Goal: Task Accomplishment & Management: Use online tool/utility

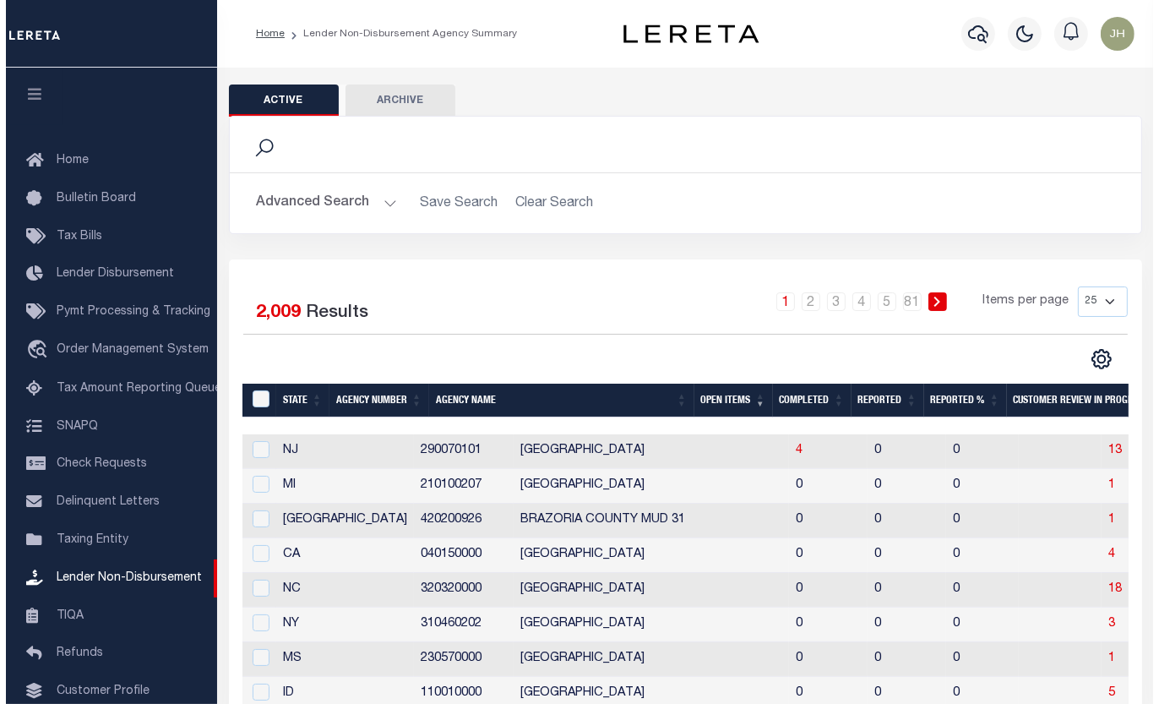
scroll to position [126, 0]
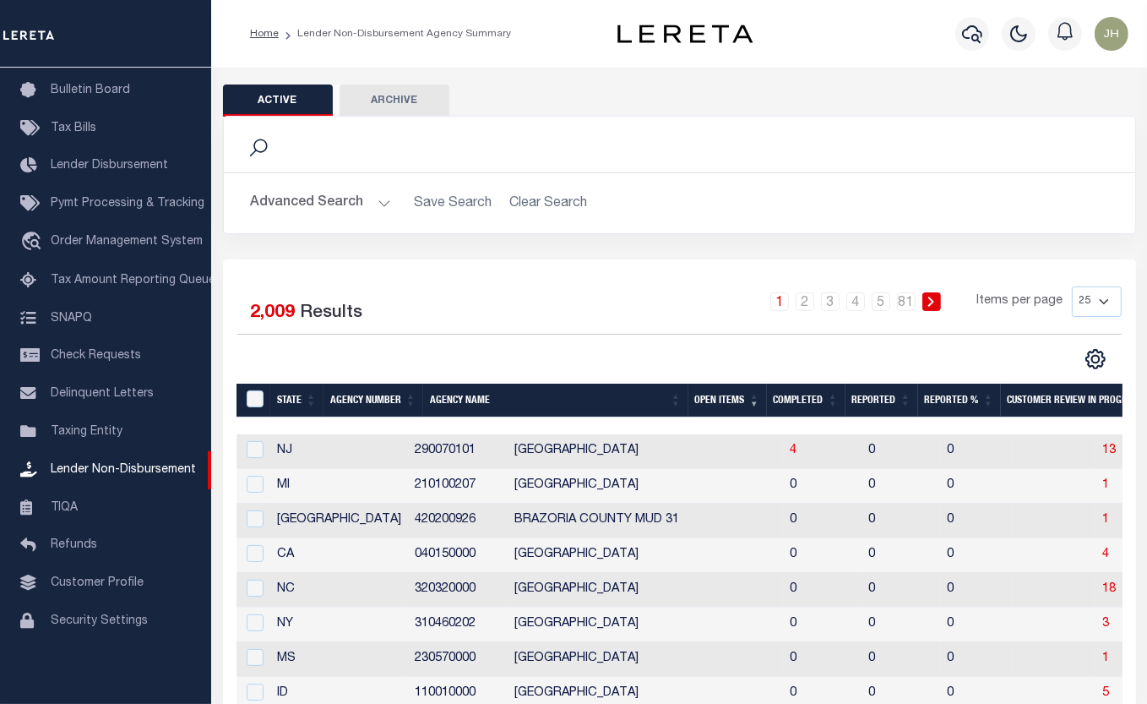
drag, startPoint x: 536, startPoint y: 56, endPoint x: 593, endPoint y: 53, distance: 57.5
click at [536, 56] on div "Home Lender Non-Disbursement Agency Summary" at bounding box center [679, 34] width 936 height 68
click at [978, 35] on icon "button" at bounding box center [972, 34] width 20 height 20
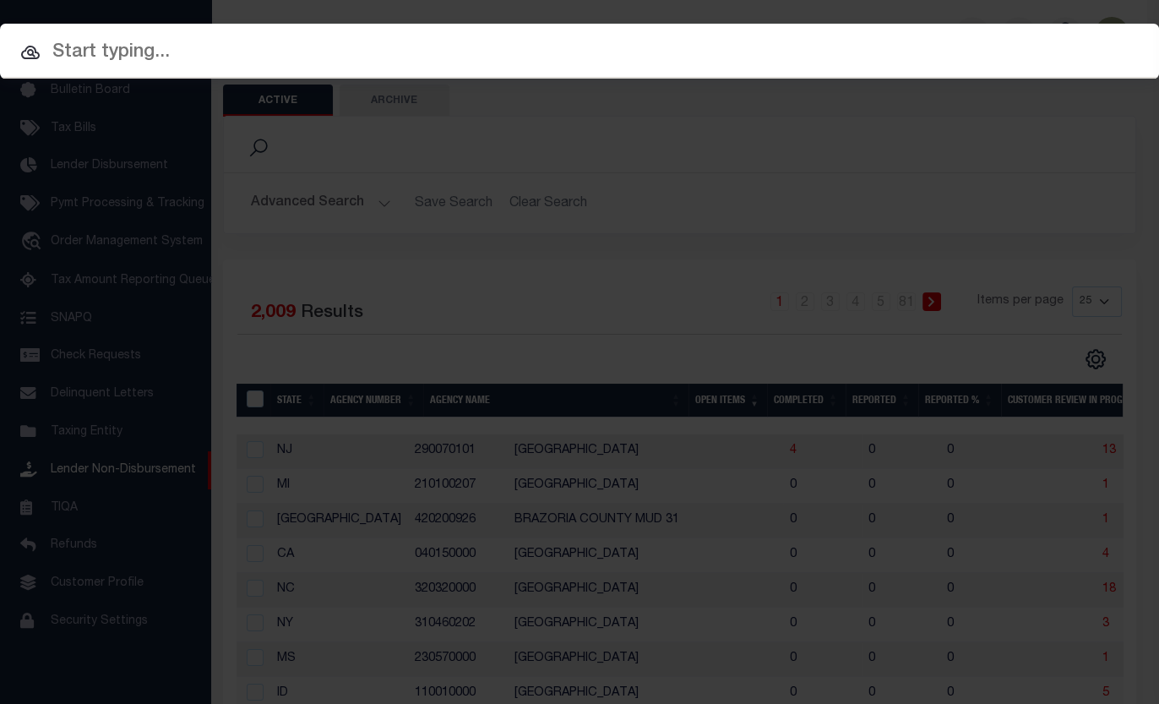
click at [153, 55] on input "text" at bounding box center [579, 53] width 1159 height 30
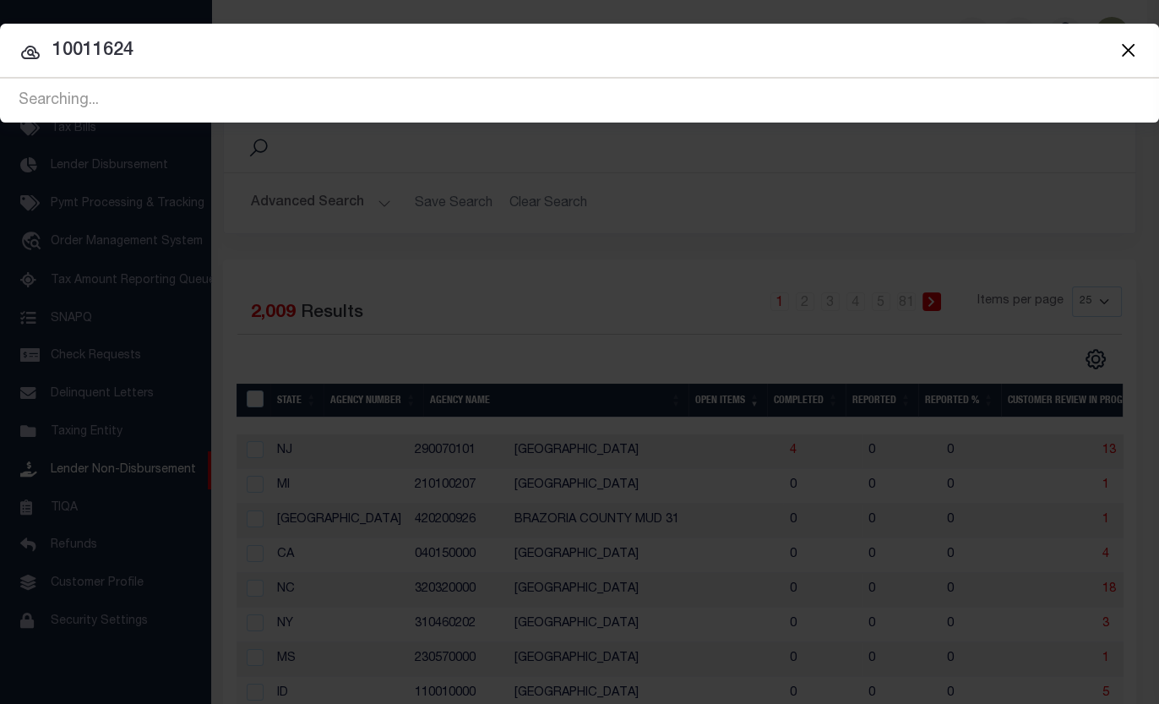
type input "10011624"
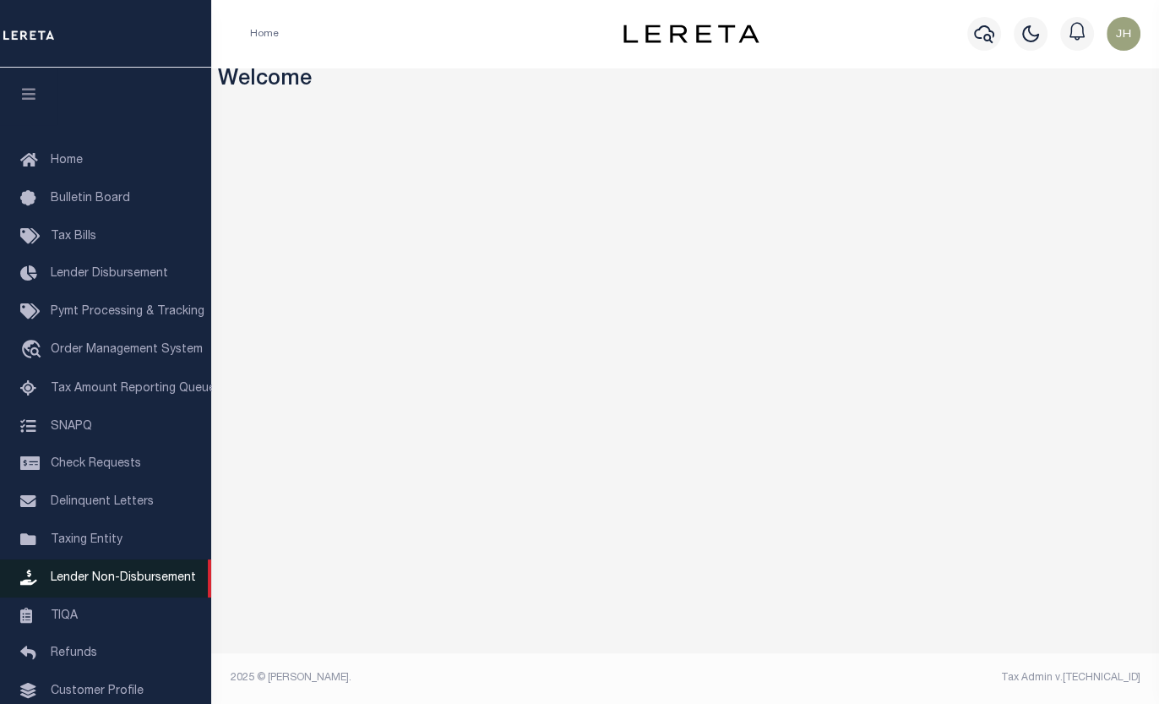
click at [118, 584] on span "Lender Non-Disbursement" at bounding box center [123, 578] width 145 height 12
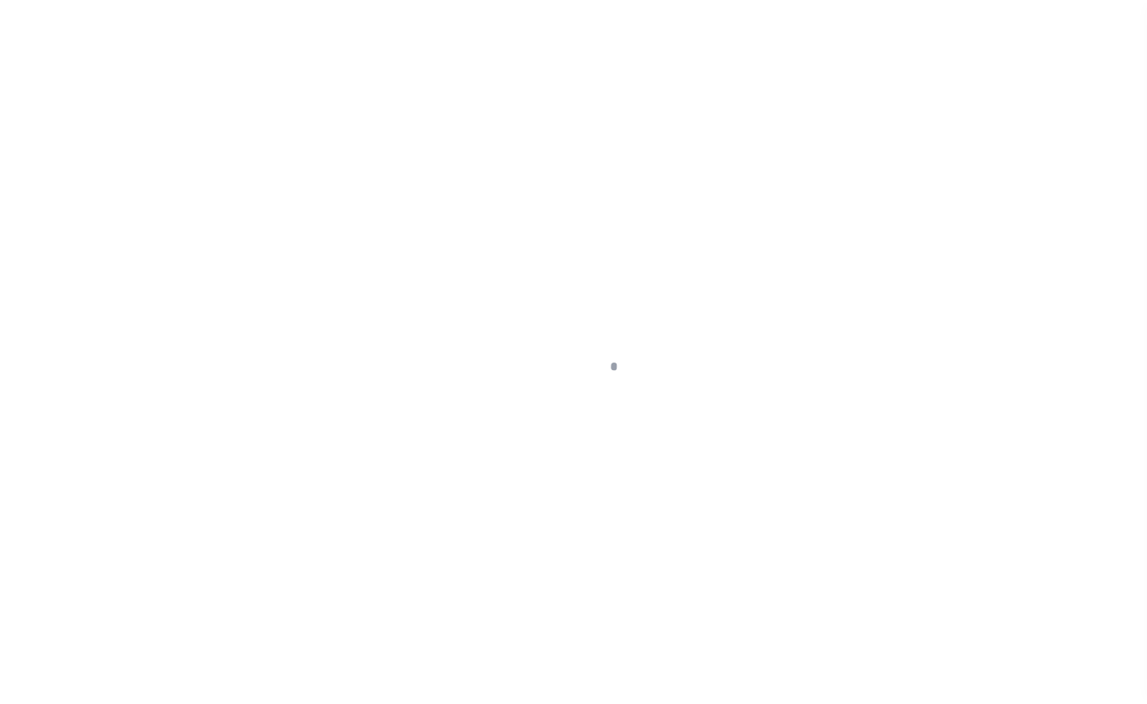
scroll to position [126, 0]
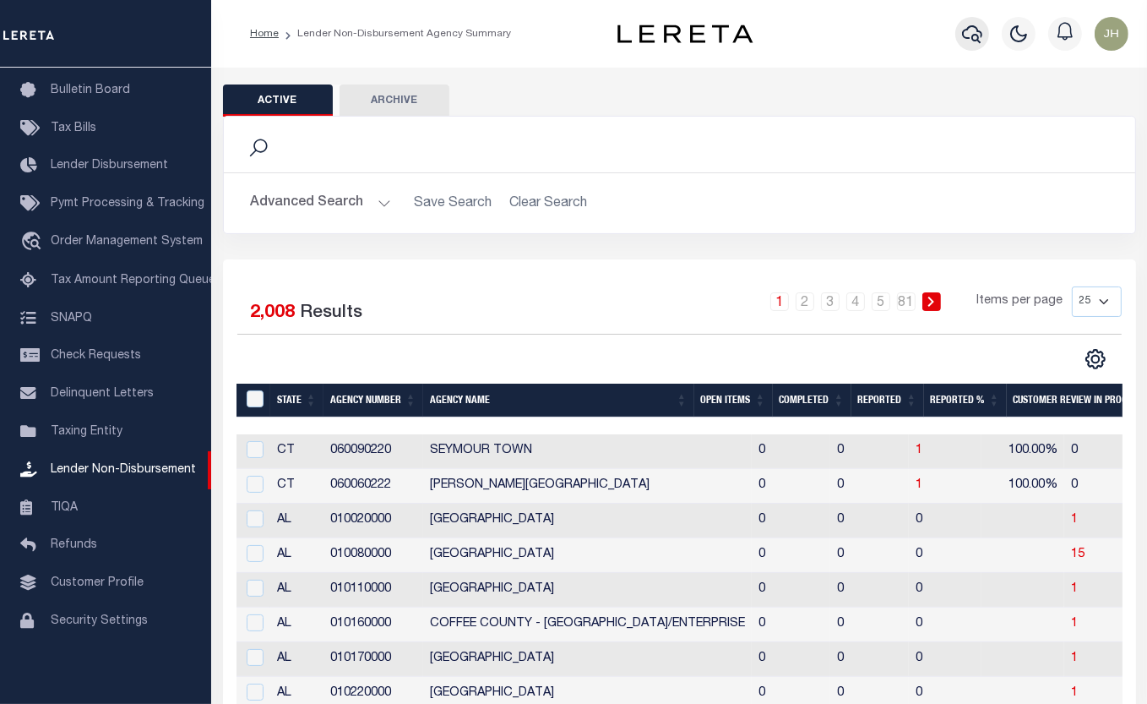
click at [965, 40] on icon "button" at bounding box center [972, 34] width 20 height 20
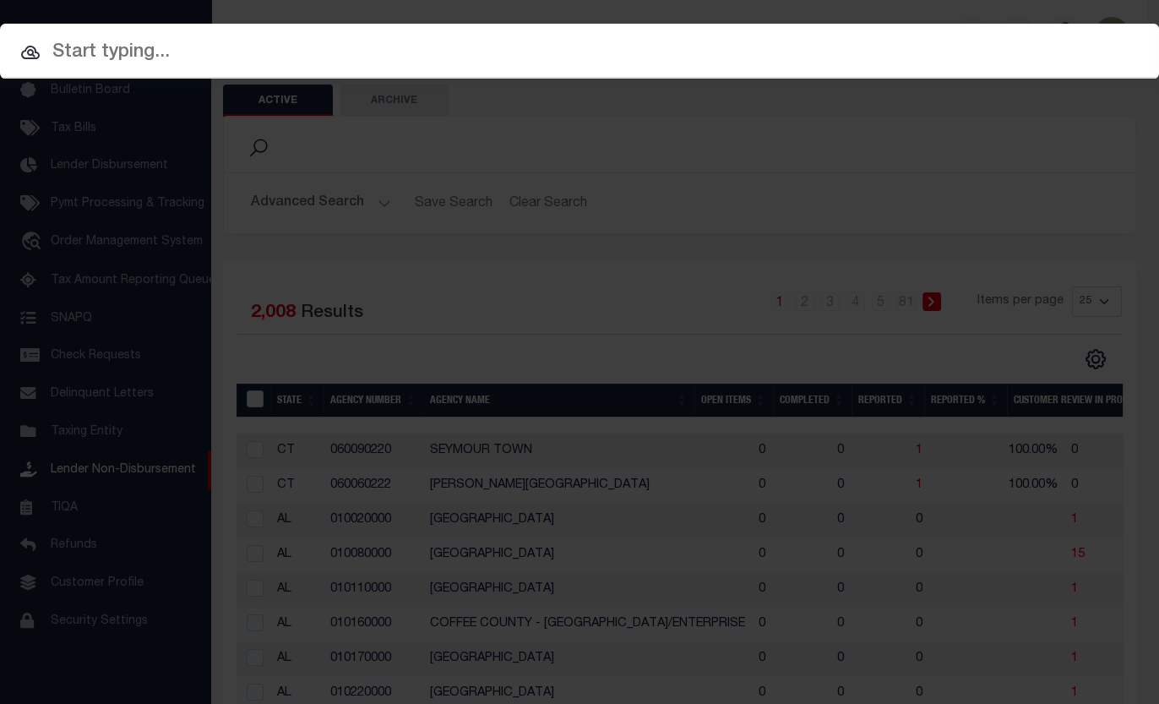
click at [253, 57] on input "text" at bounding box center [579, 53] width 1159 height 30
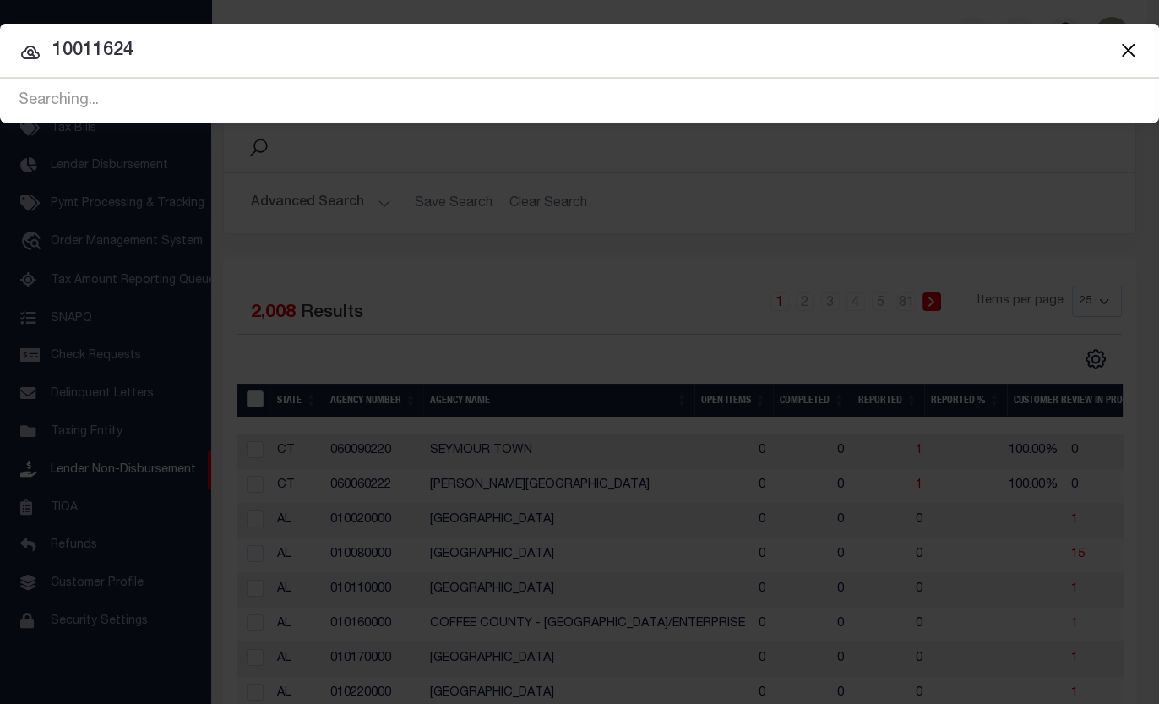
type input "10011624"
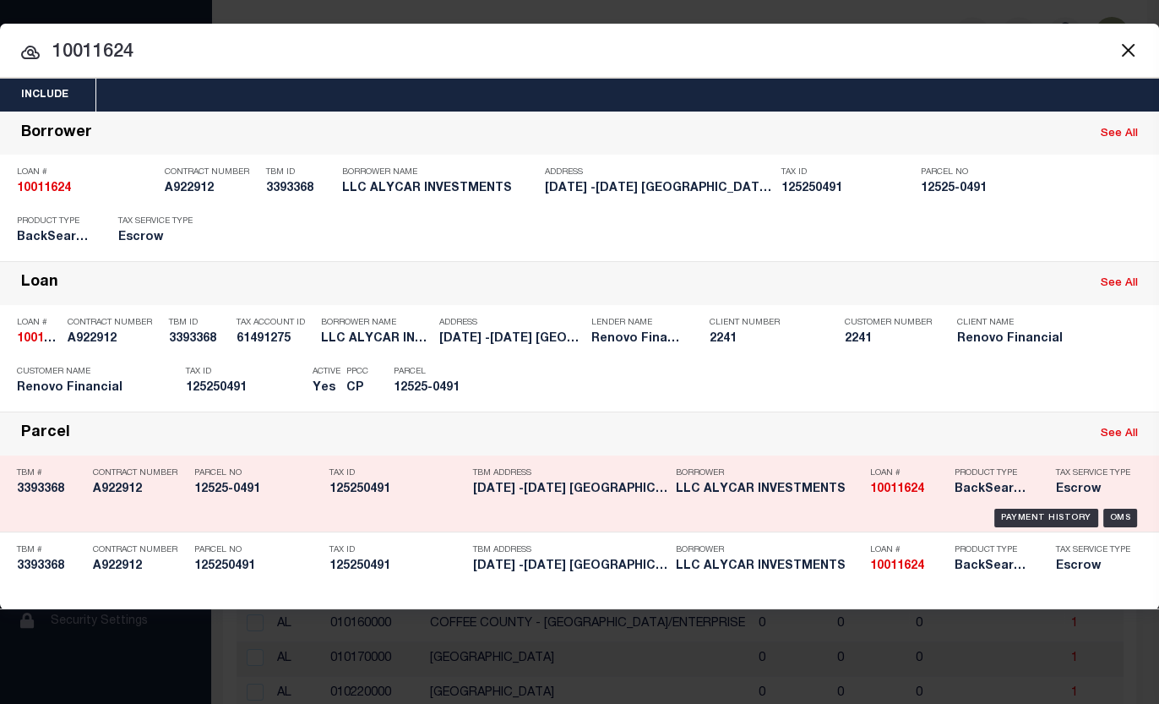
click at [504, 490] on h5 "[DATE] -[DATE] [GEOGRAPHIC_DATA]..." at bounding box center [570, 489] width 194 height 14
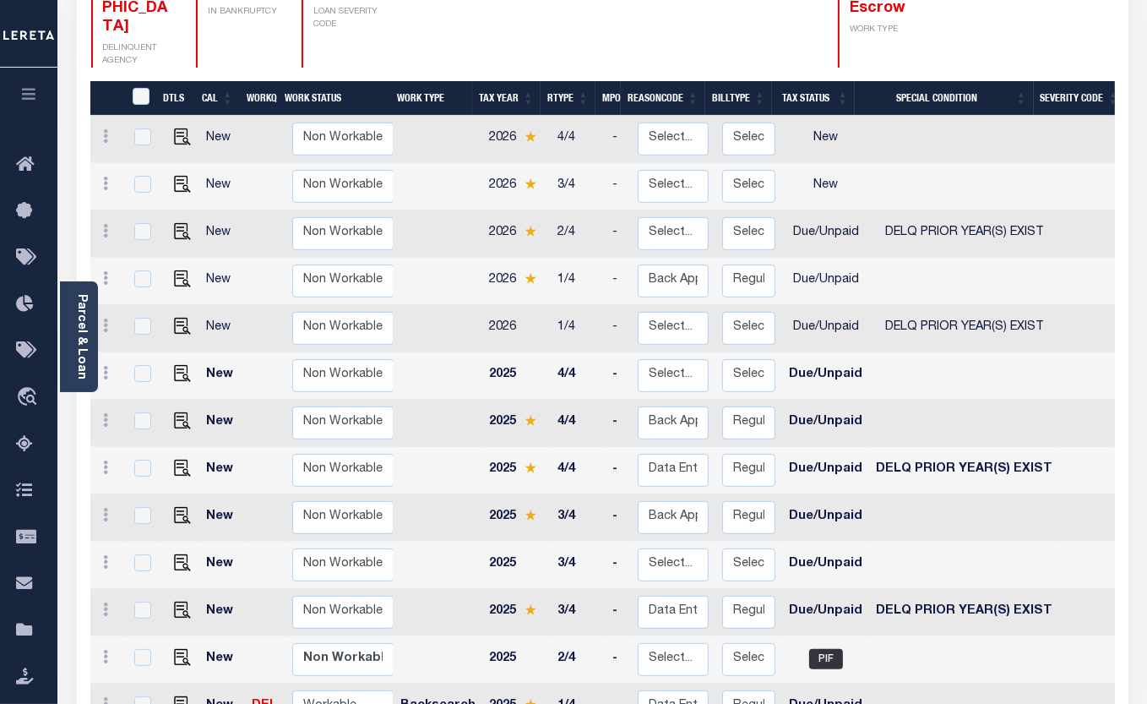
scroll to position [307, 0]
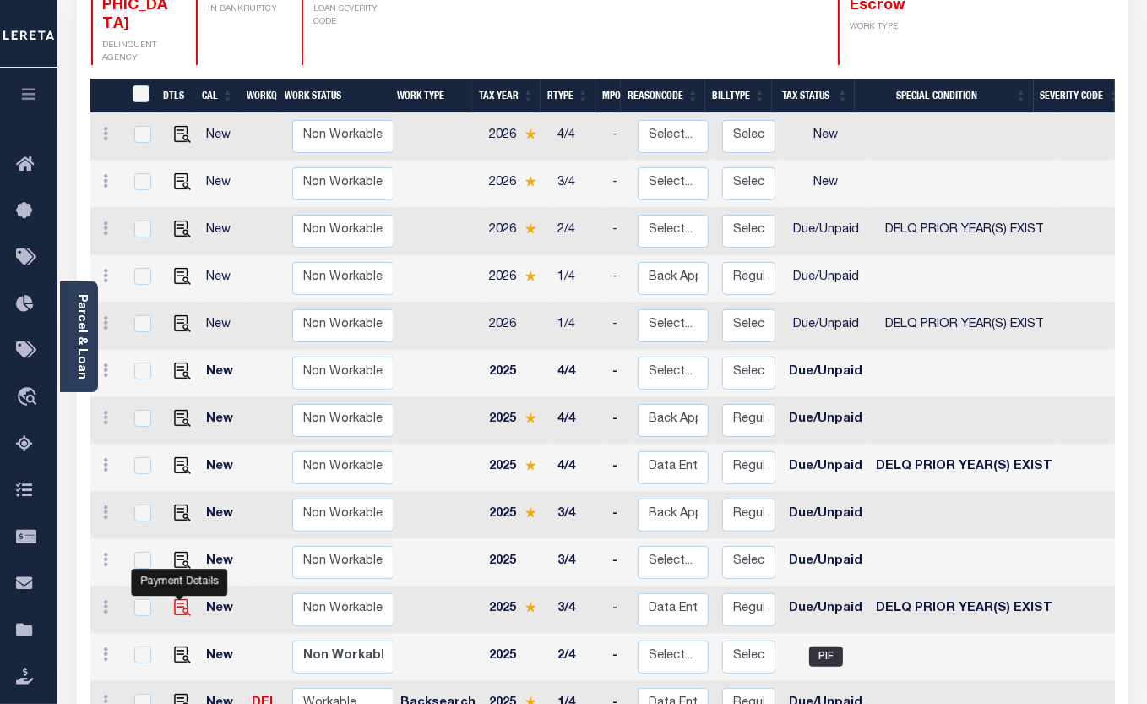
click at [183, 599] on img "" at bounding box center [182, 607] width 17 height 17
checkbox input "true"
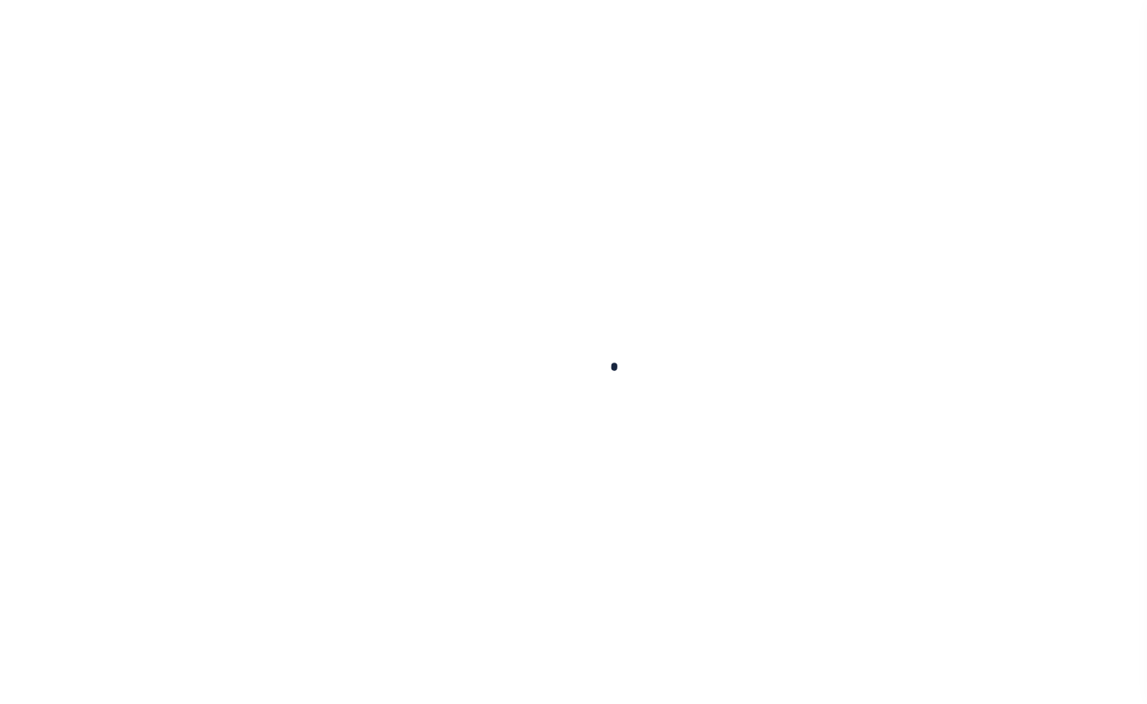
checkbox input "false"
type textarea "2024 3rd inst is delq iao base 897.64 + 60.94=958.58 g/t 08/01. if not paid by …"
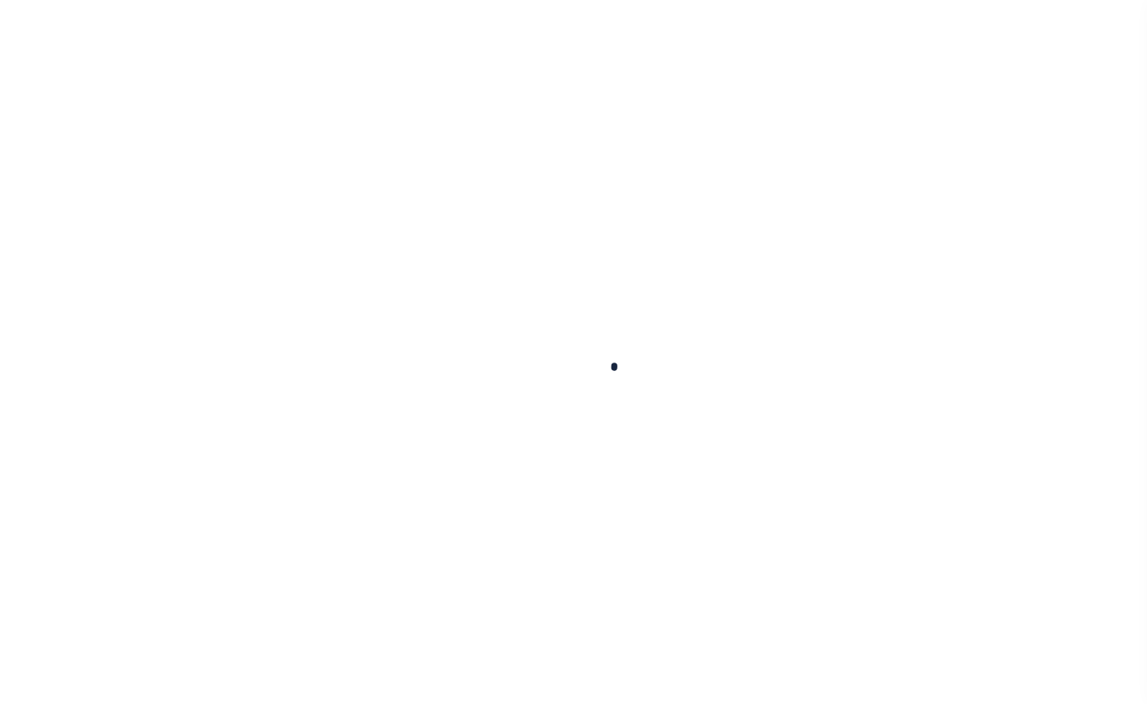
type input "[DATE]"
type input "08/15/2025"
select select "DUE"
select select "18"
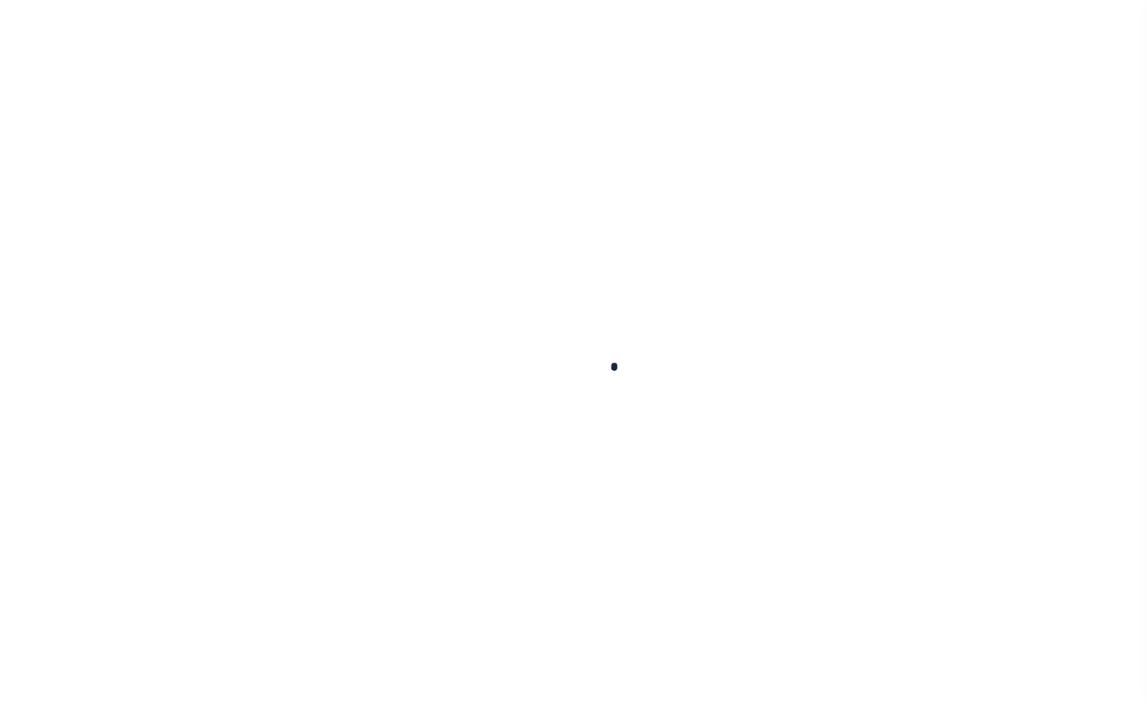
type input "0"
type input "$897.64"
type input "$60.94"
type input "$958.58"
type input "$964.09"
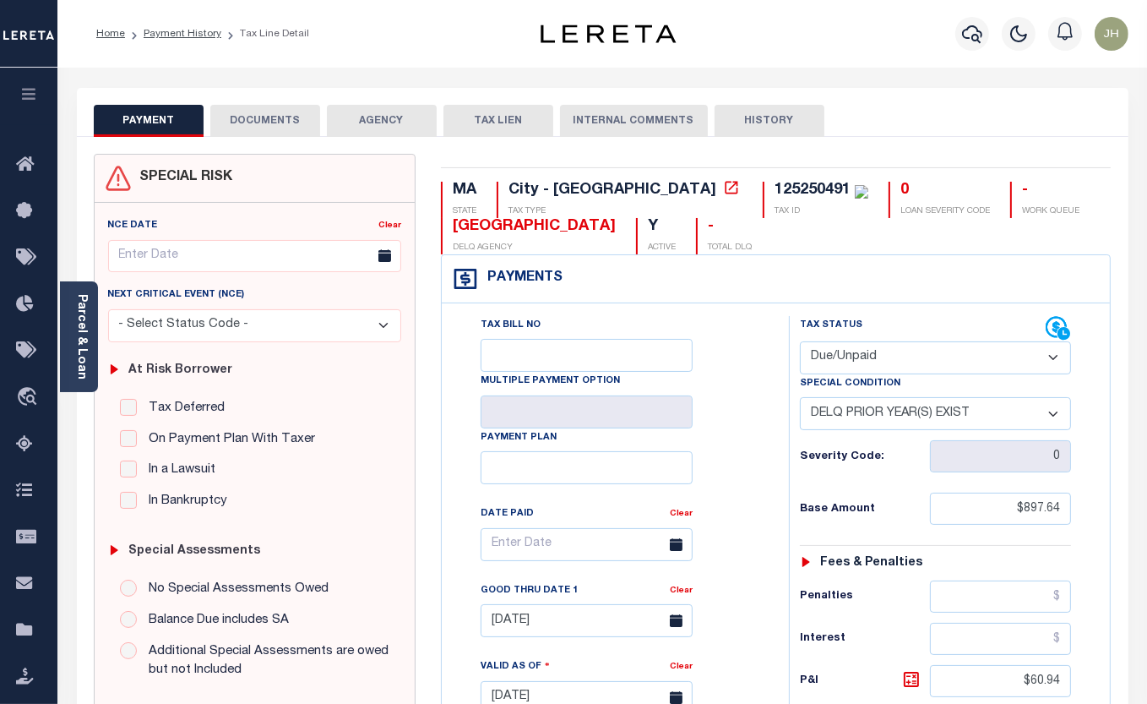
click at [293, 125] on button "DOCUMENTS" at bounding box center [265, 121] width 110 height 32
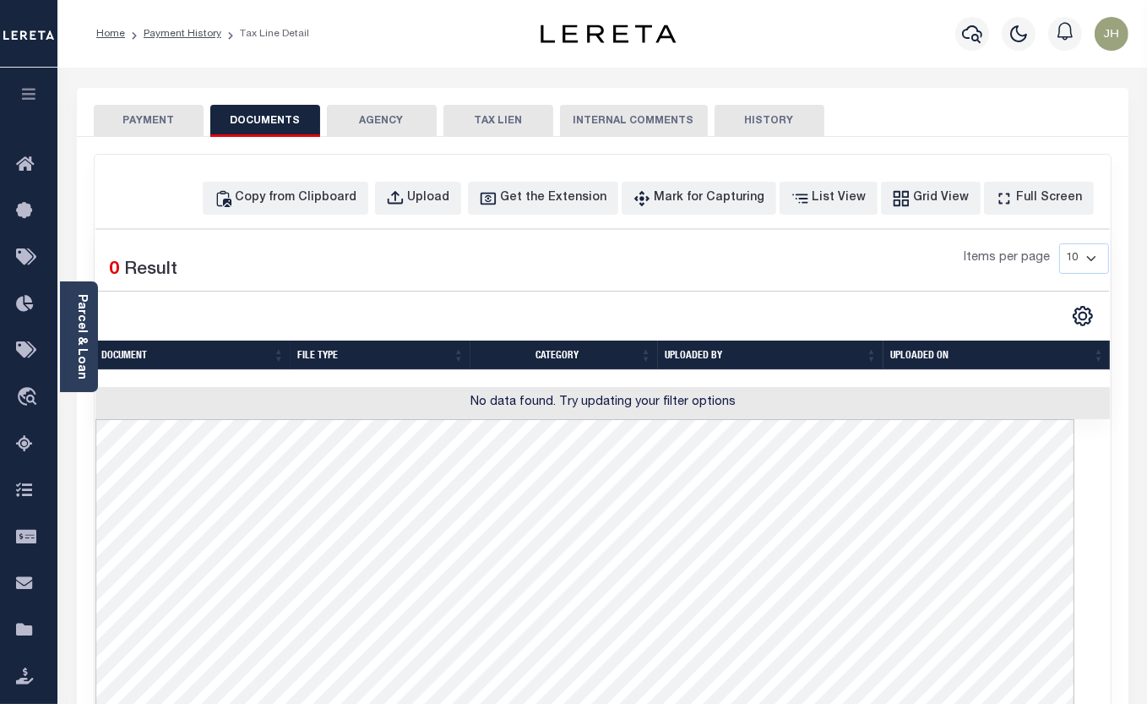
click at [155, 117] on button "PAYMENT" at bounding box center [149, 121] width 110 height 32
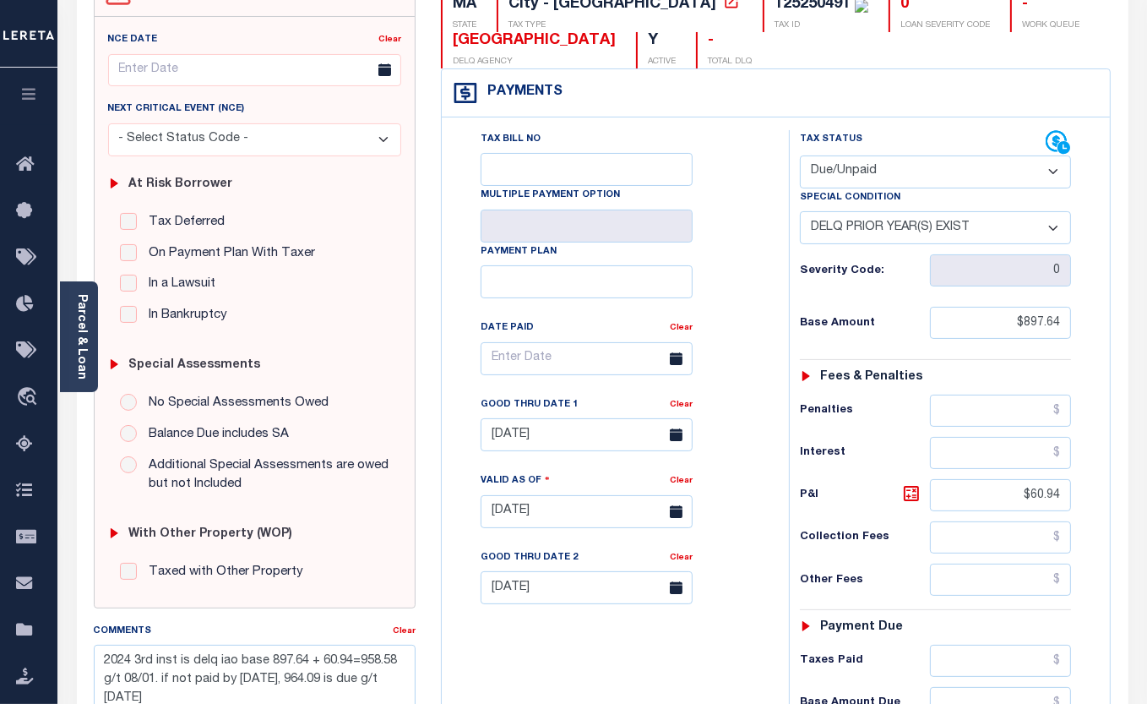
scroll to position [76, 0]
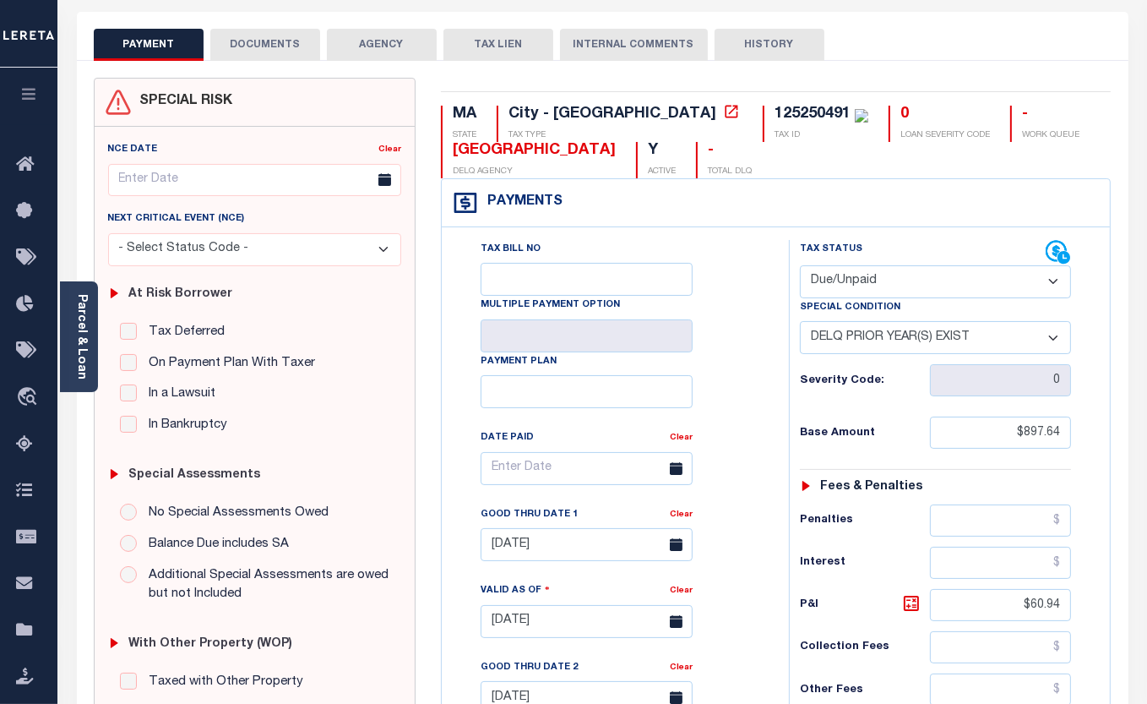
click at [151, 45] on button "PAYMENT" at bounding box center [149, 45] width 110 height 32
click at [153, 42] on button "PAYMENT" at bounding box center [149, 45] width 110 height 32
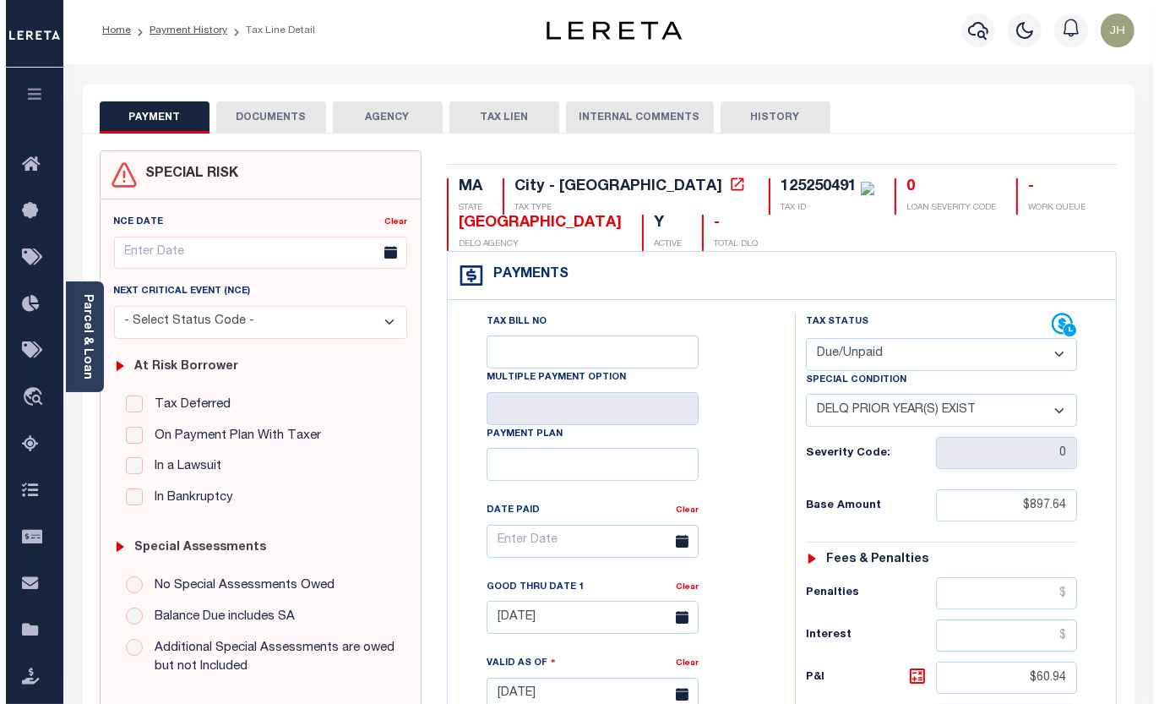
scroll to position [0, 0]
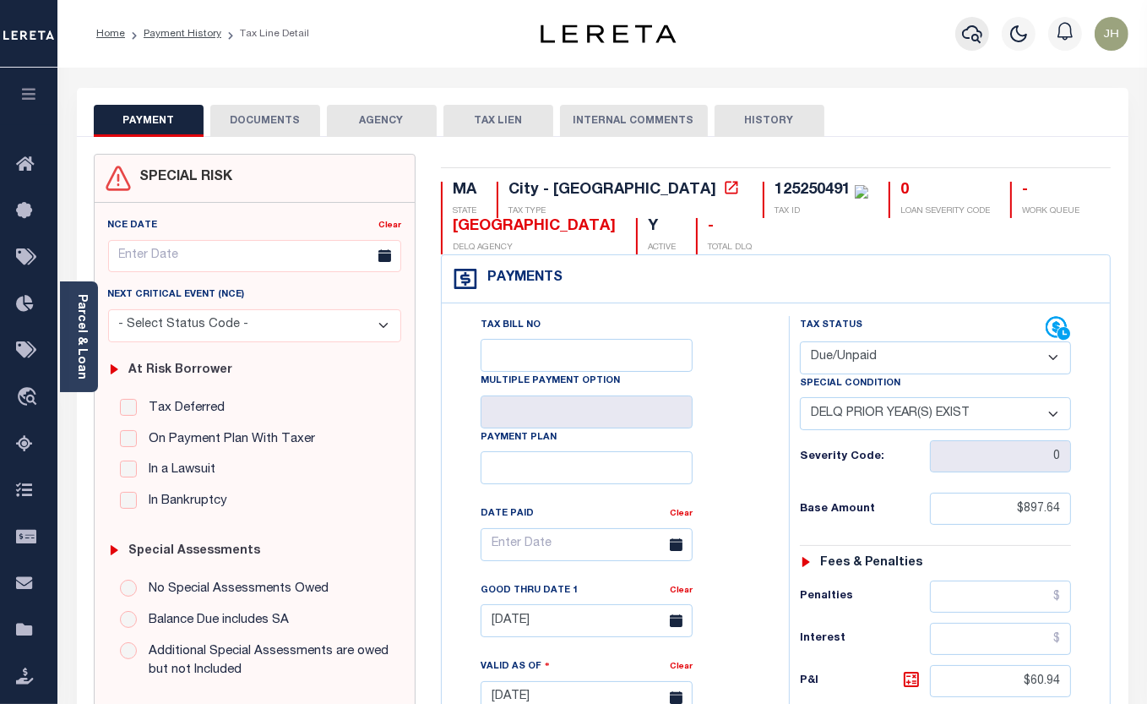
click at [965, 36] on icon "button" at bounding box center [972, 34] width 20 height 20
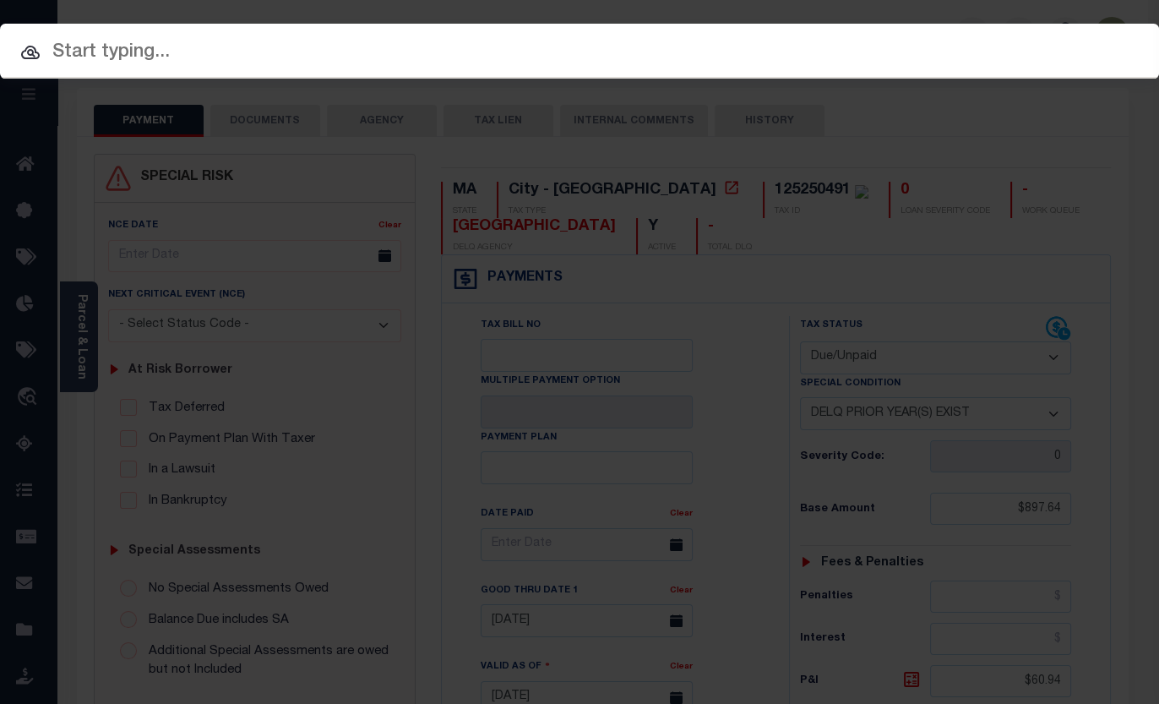
click at [298, 56] on input "text" at bounding box center [579, 53] width 1159 height 30
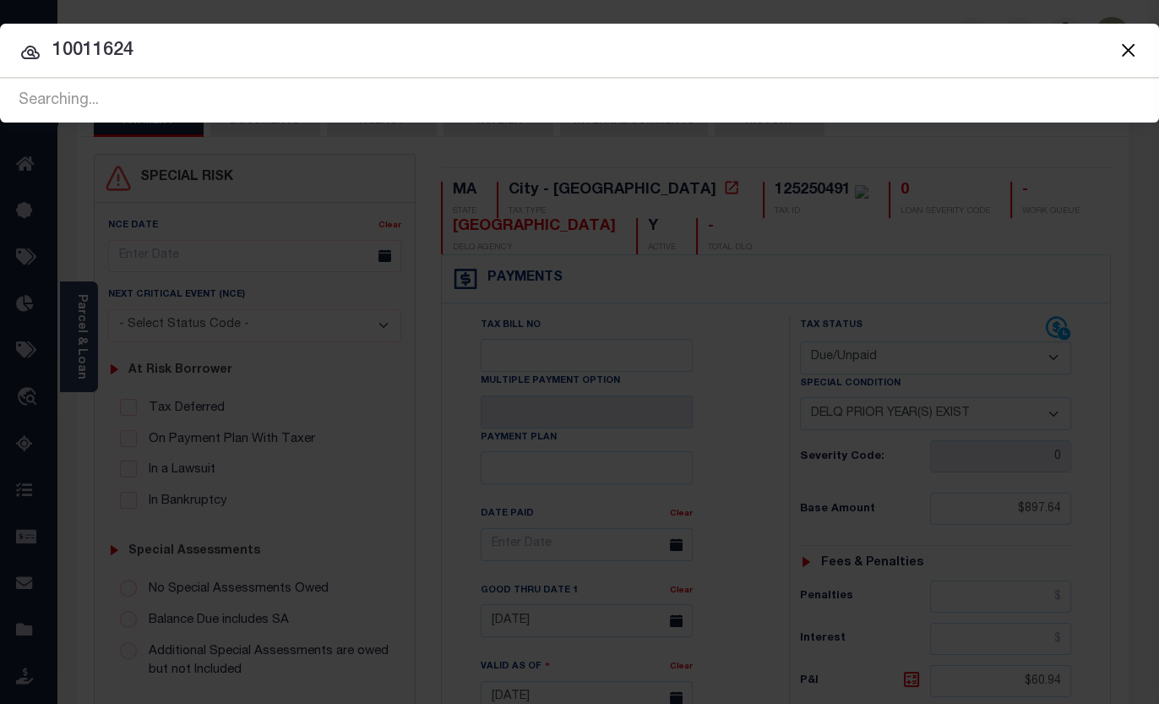
type input "10011624"
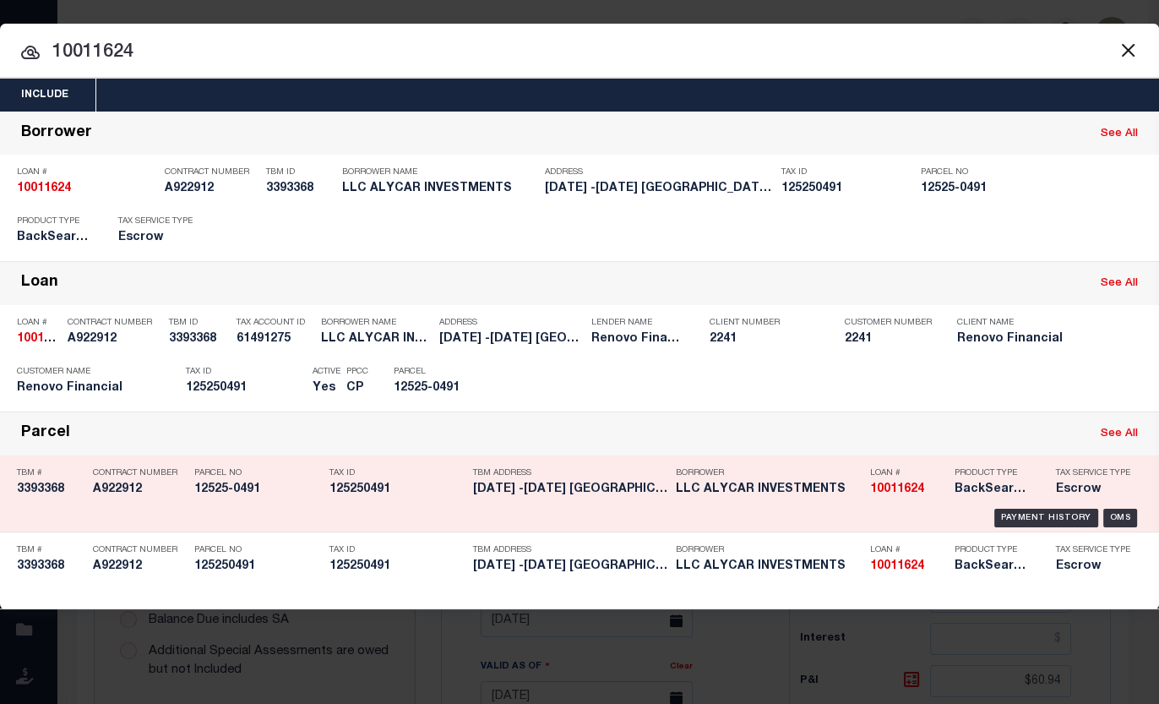
click at [362, 491] on h5 "125250491" at bounding box center [396, 489] width 135 height 14
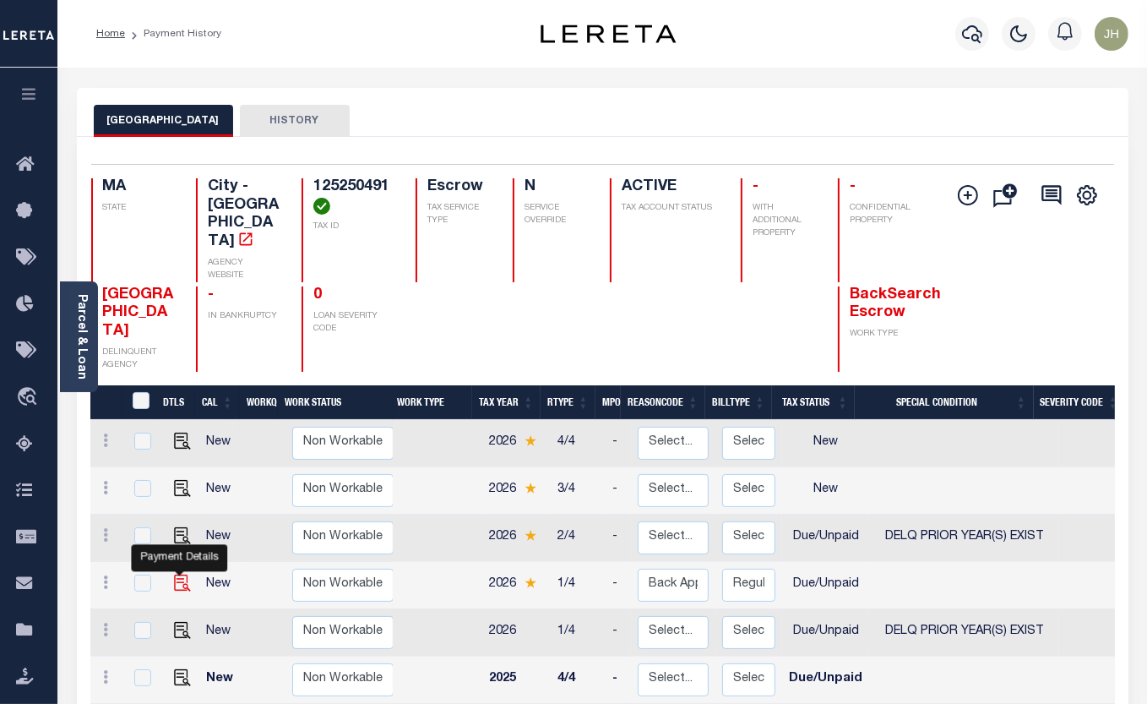
click at [182, 574] on img "" at bounding box center [182, 582] width 17 height 17
checkbox input "true"
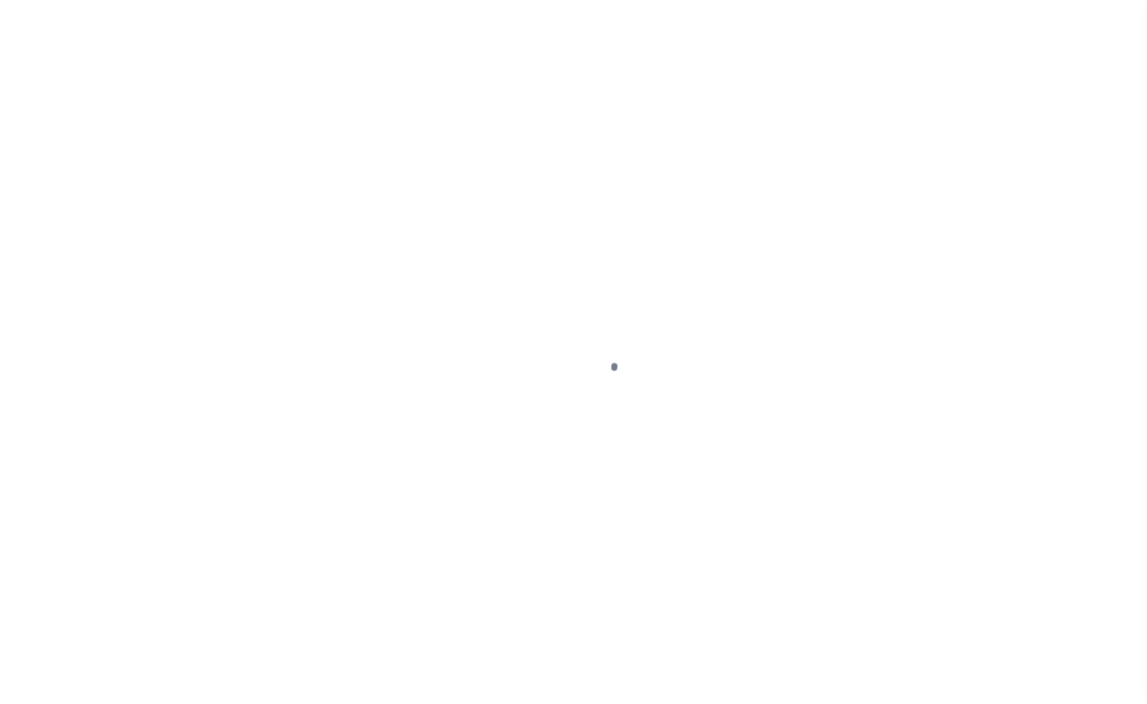
select select "DUE"
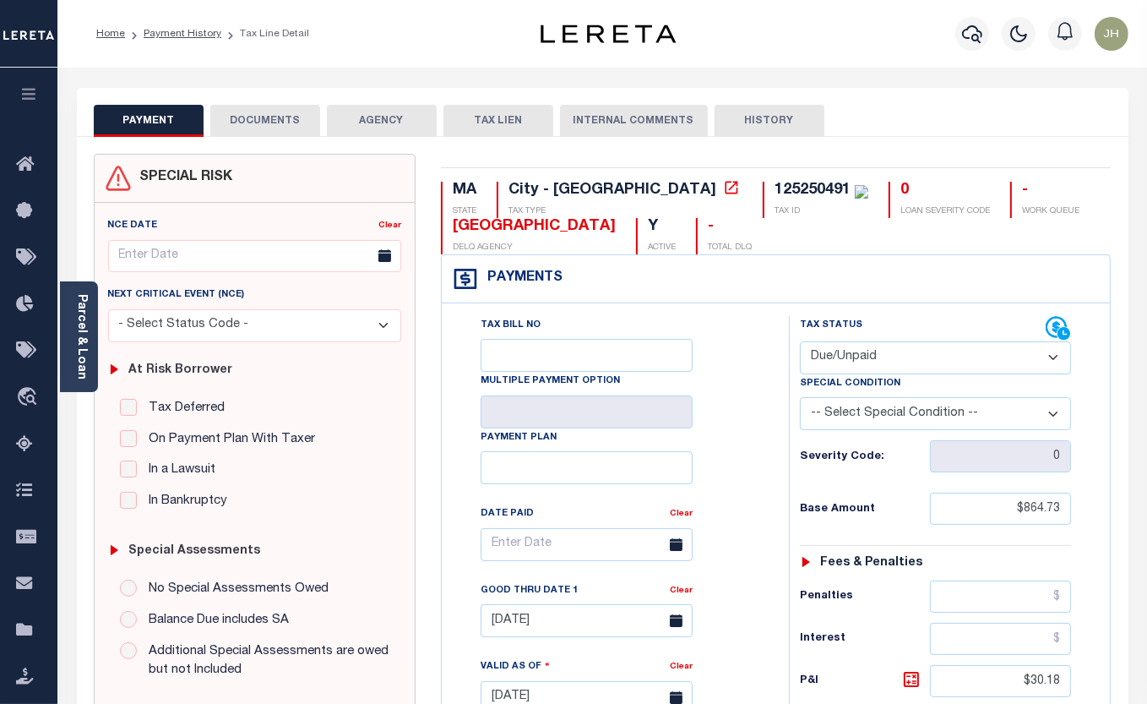
click at [275, 118] on button "DOCUMENTS" at bounding box center [265, 121] width 110 height 32
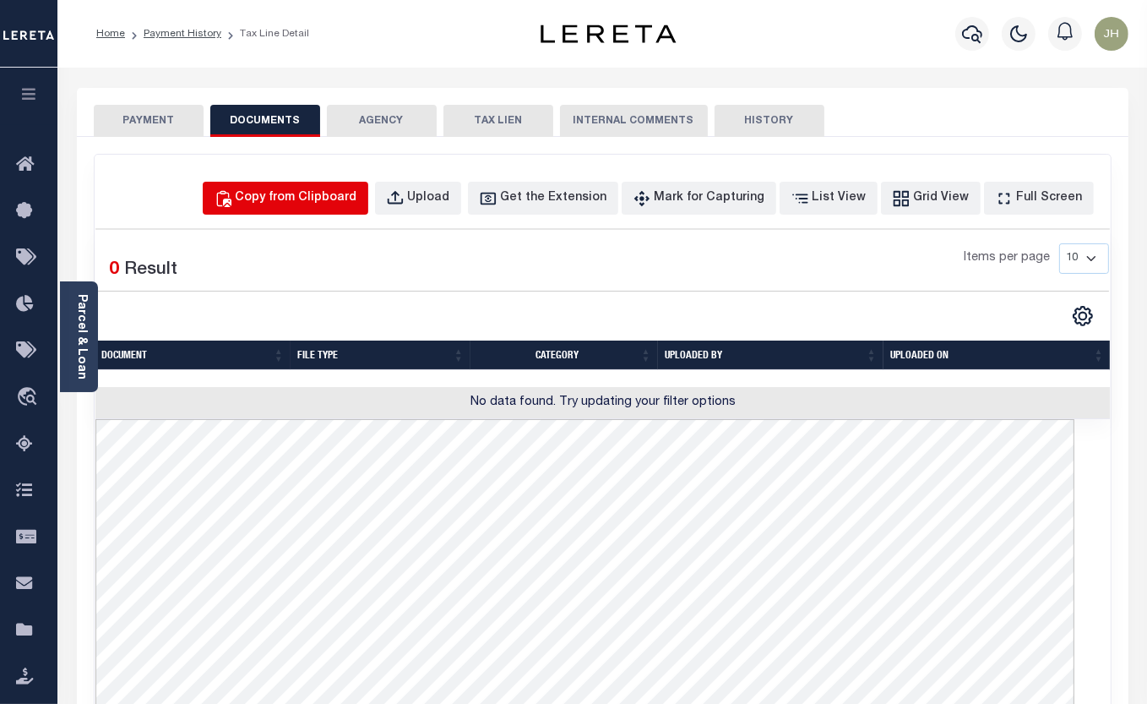
click at [350, 200] on div "Copy from Clipboard" at bounding box center [297, 198] width 122 height 19
select select "POP"
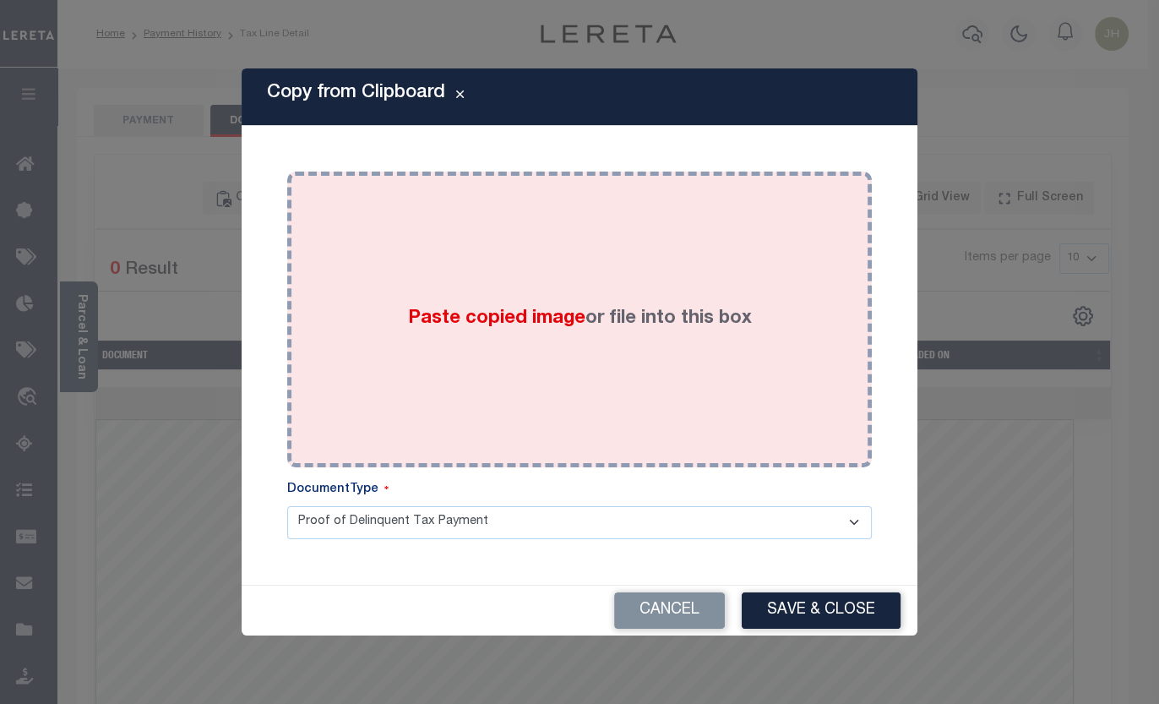
click at [600, 365] on div "Paste copied image or file into this box" at bounding box center [579, 319] width 559 height 270
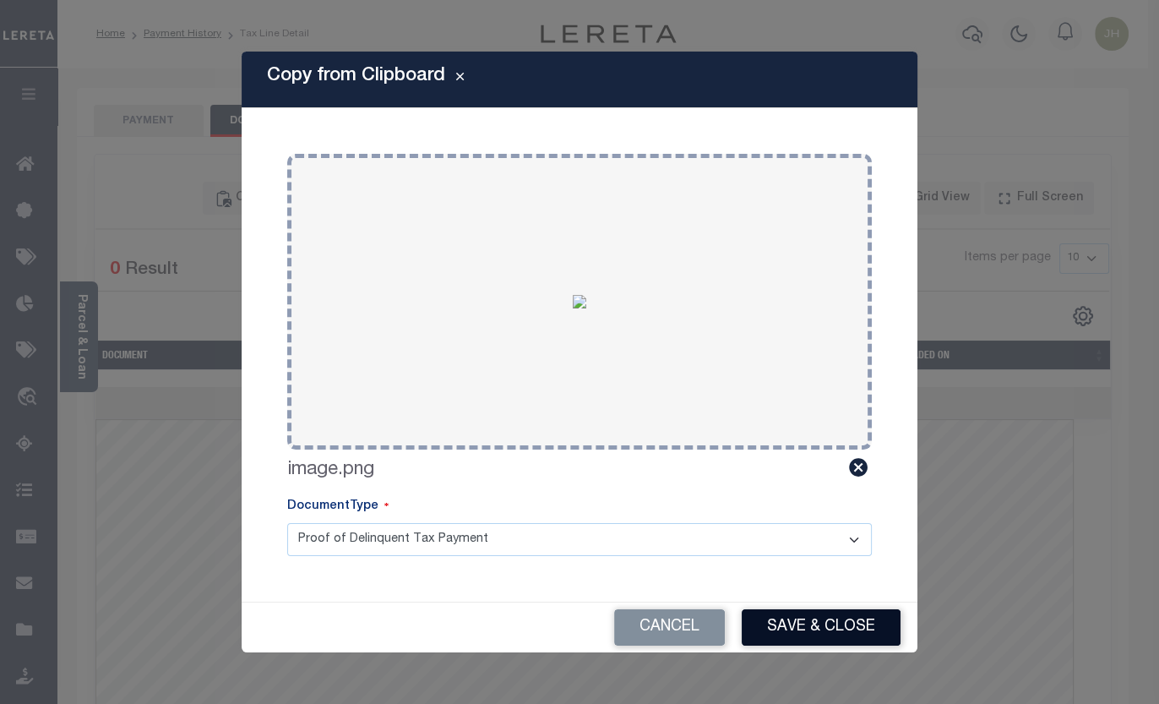
click at [827, 621] on button "Save & Close" at bounding box center [821, 627] width 159 height 36
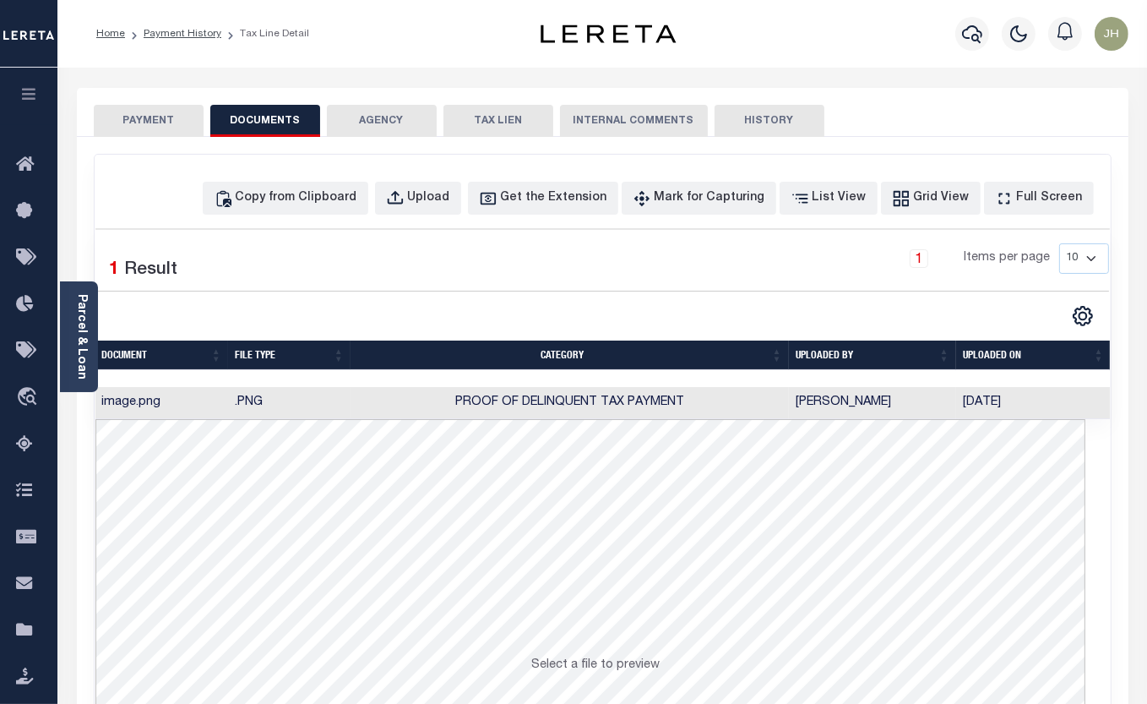
click at [159, 120] on button "PAYMENT" at bounding box center [149, 121] width 110 height 32
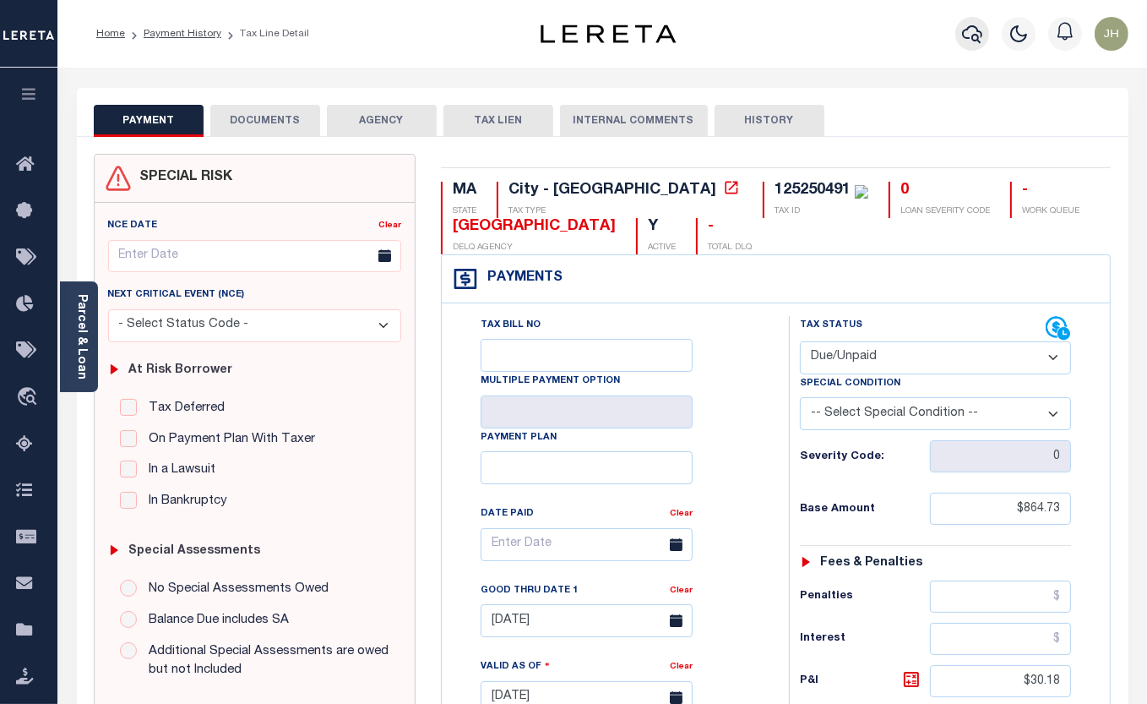
click at [971, 38] on icon "button" at bounding box center [972, 34] width 20 height 20
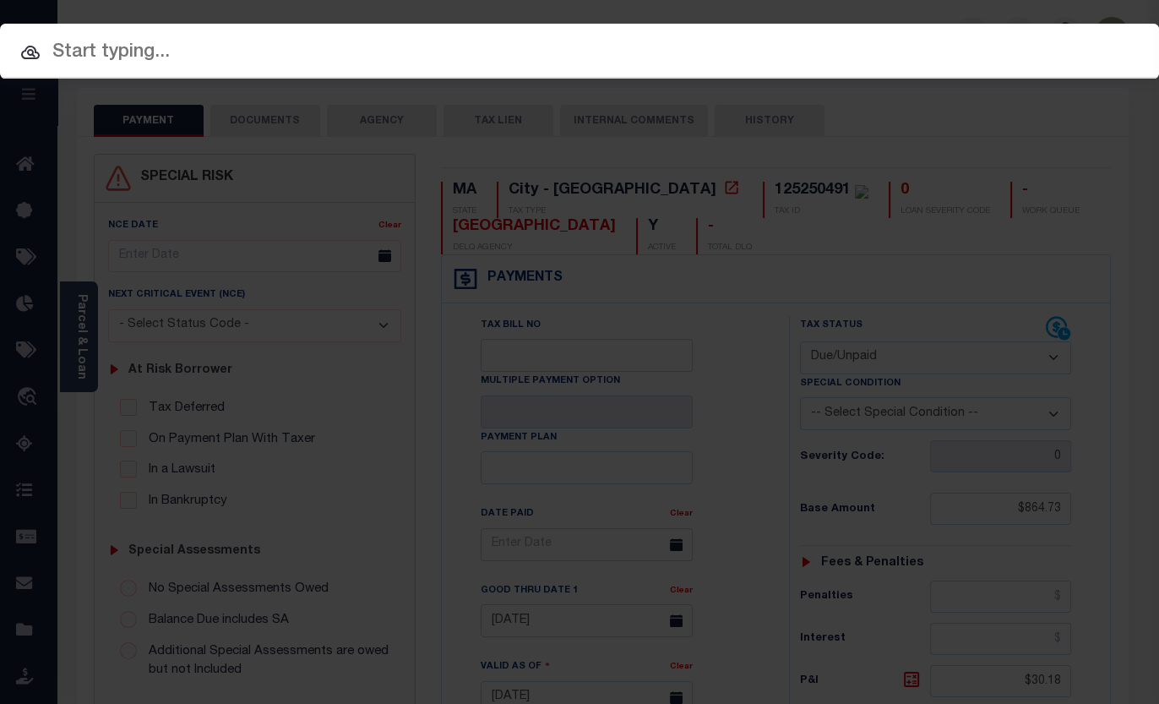
click at [1133, 62] on input "text" at bounding box center [579, 53] width 1159 height 30
click at [1085, 537] on div "Include Loans TBM Customers Borrowers Payments (Lender Non-Disb) Payments (Lend…" at bounding box center [579, 352] width 1159 height 704
click at [135, 46] on input "text" at bounding box center [579, 53] width 1159 height 30
click at [456, 57] on input "text" at bounding box center [579, 53] width 1159 height 30
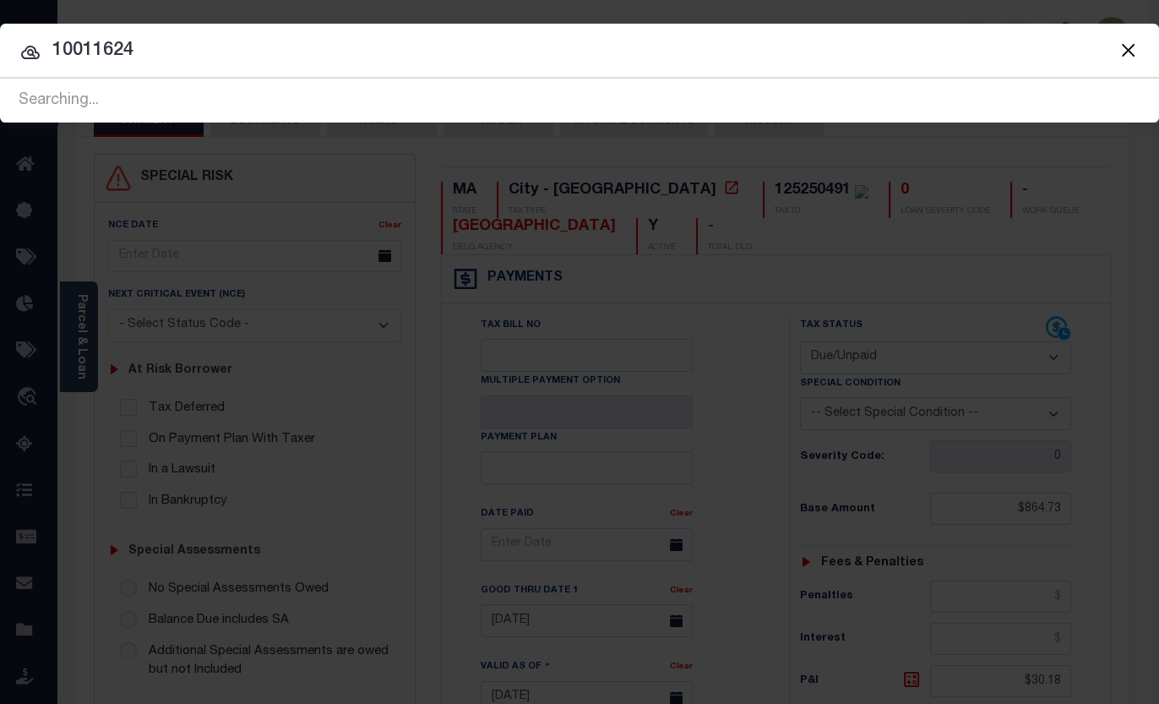
type input "10011624"
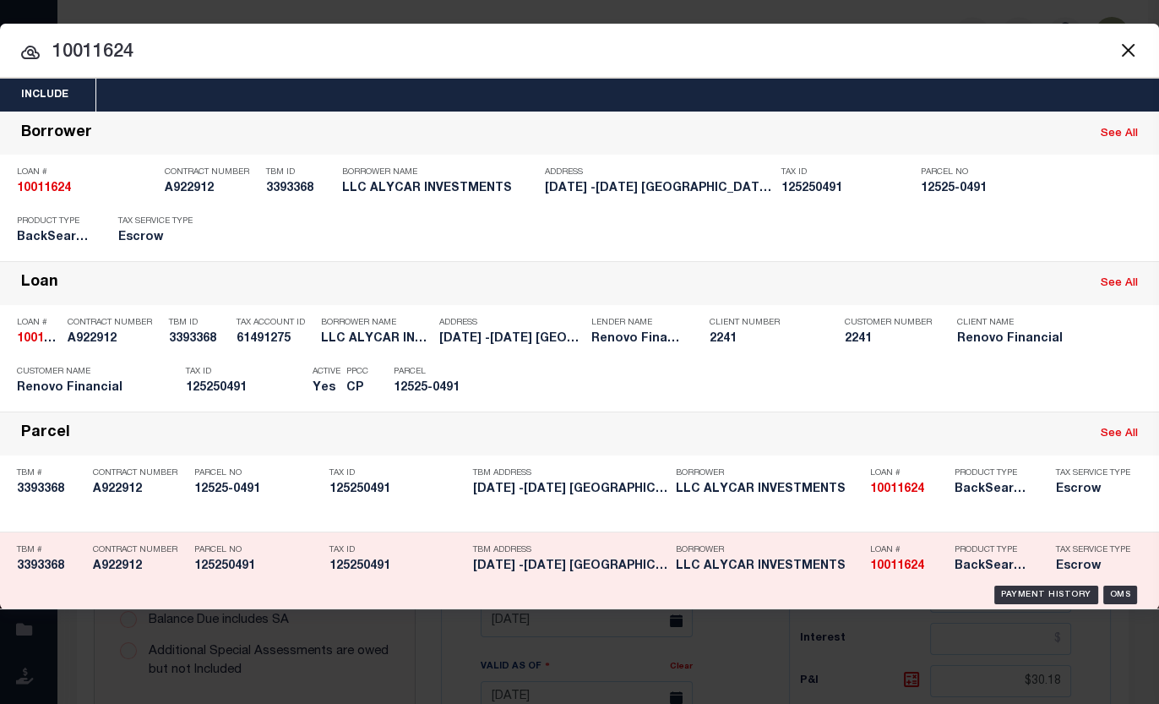
click at [595, 559] on h5 "1045 -1047 WORCESTER ST SPRINGF..." at bounding box center [570, 566] width 194 height 14
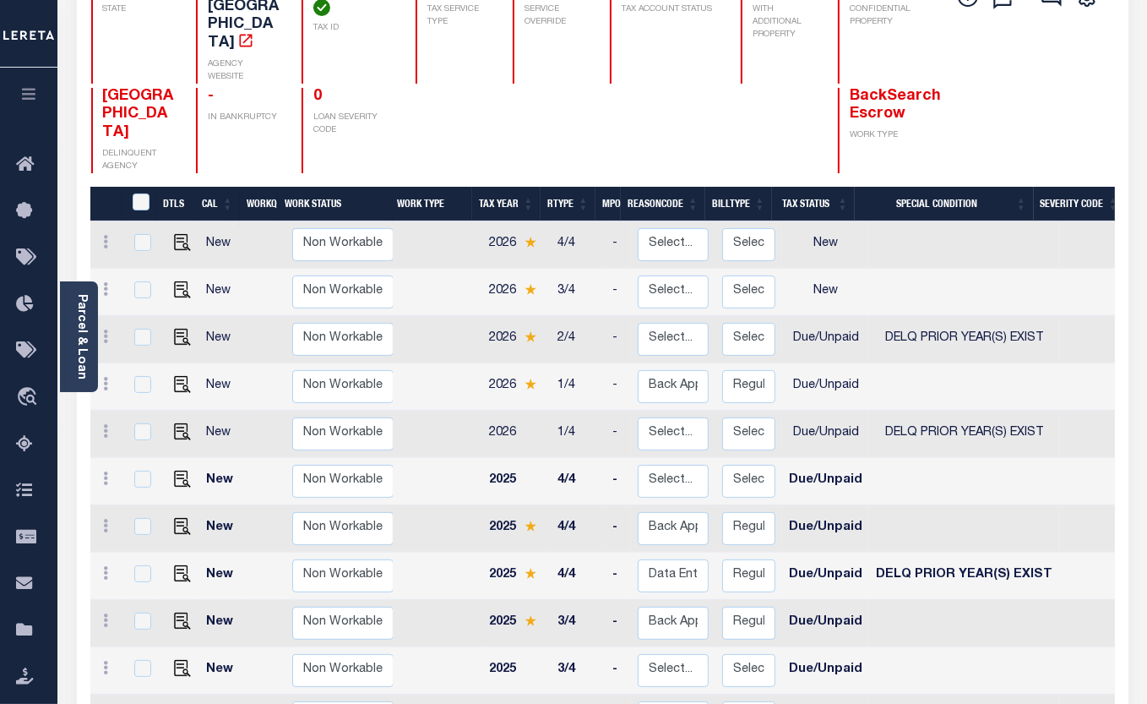
scroll to position [230, 0]
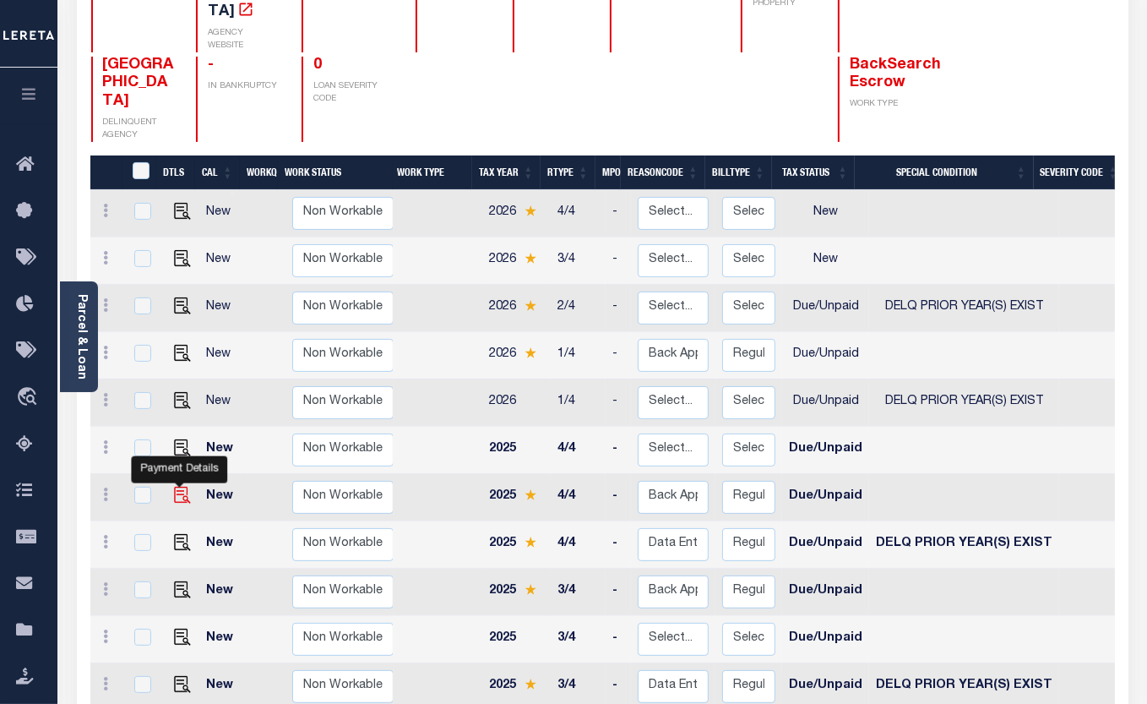
click at [177, 487] on img "" at bounding box center [182, 495] width 17 height 17
checkbox input "true"
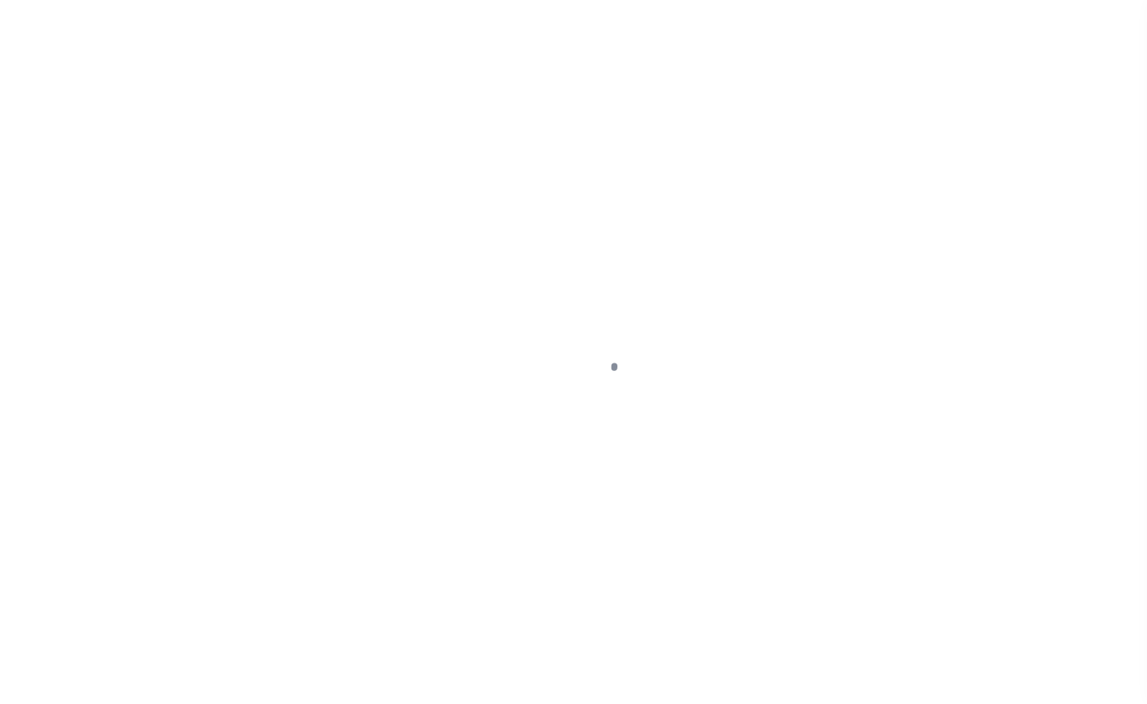
select select "DUE"
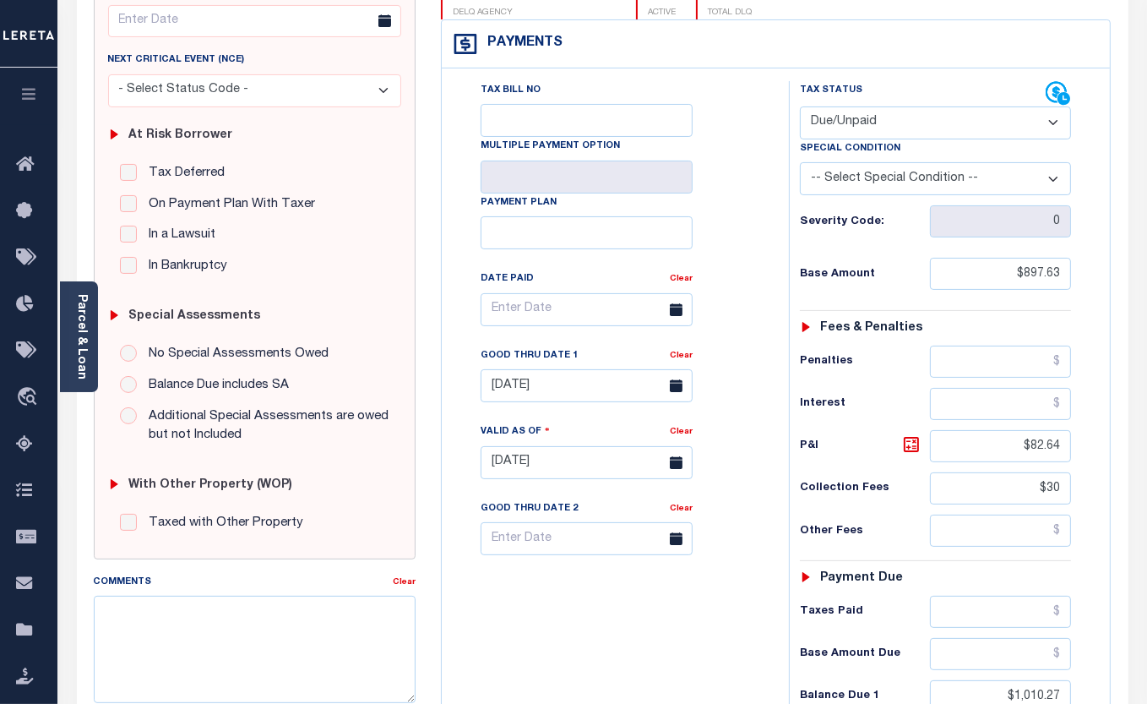
scroll to position [307, 0]
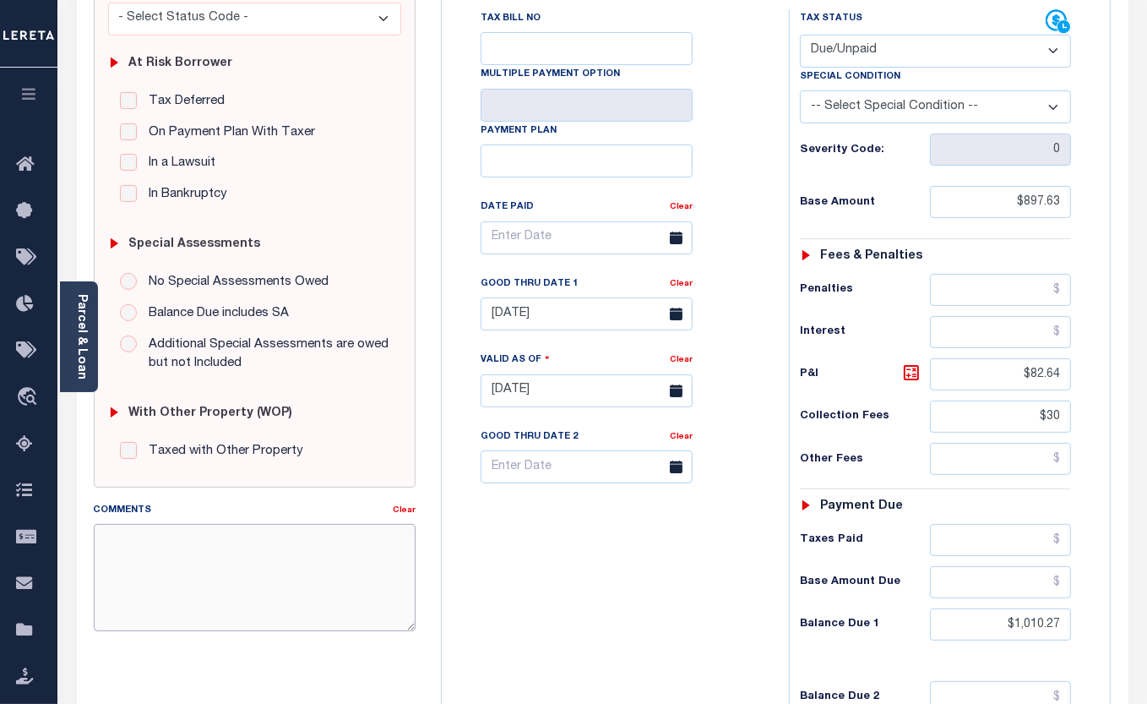
click at [188, 547] on textarea "Comments" at bounding box center [255, 577] width 323 height 106
type textarea "c"
drag, startPoint x: 112, startPoint y: 546, endPoint x: 90, endPoint y: 541, distance: 22.4
click at [90, 541] on div "Comments Clear c" at bounding box center [255, 573] width 348 height 144
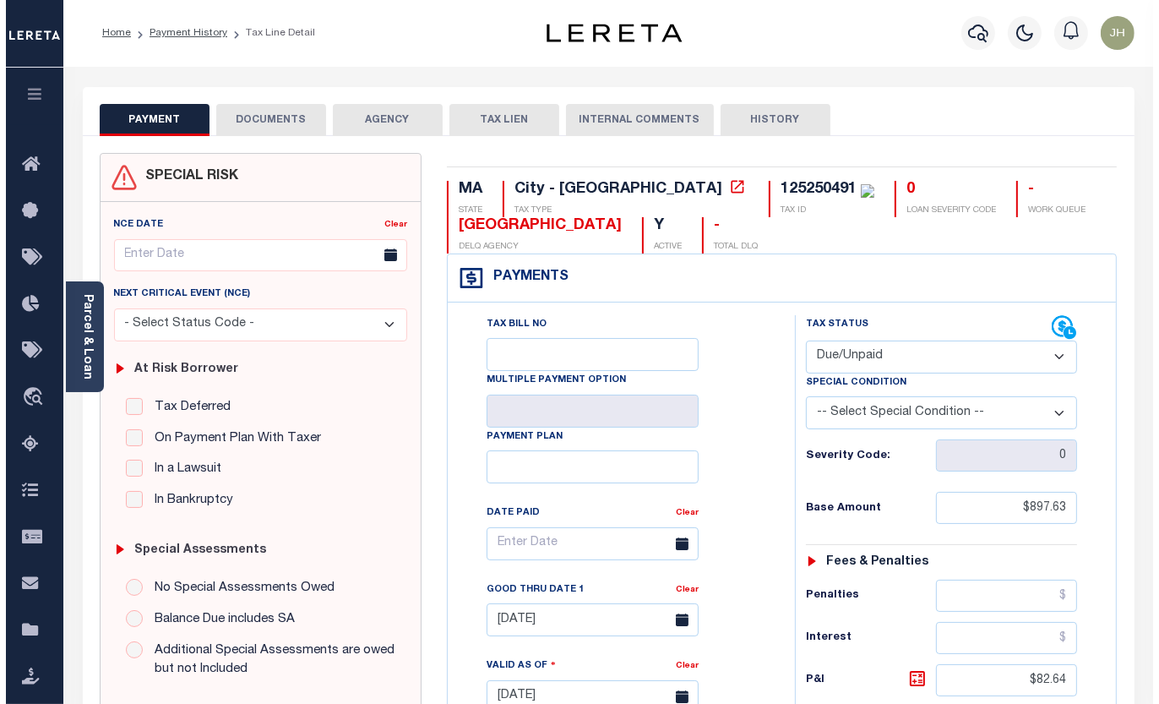
scroll to position [0, 0]
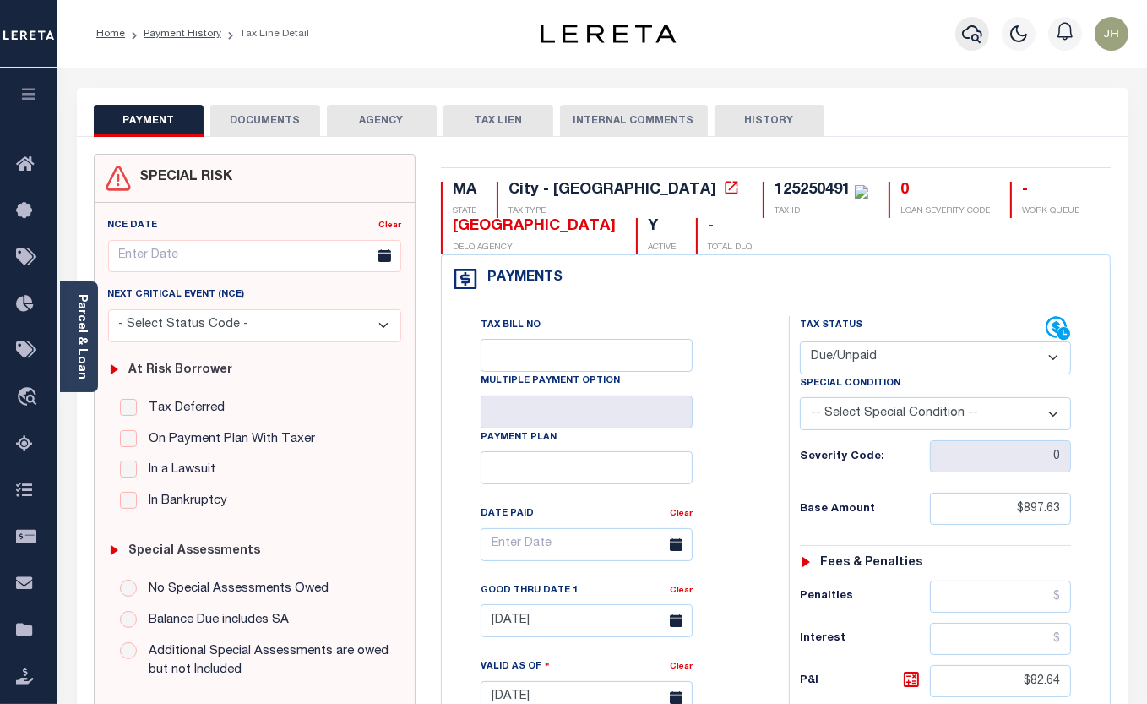
click at [972, 42] on icon "button" at bounding box center [972, 34] width 20 height 20
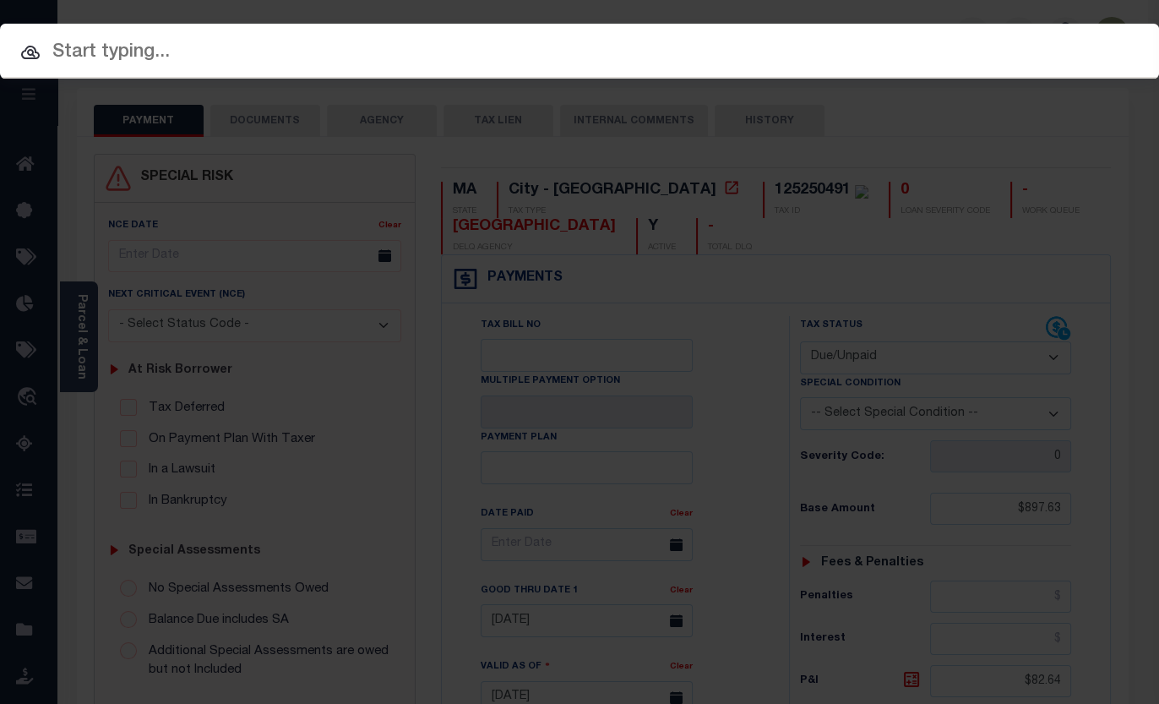
click at [307, 53] on input "text" at bounding box center [579, 53] width 1159 height 30
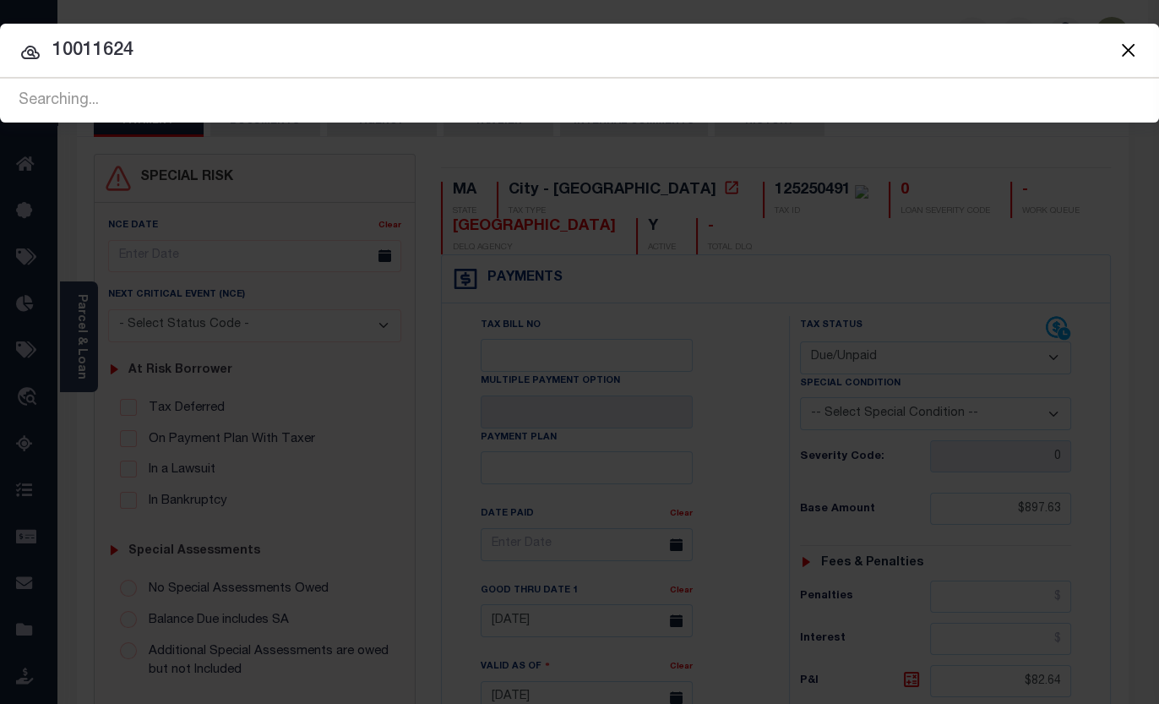
type input "10011624"
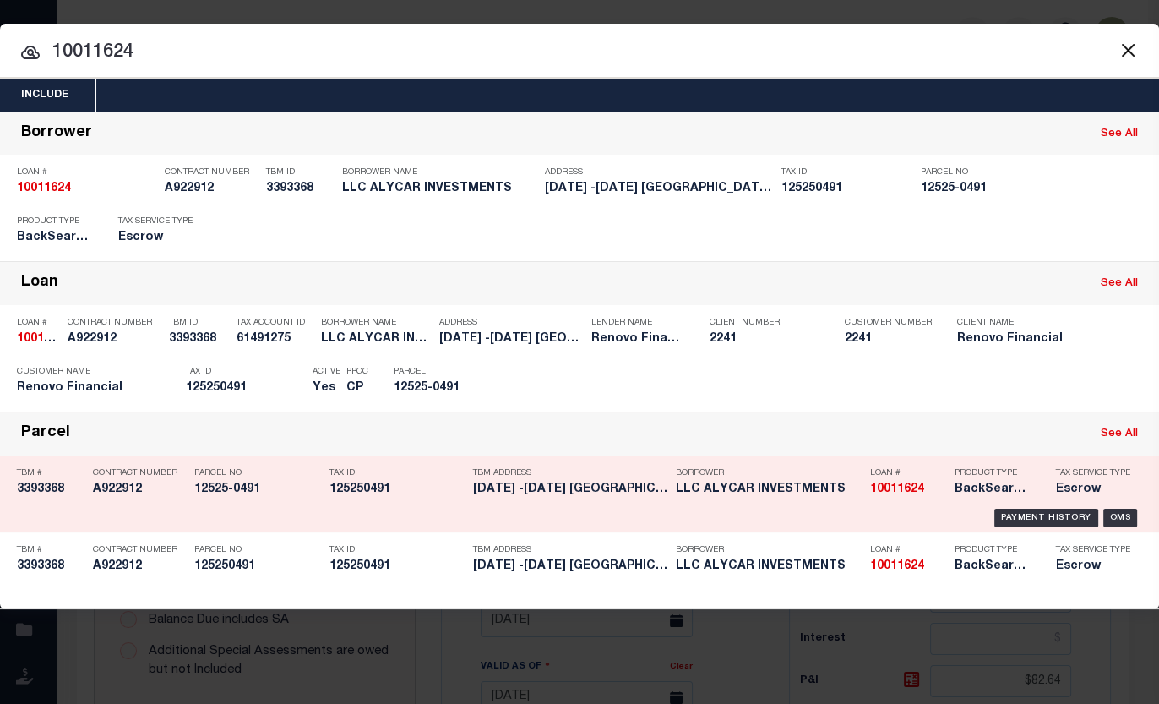
click at [375, 491] on h5 "125250491" at bounding box center [396, 489] width 135 height 14
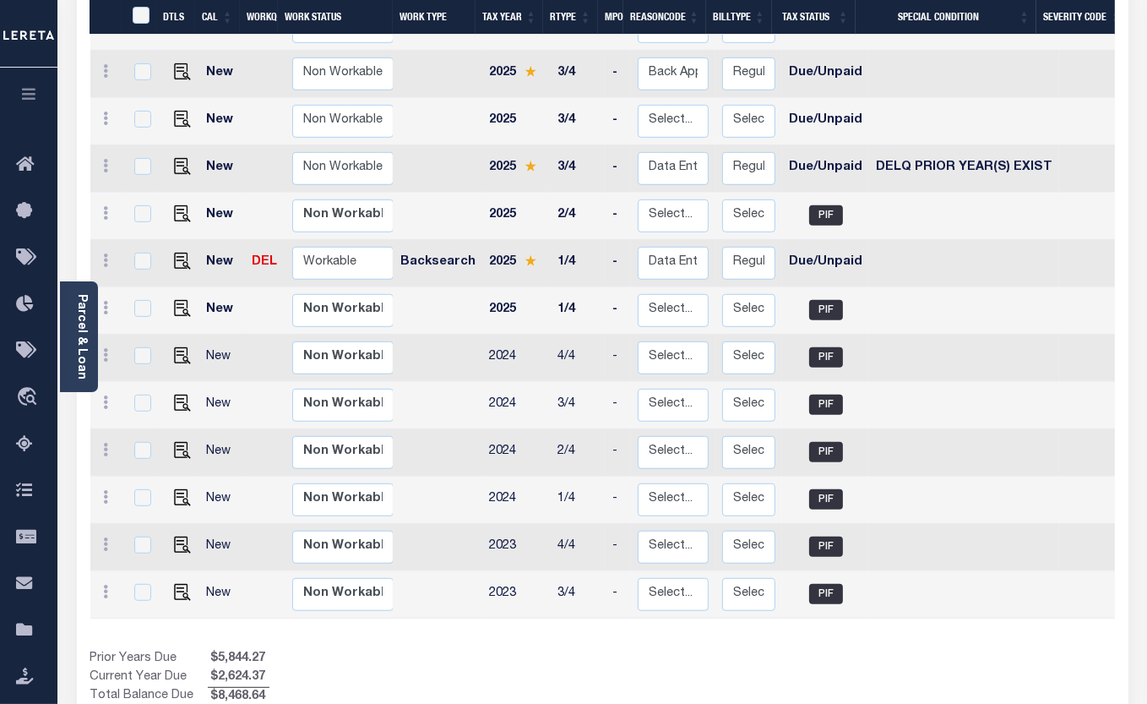
scroll to position [748, 0]
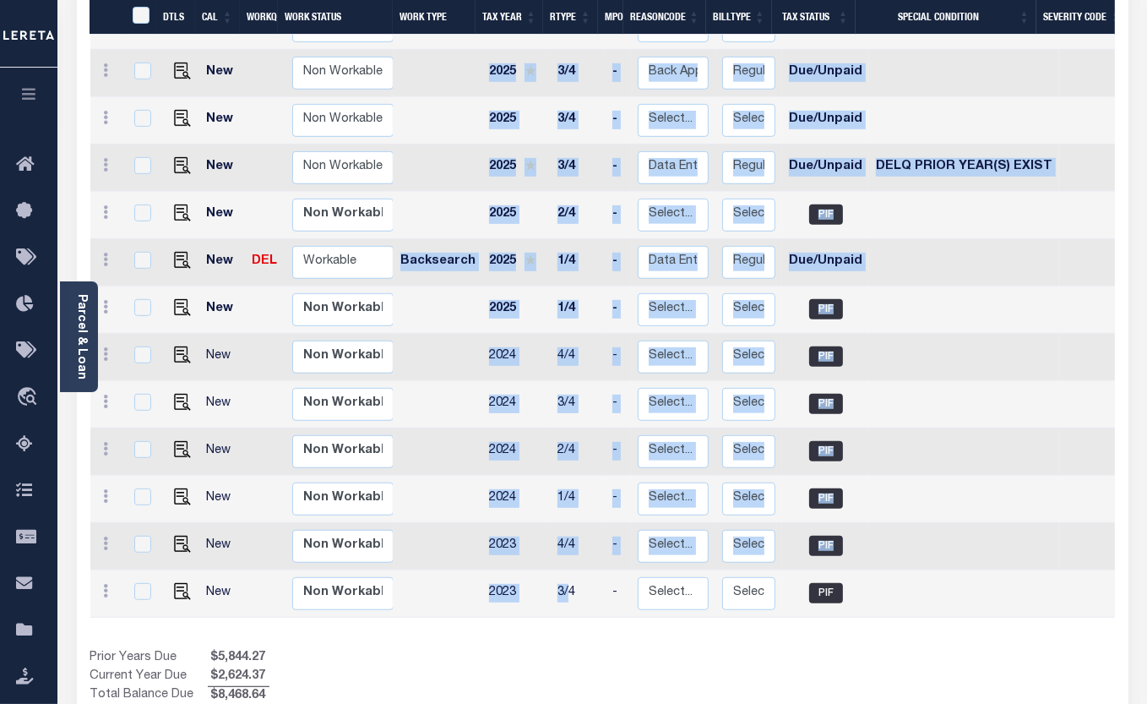
drag, startPoint x: 563, startPoint y: 556, endPoint x: 662, endPoint y: 567, distance: 99.4
click at [662, 567] on div "DTLS CAL WorkQ Work Status Work Type Tax Year RType MPO ReasonCode BillType Tax…" at bounding box center [602, 133] width 1025 height 992
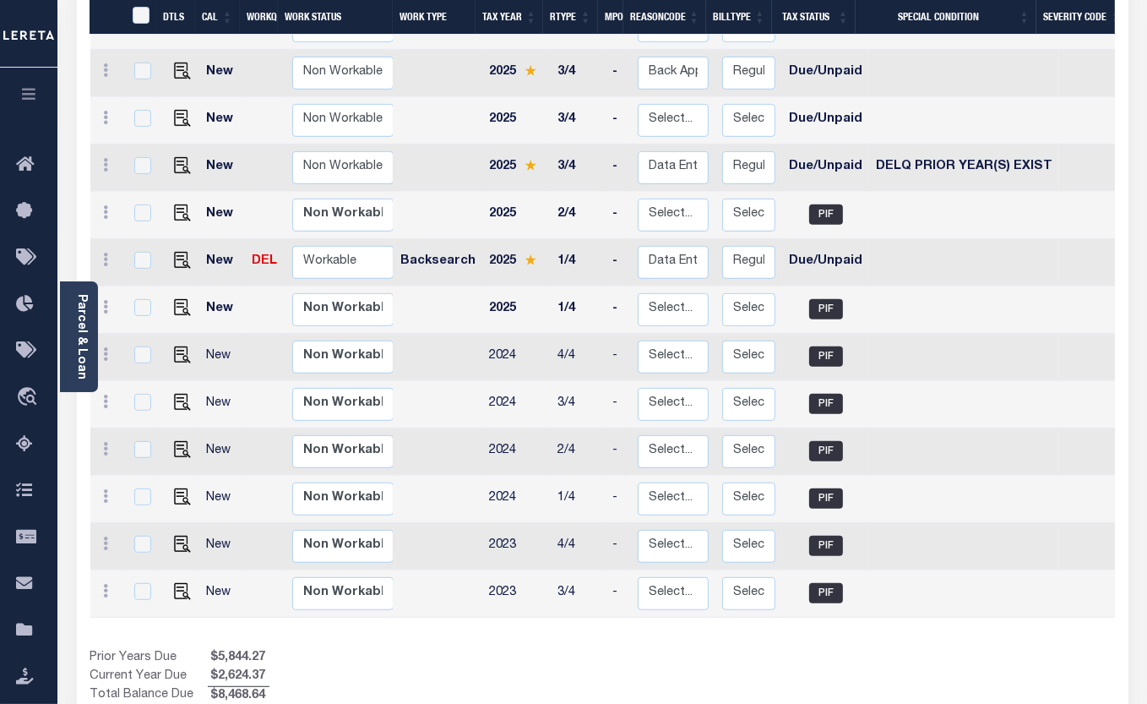
click at [628, 574] on div "DTLS CAL WorkQ Work Status Work Type Tax Year RType MPO ReasonCode BillType Tax…" at bounding box center [602, 171] width 1025 height 1069
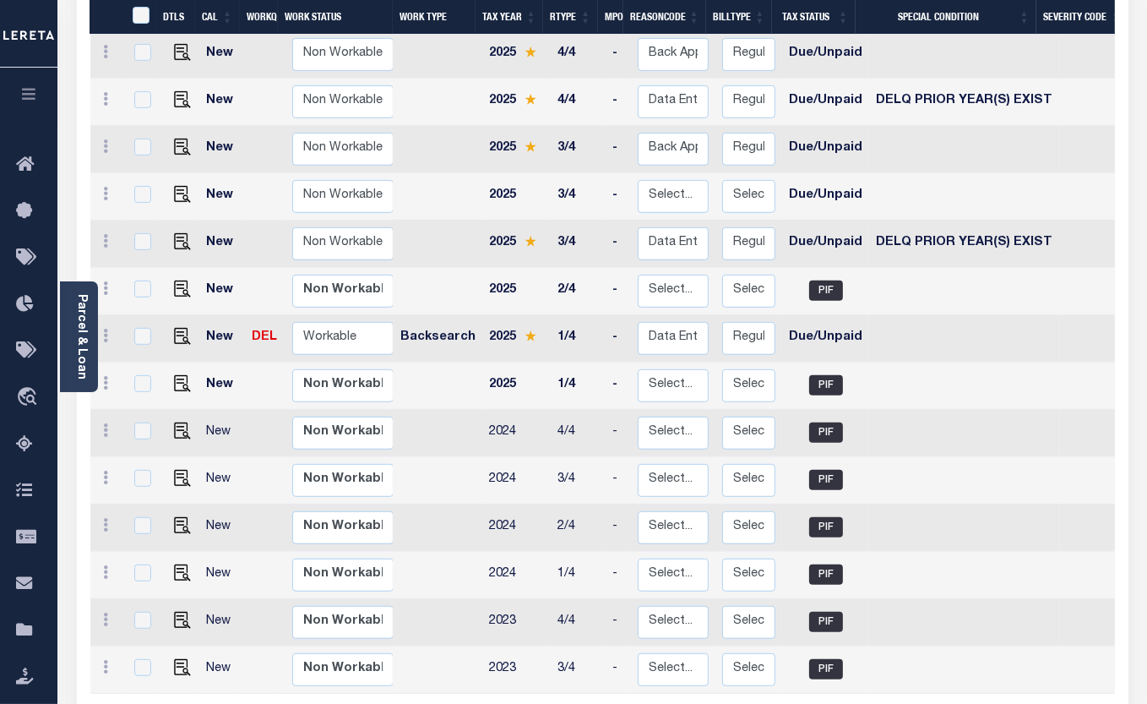
scroll to position [672, 0]
click at [180, 234] on img "" at bounding box center [182, 242] width 17 height 17
checkbox input "true"
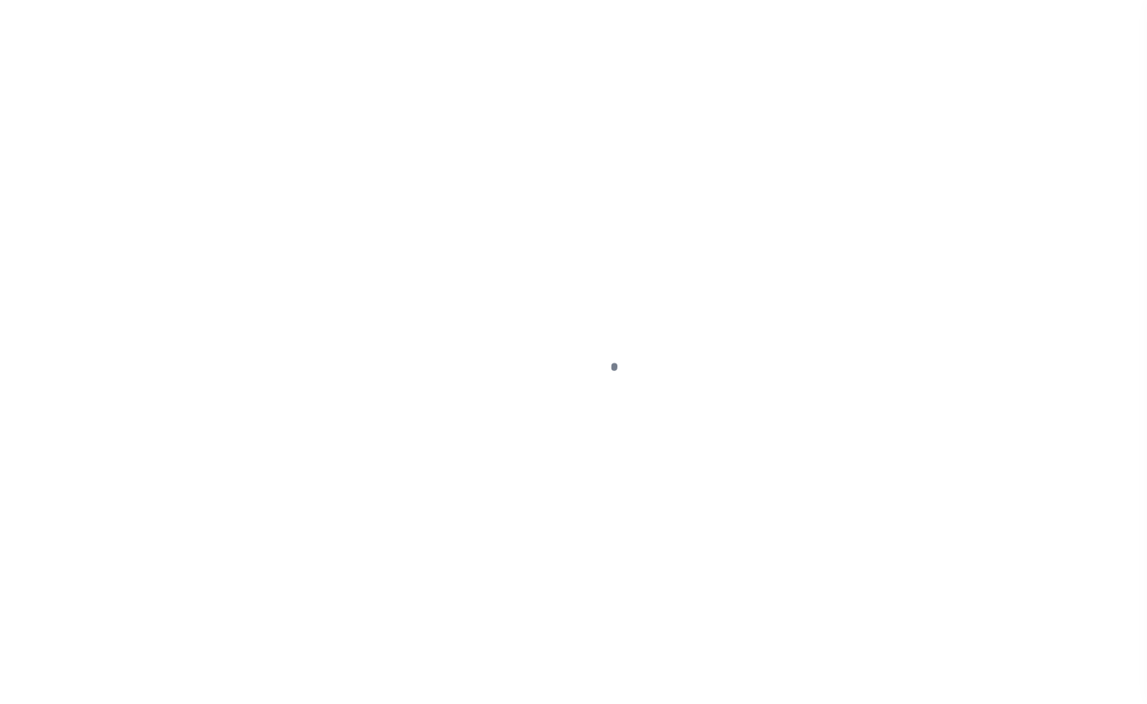
select select "DUE"
select select "18"
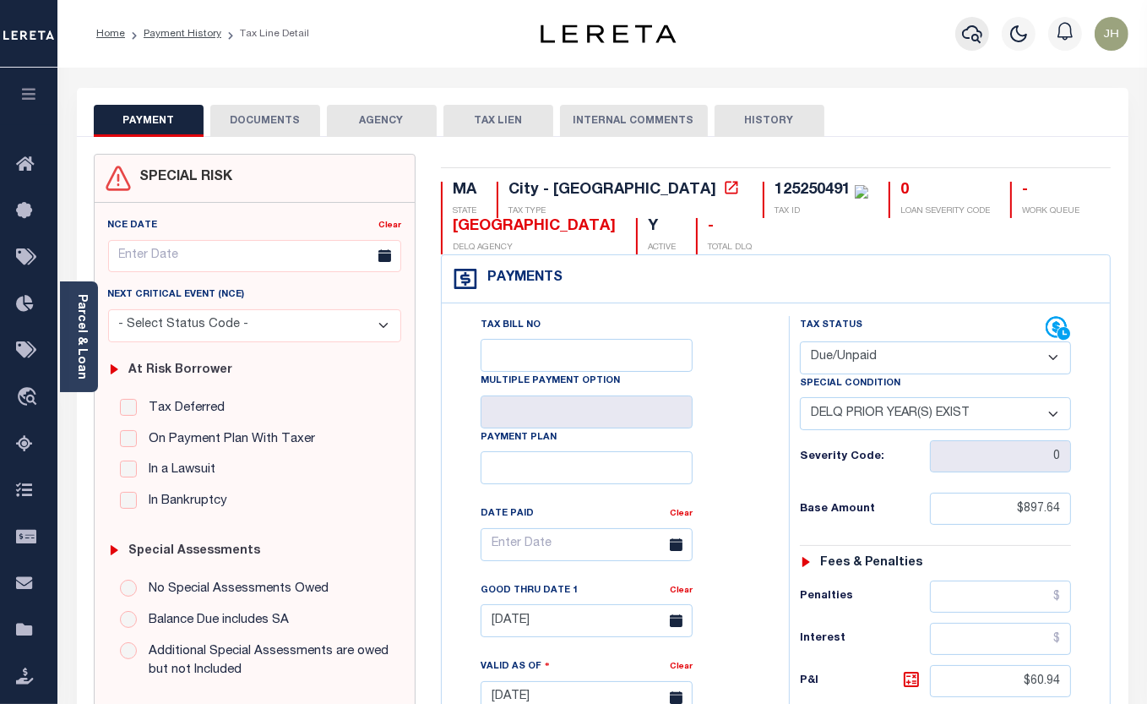
click at [979, 37] on icon "button" at bounding box center [972, 34] width 20 height 20
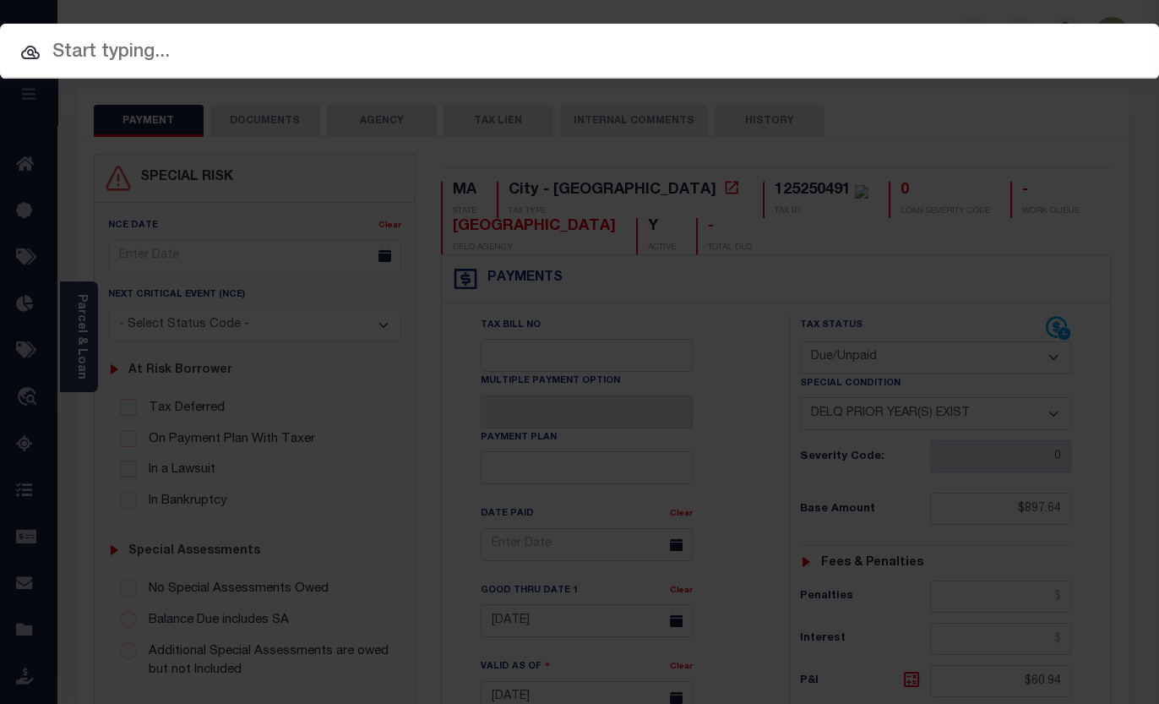
click at [652, 50] on input "text" at bounding box center [579, 53] width 1159 height 30
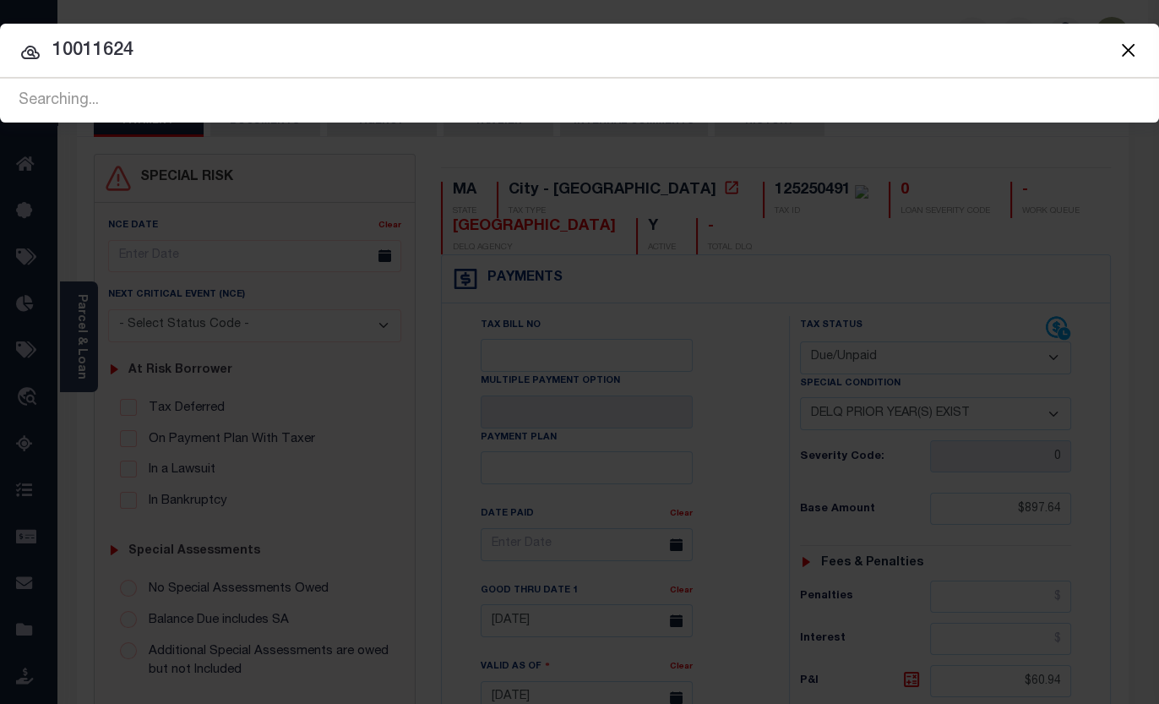
type input "10011624"
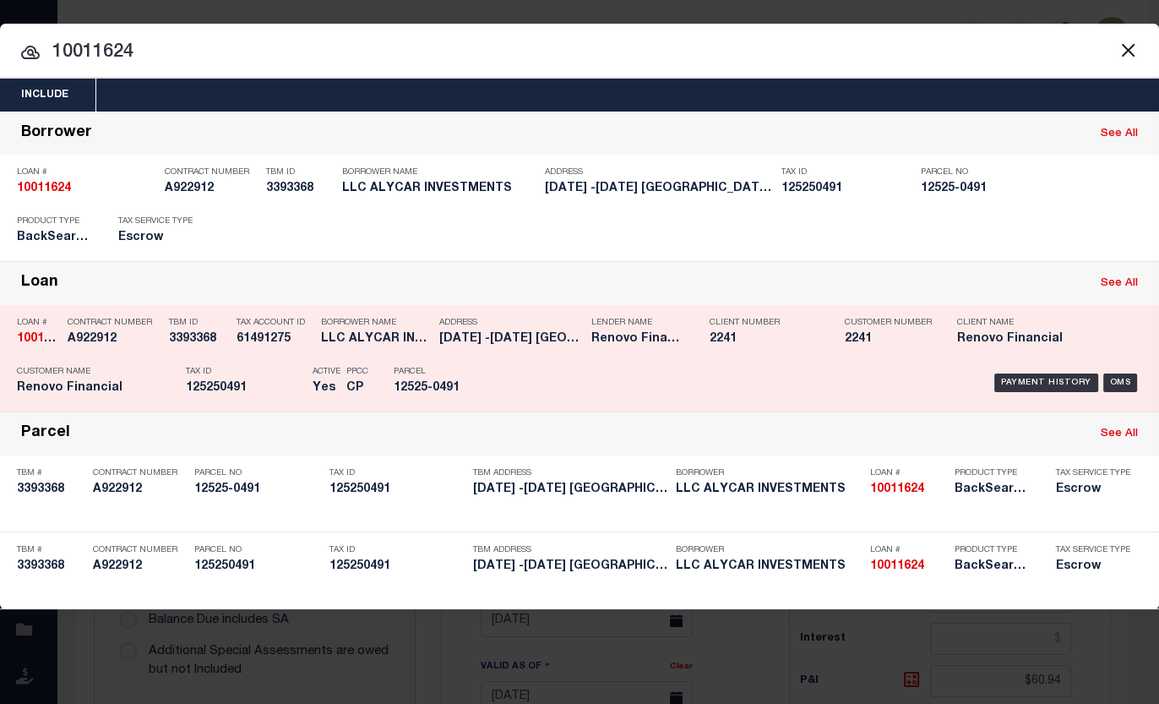
click at [231, 389] on h5 "125250491" at bounding box center [245, 388] width 118 height 14
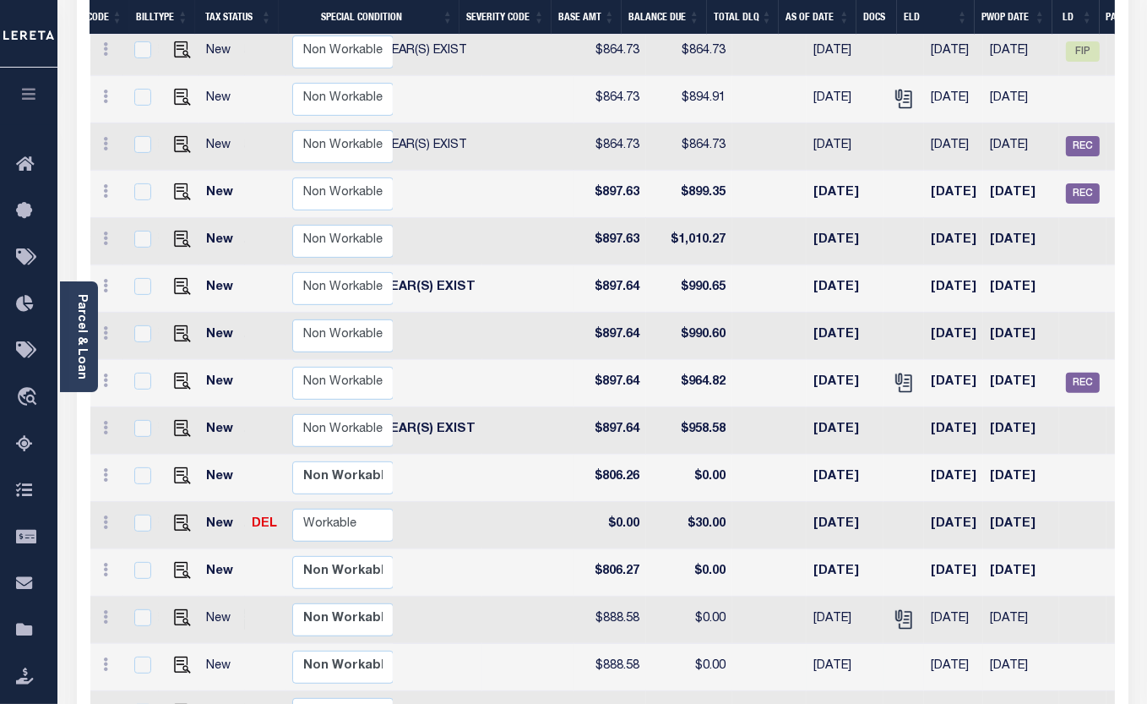
scroll to position [460, 0]
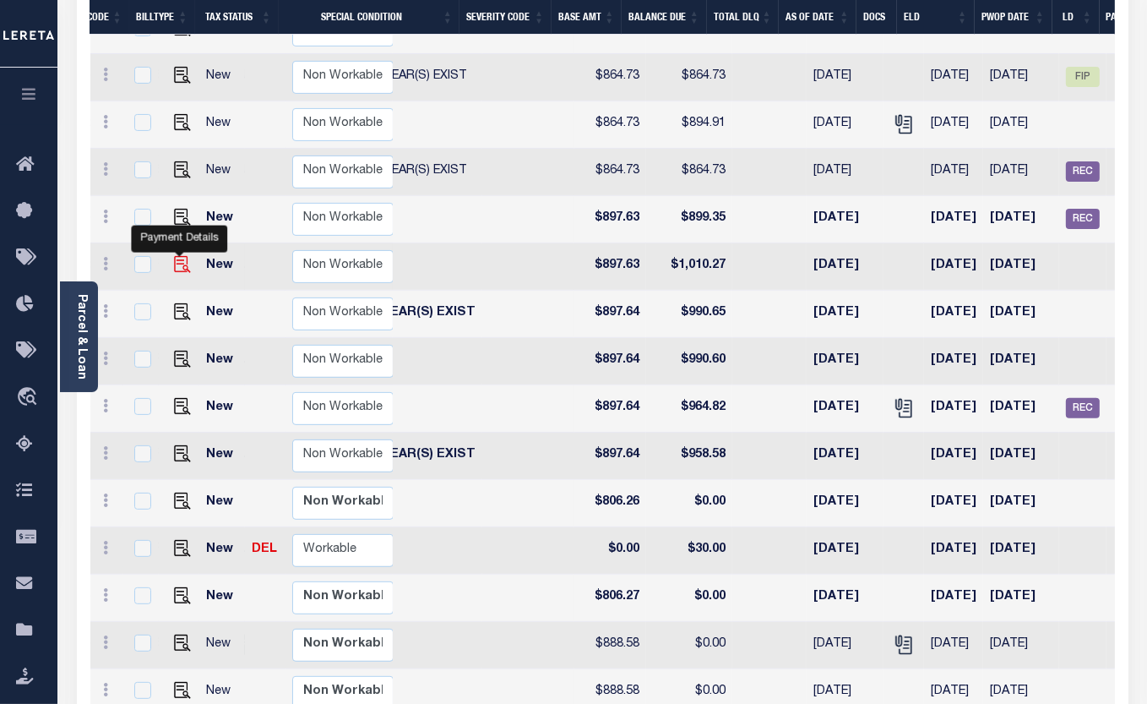
click at [179, 256] on img "" at bounding box center [182, 264] width 17 height 17
checkbox input "true"
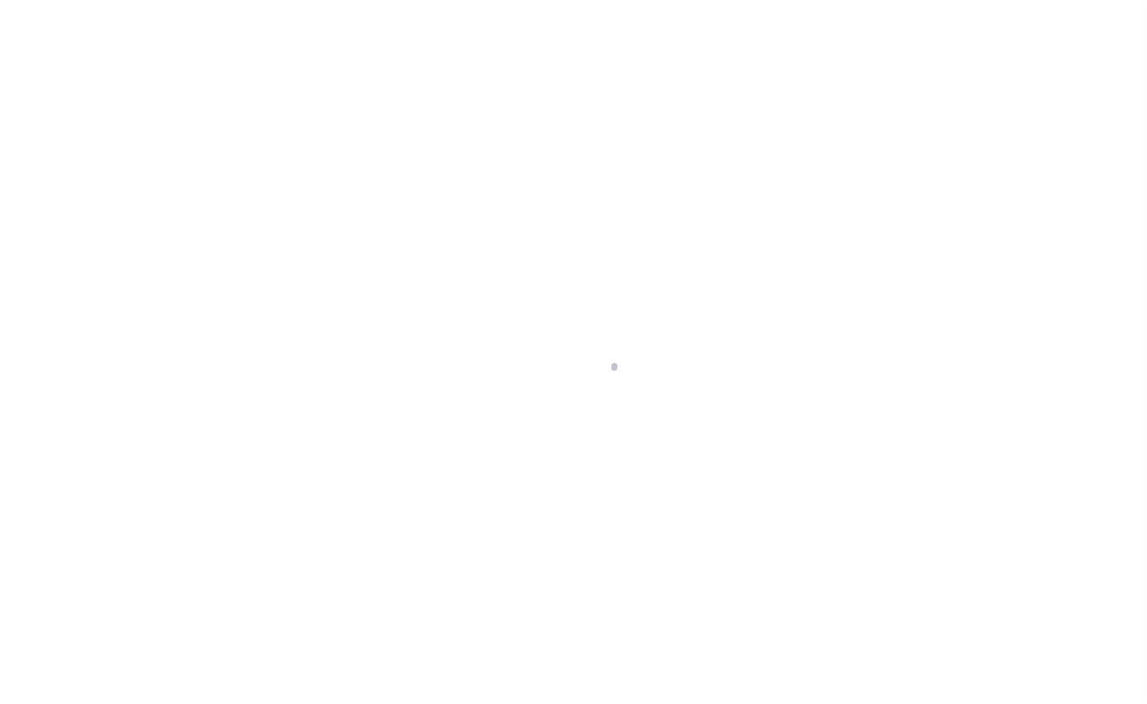
select select "DUE"
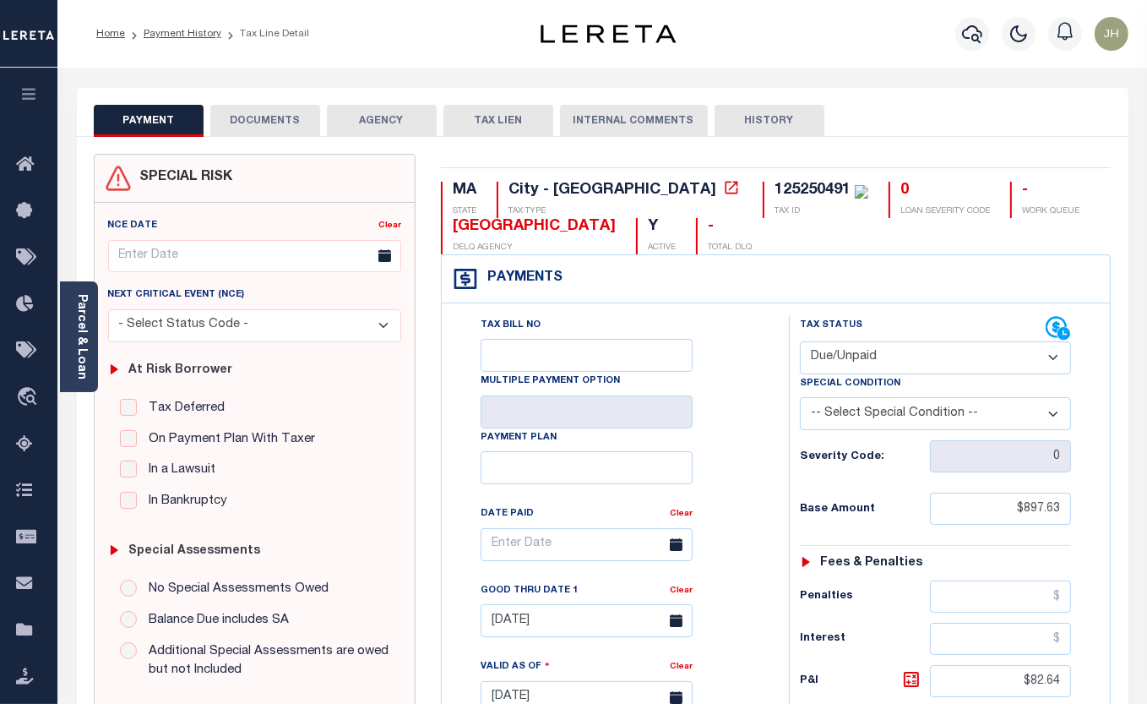
click at [273, 118] on button "DOCUMENTS" at bounding box center [265, 121] width 110 height 32
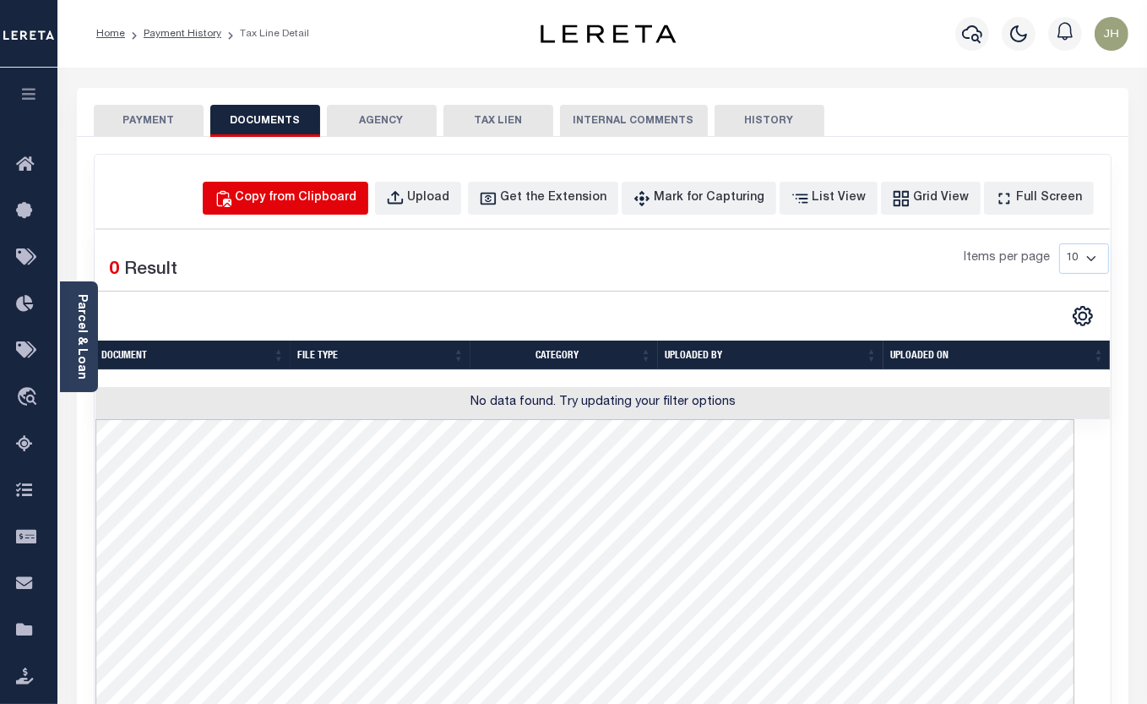
click at [316, 202] on div "Copy from Clipboard" at bounding box center [297, 198] width 122 height 19
select select "POP"
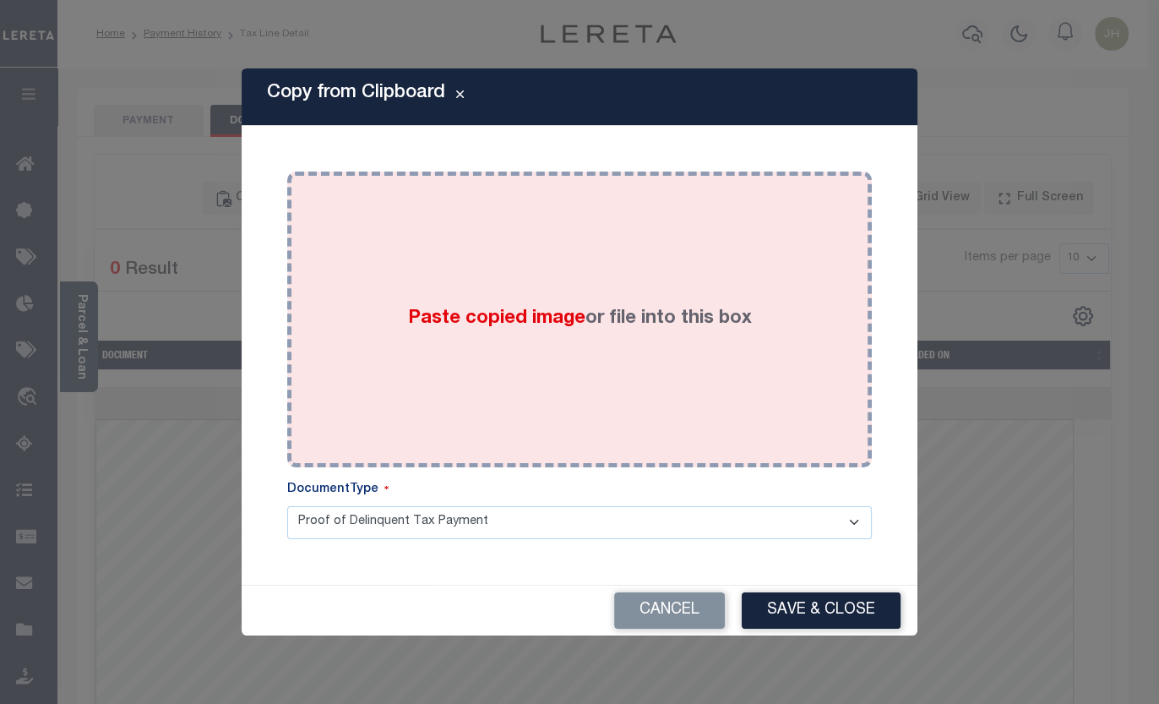
click at [469, 355] on div "Paste copied image or file into this box" at bounding box center [579, 319] width 559 height 270
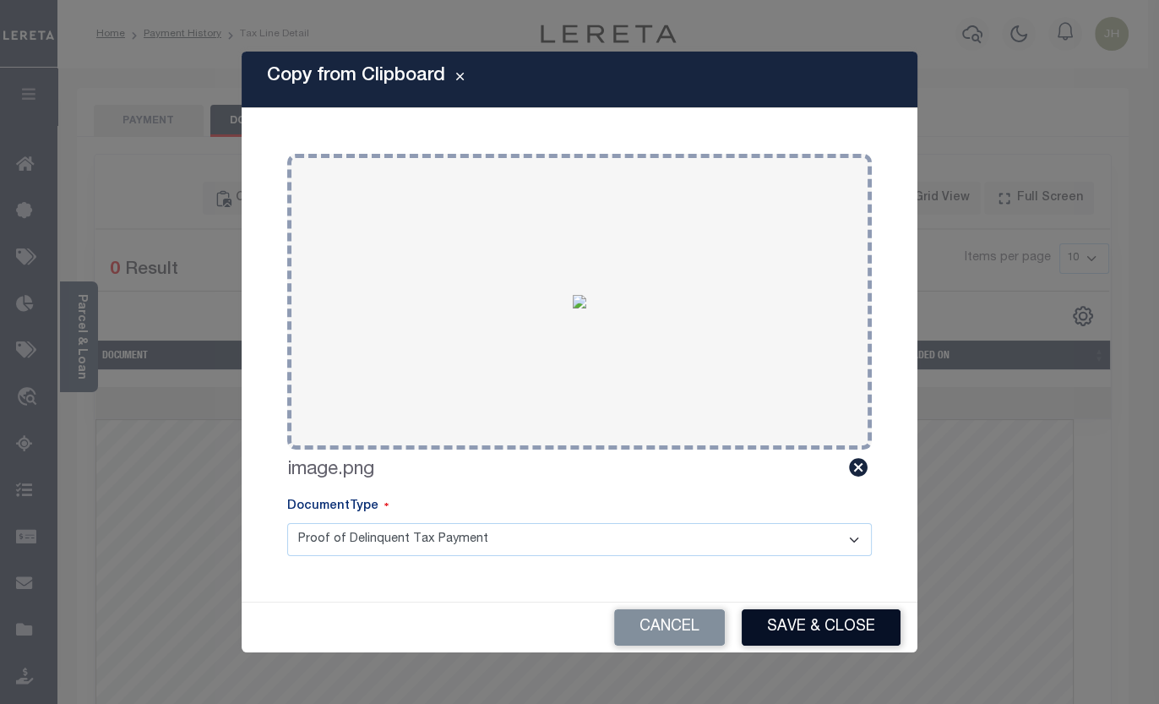
click at [806, 630] on button "Save & Close" at bounding box center [821, 627] width 159 height 36
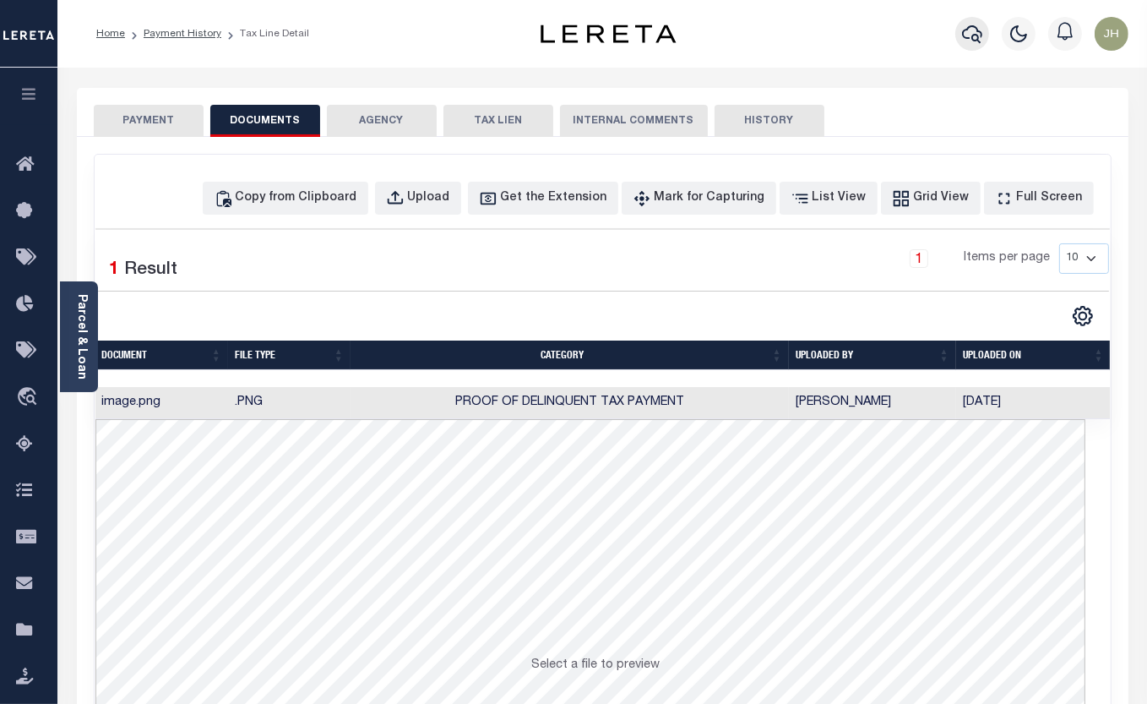
click at [970, 35] on icon "button" at bounding box center [972, 34] width 20 height 20
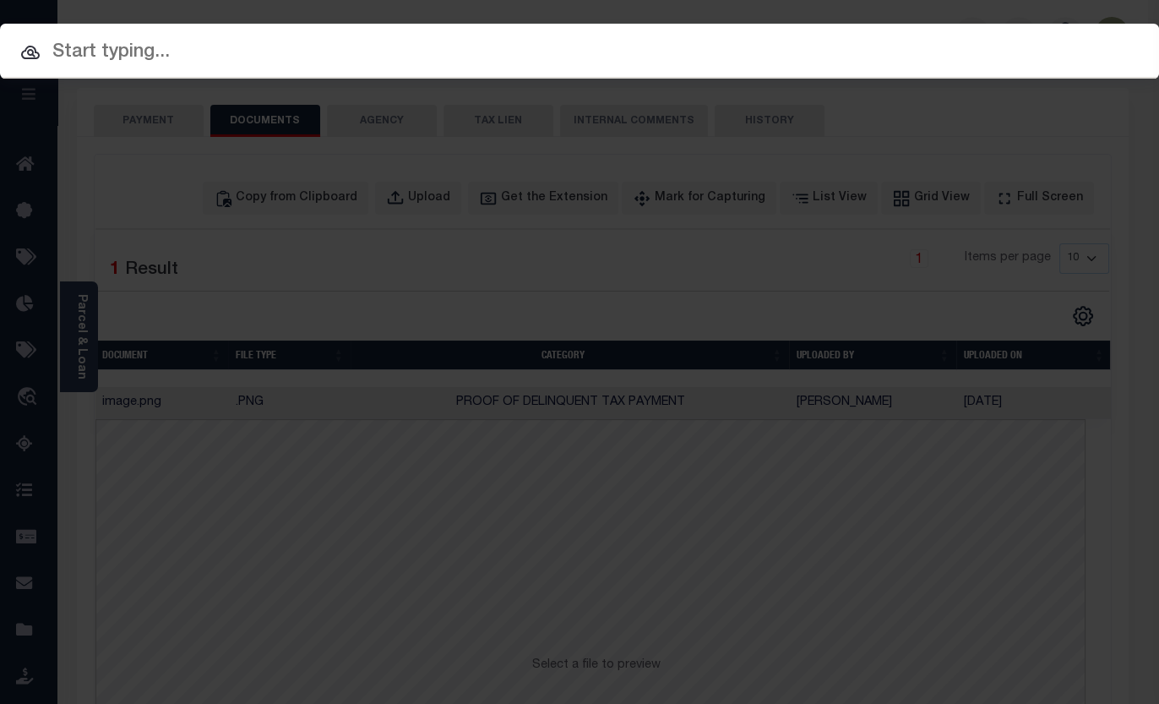
click at [203, 48] on input "text" at bounding box center [579, 53] width 1159 height 30
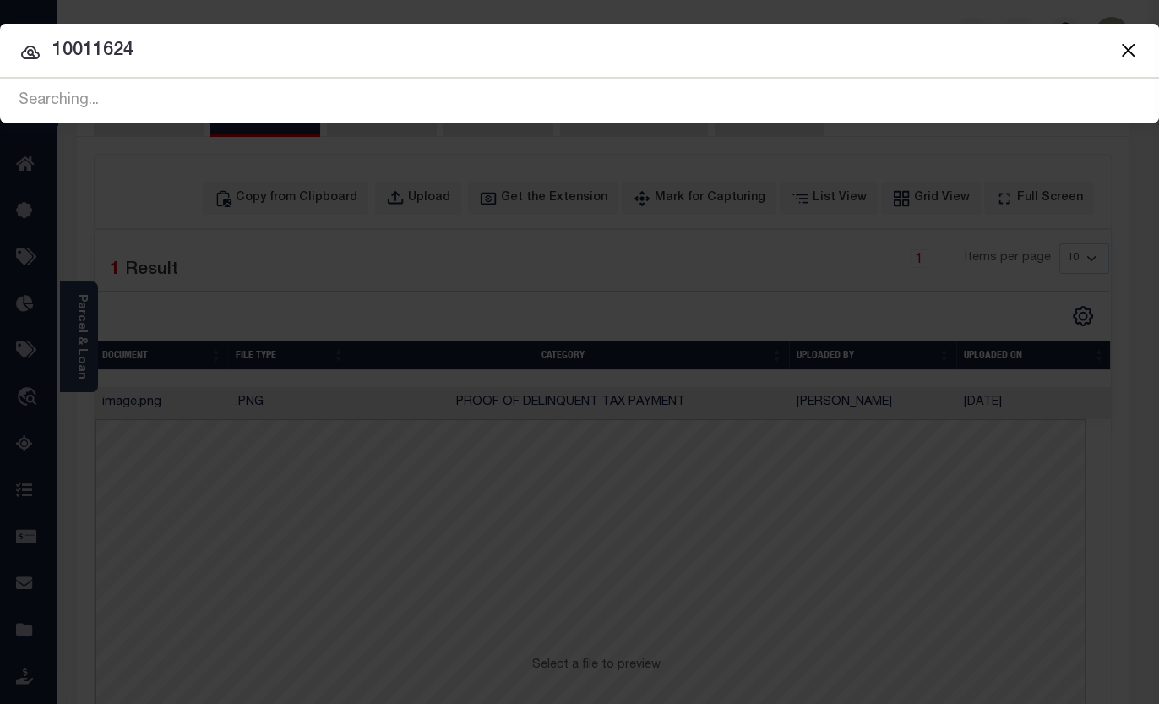
type input "10011624"
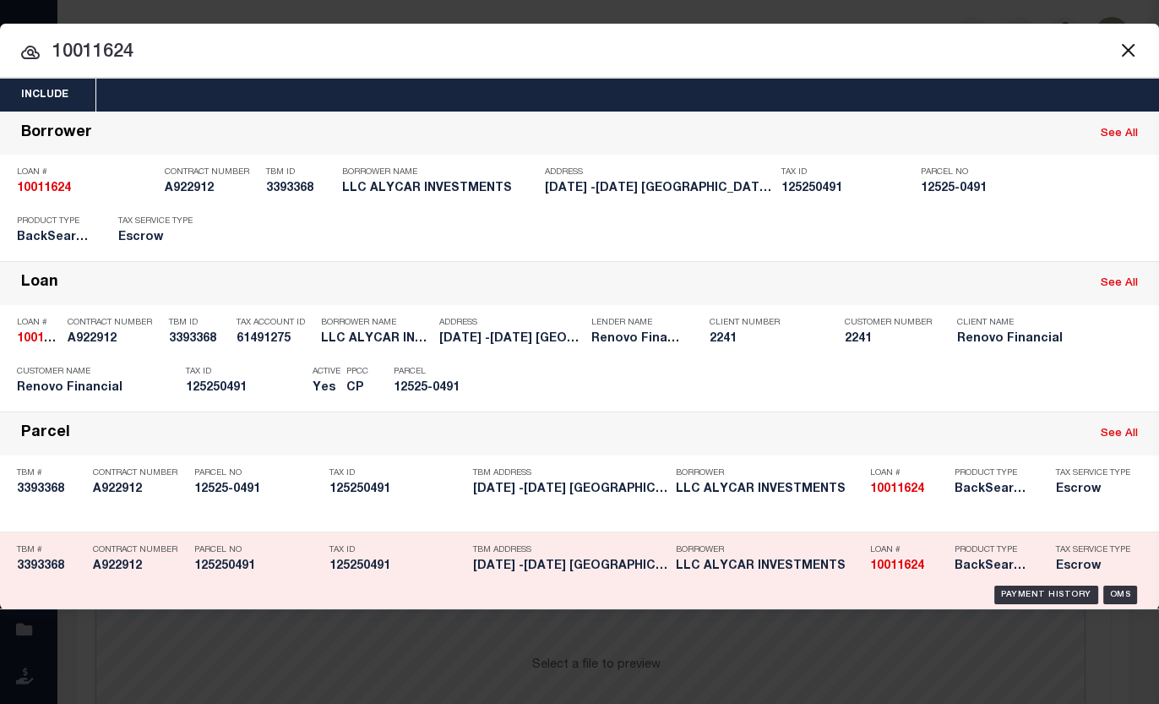
click at [33, 564] on h5 "3393368" at bounding box center [51, 566] width 68 height 14
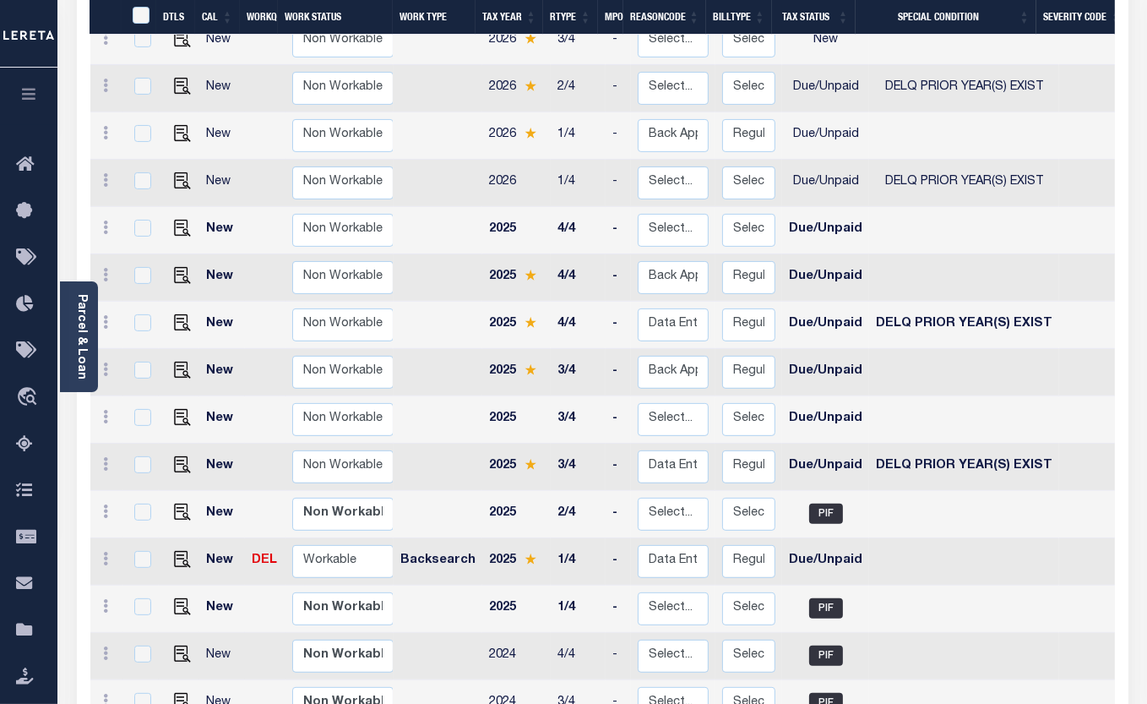
scroll to position [537, 0]
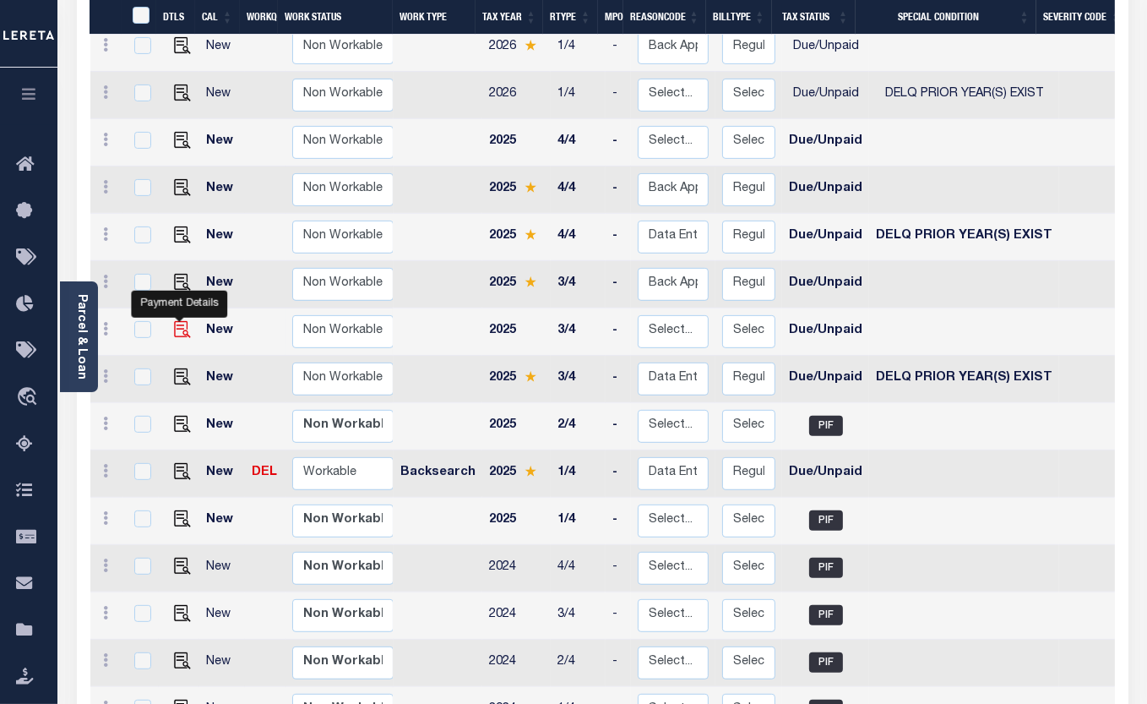
drag, startPoint x: 185, startPoint y: 275, endPoint x: 195, endPoint y: 275, distance: 10.1
click at [185, 321] on img "" at bounding box center [182, 329] width 17 height 17
checkbox input "true"
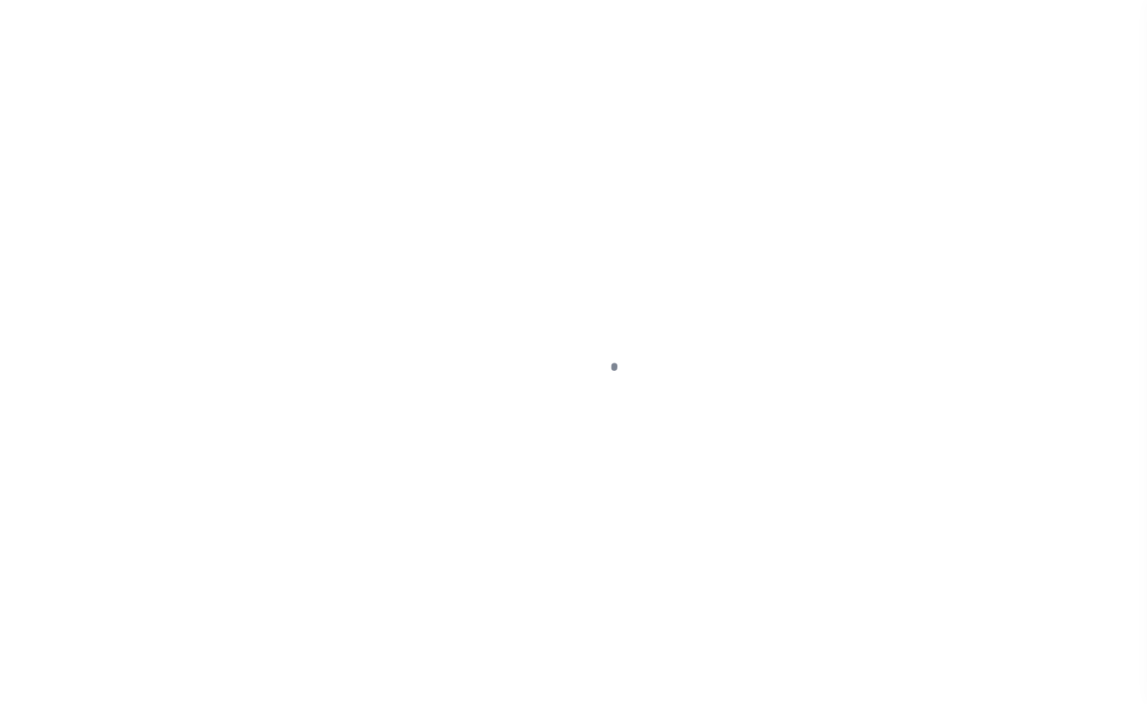
select select "DUE"
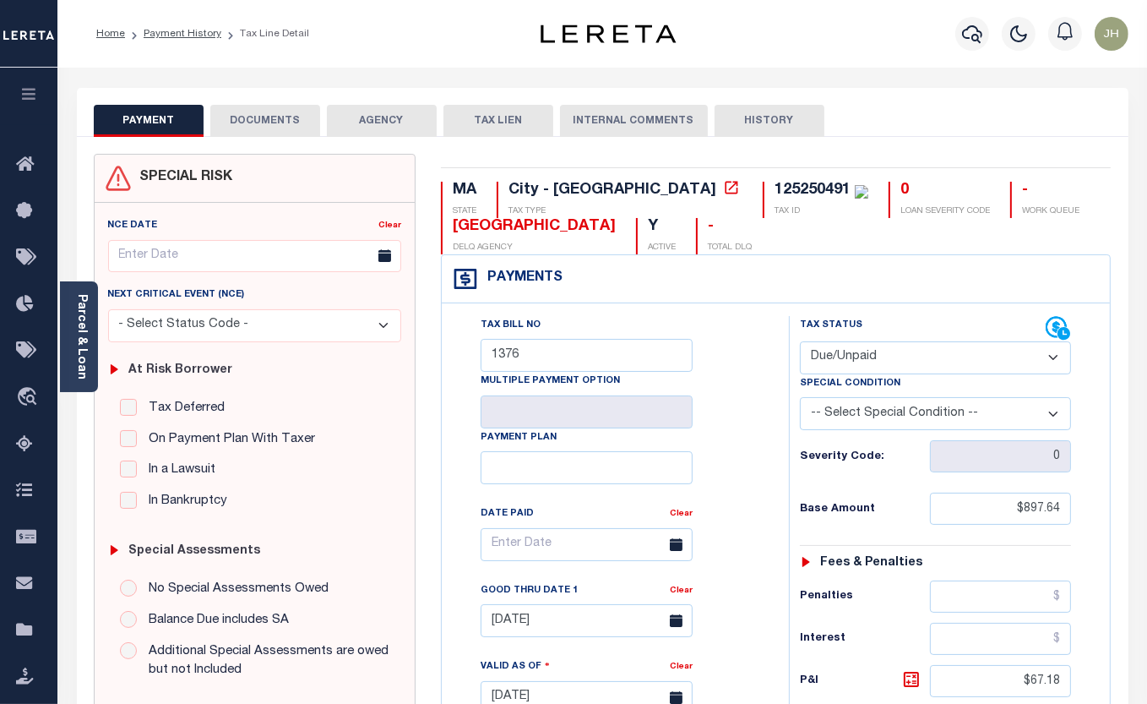
click at [261, 129] on button "DOCUMENTS" at bounding box center [265, 121] width 110 height 32
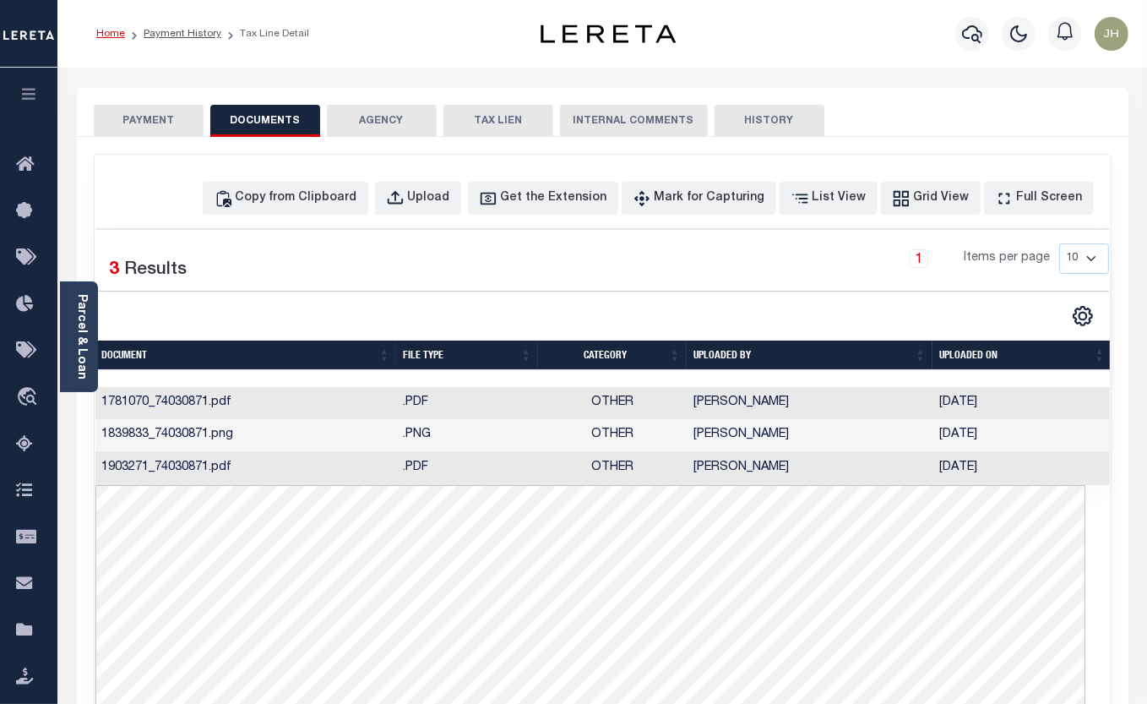
click at [104, 35] on link "Home" at bounding box center [110, 34] width 29 height 10
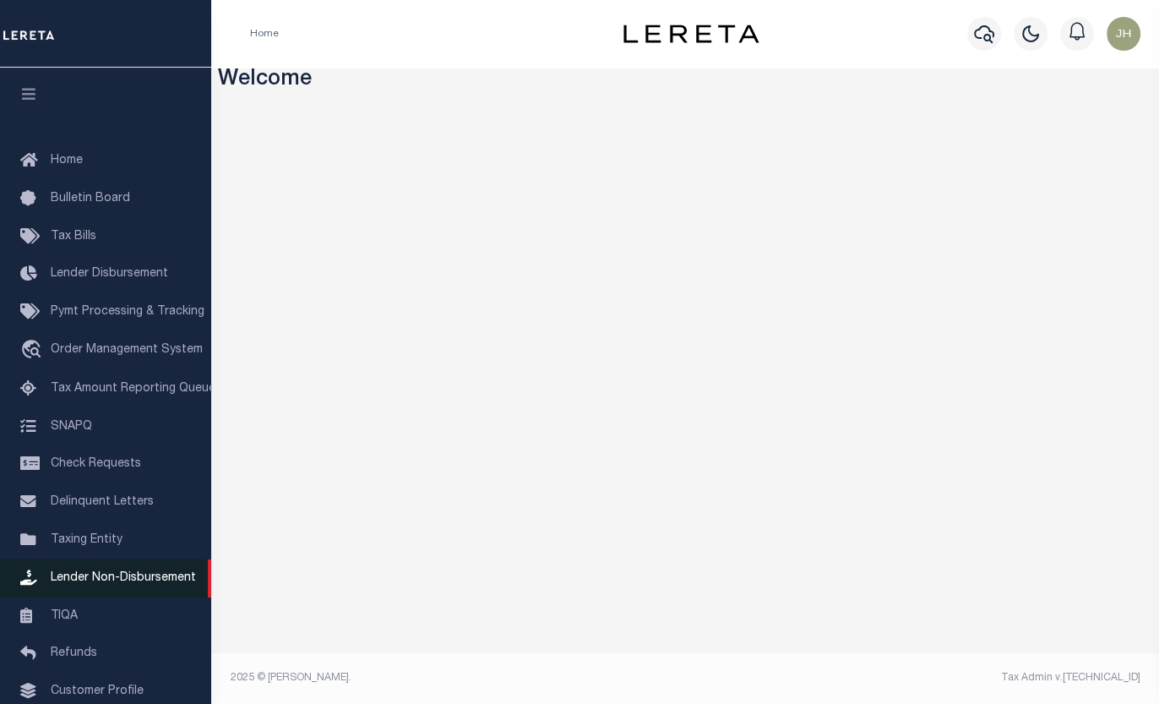
click at [83, 584] on span "Lender Non-Disbursement" at bounding box center [123, 578] width 145 height 12
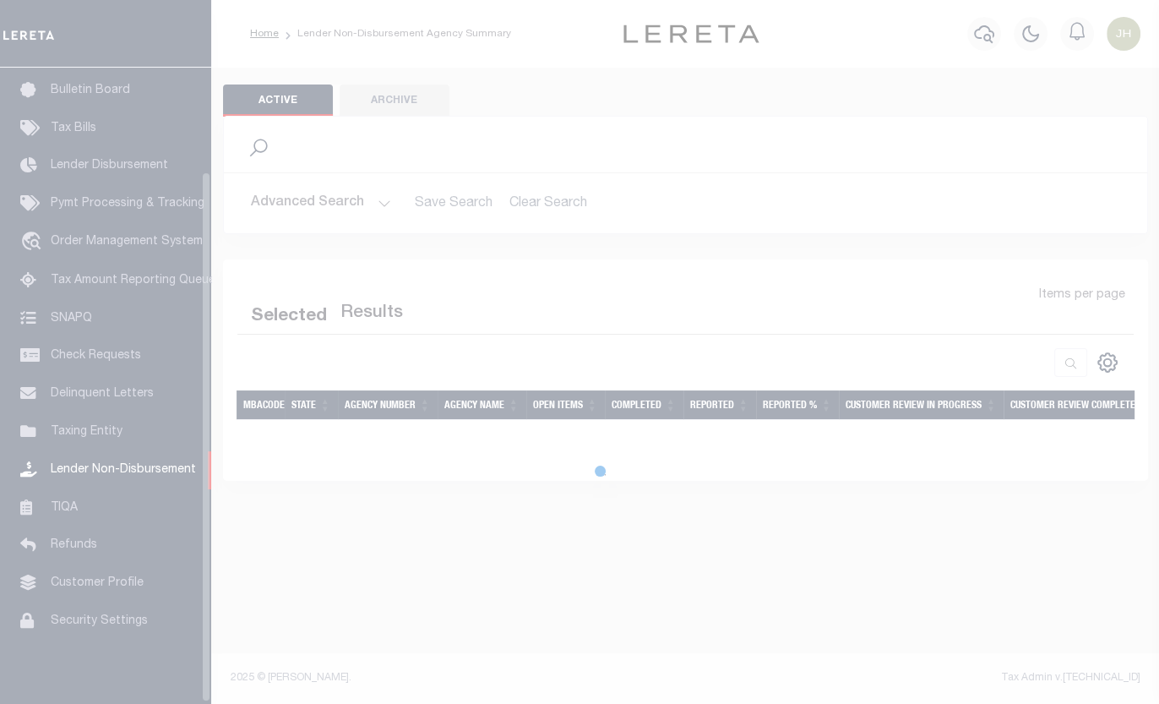
scroll to position [126, 0]
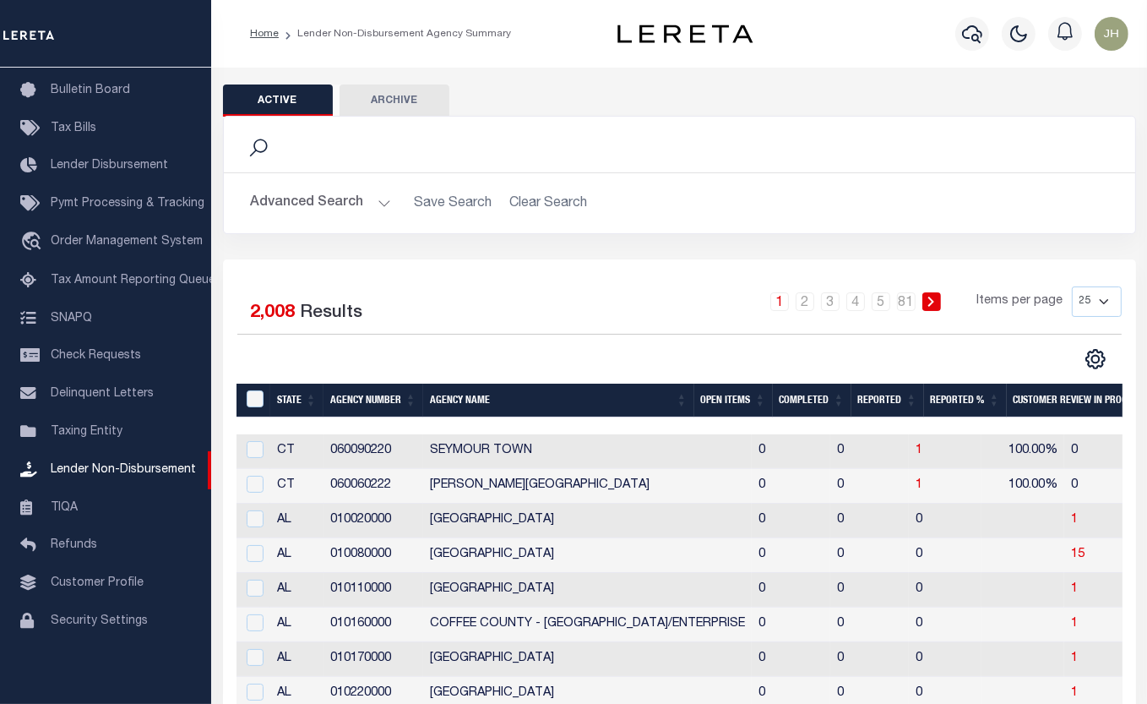
click at [813, 47] on div "Profile Sign out" at bounding box center [947, 33] width 374 height 59
click at [968, 34] on icon "button" at bounding box center [972, 34] width 20 height 20
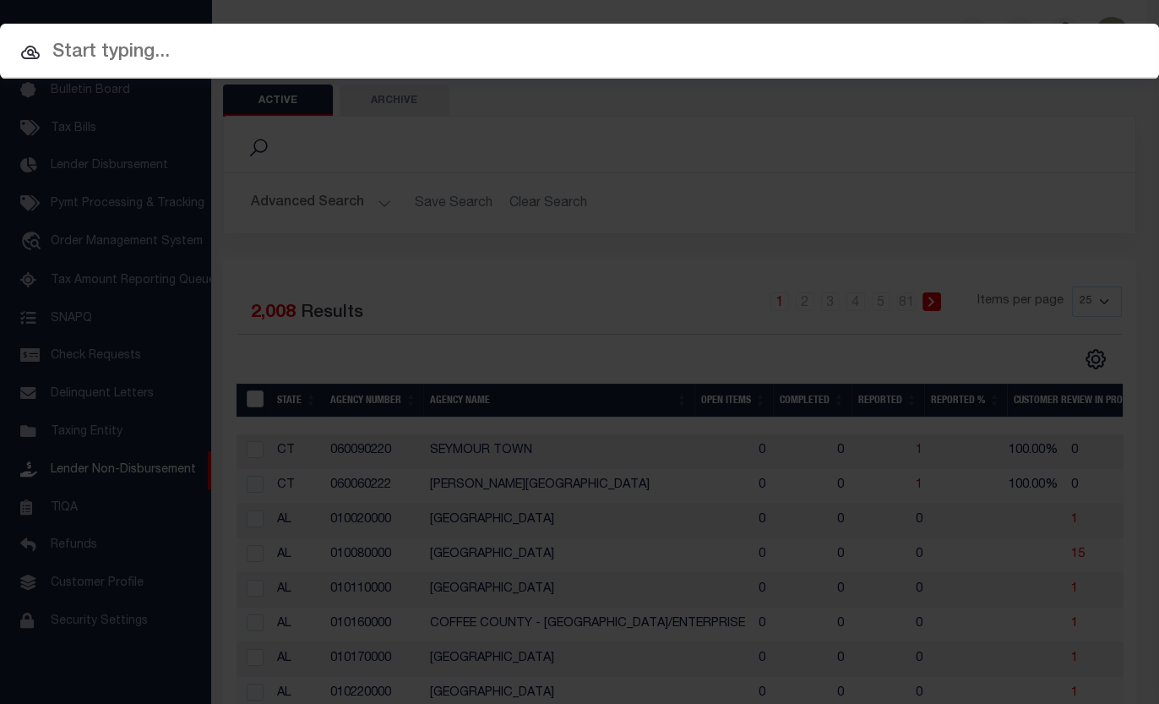
click at [210, 55] on input "text" at bounding box center [579, 53] width 1159 height 30
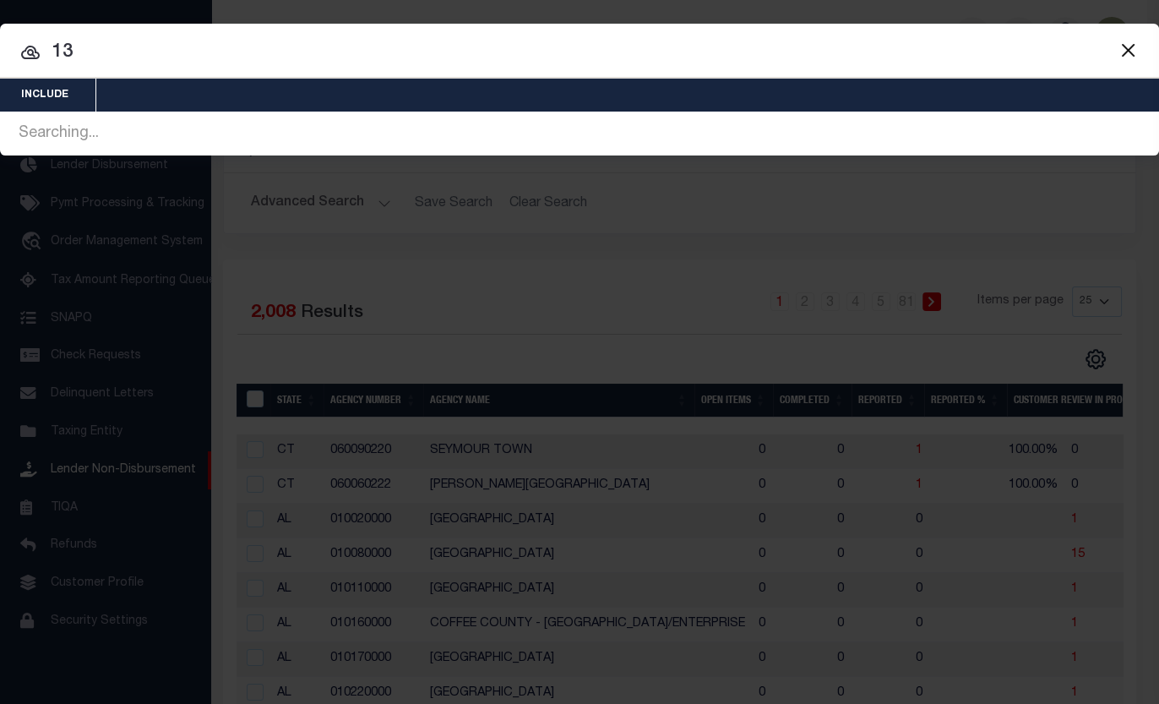
type input "1"
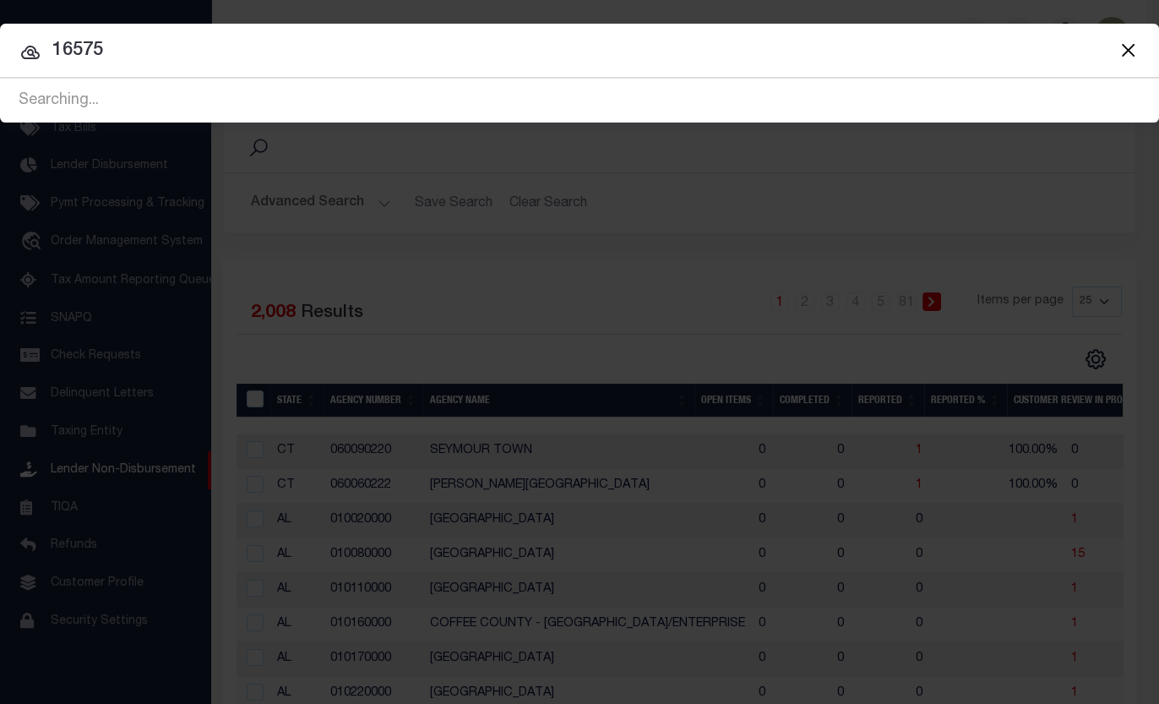
type input "16575"
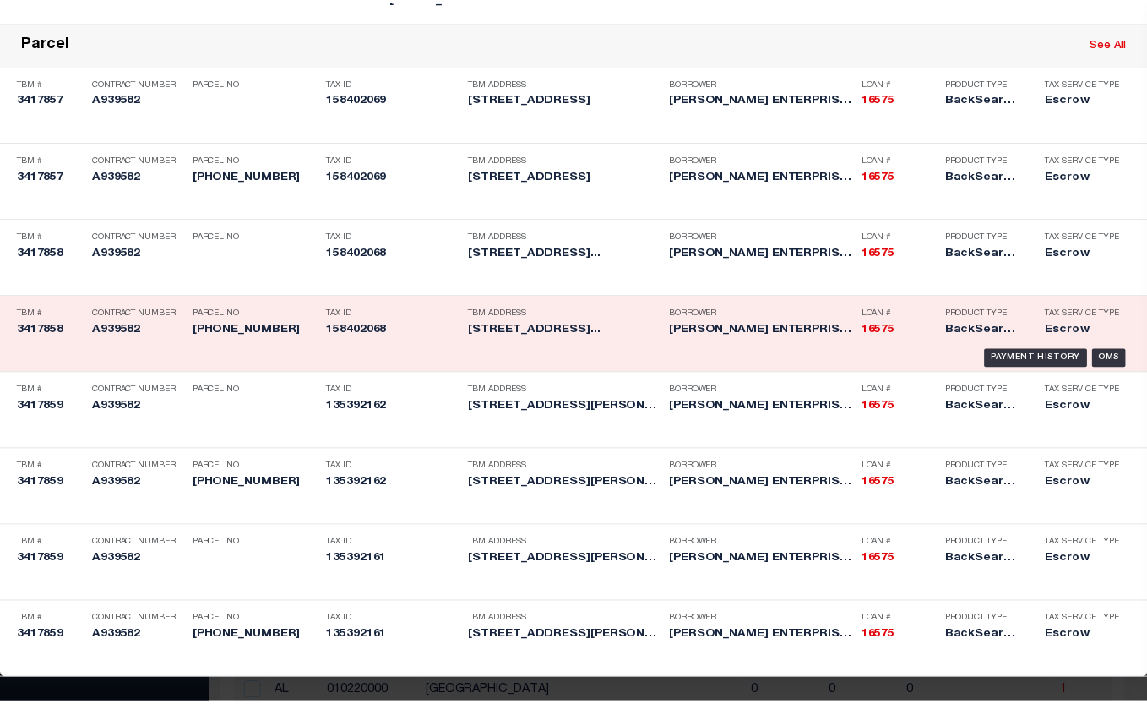
scroll to position [1275, 0]
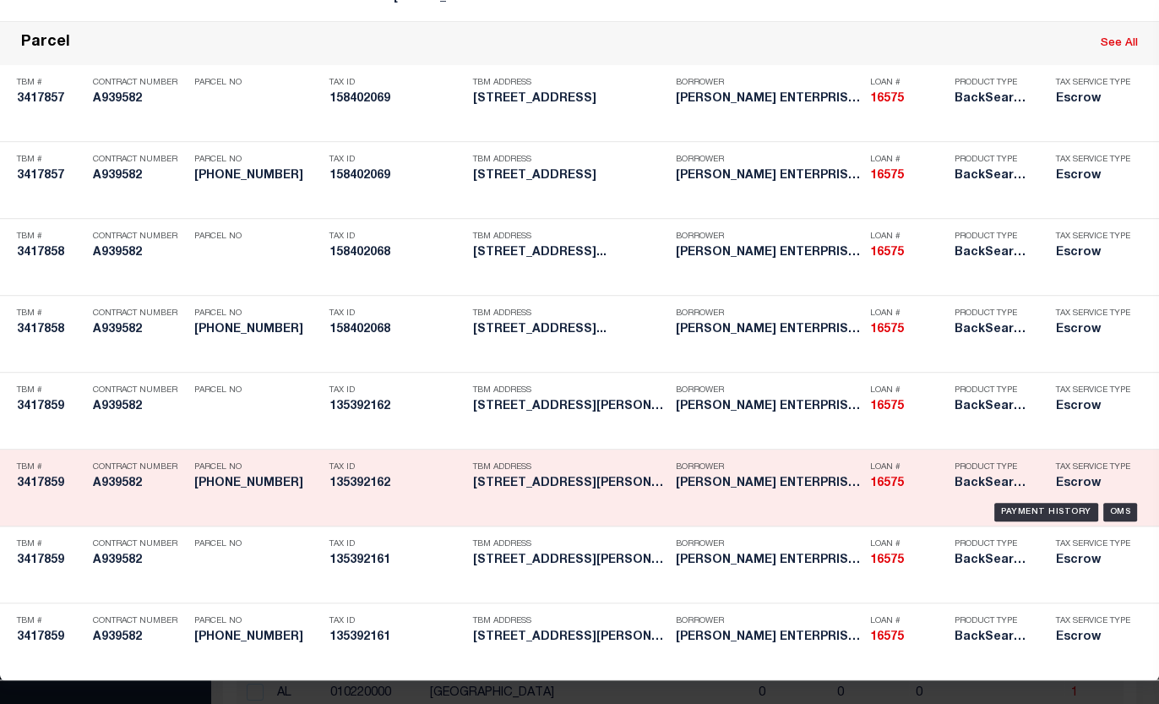
click at [242, 476] on h5 "[PHONE_NUMBER]" at bounding box center [257, 483] width 127 height 14
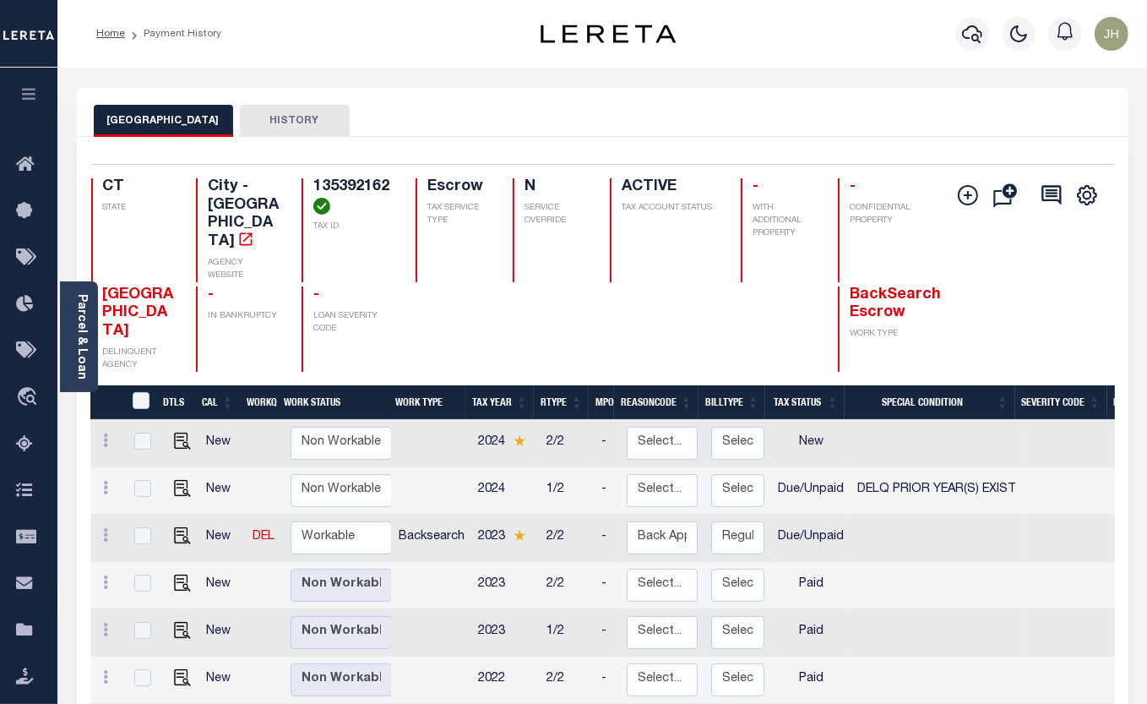
click at [479, 42] on div "Home Payment History" at bounding box center [302, 33] width 438 height 35
click at [964, 34] on icon "button" at bounding box center [972, 34] width 20 height 20
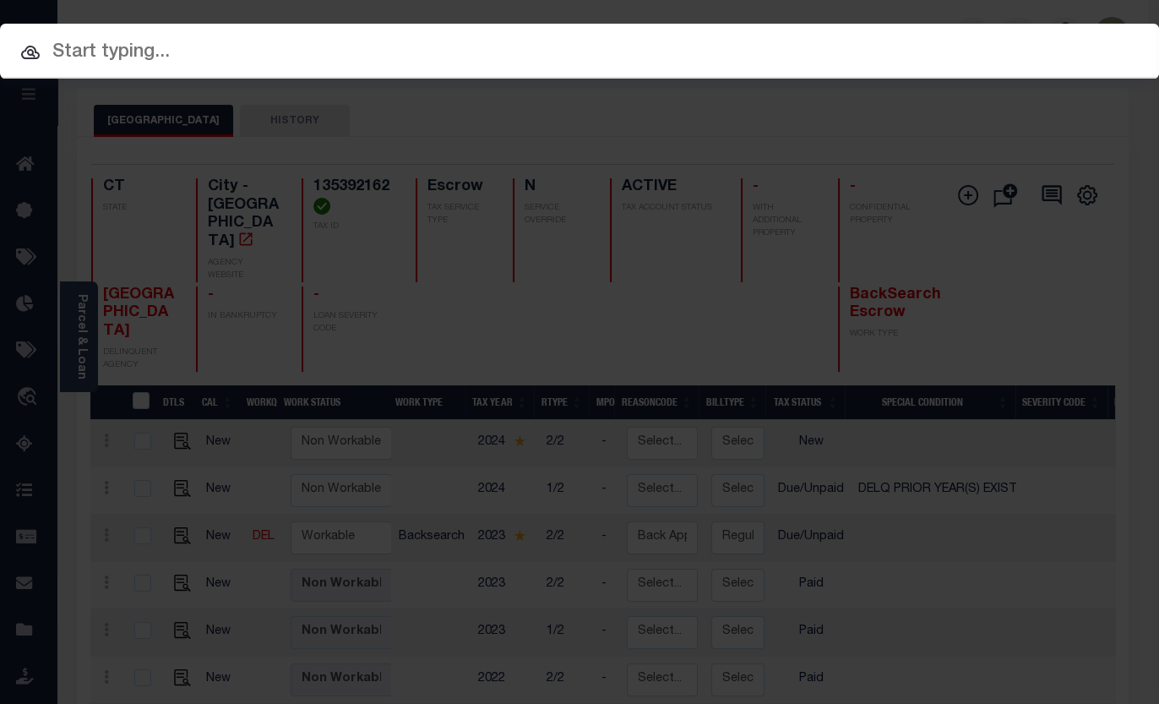
click at [328, 54] on input "text" at bounding box center [579, 53] width 1159 height 30
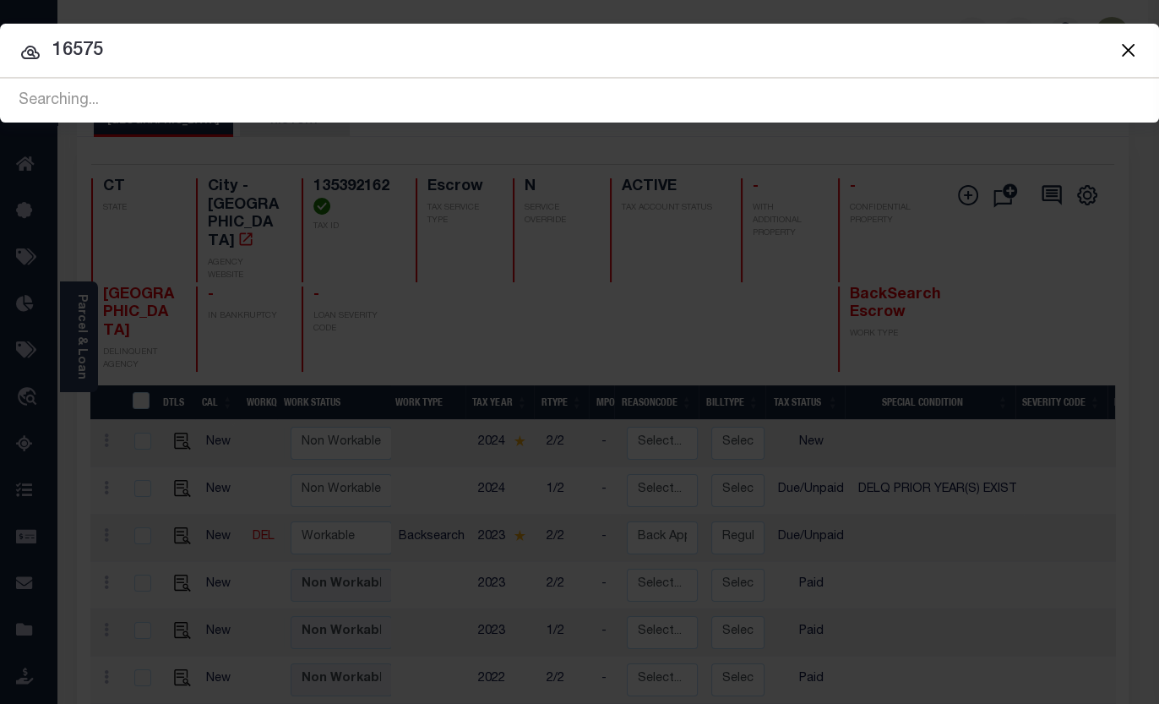
type input "16575"
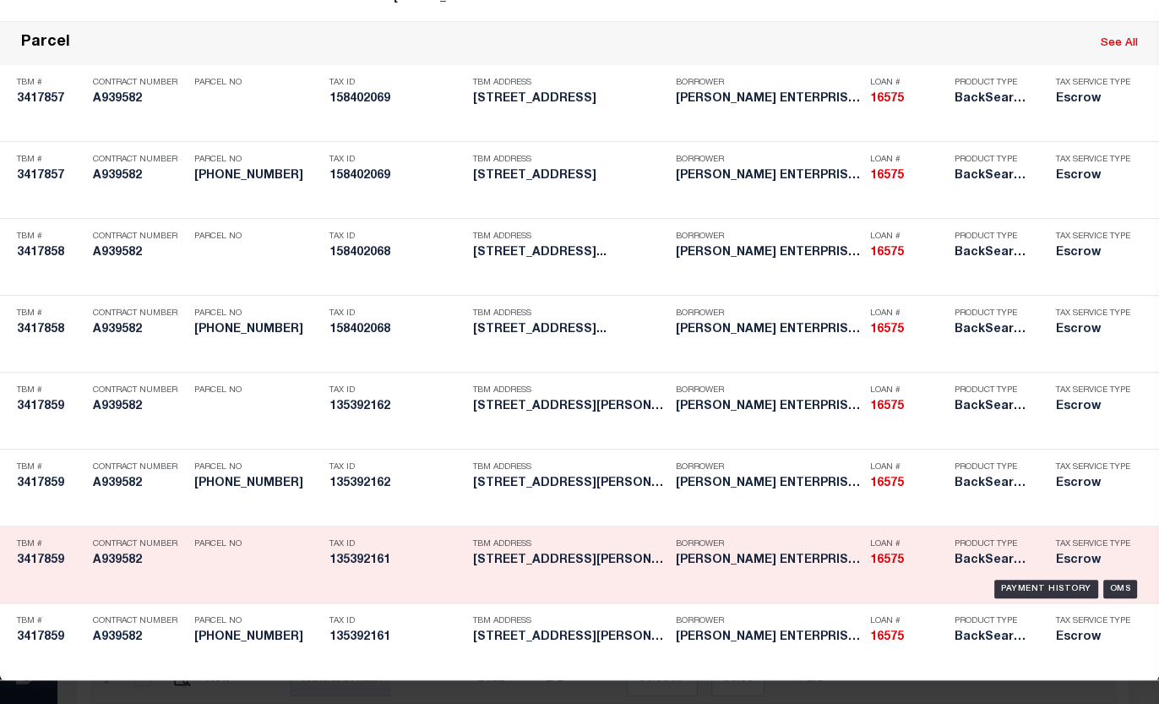
scroll to position [1275, 0]
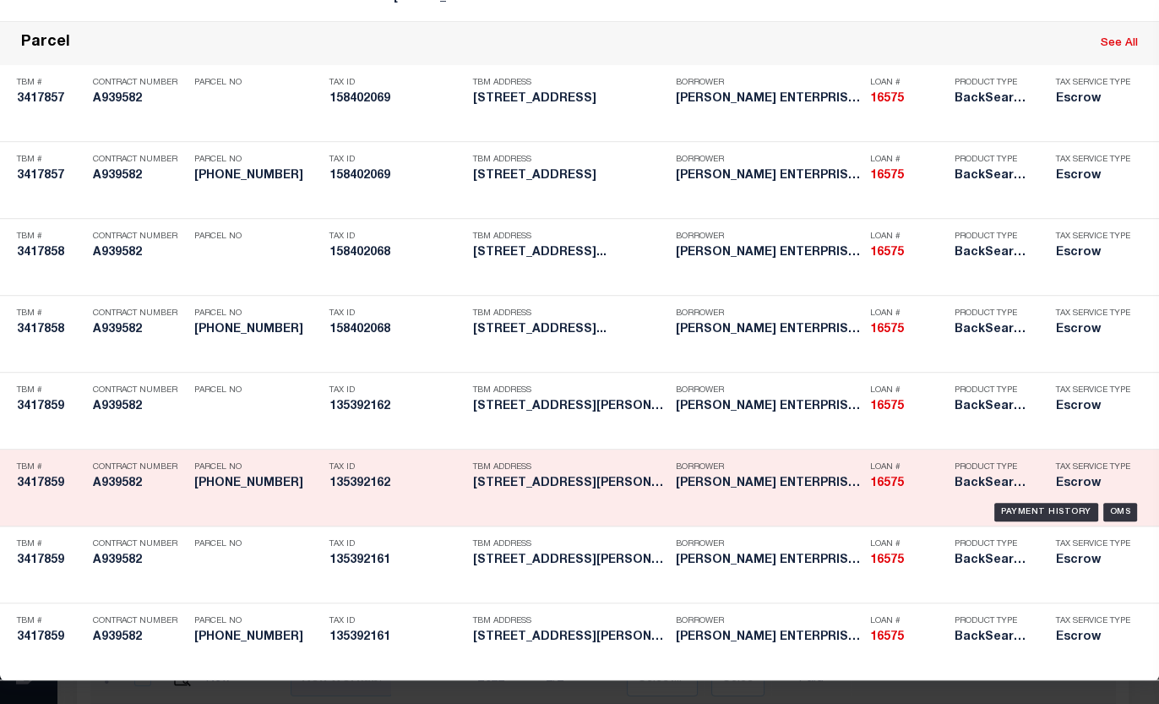
click at [362, 476] on h5 "135392162" at bounding box center [396, 483] width 135 height 14
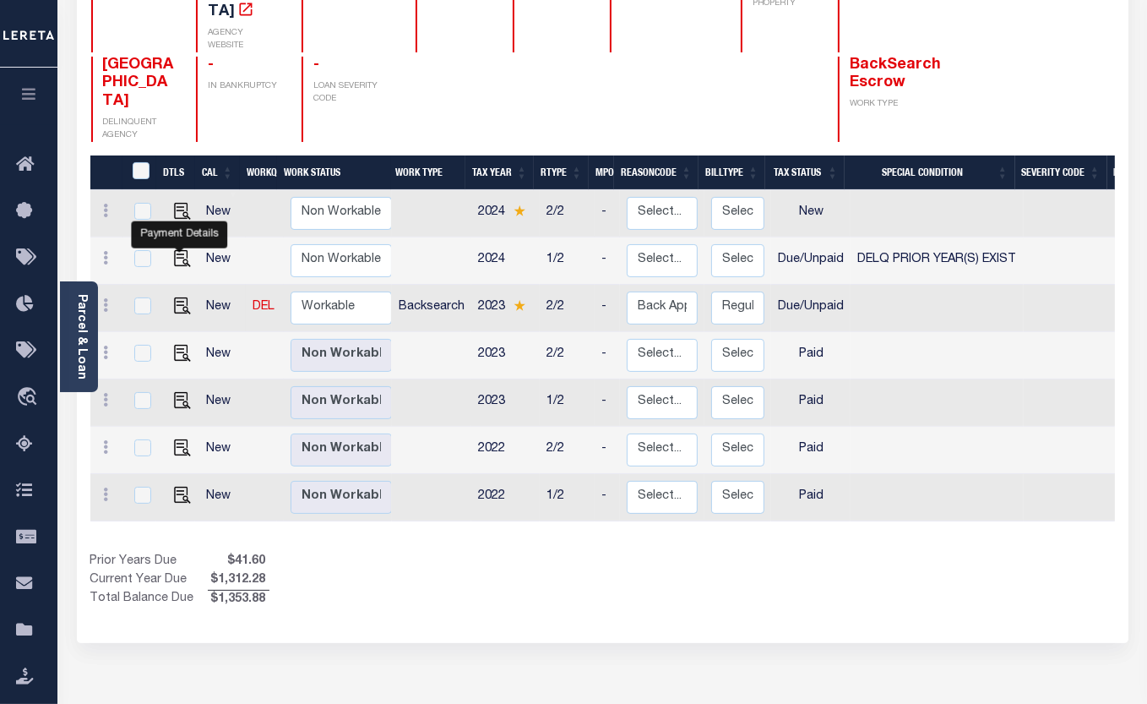
drag, startPoint x: 183, startPoint y: 245, endPoint x: 197, endPoint y: 245, distance: 13.5
click at [183, 297] on img "" at bounding box center [182, 305] width 17 height 17
checkbox input "true"
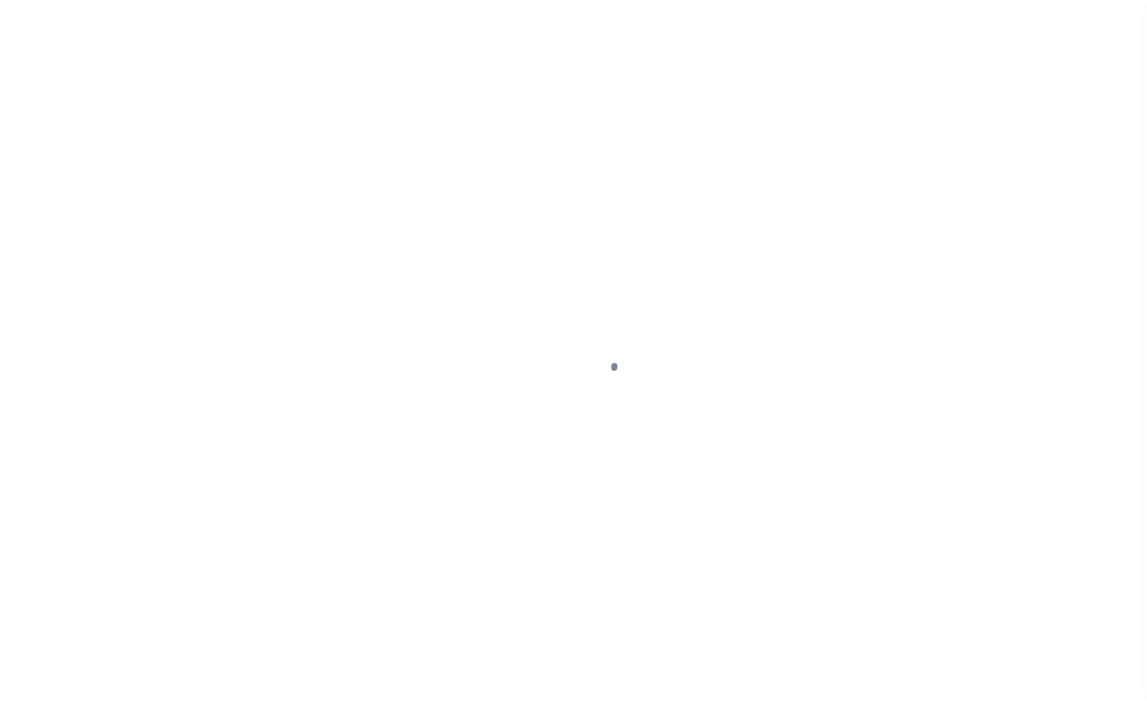
select select "DUE"
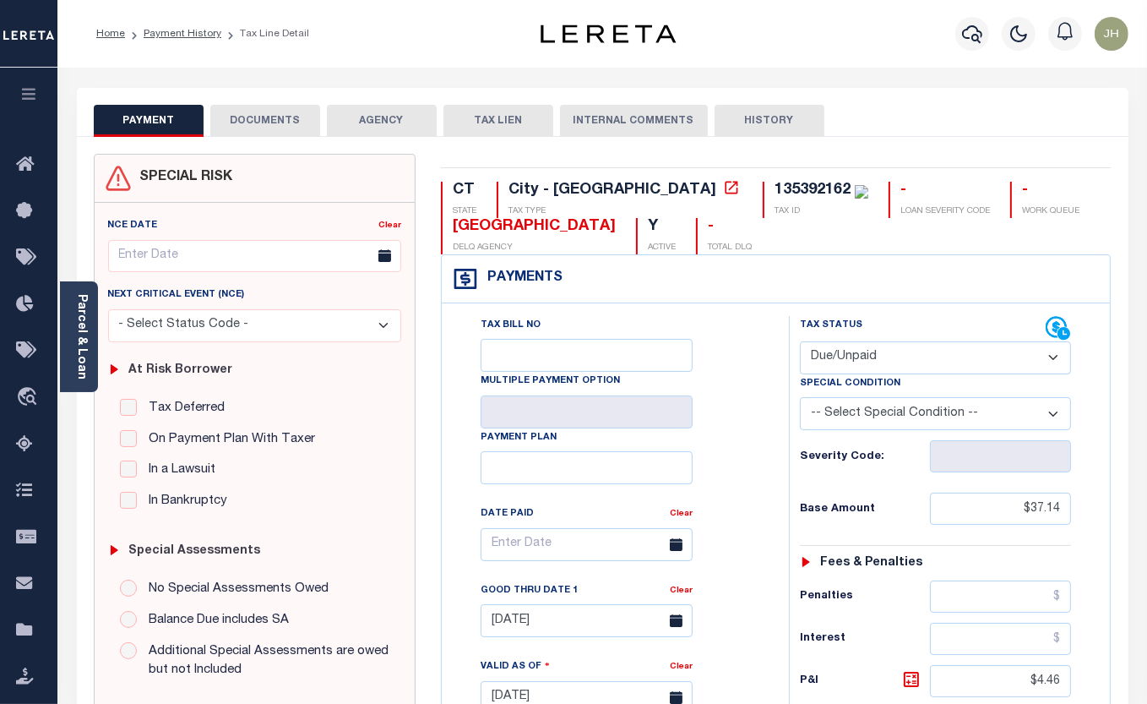
click at [264, 124] on button "DOCUMENTS" at bounding box center [265, 121] width 110 height 32
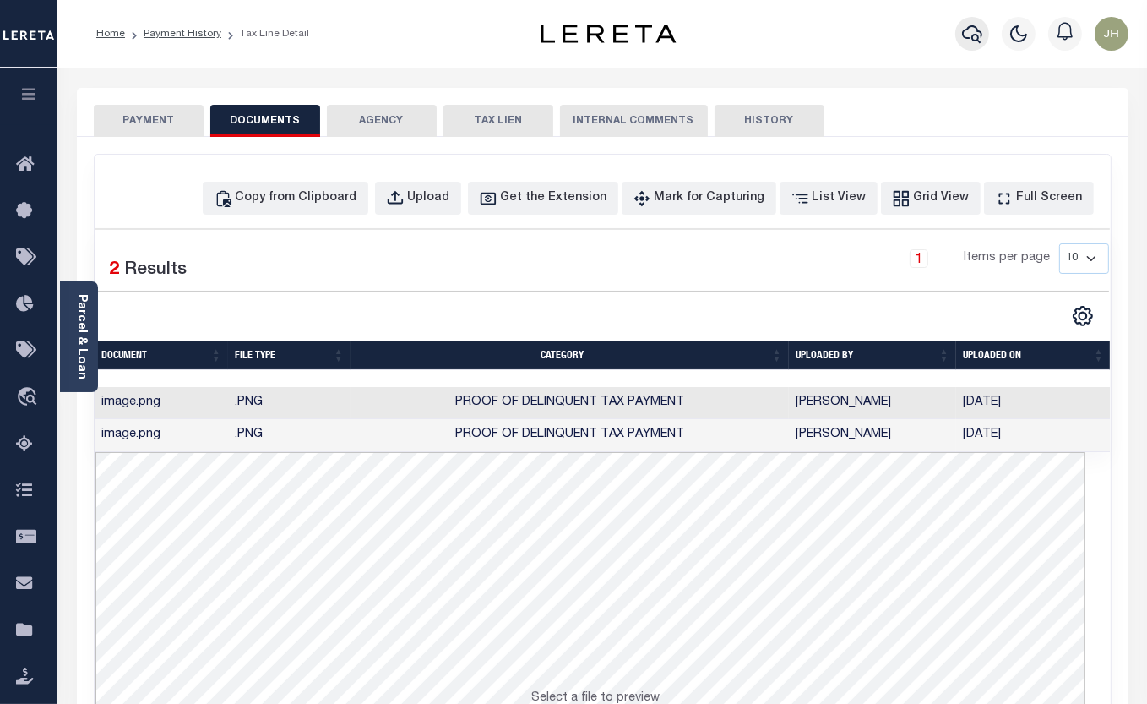
click at [975, 40] on icon "button" at bounding box center [972, 34] width 20 height 20
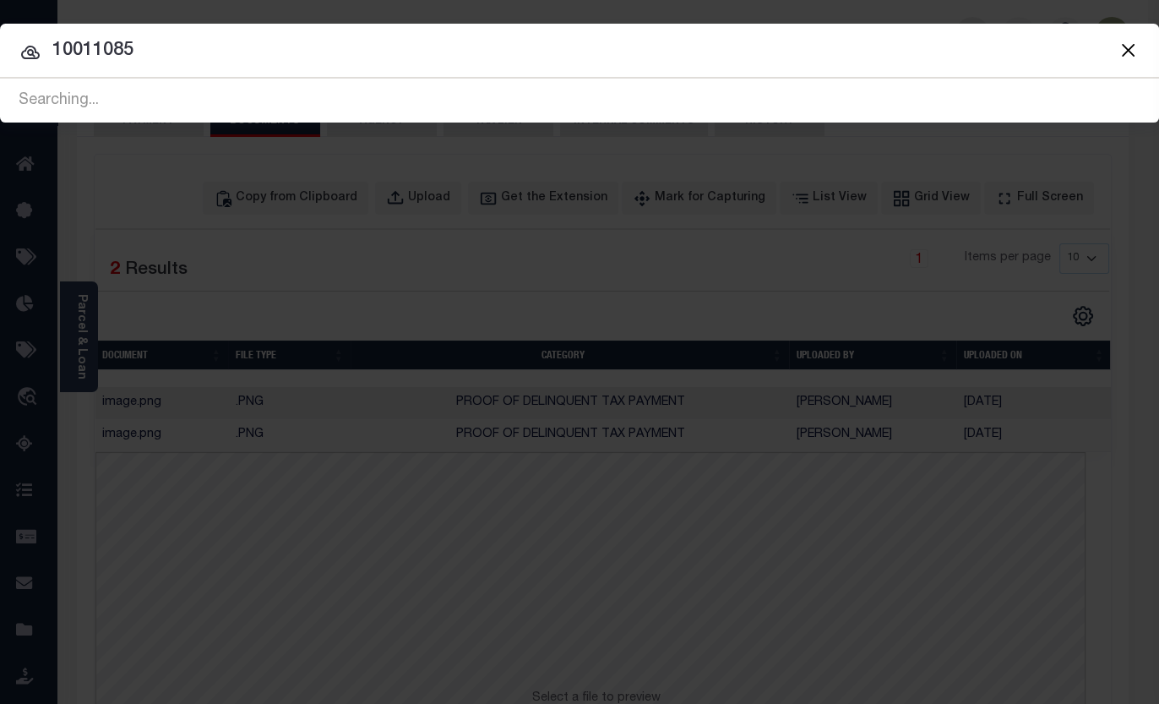
type input "10011085"
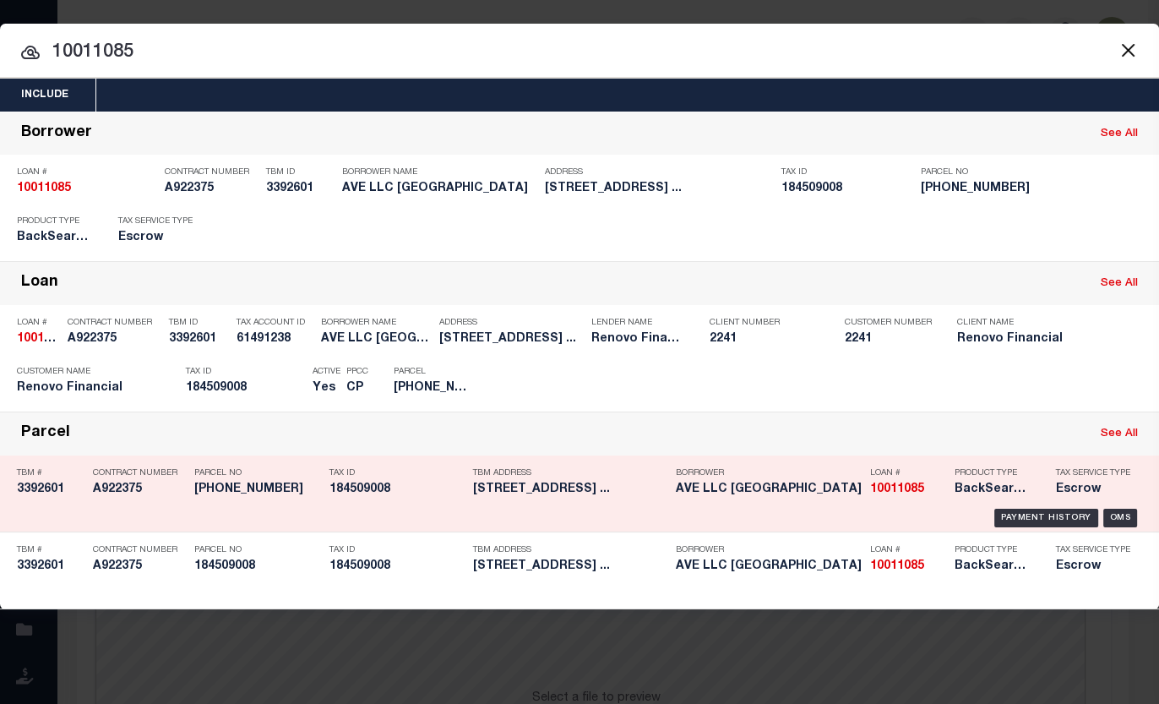
click at [375, 489] on h5 "184509008" at bounding box center [396, 489] width 135 height 14
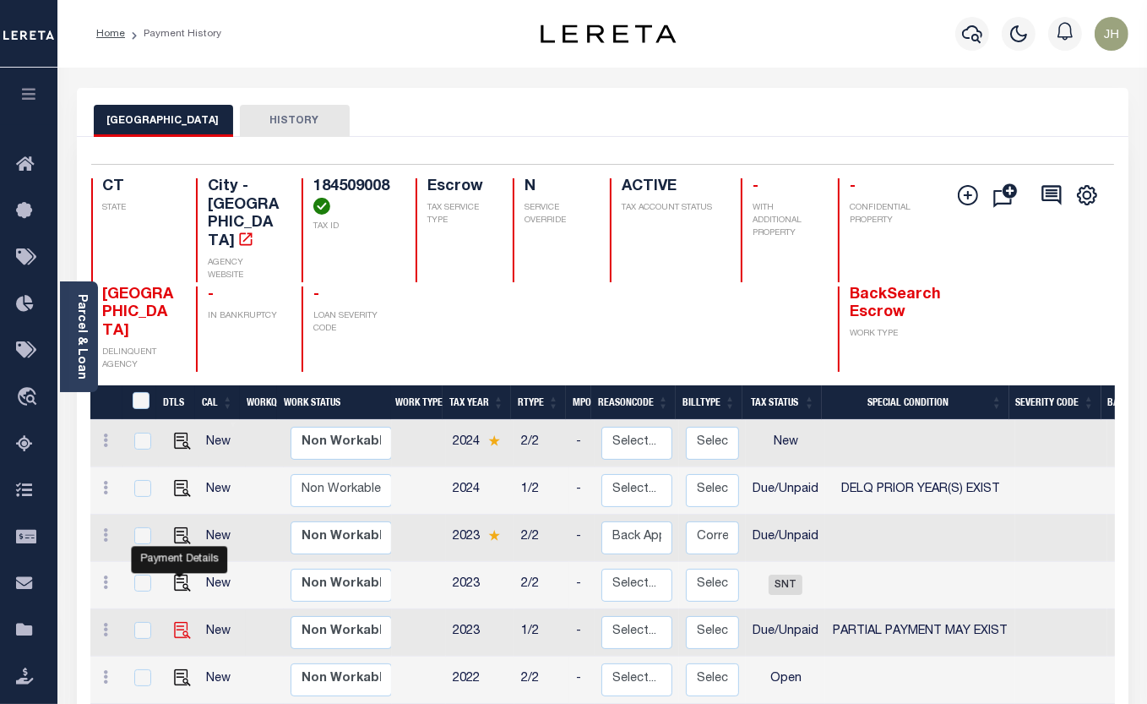
click at [182, 622] on img "" at bounding box center [182, 630] width 17 height 17
checkbox input "true"
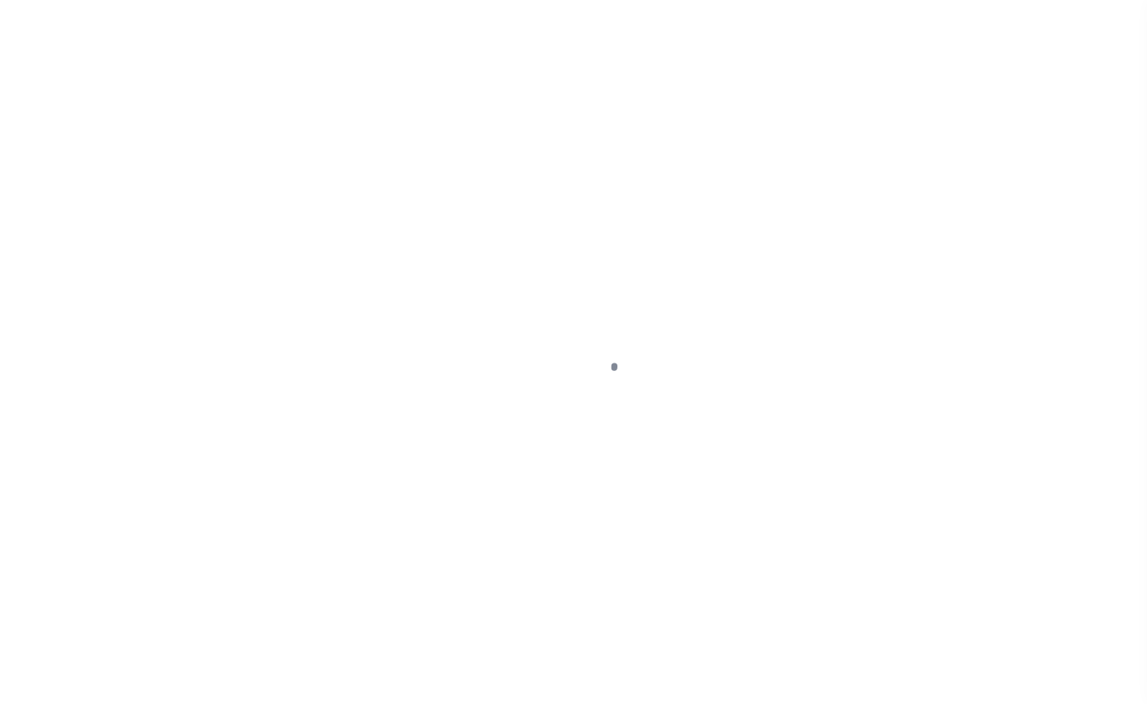
select select "DUE"
select select "15"
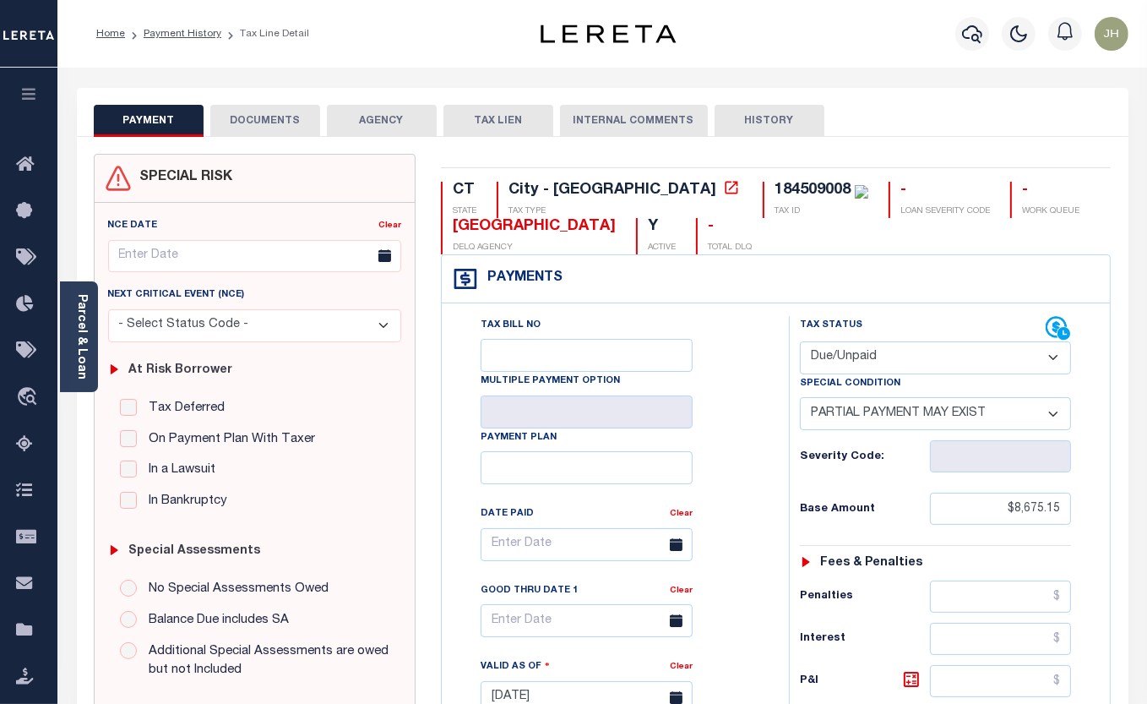
click at [276, 117] on button "DOCUMENTS" at bounding box center [265, 121] width 110 height 32
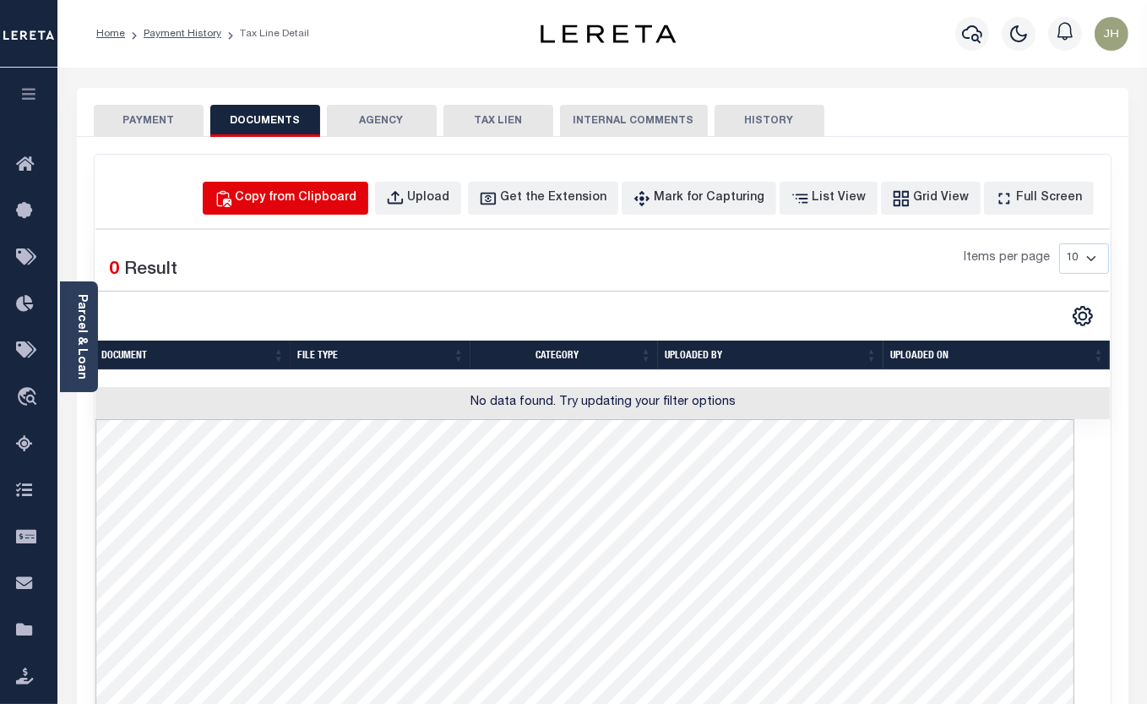
click at [346, 193] on div "Copy from Clipboard" at bounding box center [297, 198] width 122 height 19
select select "POP"
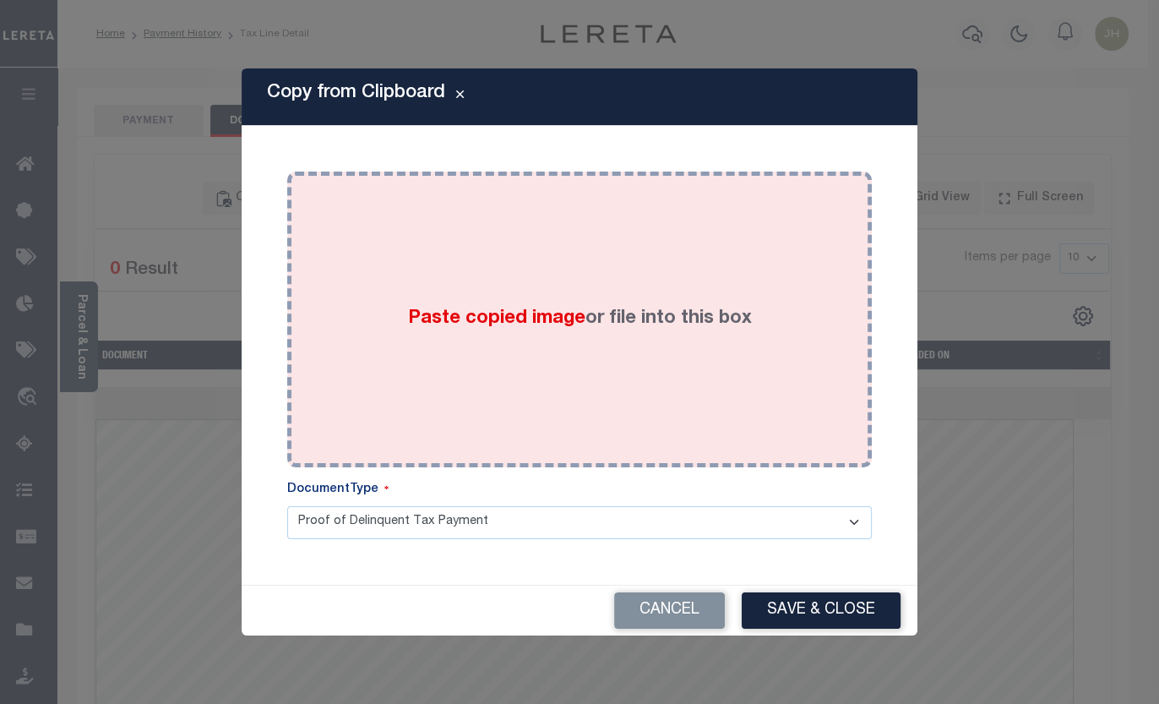
click at [664, 375] on div "Paste copied image or file into this box" at bounding box center [579, 319] width 559 height 270
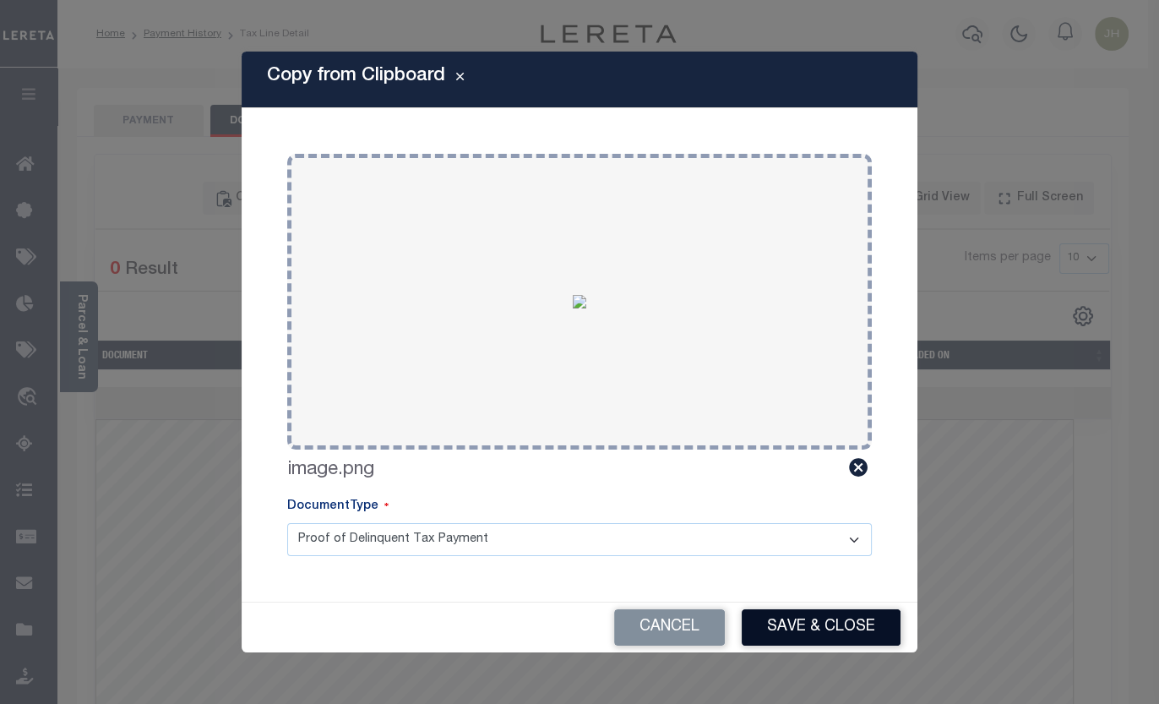
click at [814, 617] on button "Save & Close" at bounding box center [821, 627] width 159 height 36
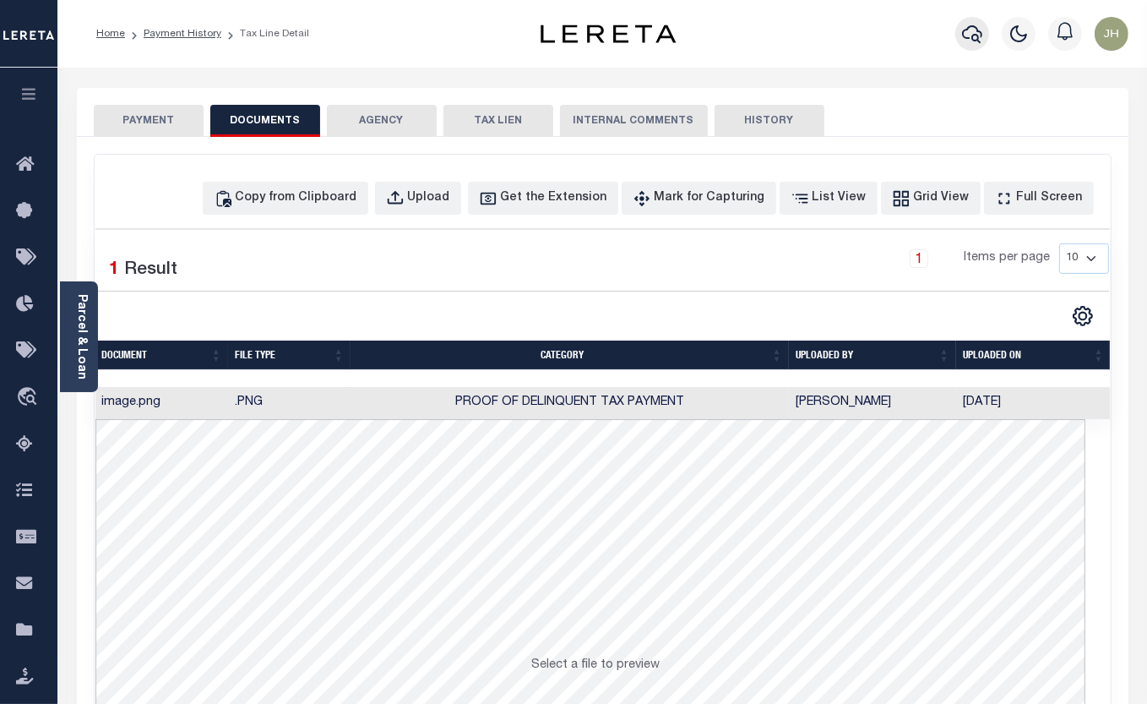
click at [974, 36] on icon "button" at bounding box center [972, 34] width 20 height 20
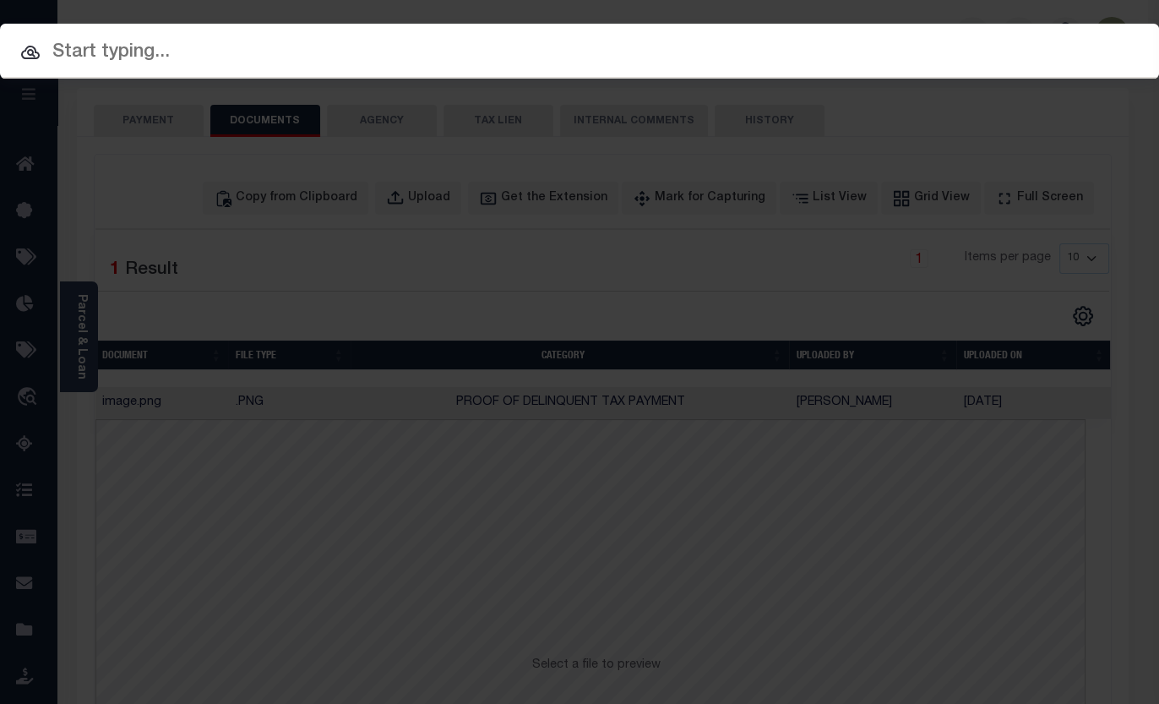
click at [410, 54] on input "text" at bounding box center [579, 53] width 1159 height 30
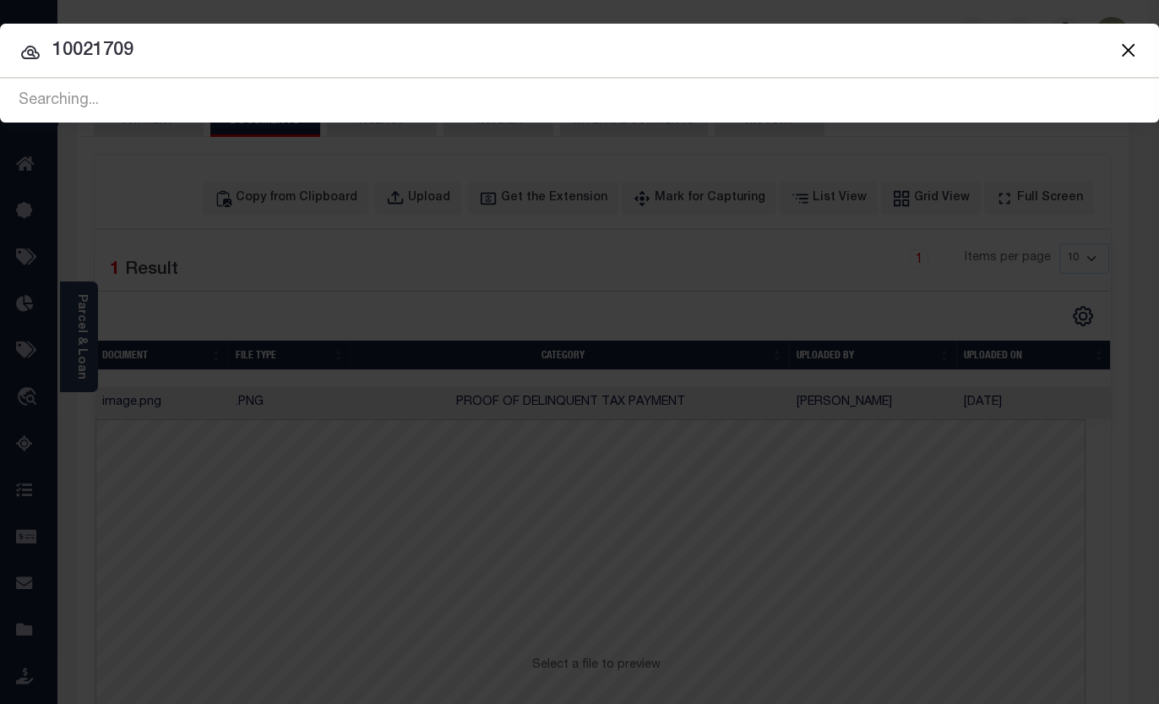
type input "10021709"
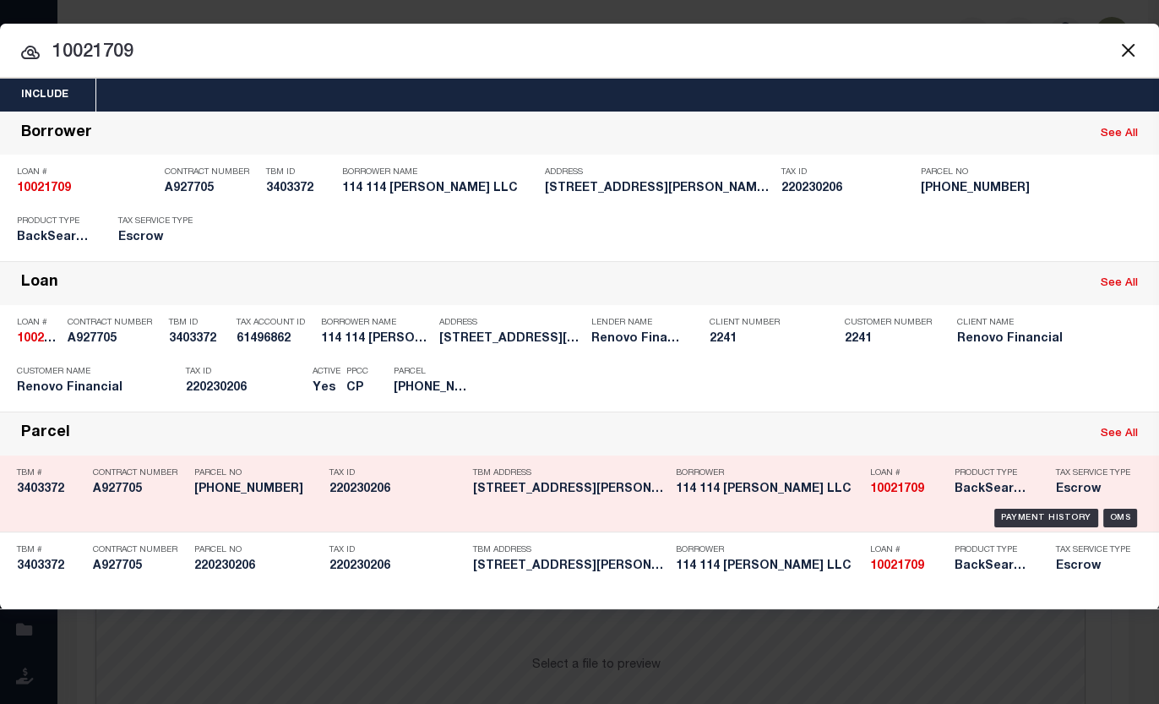
click at [587, 498] on div "TBM Address 114-116 MATHER STREET HARTFORD,..." at bounding box center [570, 484] width 194 height 49
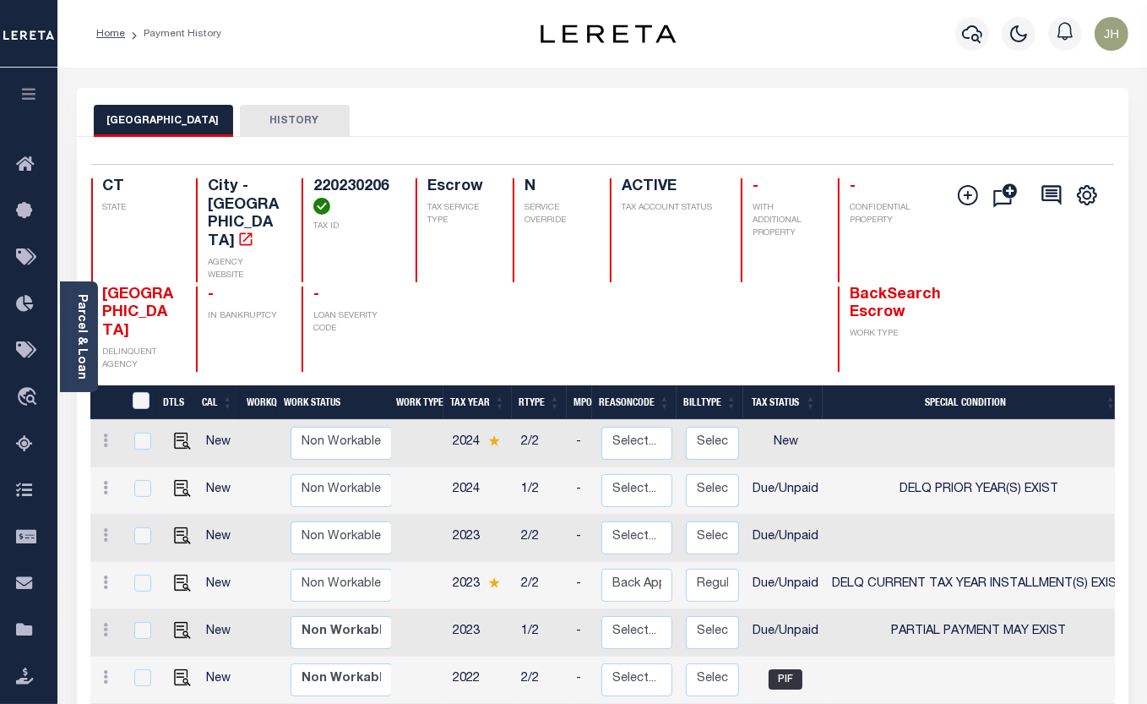
click at [427, 24] on div "Home Payment History" at bounding box center [302, 33] width 438 height 35
click at [176, 480] on img "" at bounding box center [182, 488] width 17 height 17
checkbox input "true"
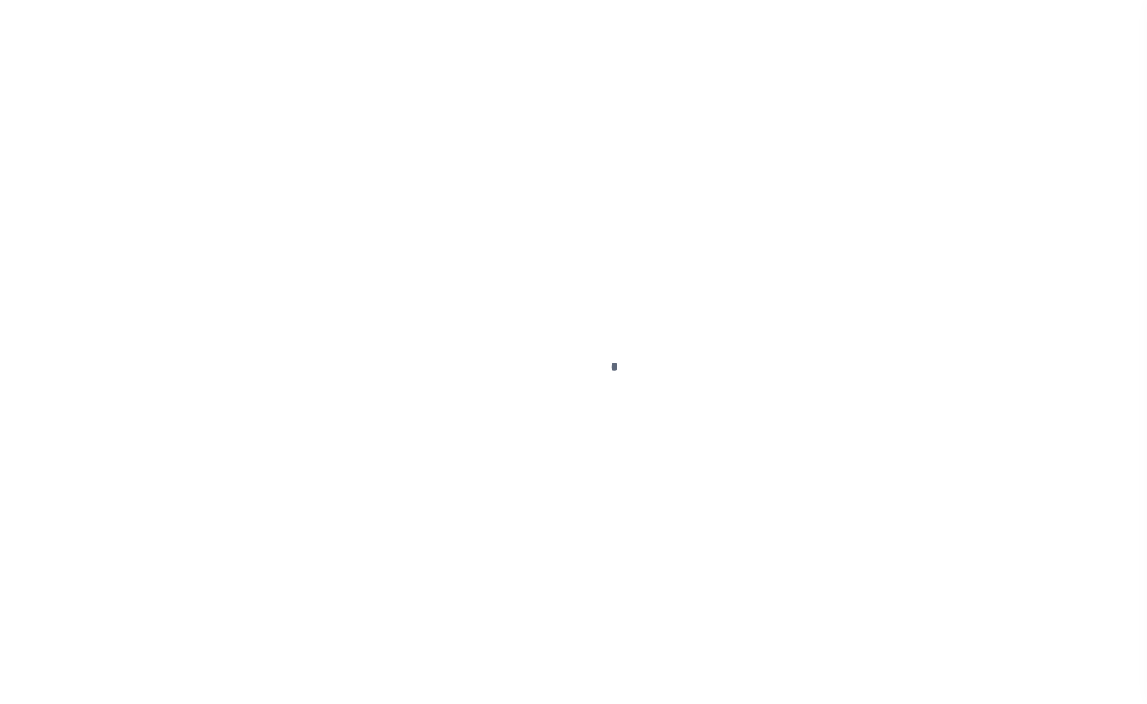
select select "DUE"
select select "18"
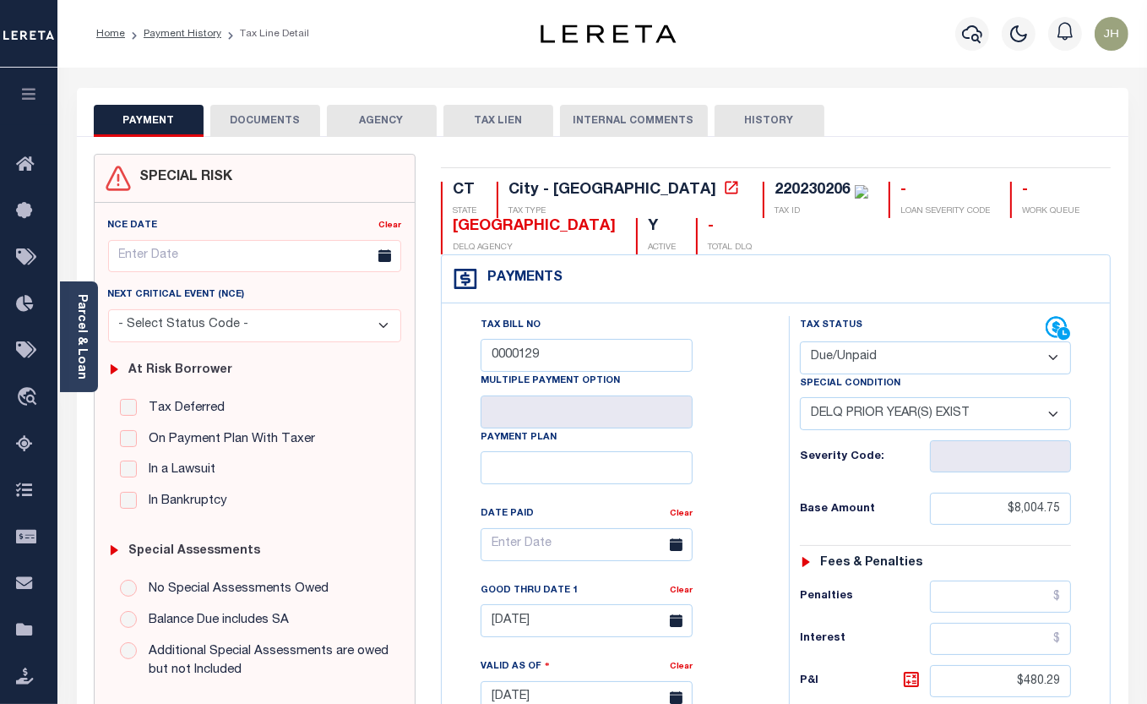
click at [276, 121] on button "DOCUMENTS" at bounding box center [265, 121] width 110 height 32
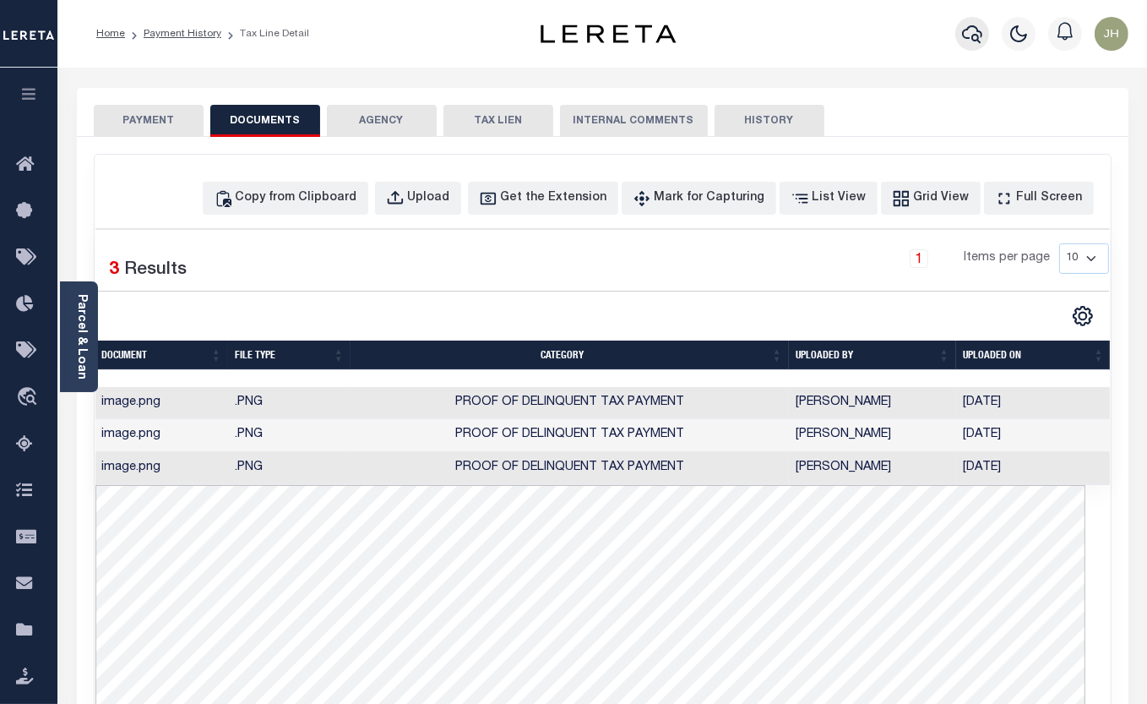
click at [975, 31] on icon "button" at bounding box center [972, 34] width 20 height 20
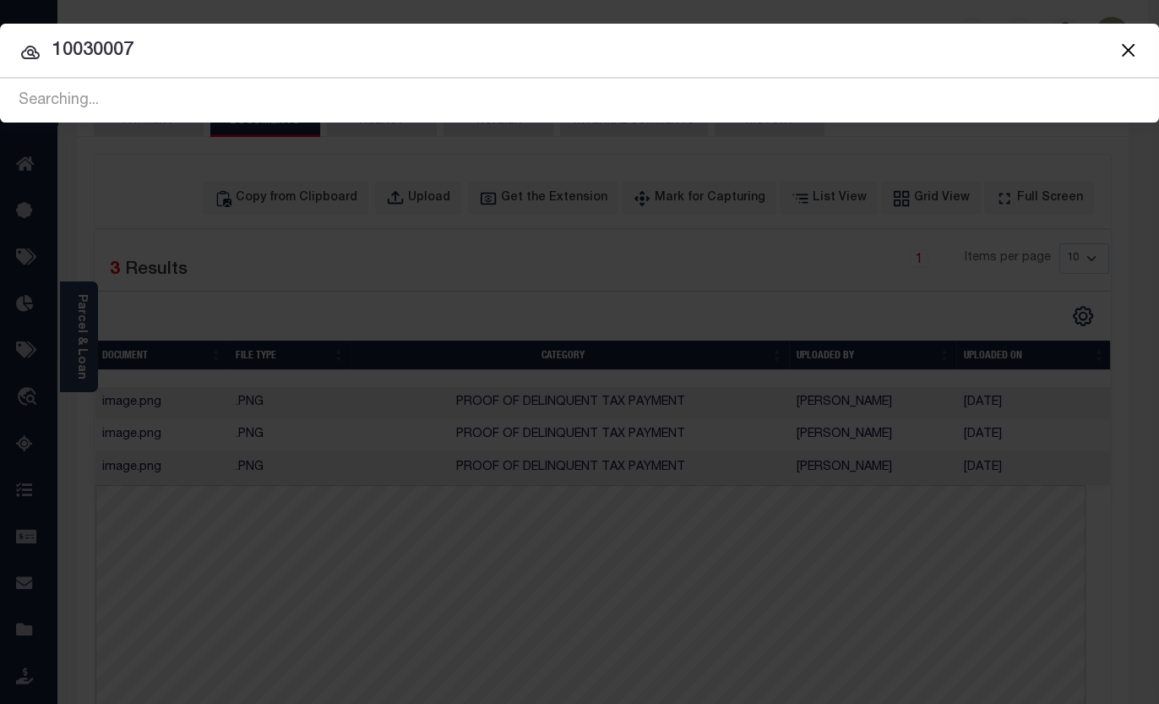
type input "10030007"
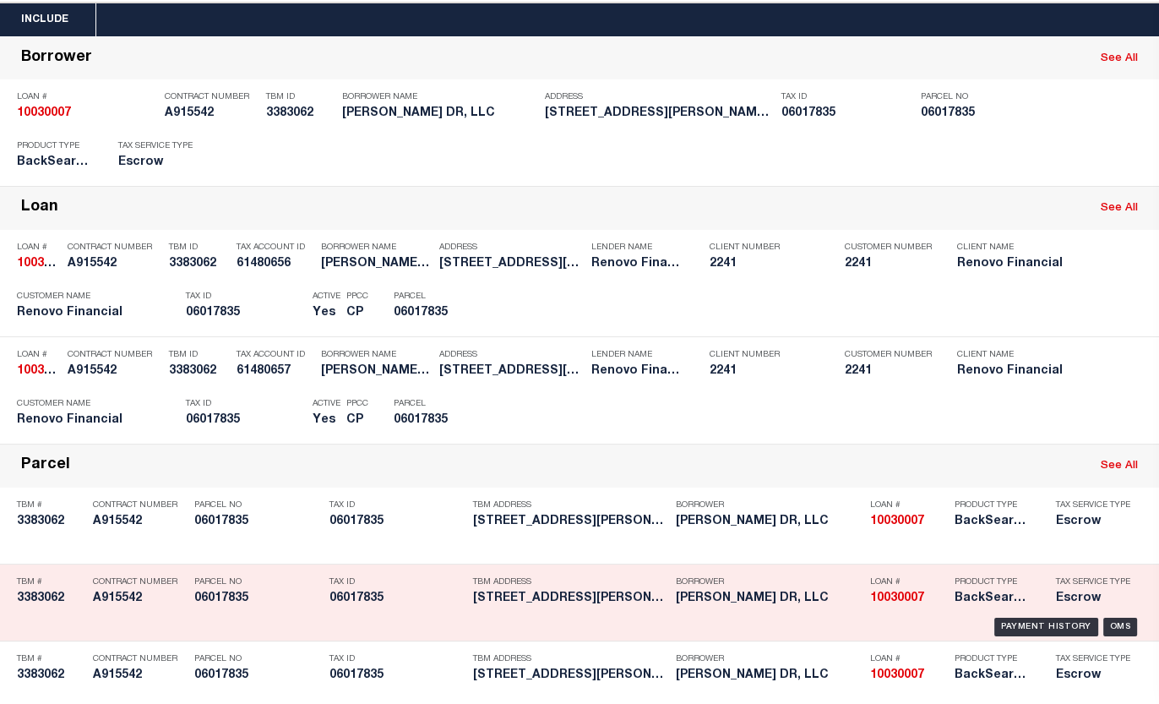
scroll to position [76, 0]
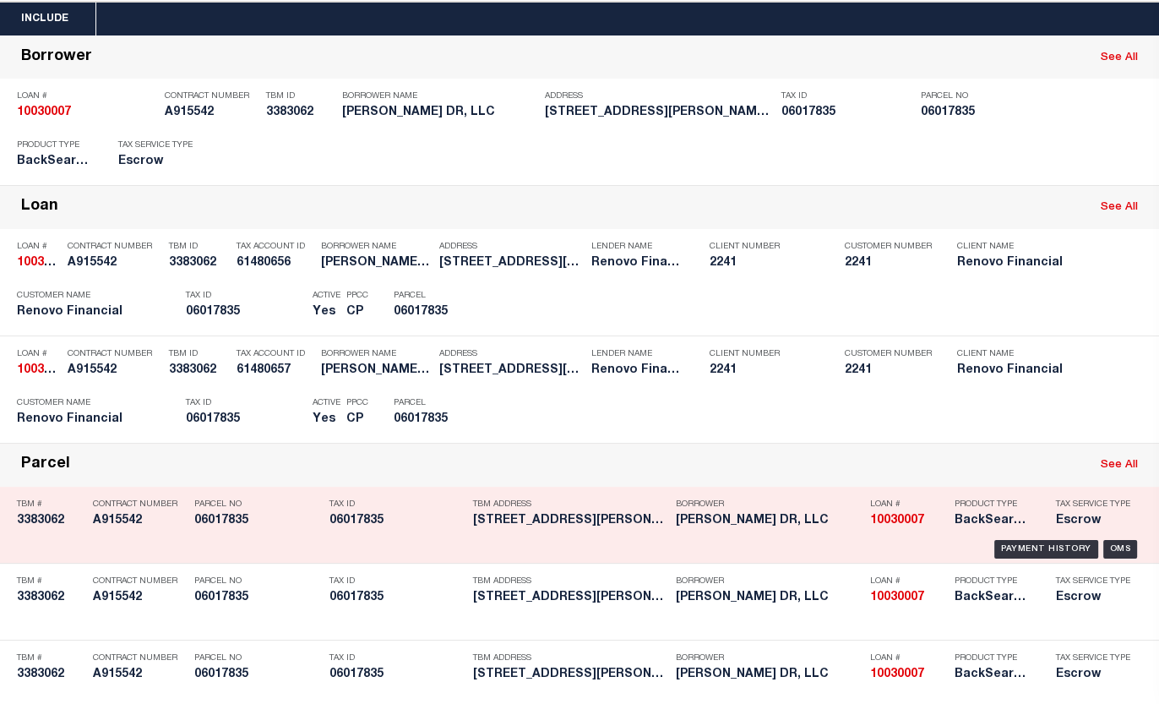
click at [235, 520] on h5 "06017835" at bounding box center [257, 521] width 127 height 14
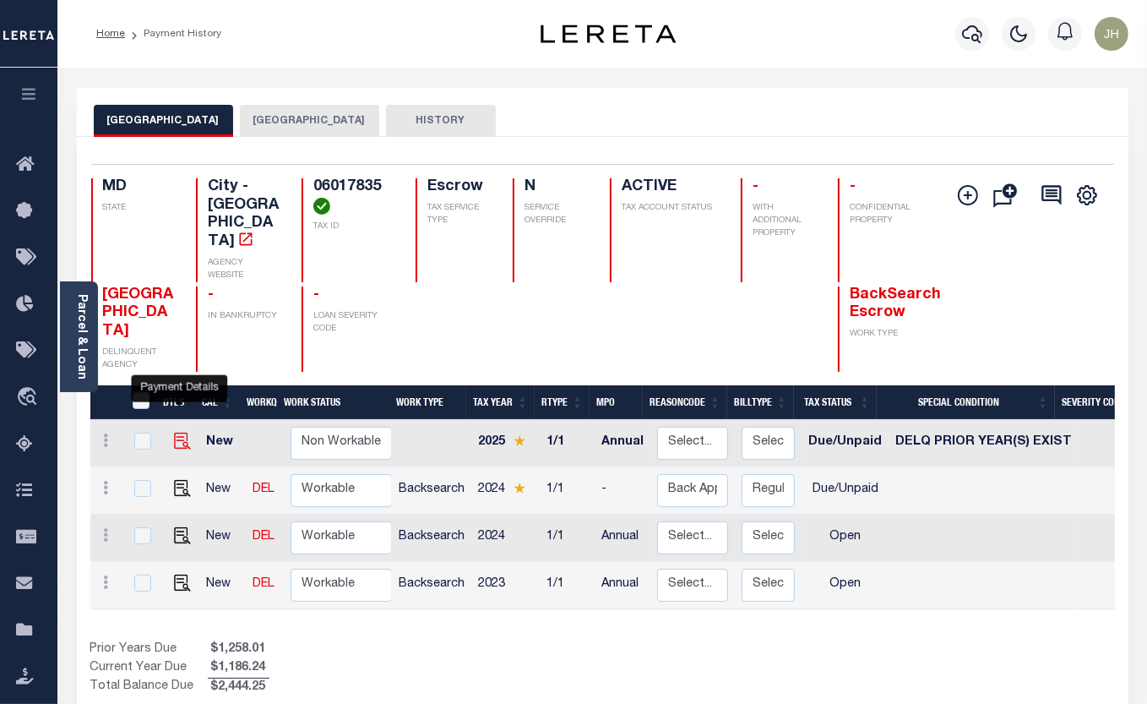
click at [184, 432] on img "" at bounding box center [182, 440] width 17 height 17
checkbox input "true"
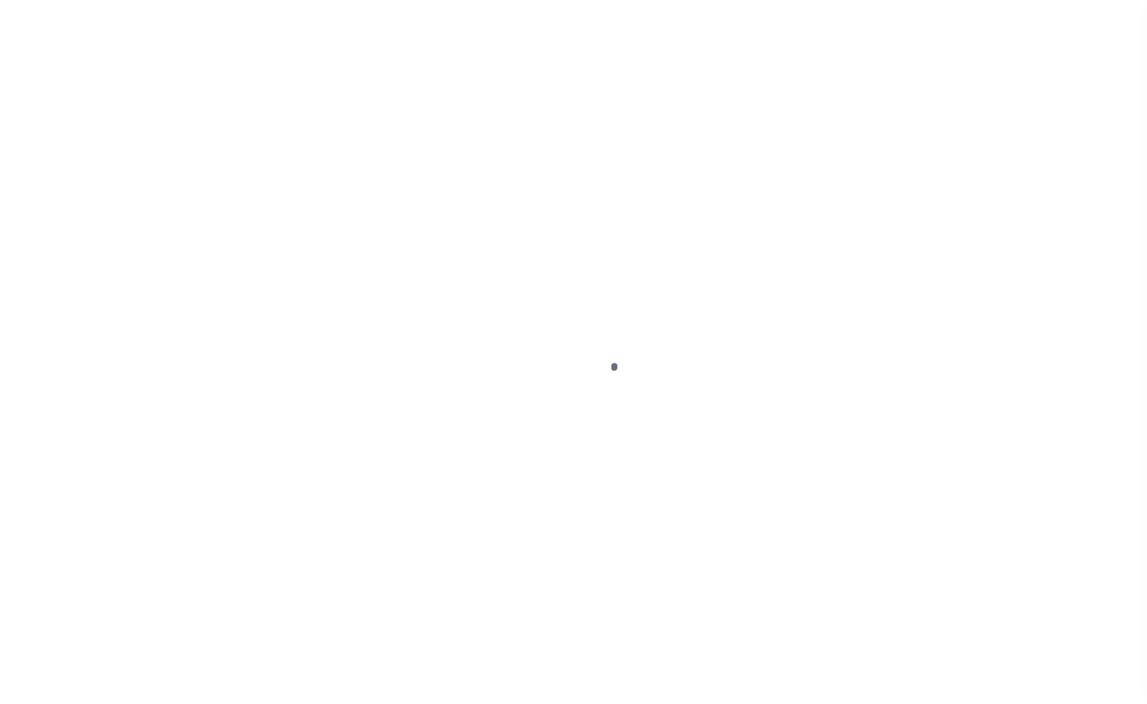
select select "DUE"
select select "18"
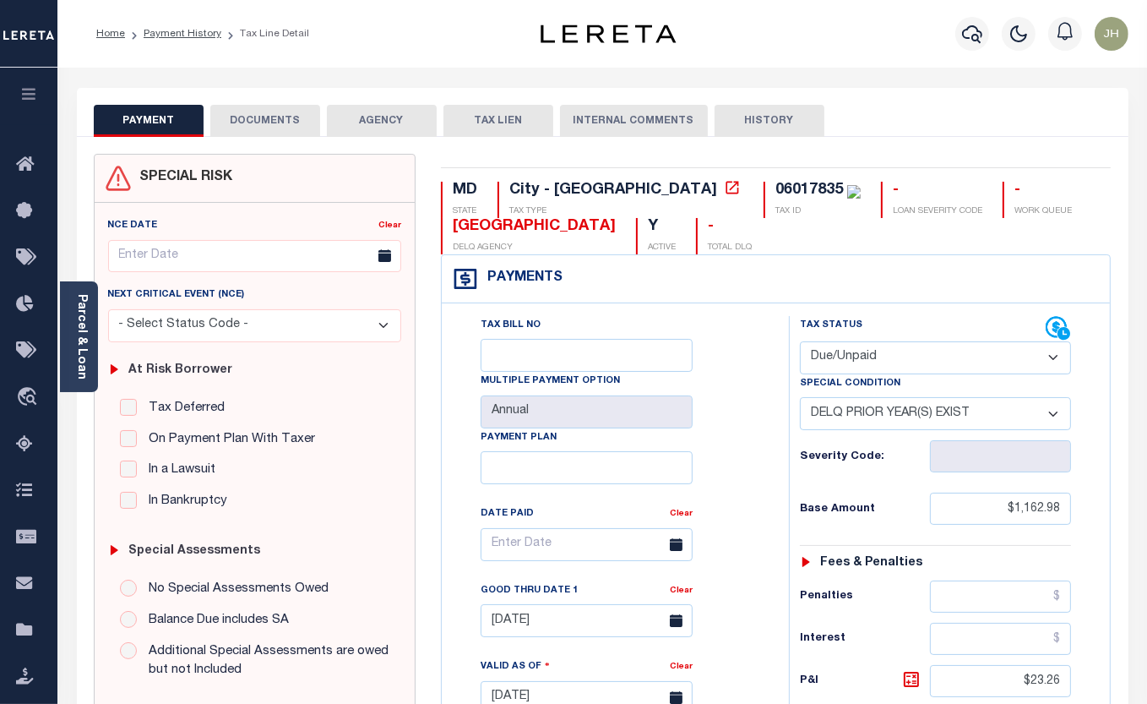
click at [271, 118] on button "DOCUMENTS" at bounding box center [265, 121] width 110 height 32
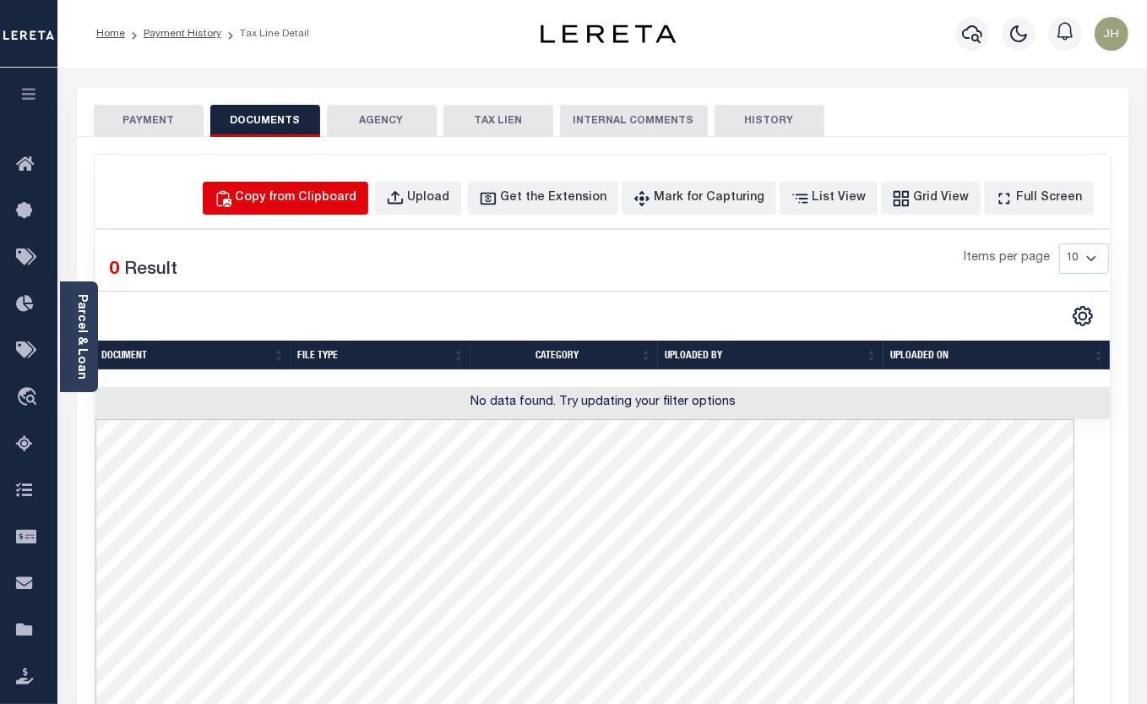
click at [335, 202] on div "Copy from Clipboard" at bounding box center [297, 198] width 122 height 19
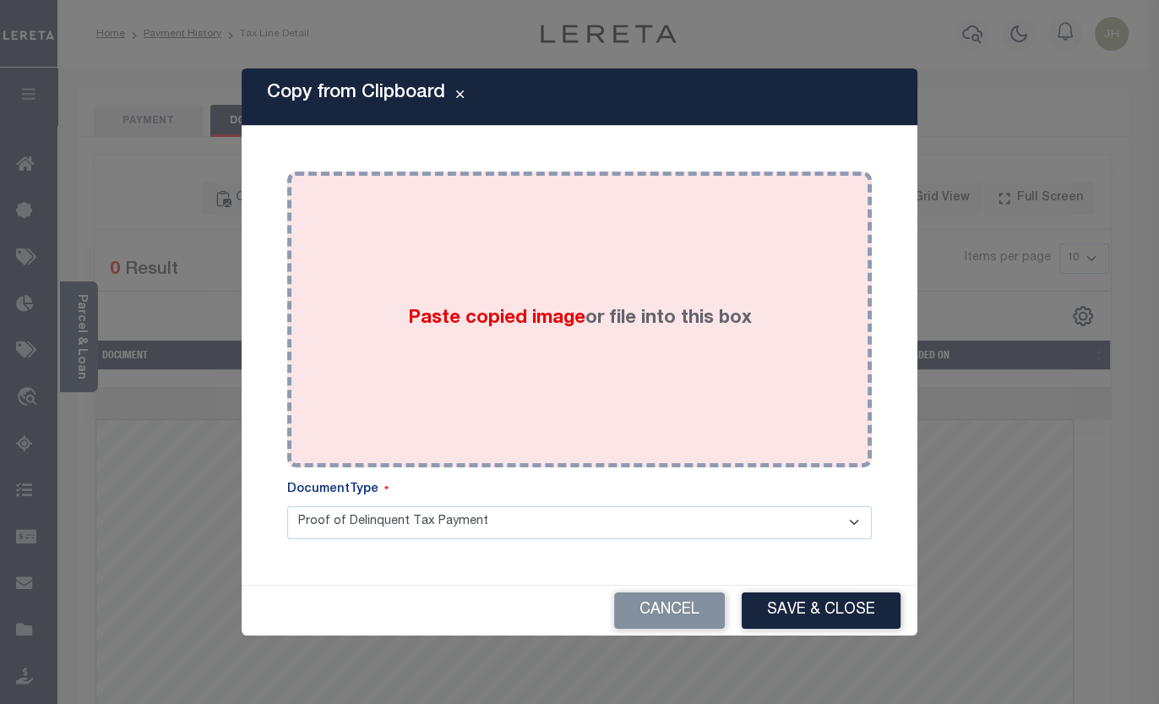
click at [494, 380] on div "Paste copied image or file into this box" at bounding box center [579, 319] width 559 height 270
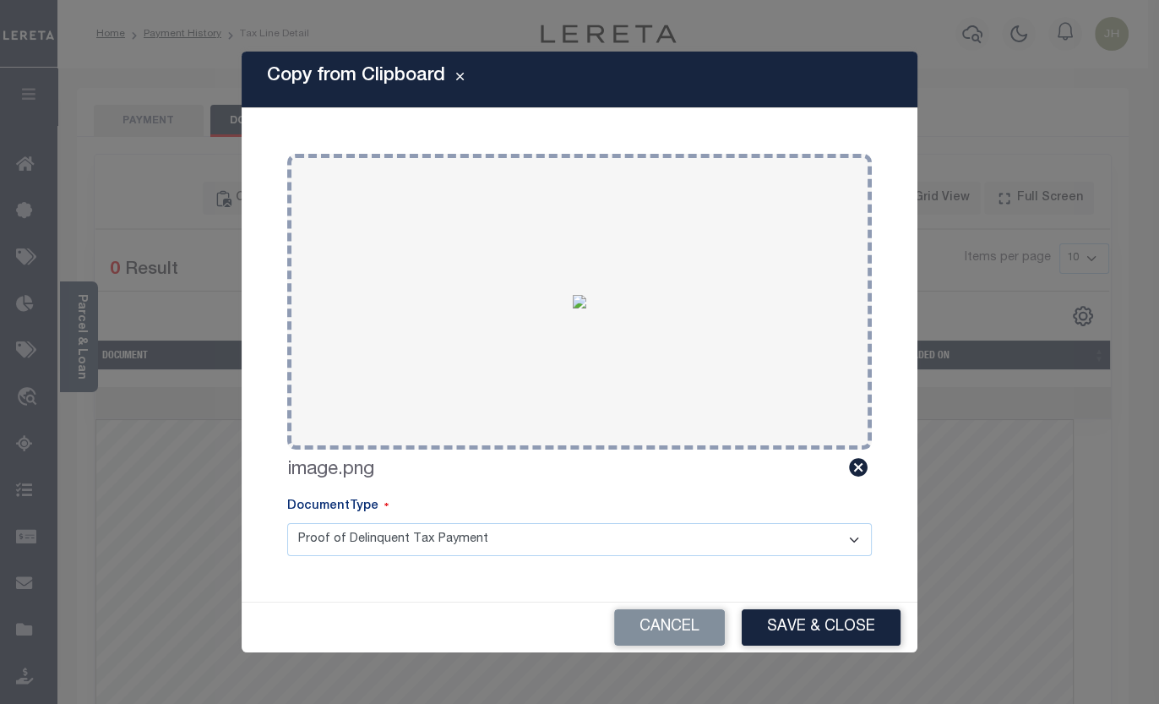
click at [825, 629] on button "Save & Close" at bounding box center [821, 627] width 159 height 36
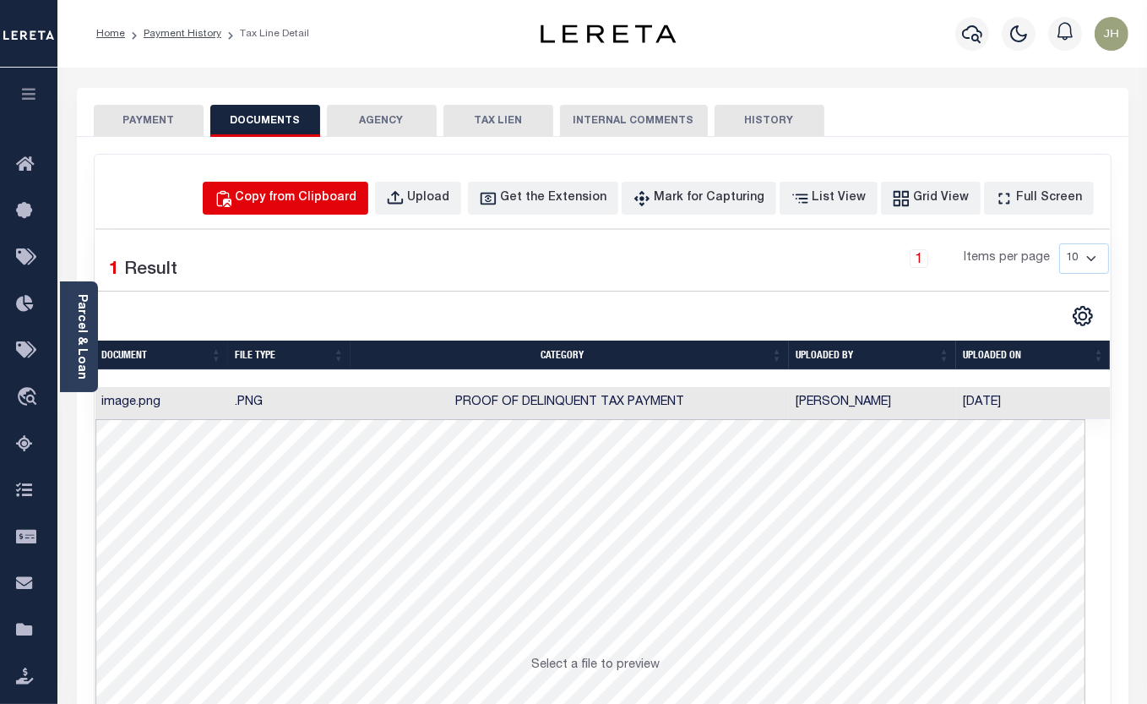
click at [291, 194] on div "Copy from Clipboard" at bounding box center [297, 198] width 122 height 19
select select "POP"
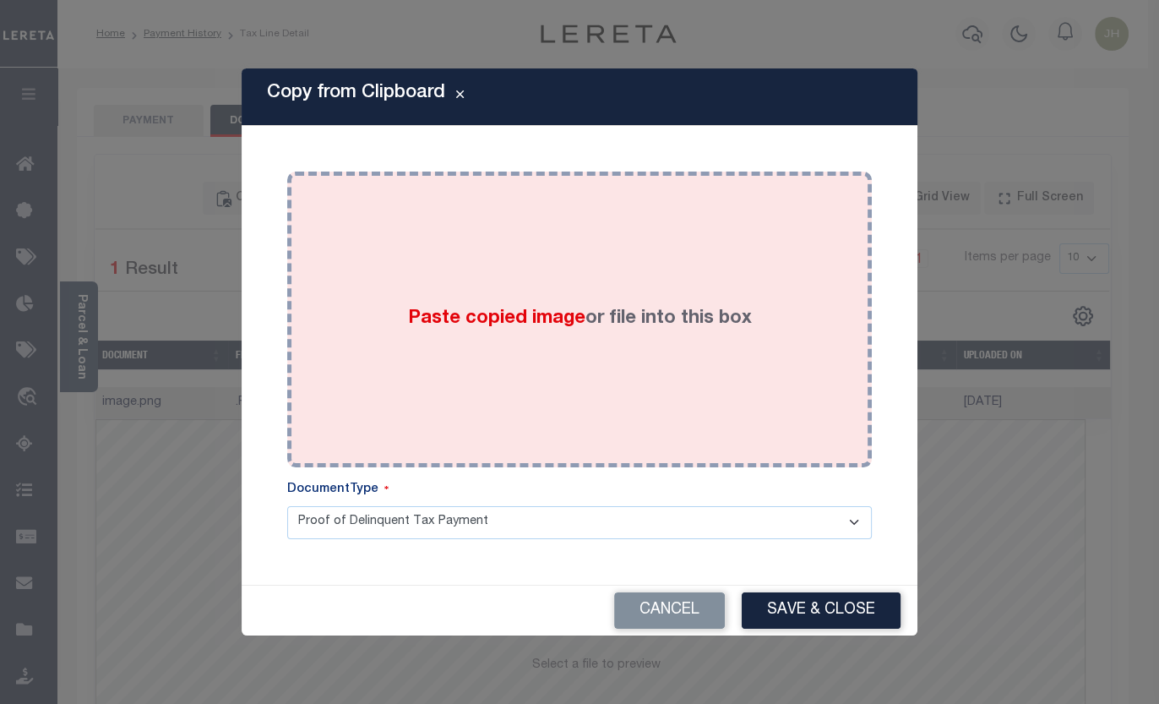
click at [497, 385] on div "Paste copied image or file into this box" at bounding box center [579, 319] width 559 height 270
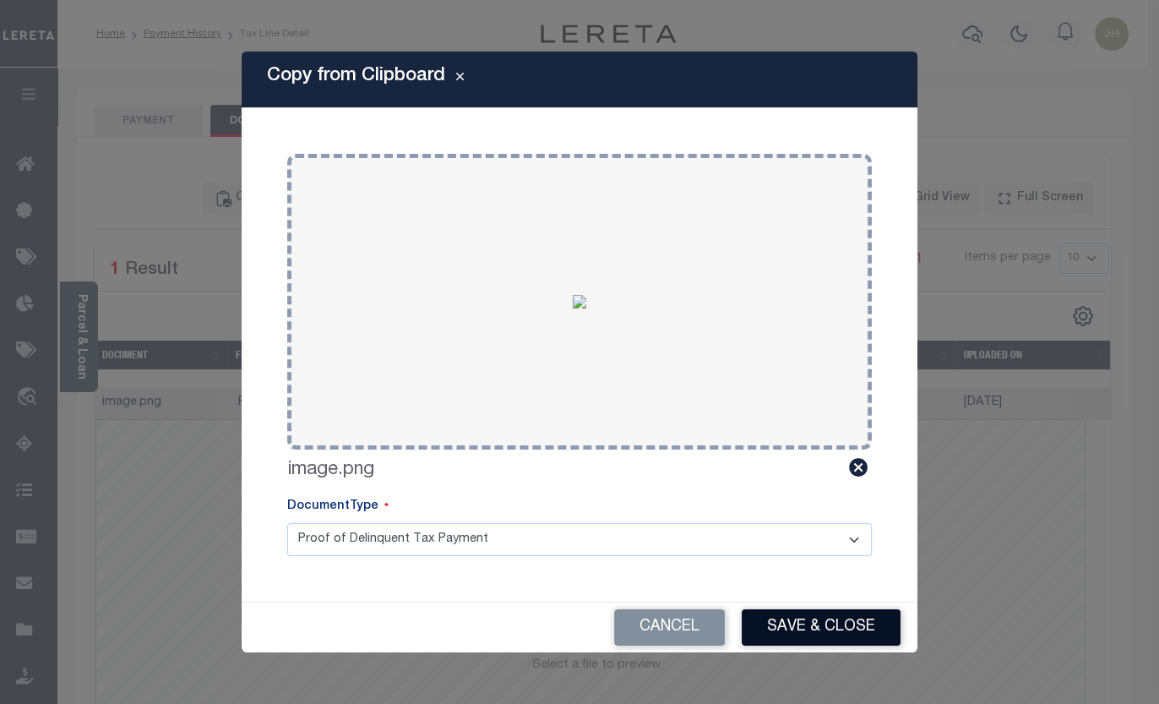
click at [801, 623] on button "Save & Close" at bounding box center [821, 627] width 159 height 36
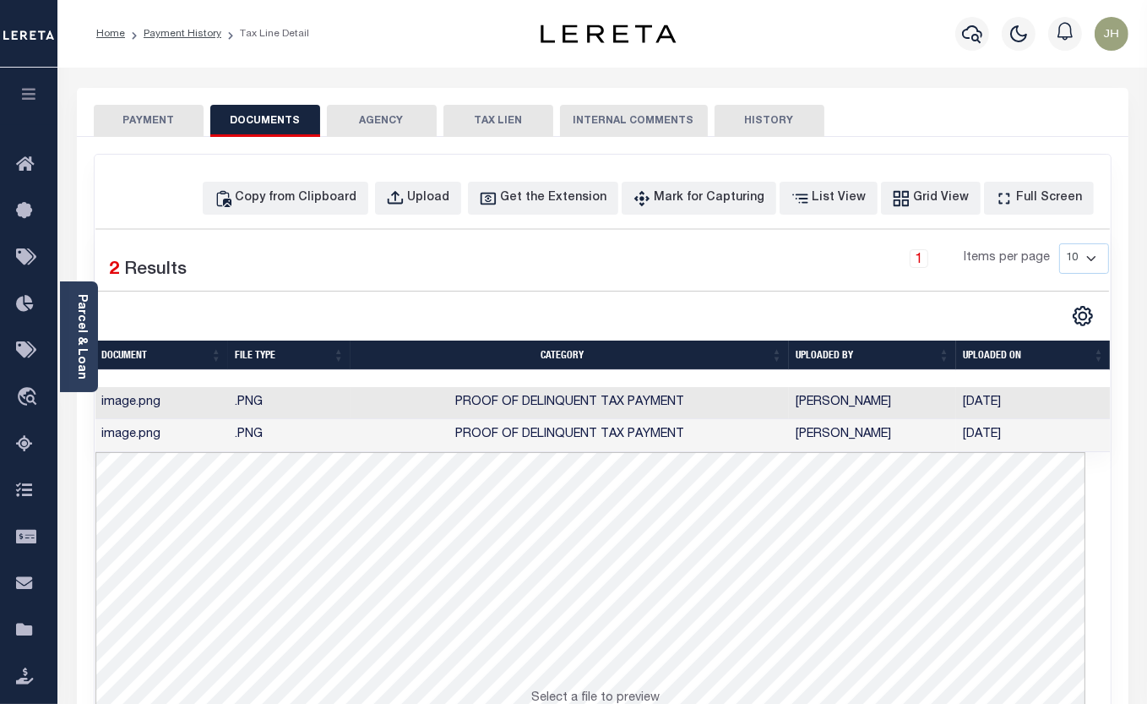
click at [417, 46] on div "Home Payment History Tax Line Detail" at bounding box center [302, 33] width 438 height 35
click at [971, 35] on icon "button" at bounding box center [972, 34] width 20 height 20
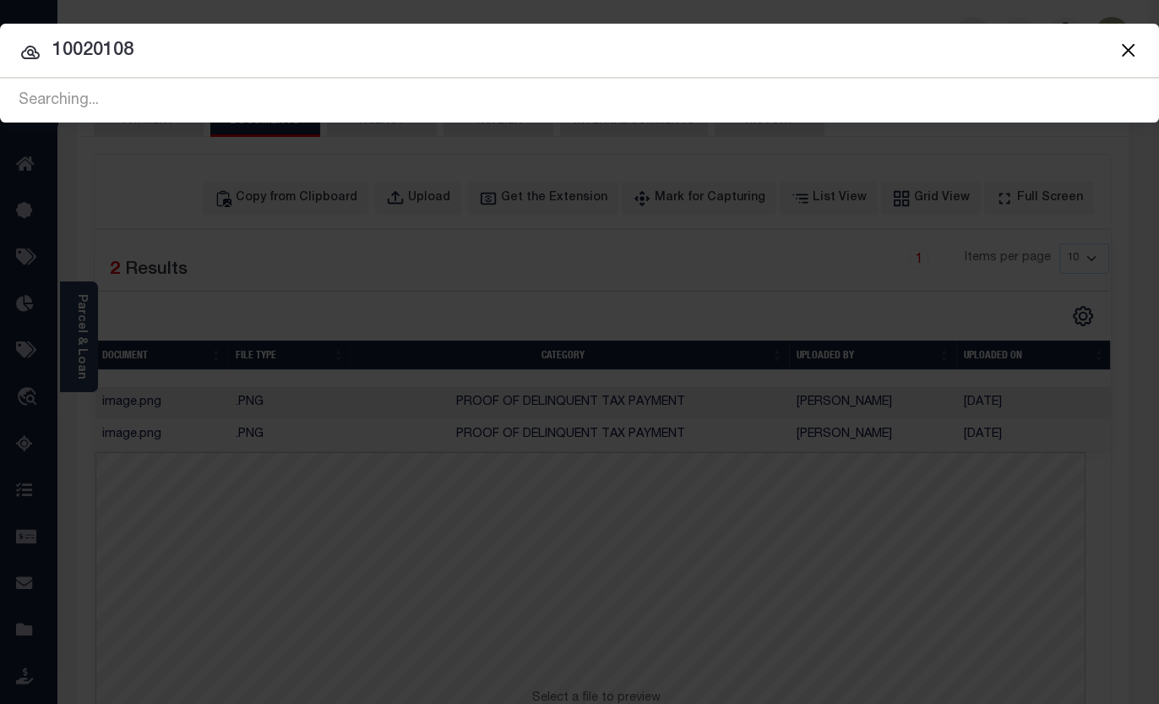
type input "10020108"
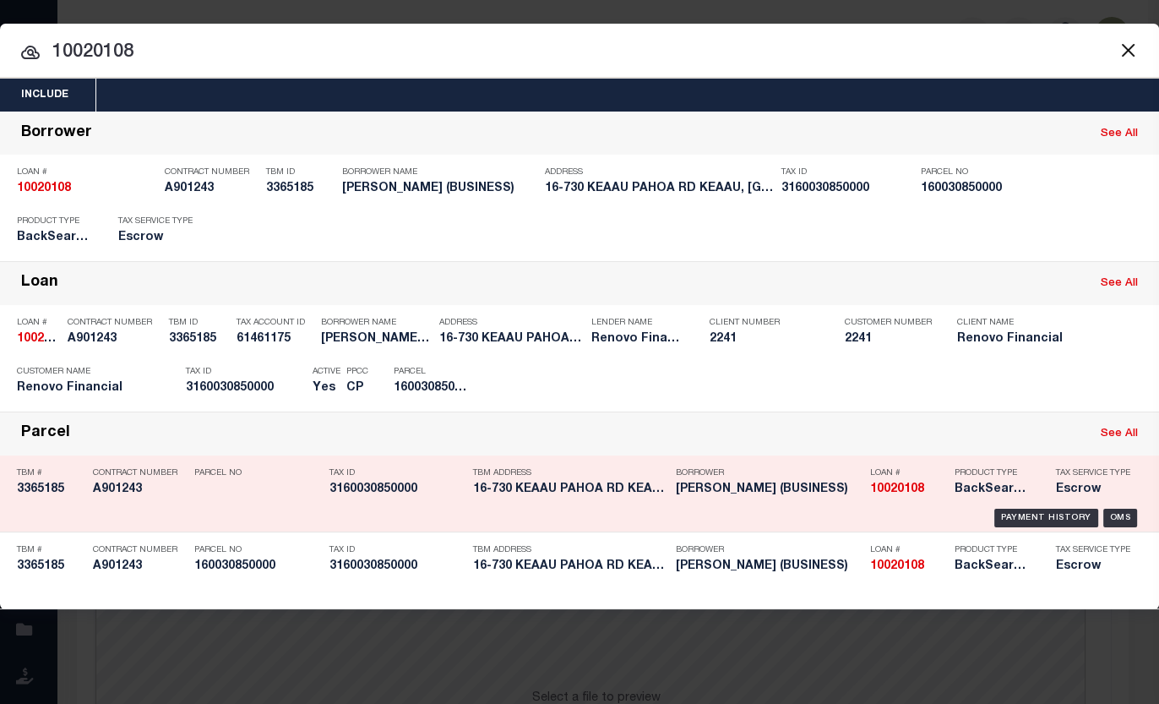
click at [394, 489] on h5 "3160030850000" at bounding box center [396, 489] width 135 height 14
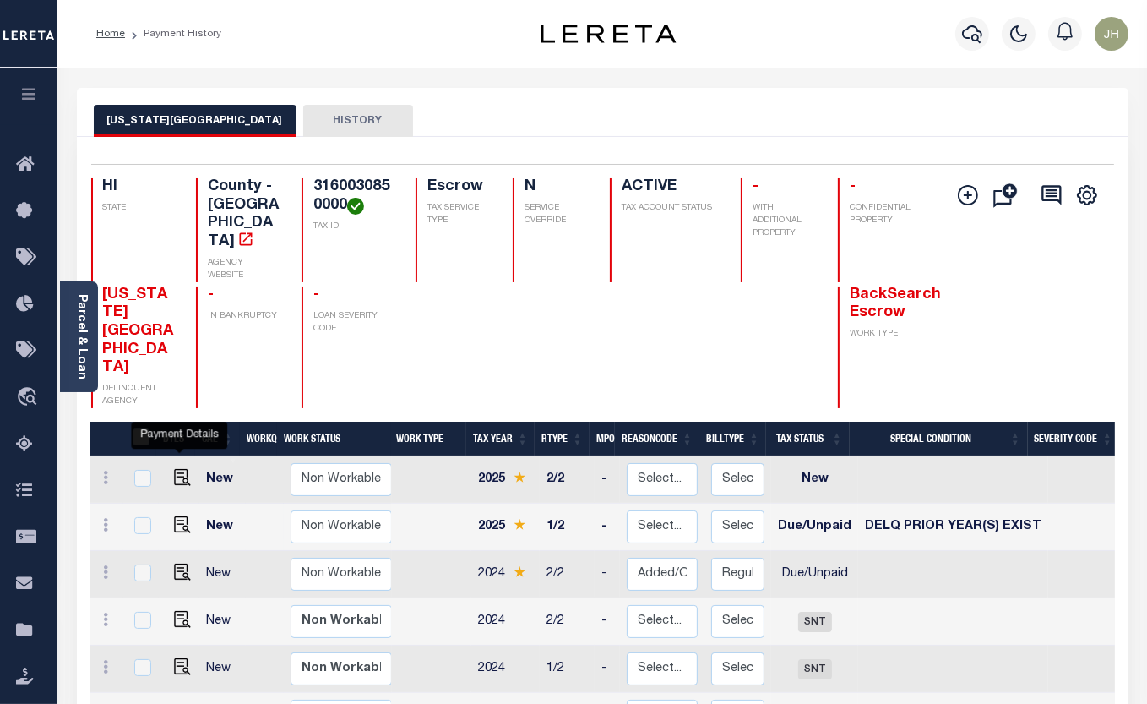
drag, startPoint x: 183, startPoint y: 432, endPoint x: 213, endPoint y: 432, distance: 29.6
click at [183, 516] on img "" at bounding box center [182, 524] width 17 height 17
checkbox input "true"
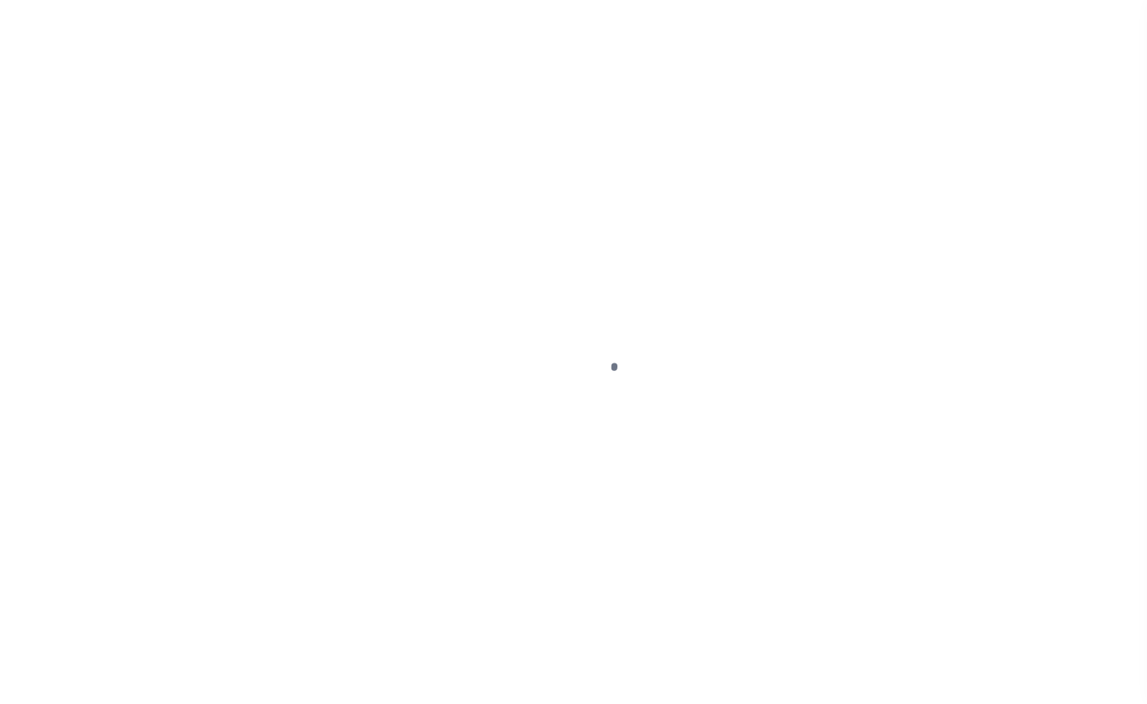
select select "DUE"
select select "18"
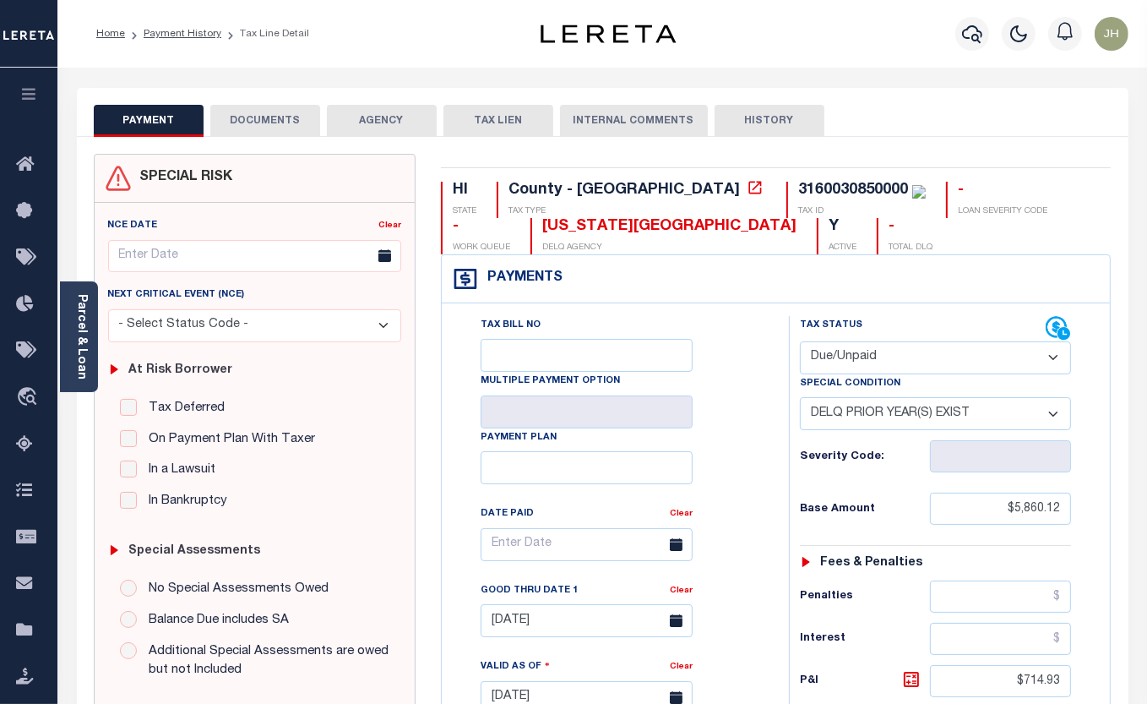
click at [284, 123] on button "DOCUMENTS" at bounding box center [265, 121] width 110 height 32
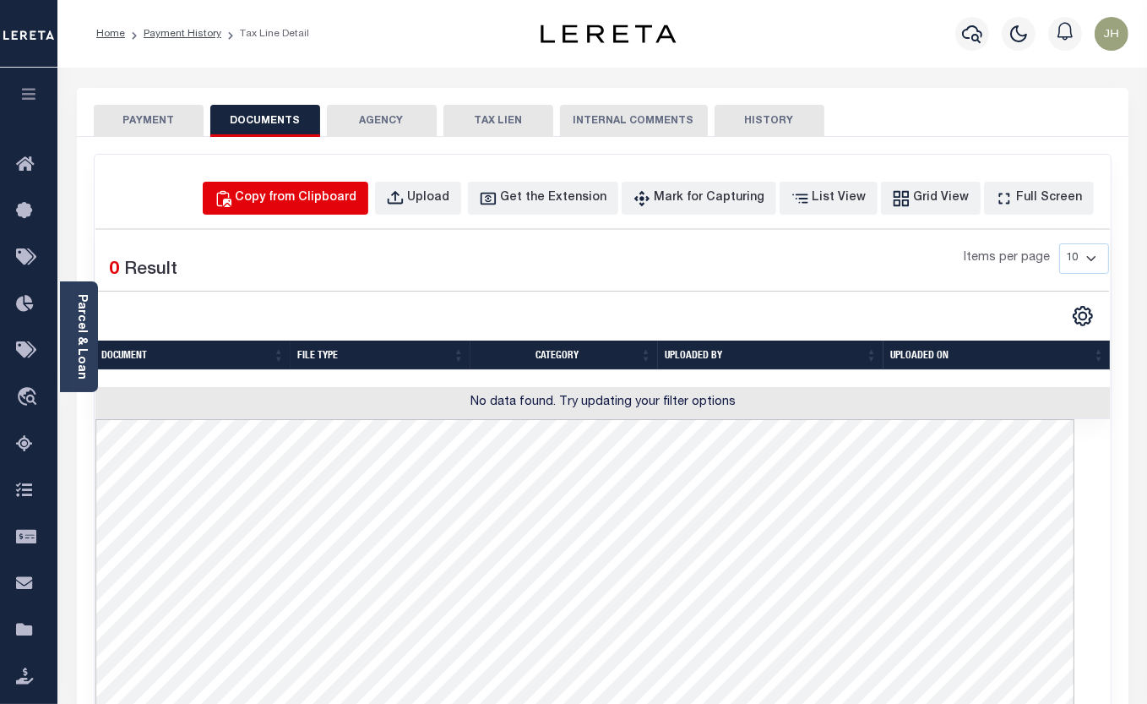
click at [346, 200] on div "Copy from Clipboard" at bounding box center [297, 198] width 122 height 19
select select "POP"
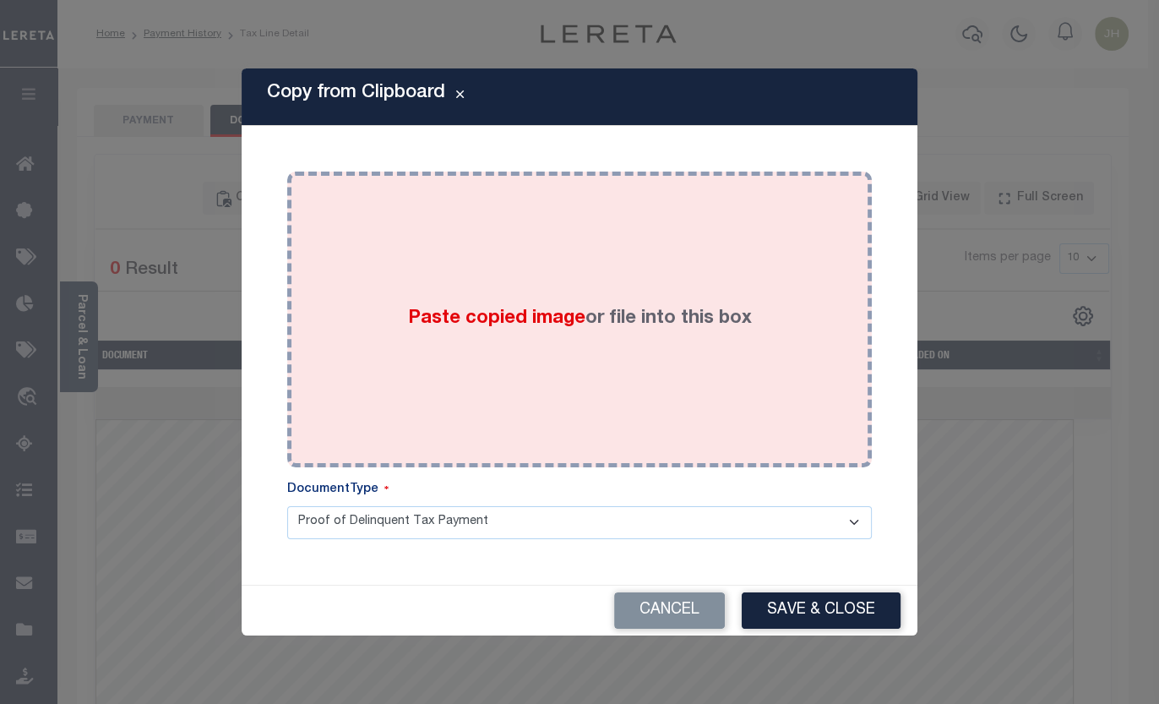
click at [329, 279] on div "Paste copied image or file into this box" at bounding box center [579, 319] width 559 height 270
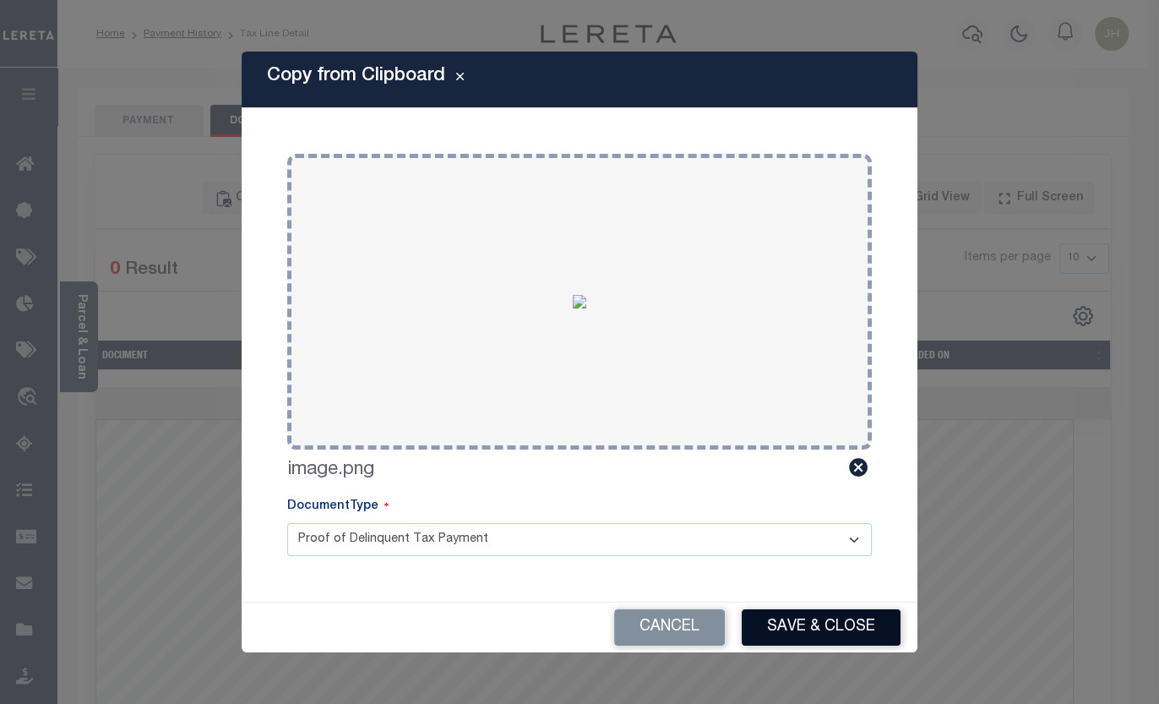
click at [806, 624] on button "Save & Close" at bounding box center [821, 627] width 159 height 36
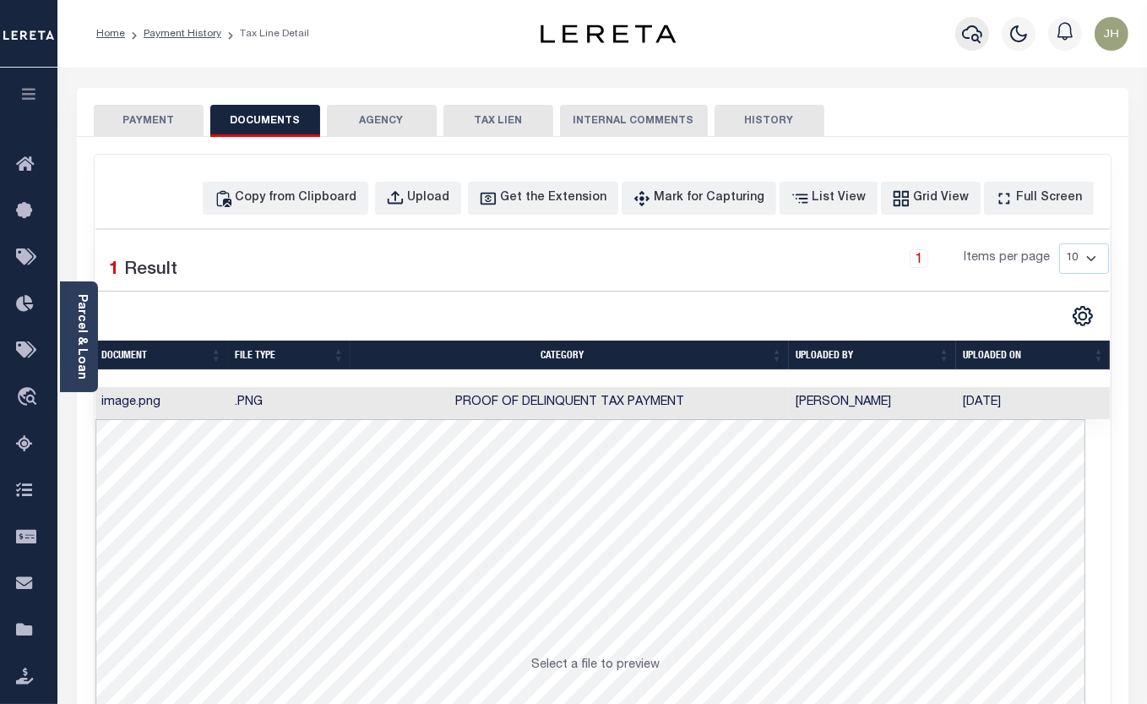
click at [973, 32] on icon "button" at bounding box center [972, 34] width 20 height 20
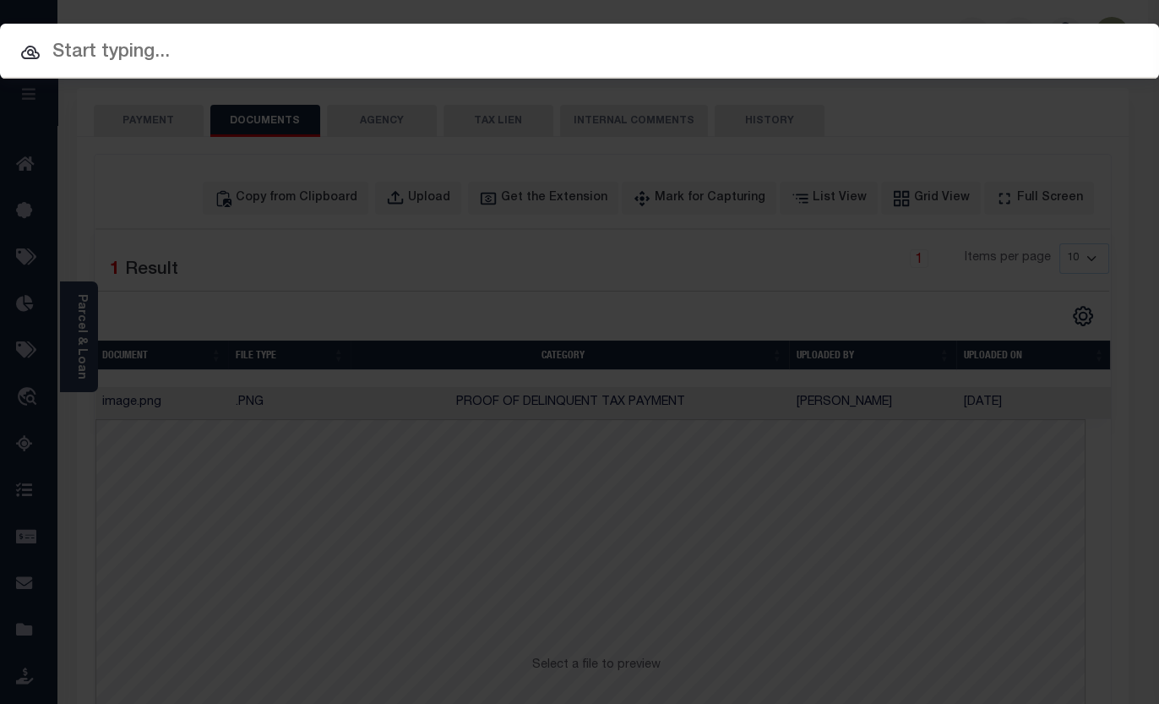
click at [226, 58] on input "text" at bounding box center [579, 53] width 1159 height 30
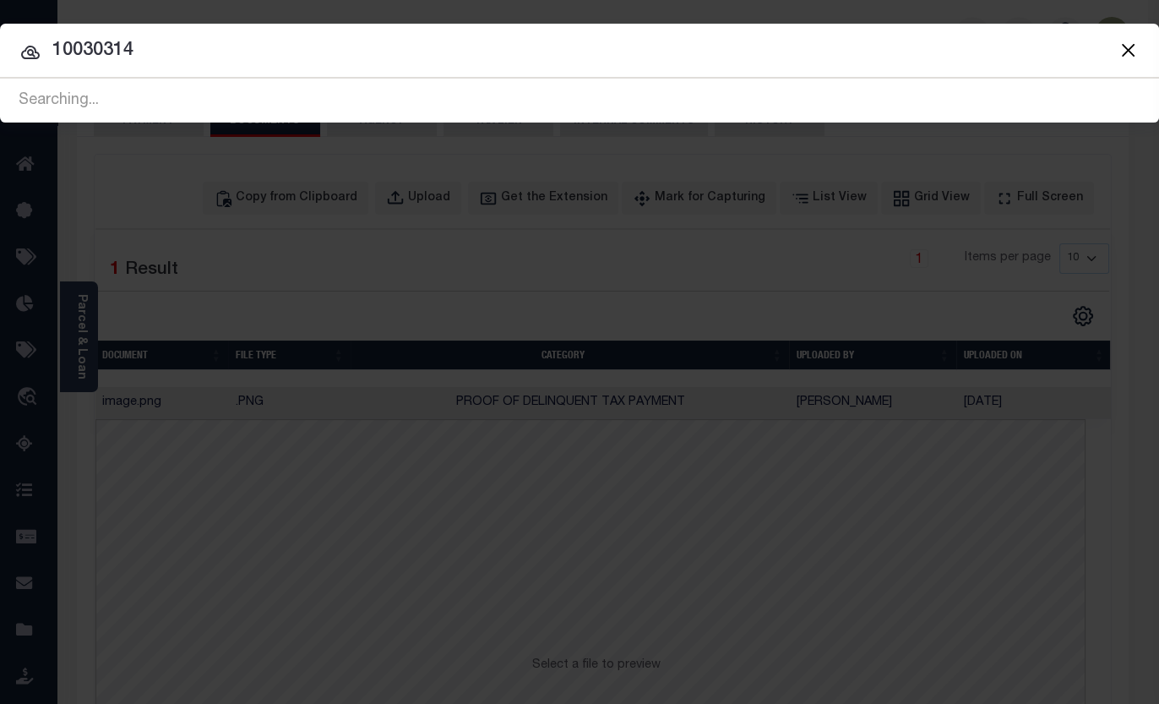
type input "10030314"
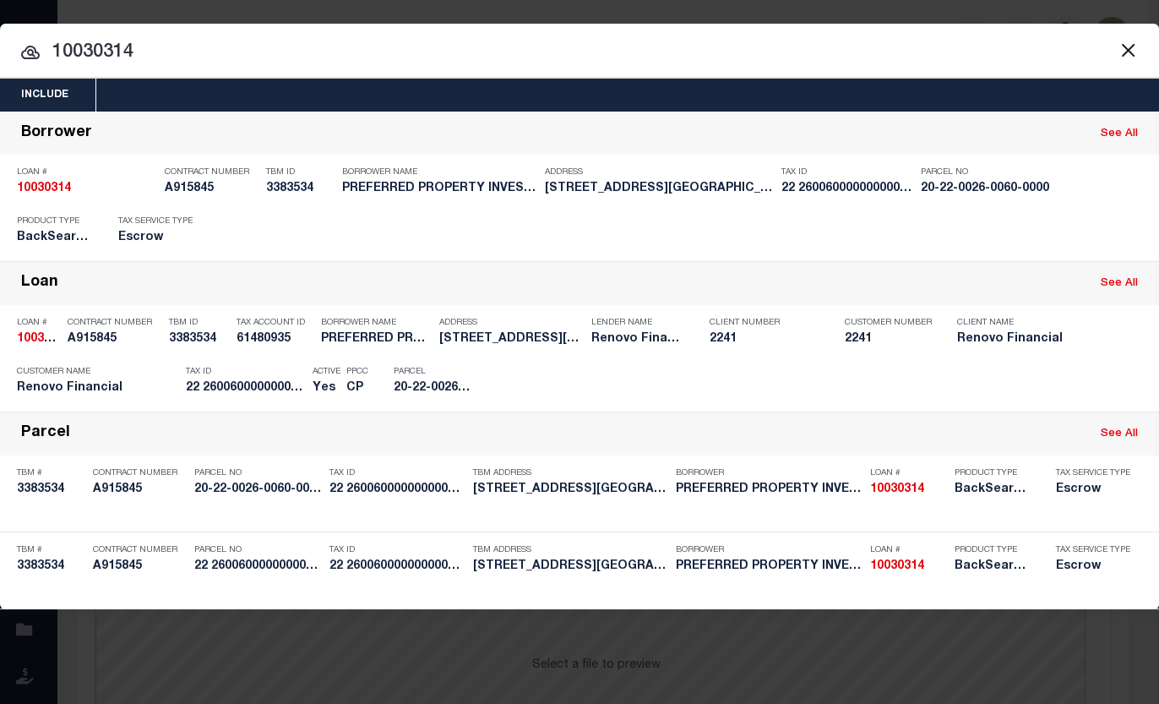
click at [313, 29] on div at bounding box center [579, 51] width 1159 height 54
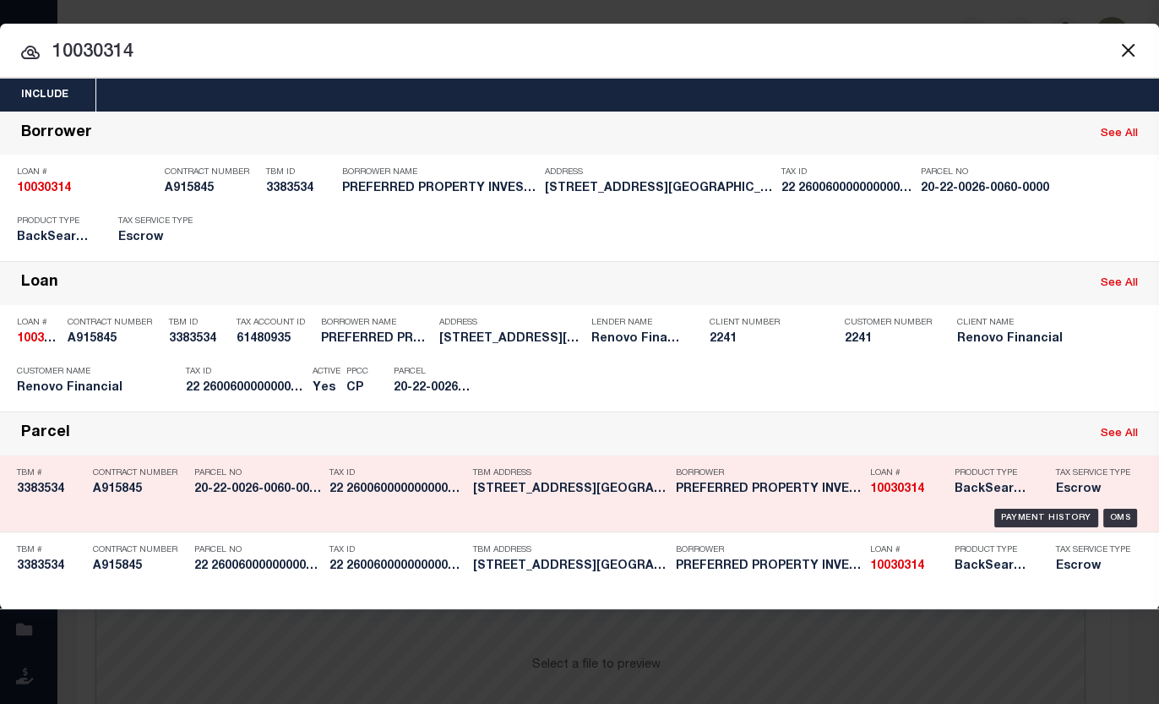
click at [270, 487] on h5 "20-22-0026-0060-0000" at bounding box center [257, 489] width 127 height 14
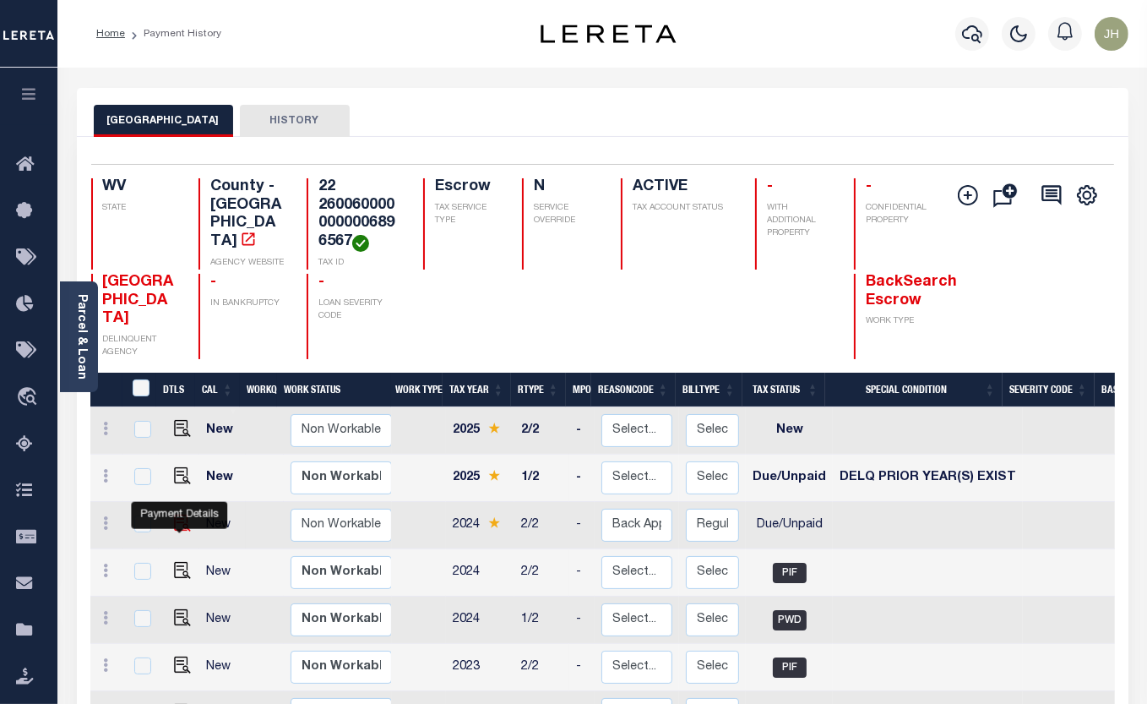
click at [177, 531] on img "" at bounding box center [182, 522] width 17 height 17
checkbox input "true"
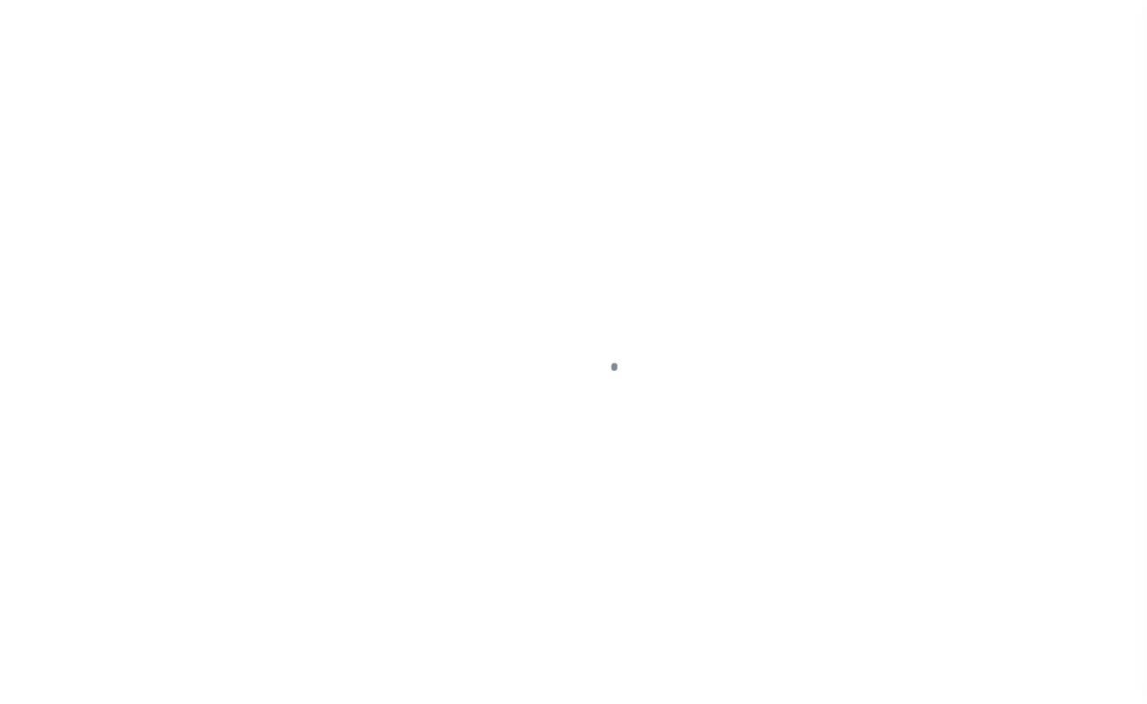
select select "DUE"
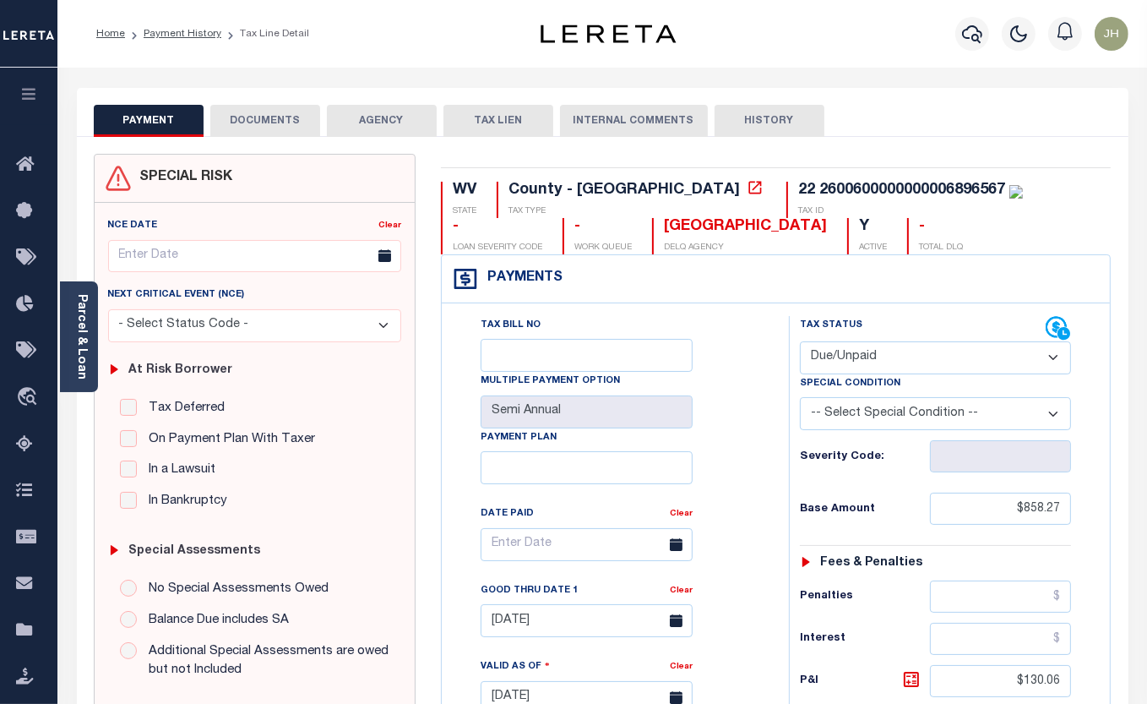
click at [251, 121] on button "DOCUMENTS" at bounding box center [265, 121] width 110 height 32
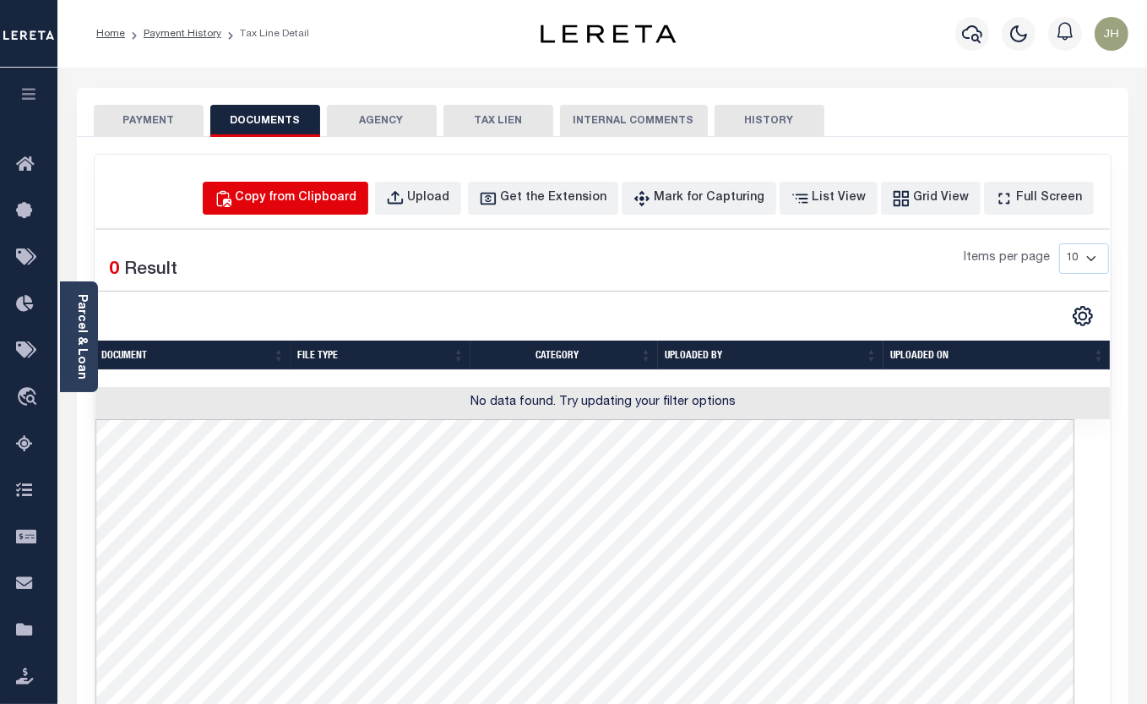
click at [344, 202] on div "Copy from Clipboard" at bounding box center [297, 198] width 122 height 19
select select "POP"
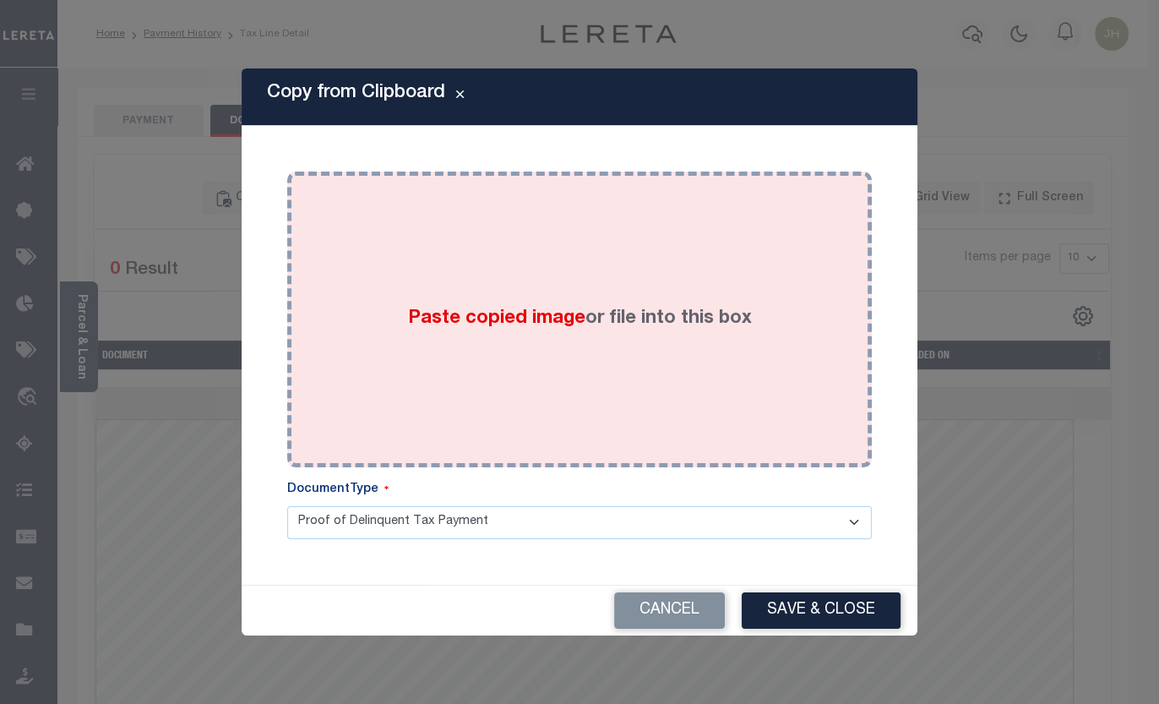
click at [362, 355] on div "Paste copied image or file into this box" at bounding box center [579, 319] width 559 height 270
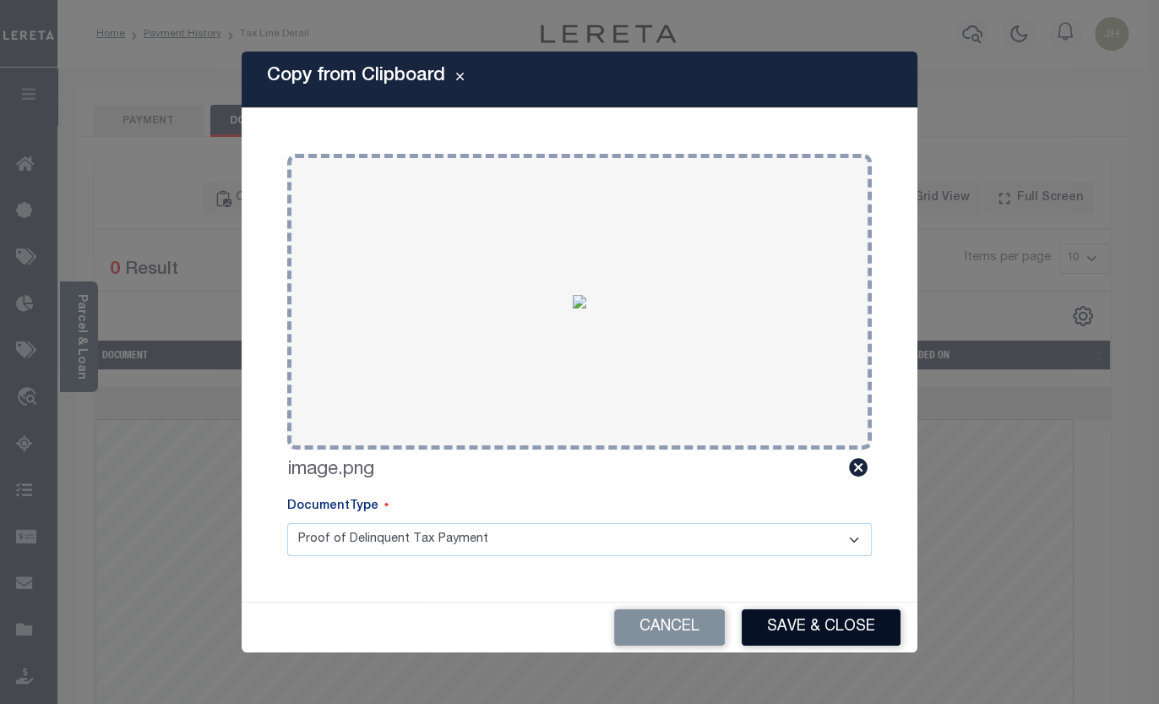
click at [778, 619] on button "Save & Close" at bounding box center [821, 627] width 159 height 36
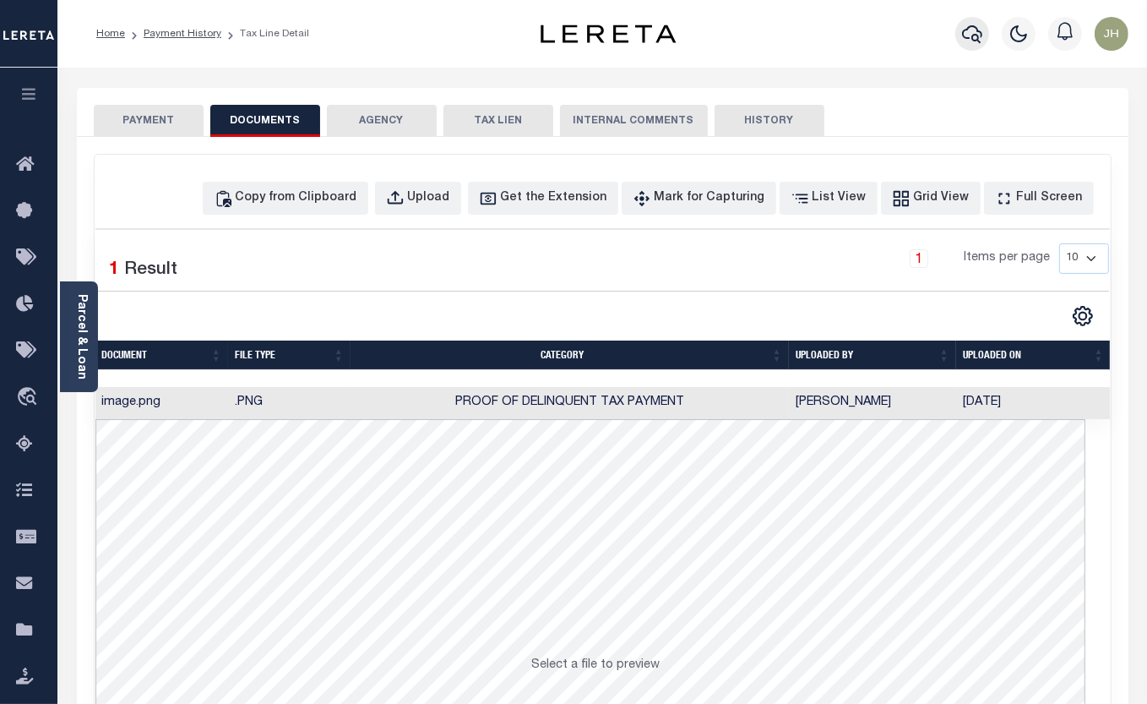
click at [967, 24] on icon "button" at bounding box center [972, 34] width 20 height 20
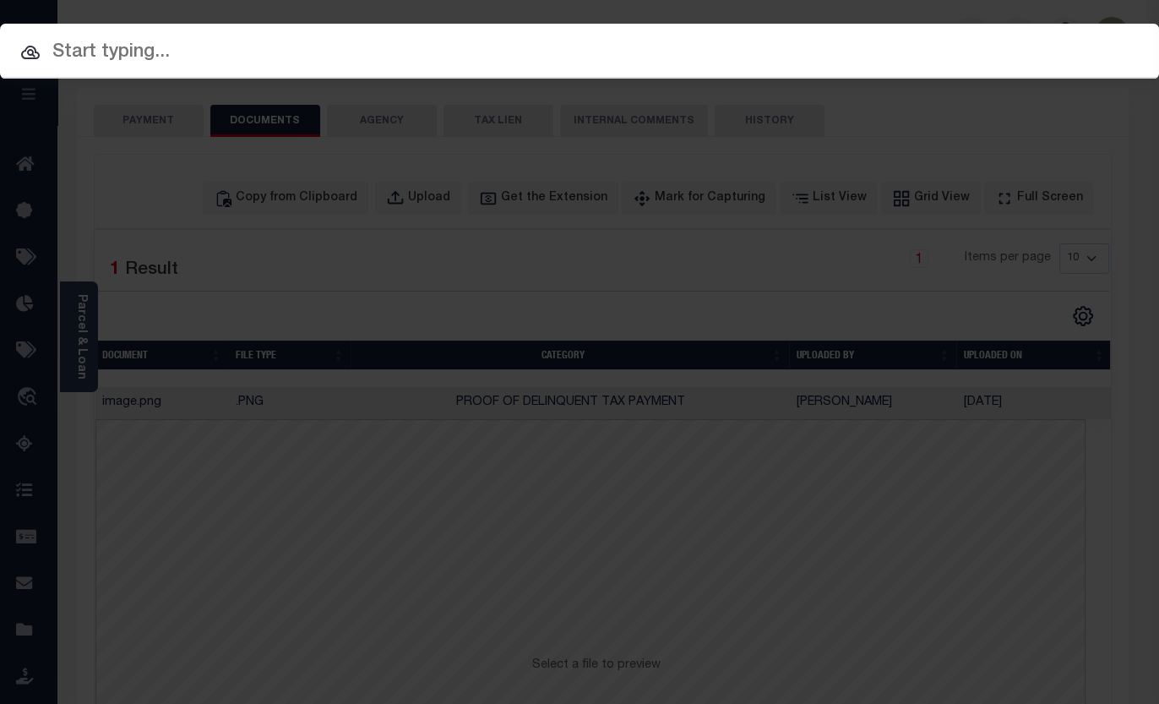
click at [266, 46] on input "text" at bounding box center [579, 53] width 1159 height 30
click at [215, 61] on input "text" at bounding box center [579, 53] width 1159 height 30
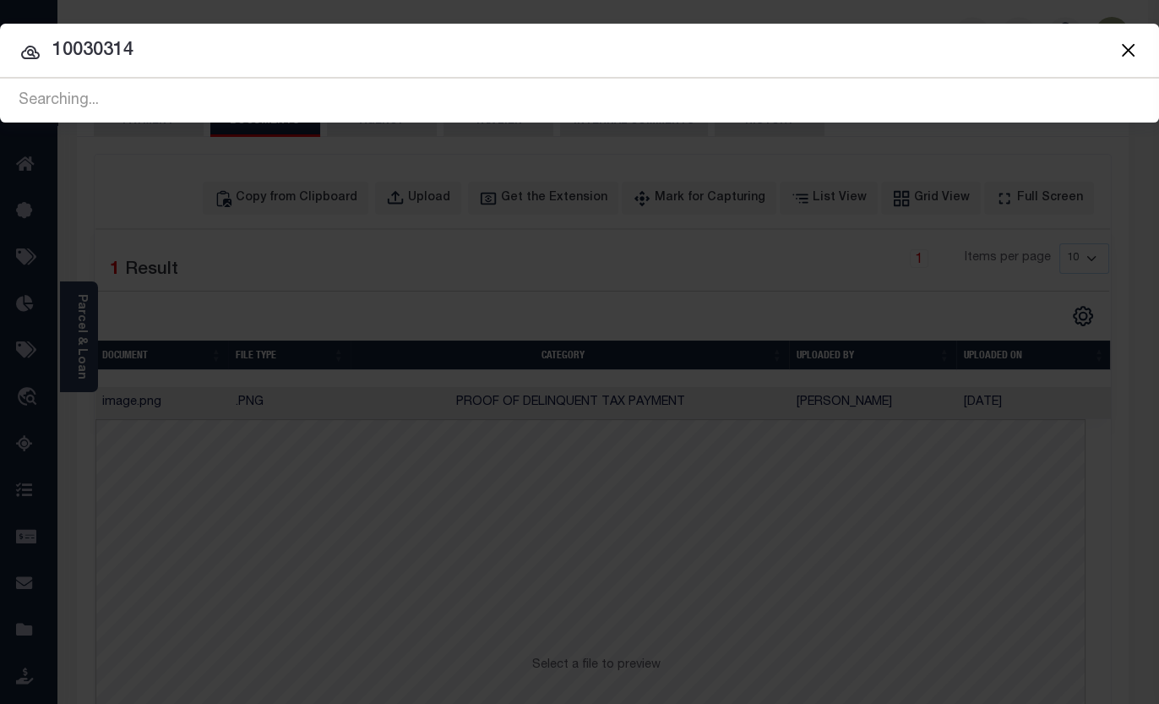
type input "10030314"
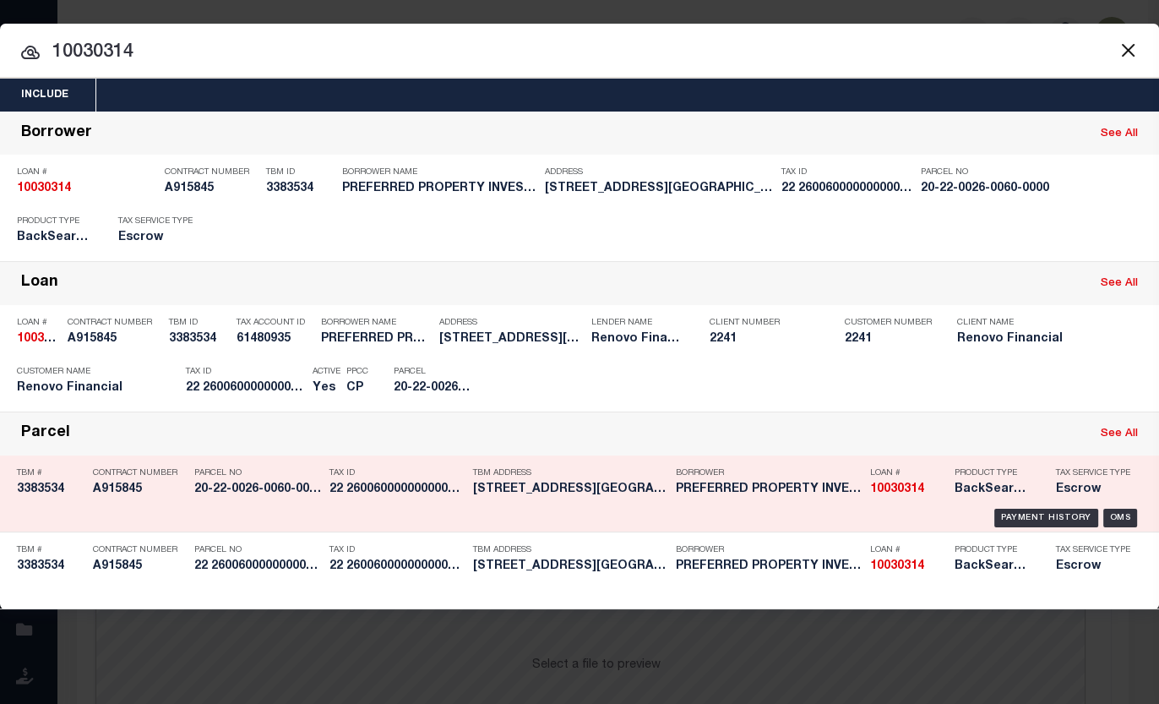
click at [418, 487] on h5 "22 2600600000000006896567" at bounding box center [396, 489] width 135 height 14
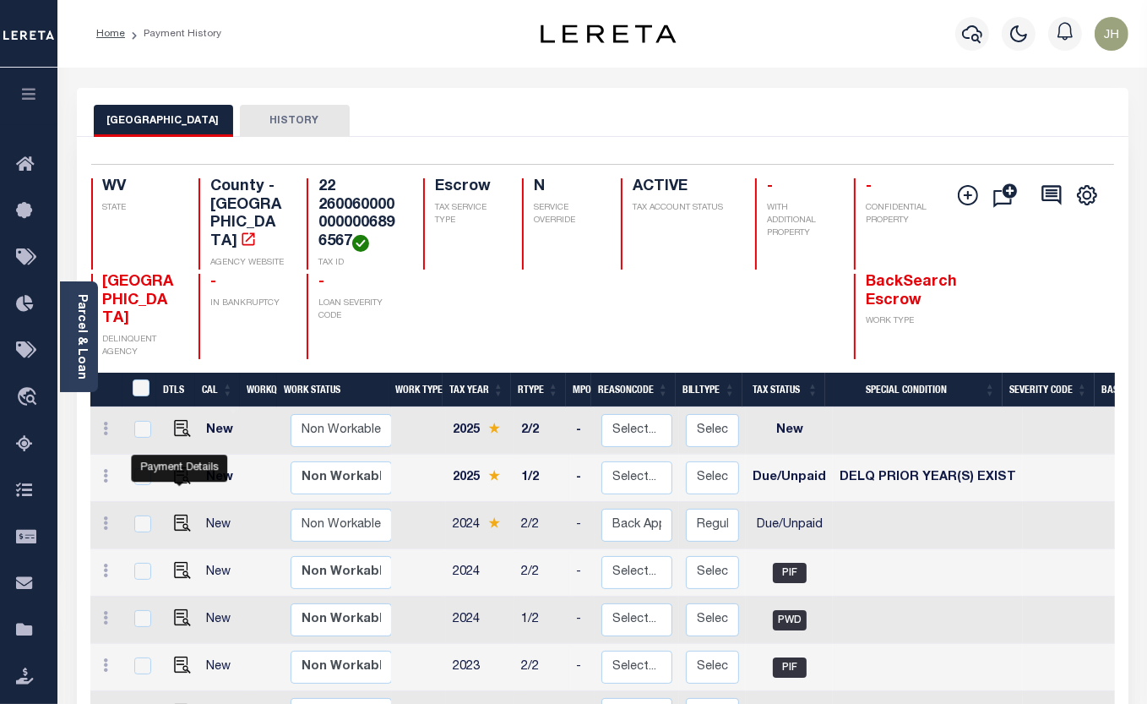
drag, startPoint x: 182, startPoint y: 481, endPoint x: 209, endPoint y: 481, distance: 27.0
click at [182, 481] on img "" at bounding box center [182, 475] width 17 height 17
checkbox input "true"
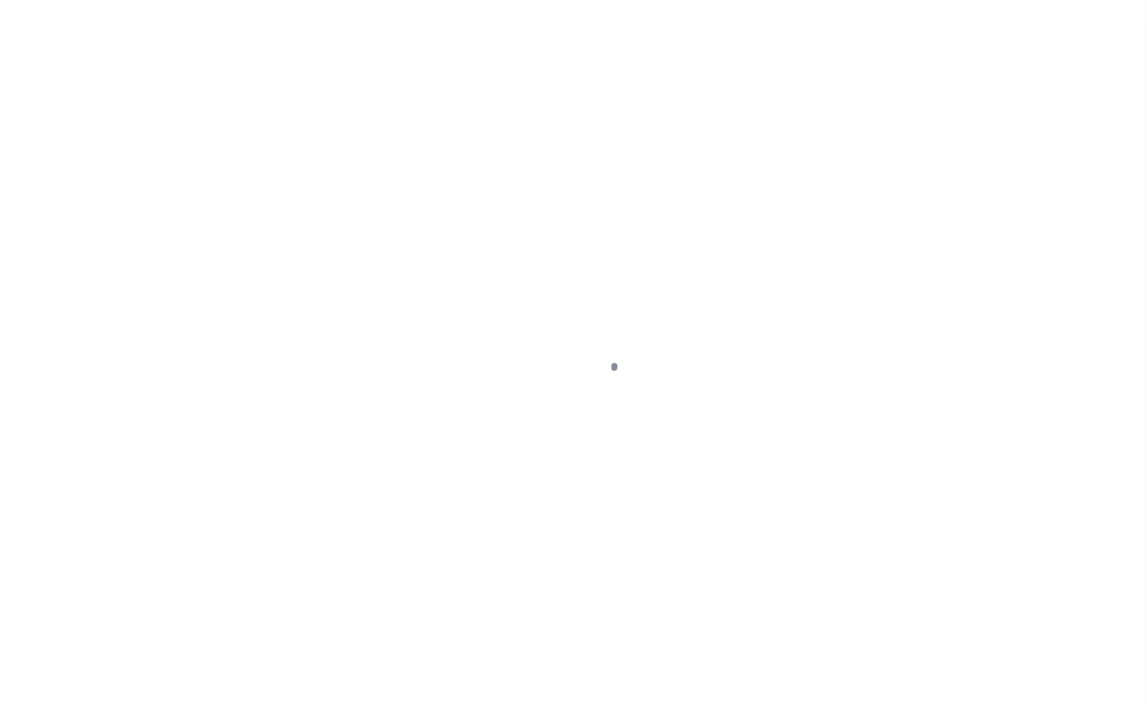
select select "DUE"
select select "18"
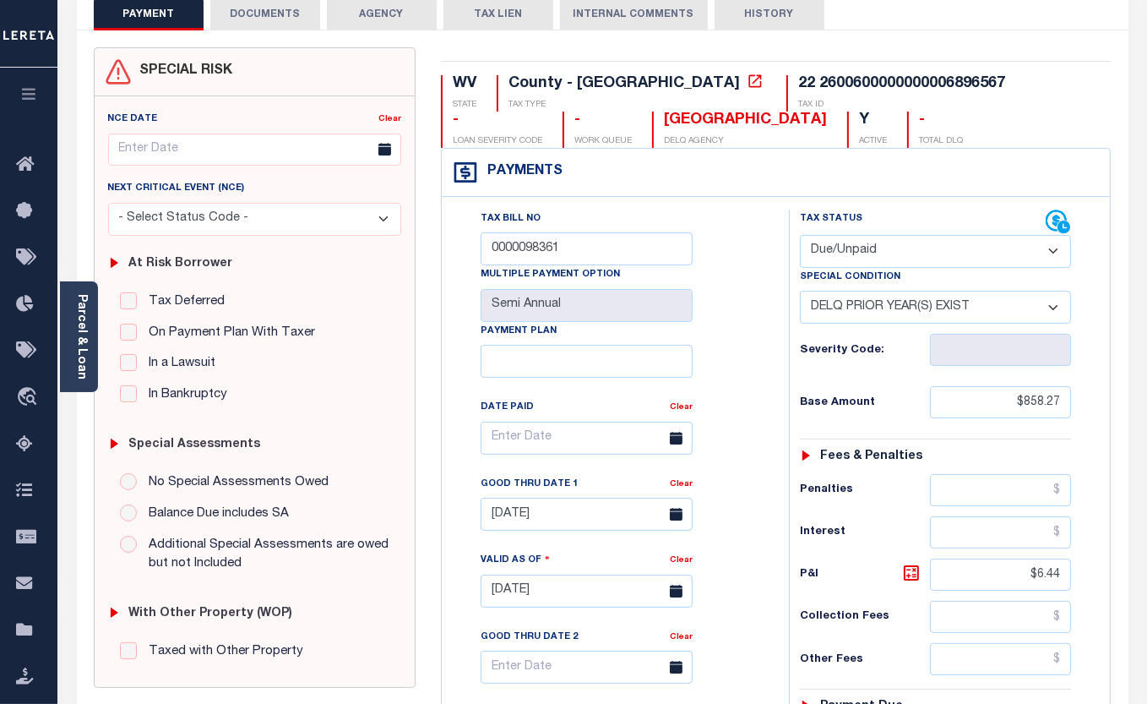
scroll to position [76, 0]
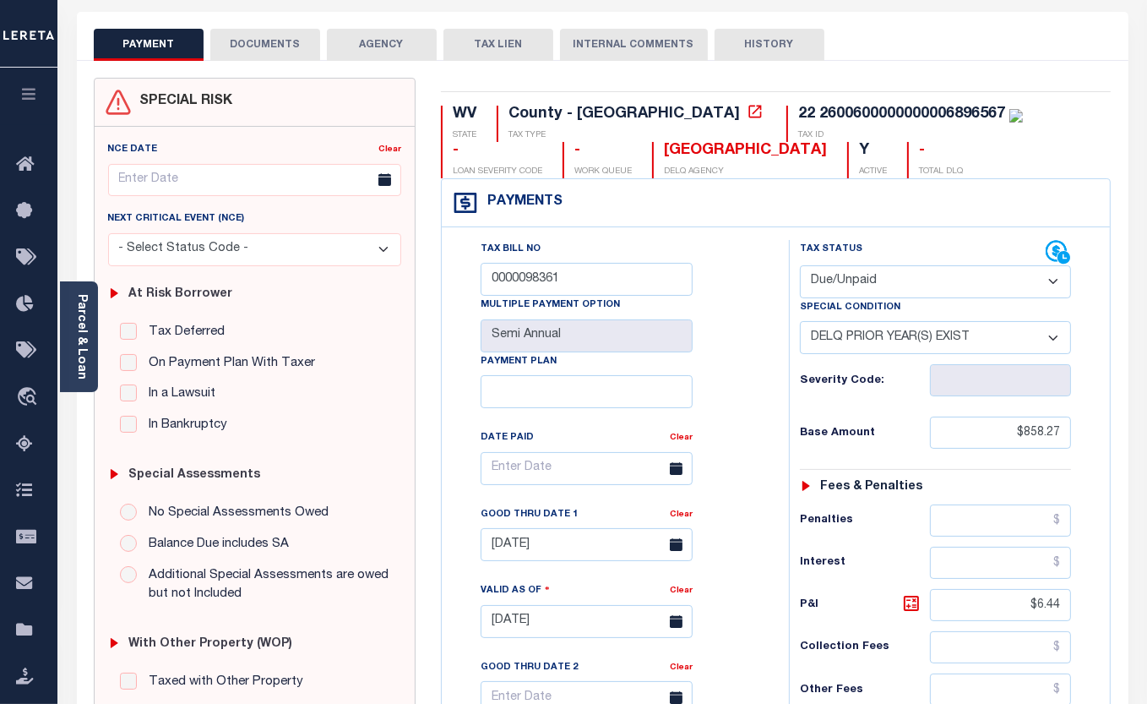
click at [275, 43] on button "DOCUMENTS" at bounding box center [265, 45] width 110 height 32
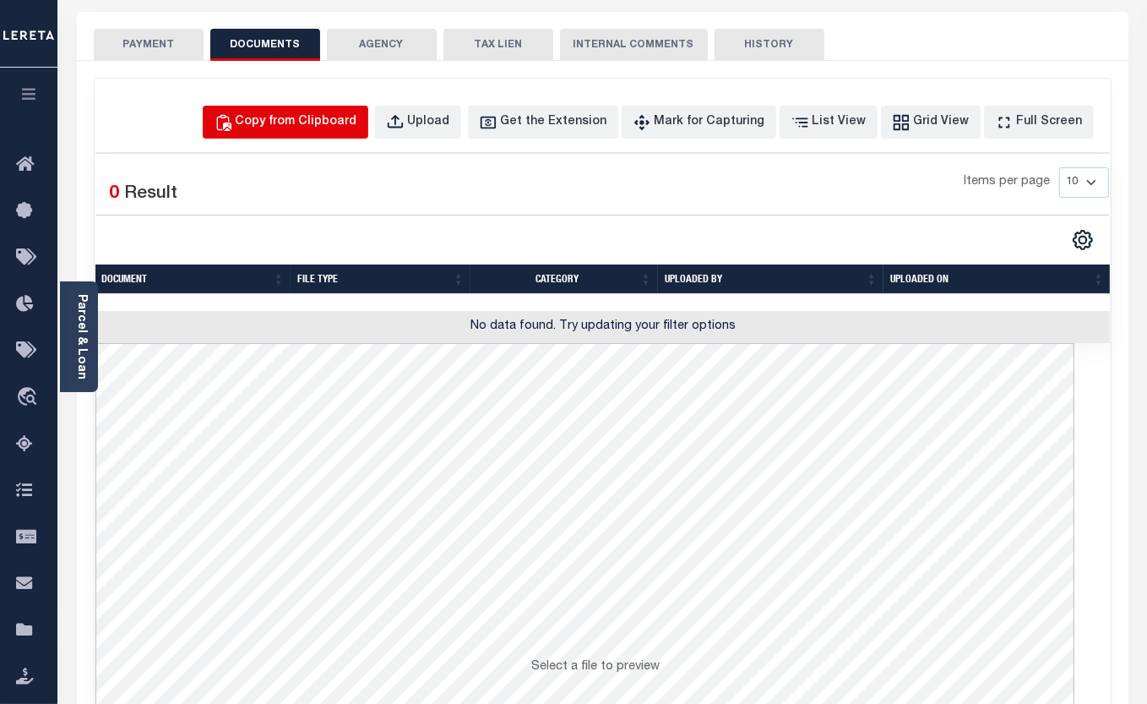
click at [310, 122] on div "Copy from Clipboard" at bounding box center [297, 122] width 122 height 19
select select "POP"
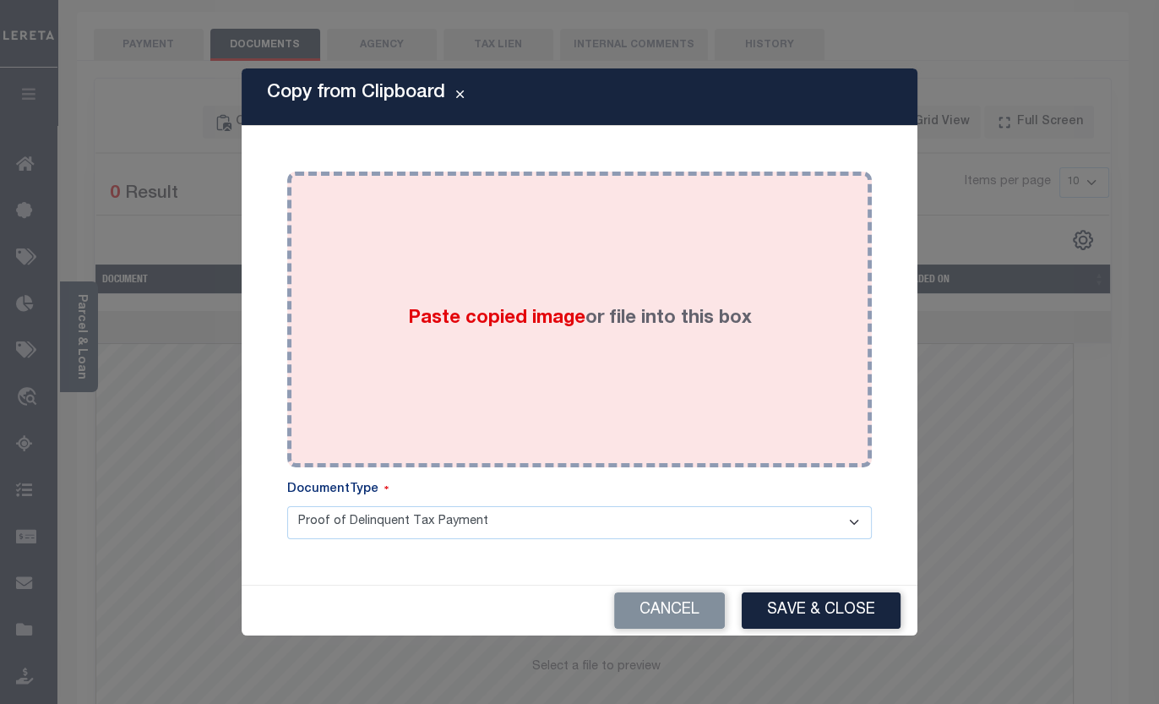
click at [541, 309] on span "Paste copied image" at bounding box center [496, 318] width 177 height 19
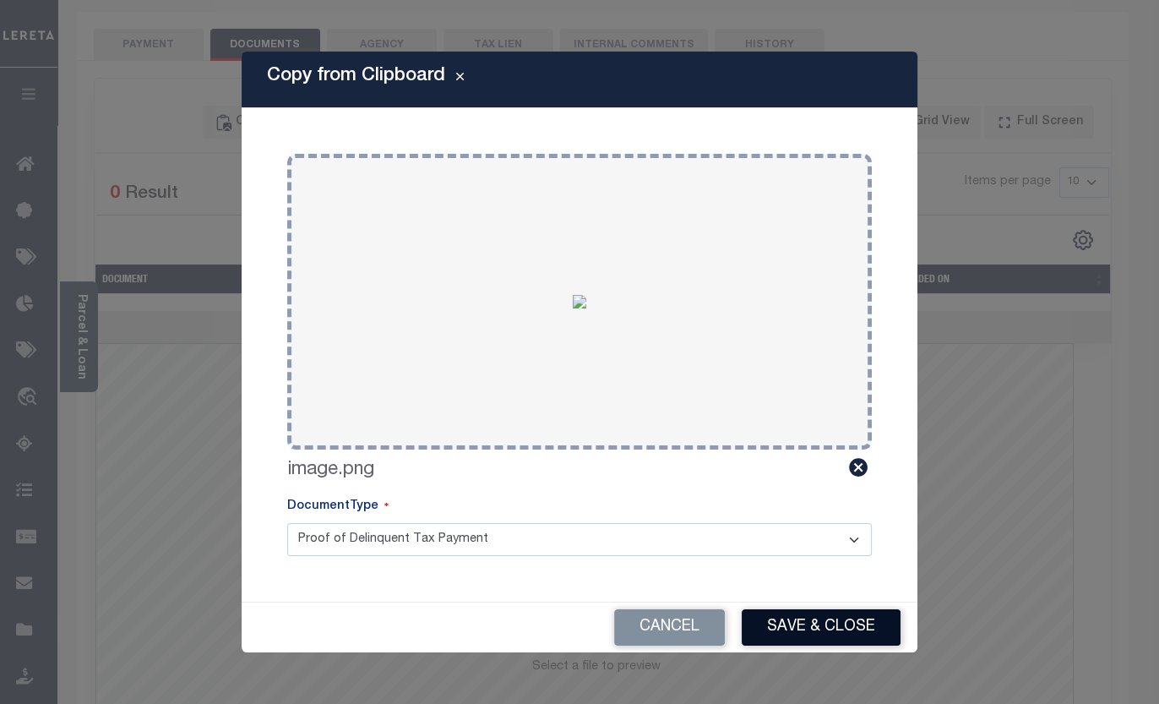
click at [813, 623] on button "Save & Close" at bounding box center [821, 627] width 159 height 36
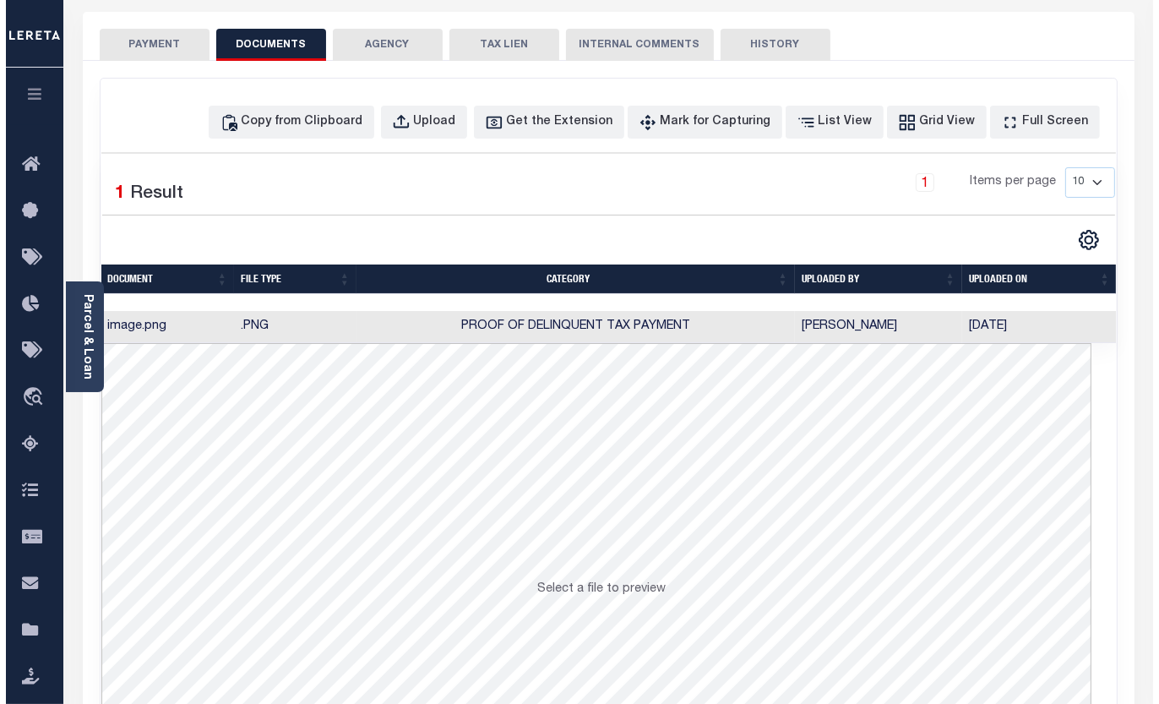
scroll to position [0, 0]
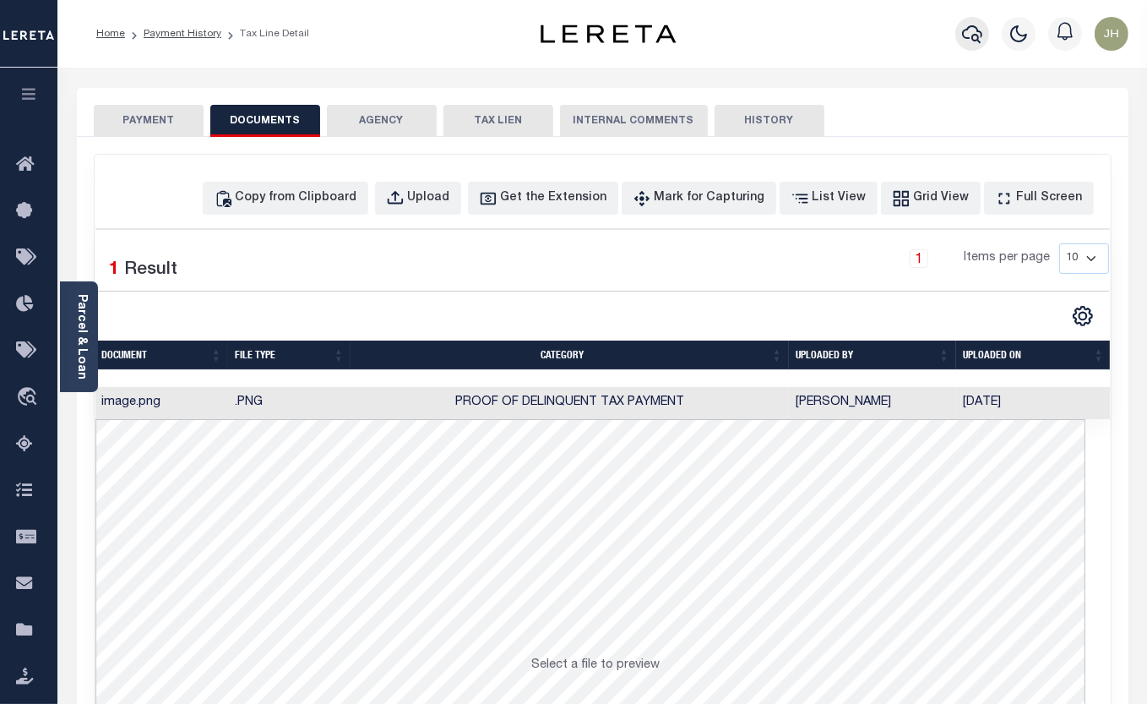
click at [970, 38] on icon "button" at bounding box center [972, 34] width 20 height 20
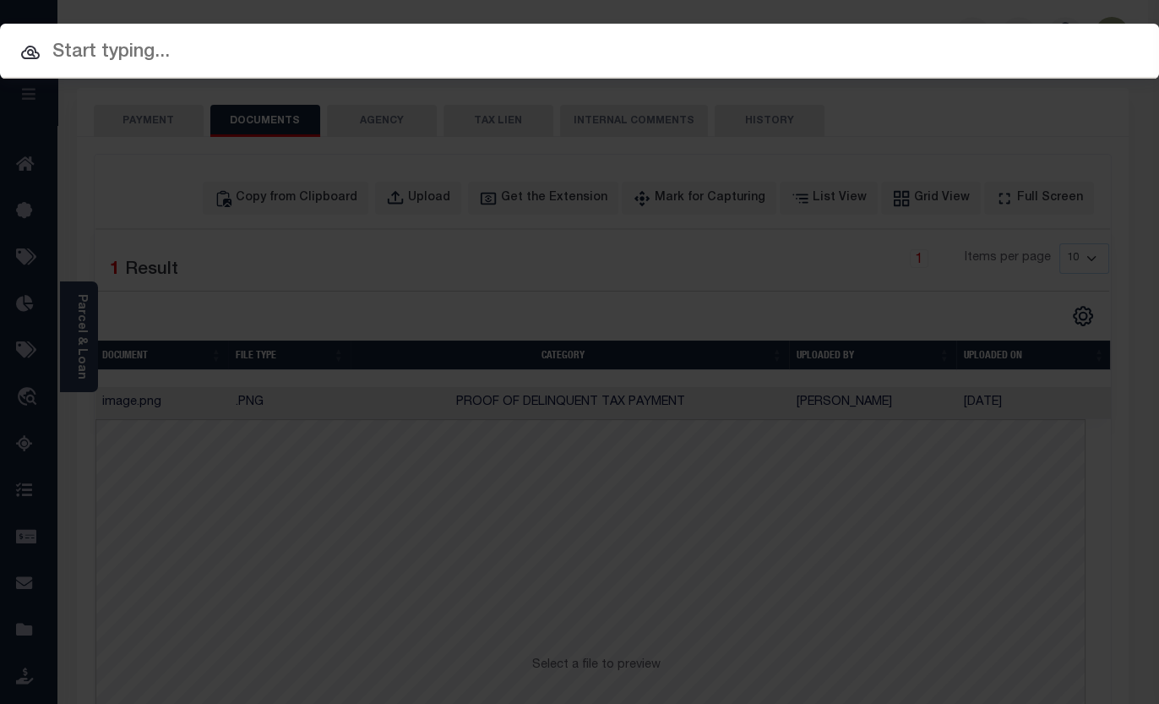
click at [157, 52] on input "text" at bounding box center [579, 53] width 1159 height 30
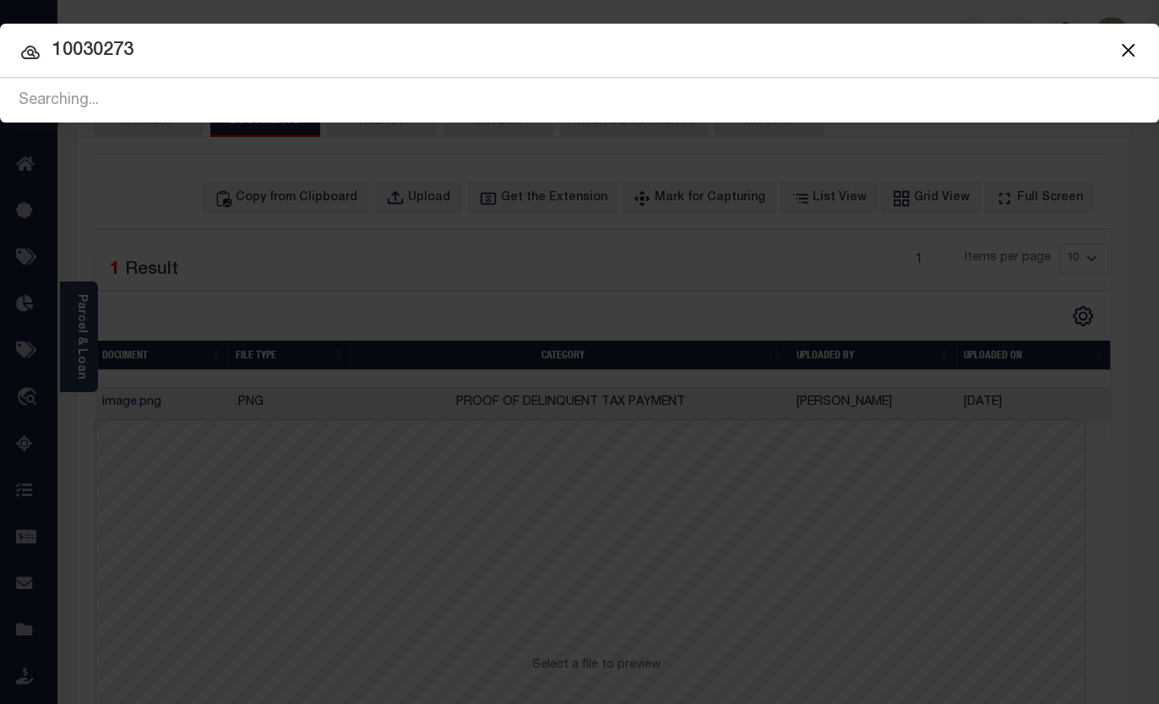
type input "10030273"
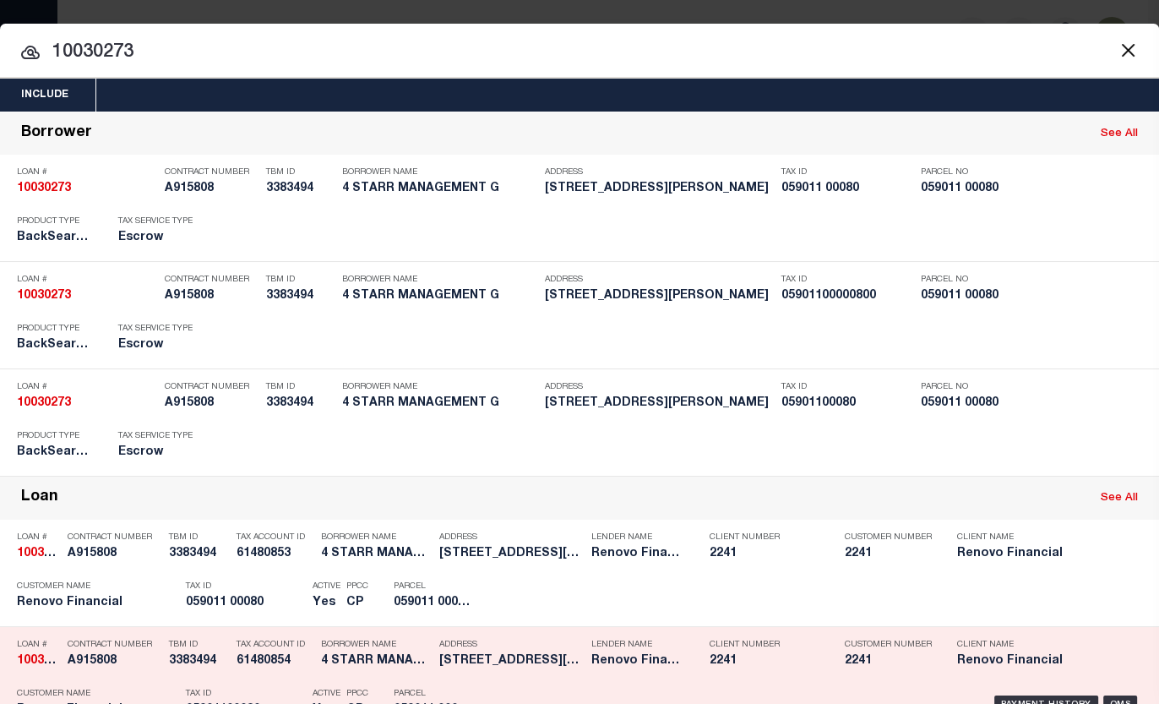
scroll to position [153, 0]
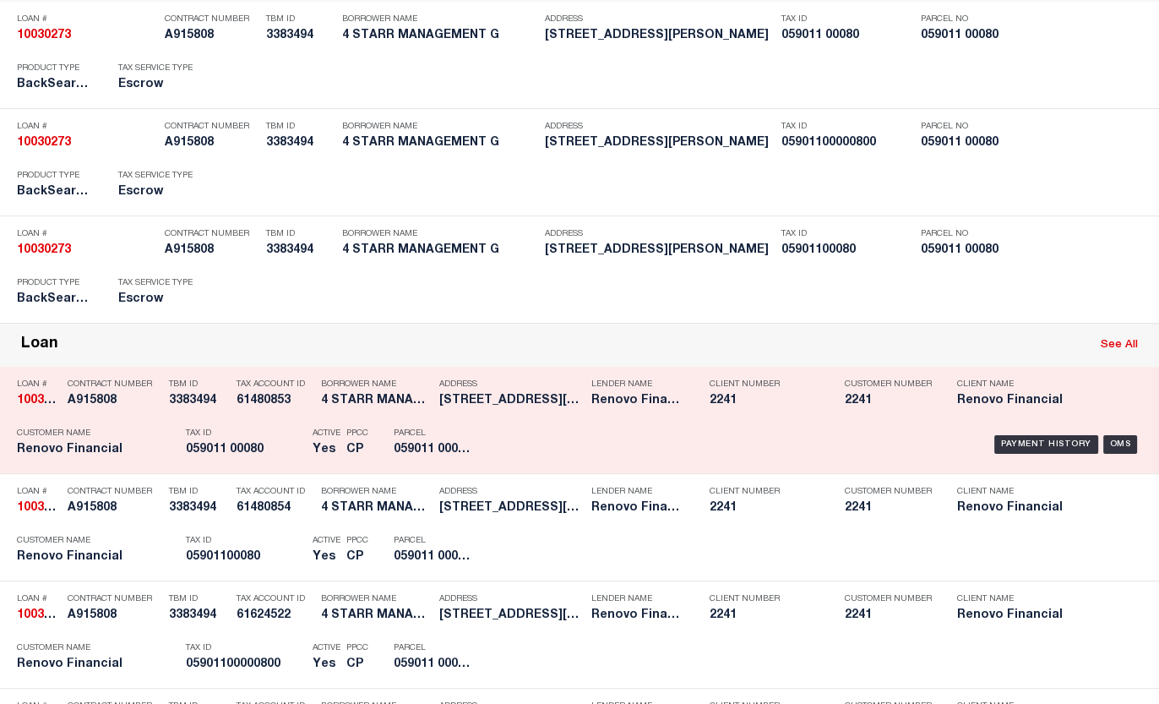
click at [258, 447] on h5 "059011 00080" at bounding box center [245, 450] width 118 height 14
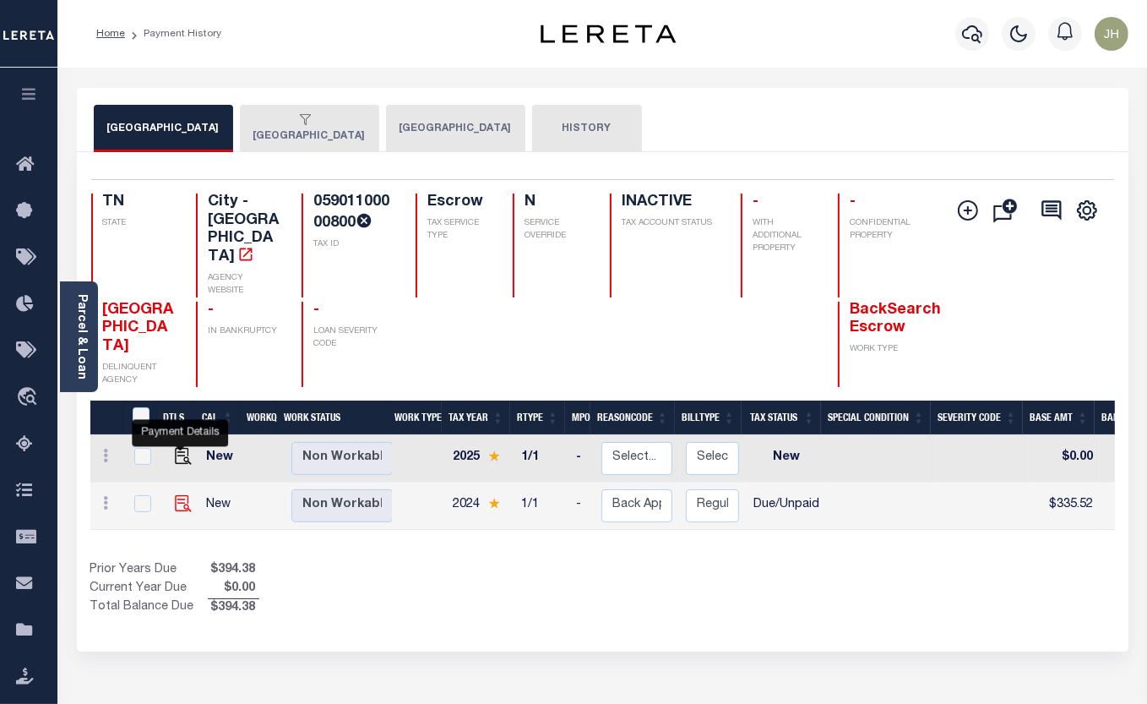
click at [176, 495] on img "" at bounding box center [183, 503] width 17 height 17
checkbox input "true"
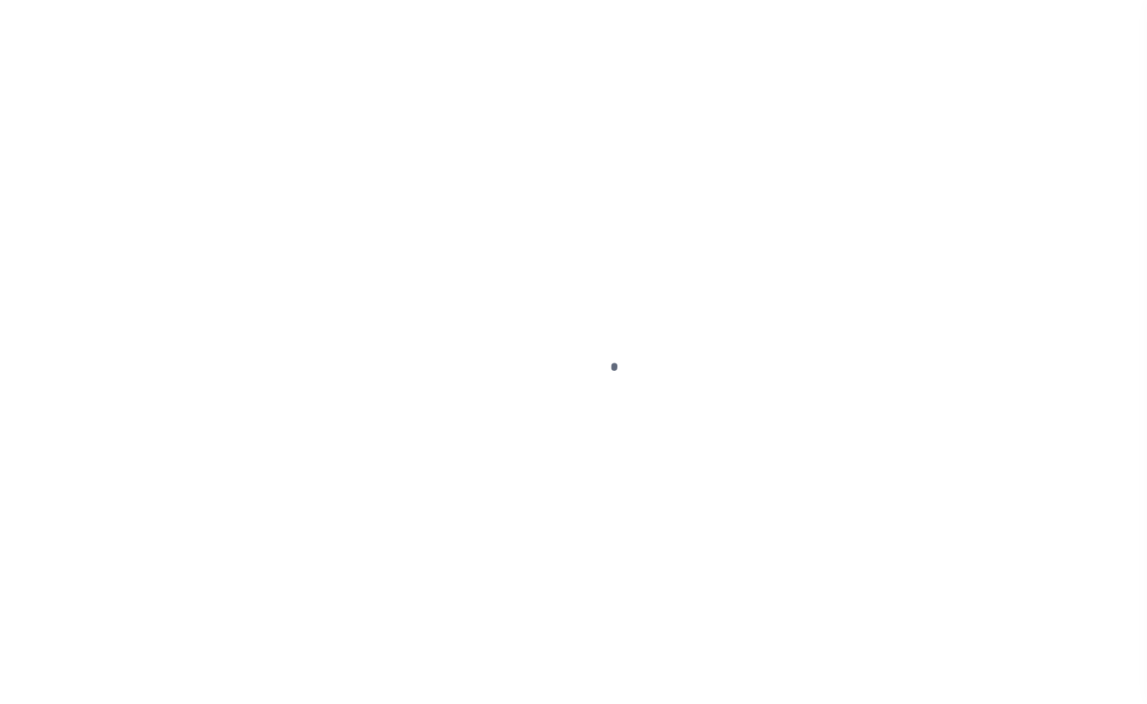
select select "DUE"
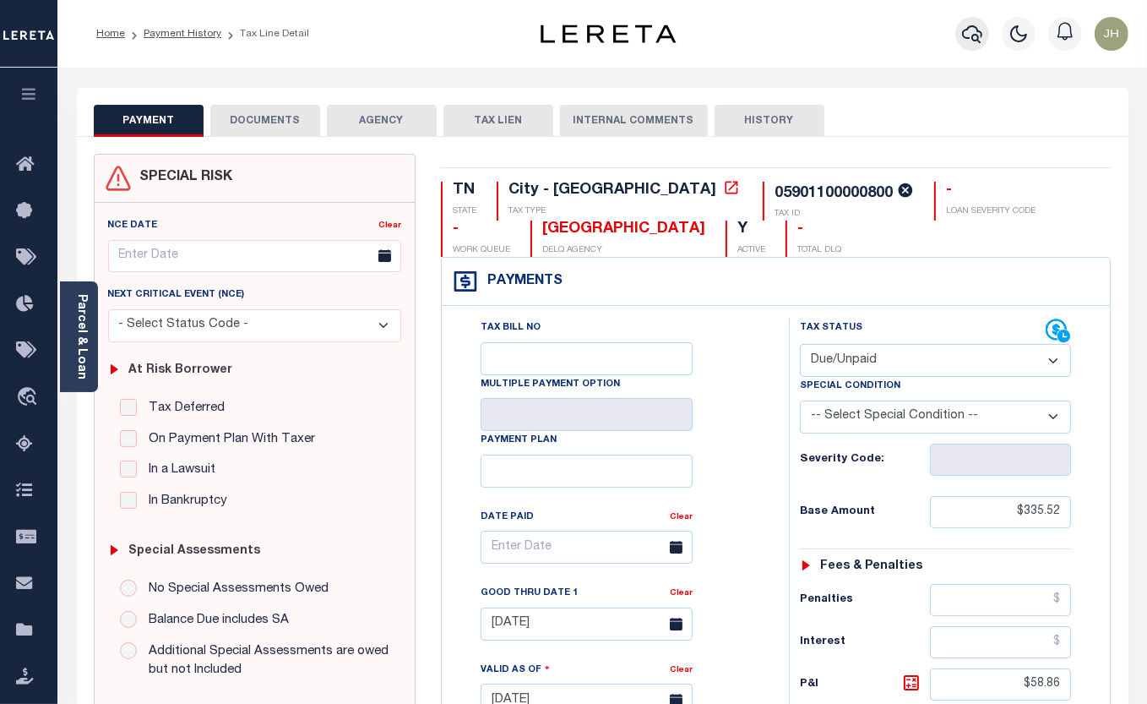
click at [965, 34] on icon "button" at bounding box center [972, 34] width 20 height 20
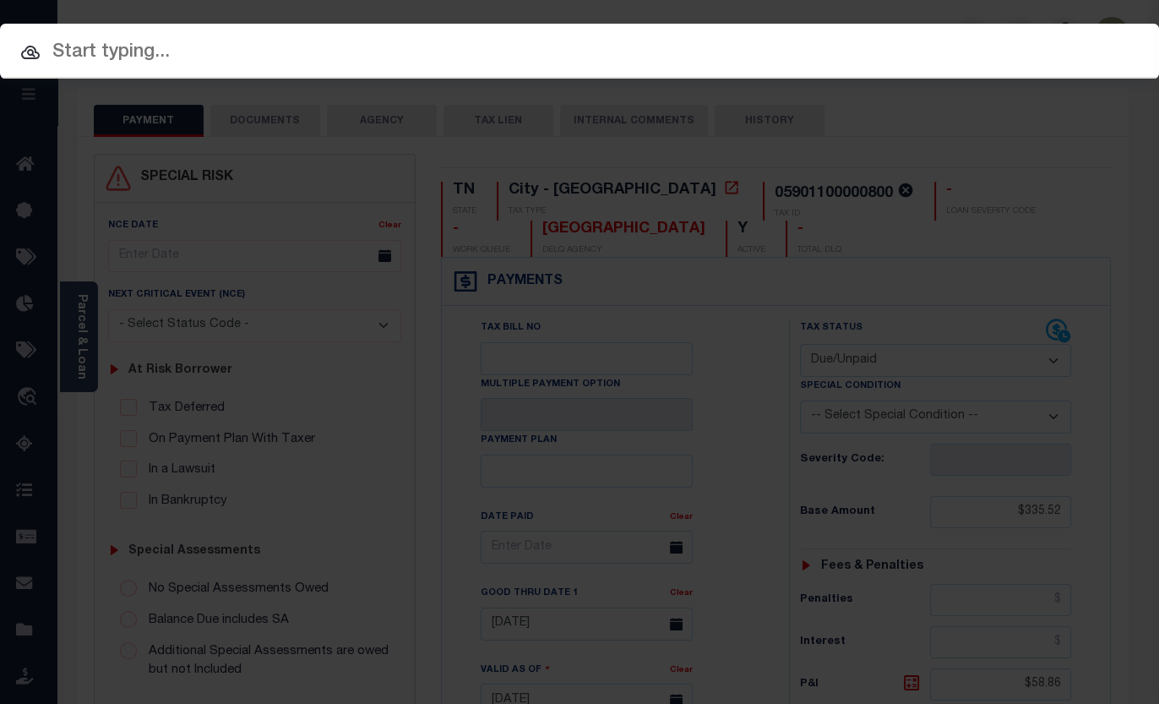
click at [220, 67] on input "text" at bounding box center [579, 53] width 1159 height 30
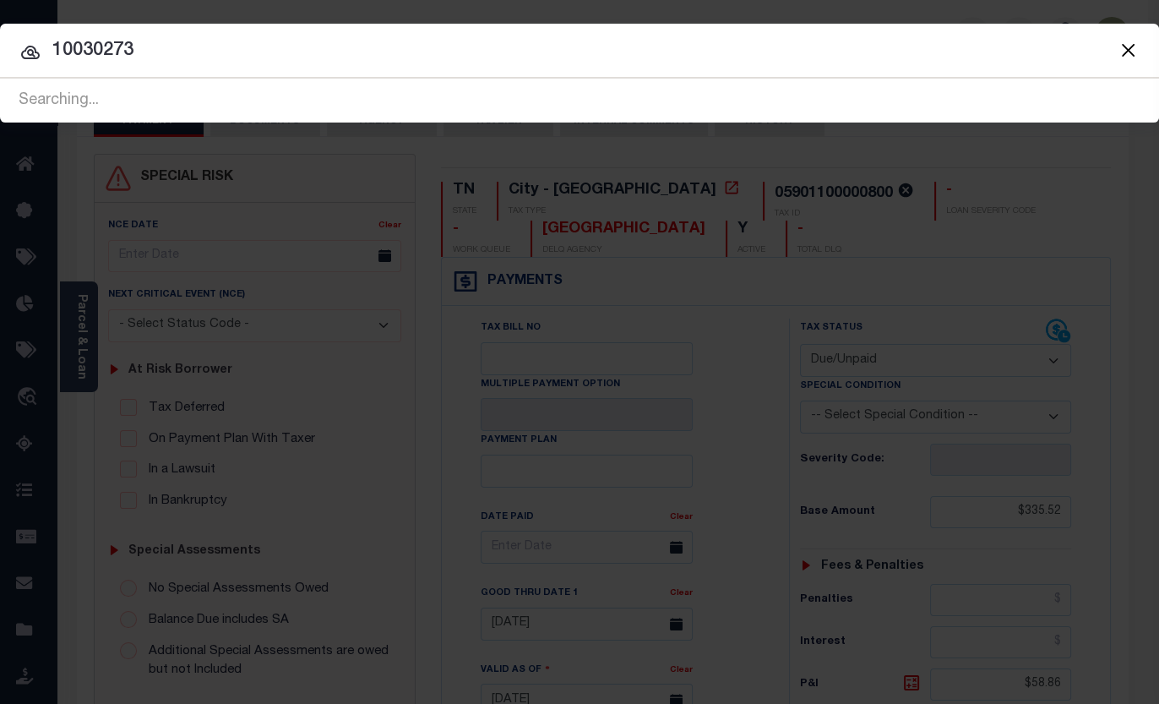
type input "10030273"
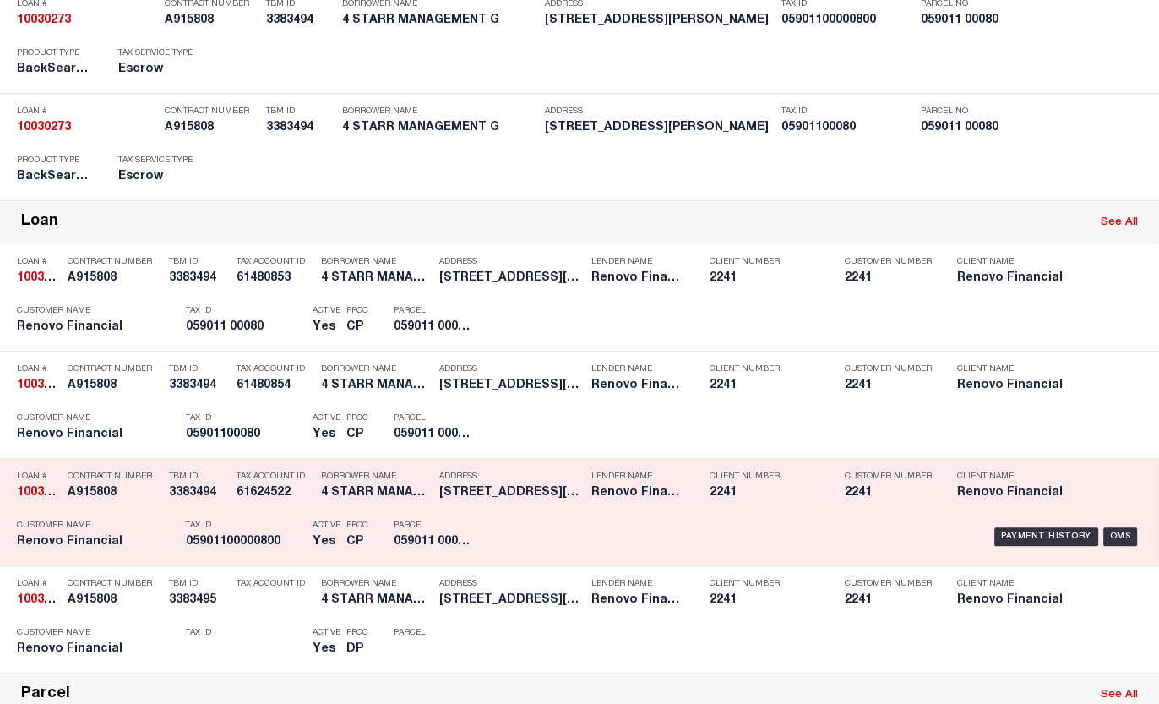
scroll to position [307, 0]
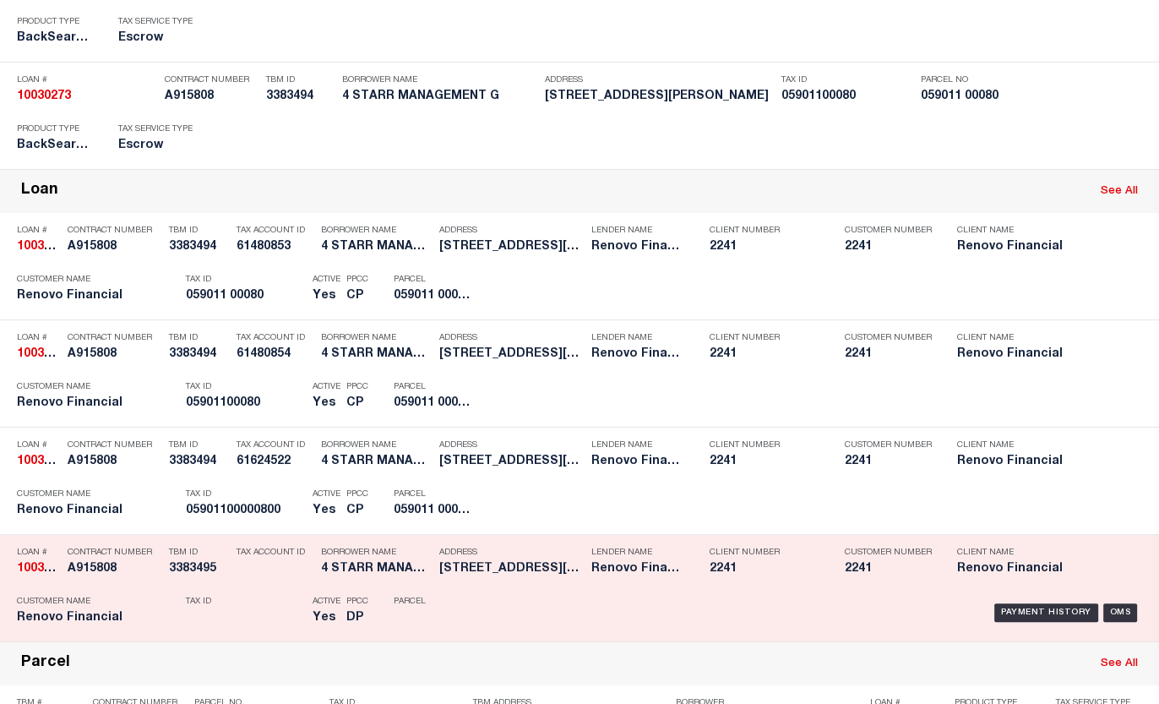
click at [366, 568] on h5 "4 STARR MANAGEMENT G" at bounding box center [376, 569] width 110 height 14
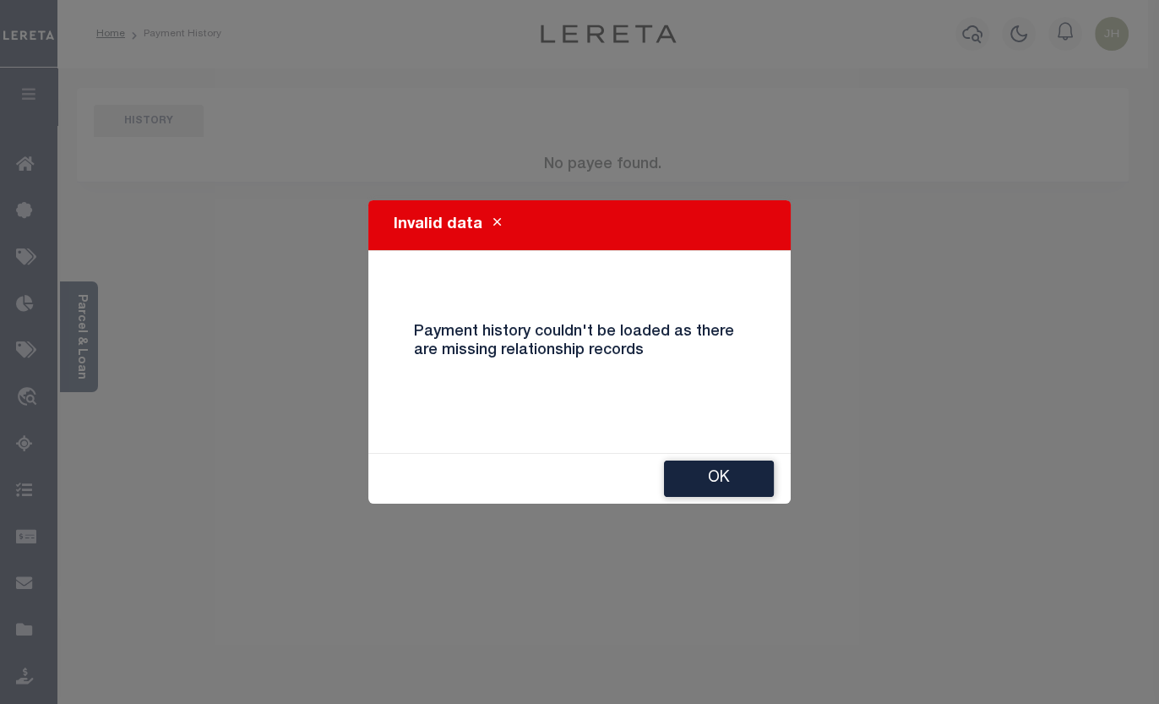
click at [498, 223] on button "Close" at bounding box center [497, 225] width 30 height 20
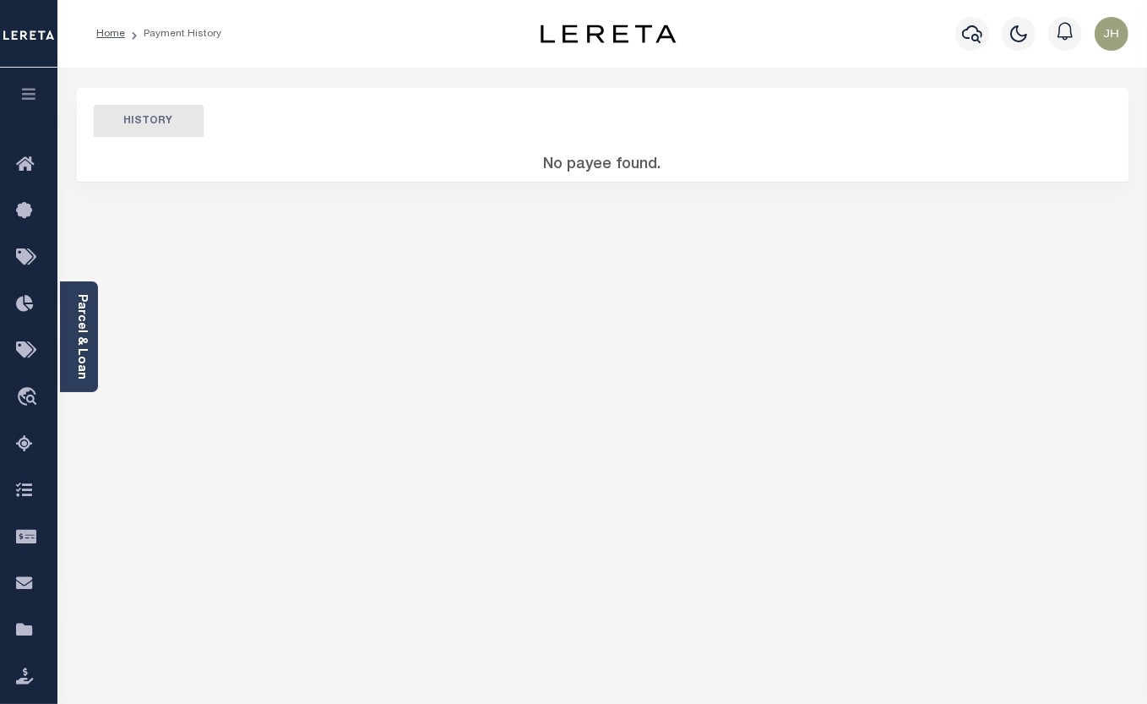
drag, startPoint x: 588, startPoint y: 188, endPoint x: 598, endPoint y: 193, distance: 11.3
click at [591, 190] on div "HISTORY No payee found. LOAN HISTORY" at bounding box center [602, 565] width 1077 height 954
click at [968, 32] on icon "button" at bounding box center [972, 34] width 20 height 20
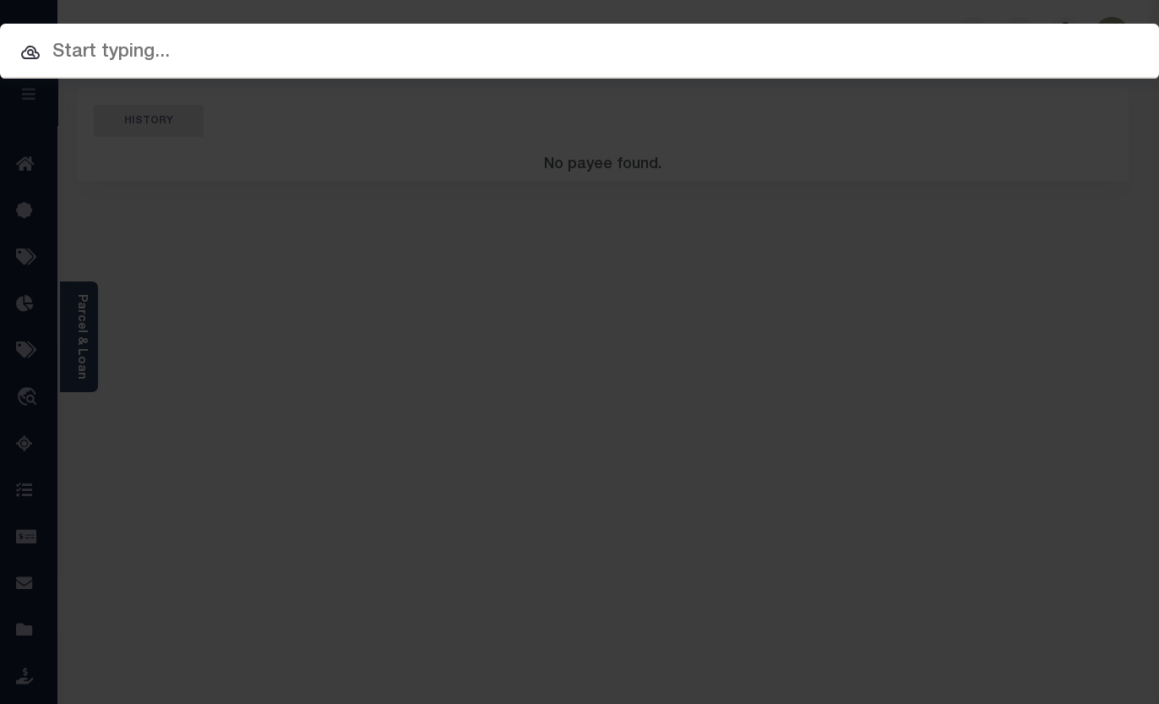
click at [399, 57] on input "text" at bounding box center [579, 53] width 1159 height 30
click at [165, 46] on input "text" at bounding box center [579, 53] width 1159 height 30
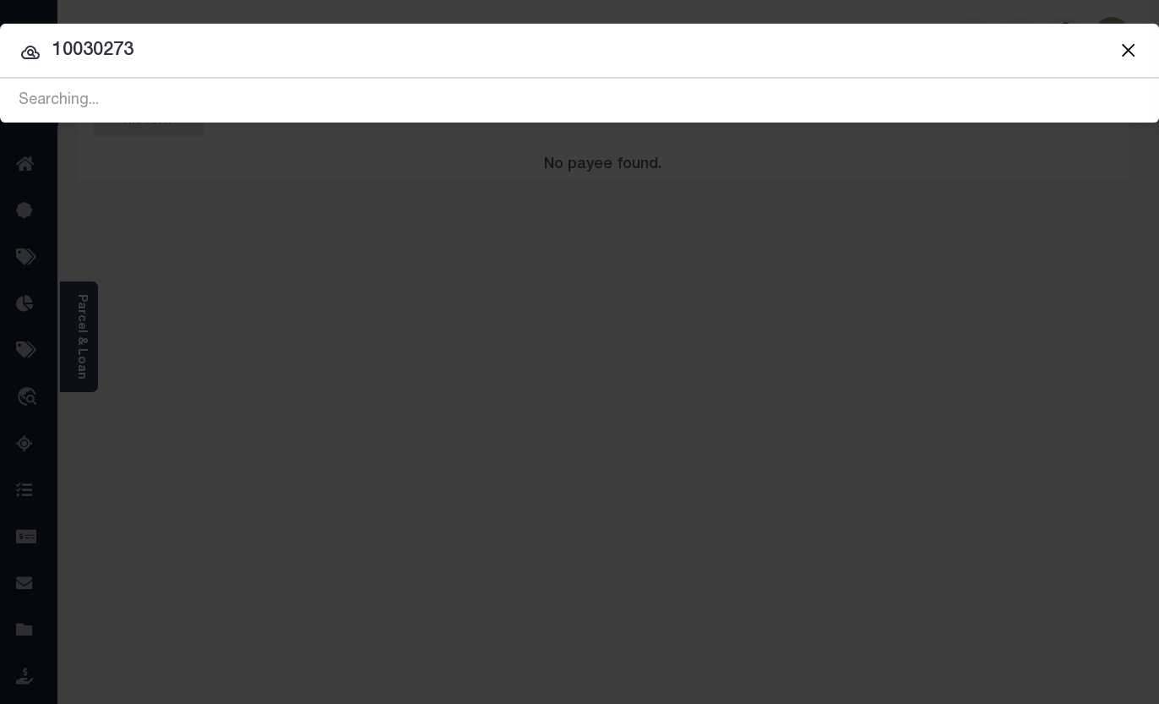
type input "10030273"
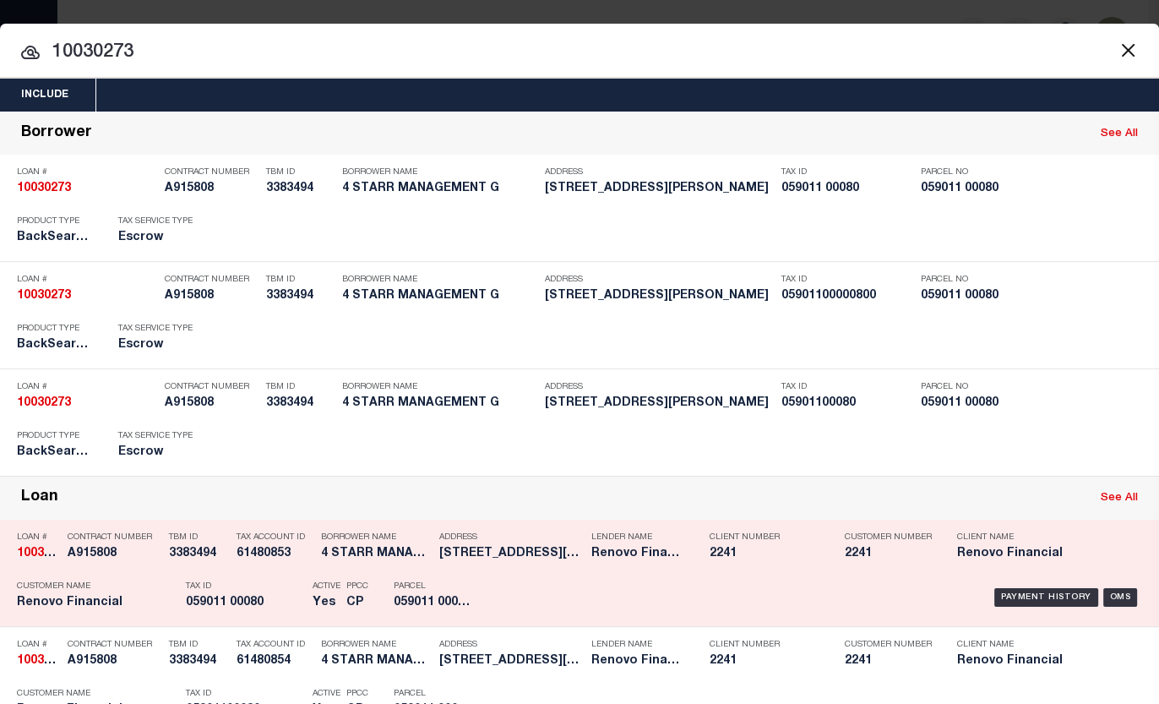
click at [231, 602] on h5 "059011 00080" at bounding box center [245, 603] width 118 height 14
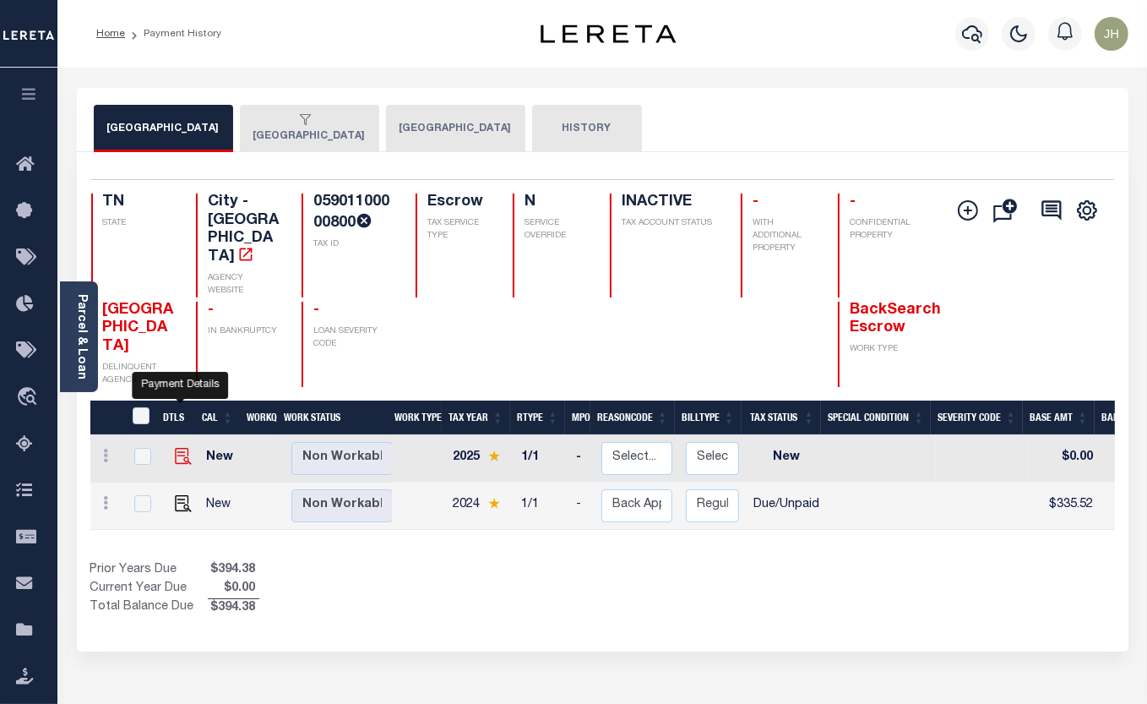
click at [184, 448] on img "" at bounding box center [183, 456] width 17 height 17
checkbox input "true"
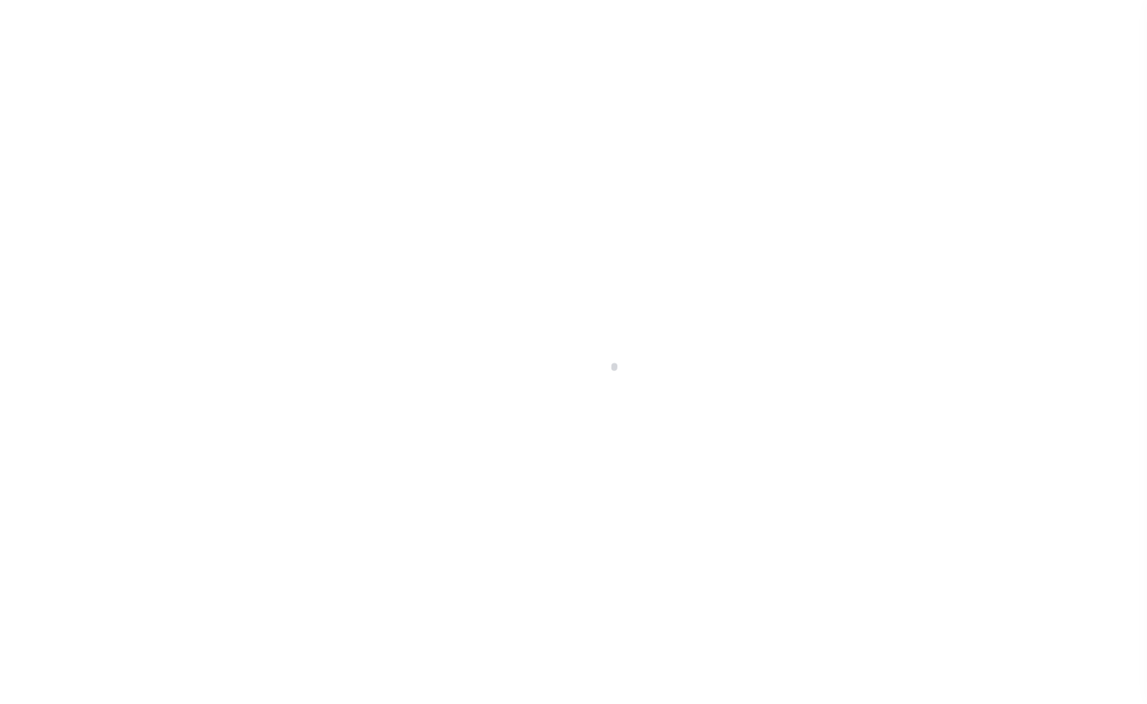
select select "NW2"
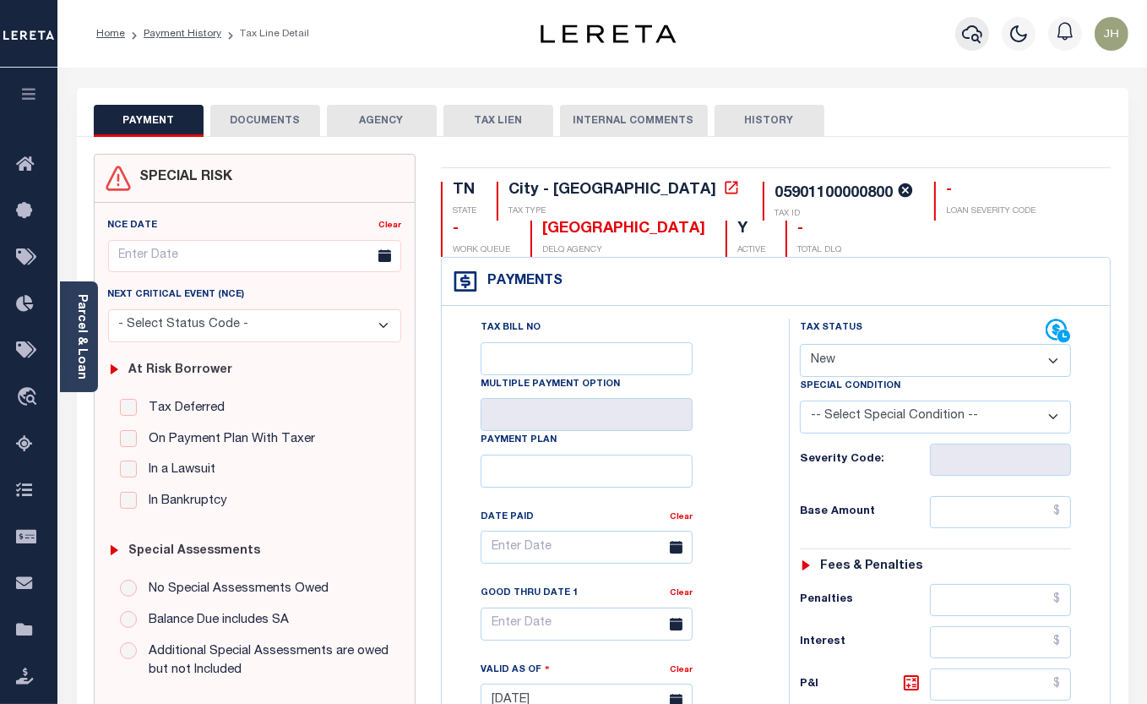
click at [971, 40] on icon "button" at bounding box center [972, 34] width 20 height 18
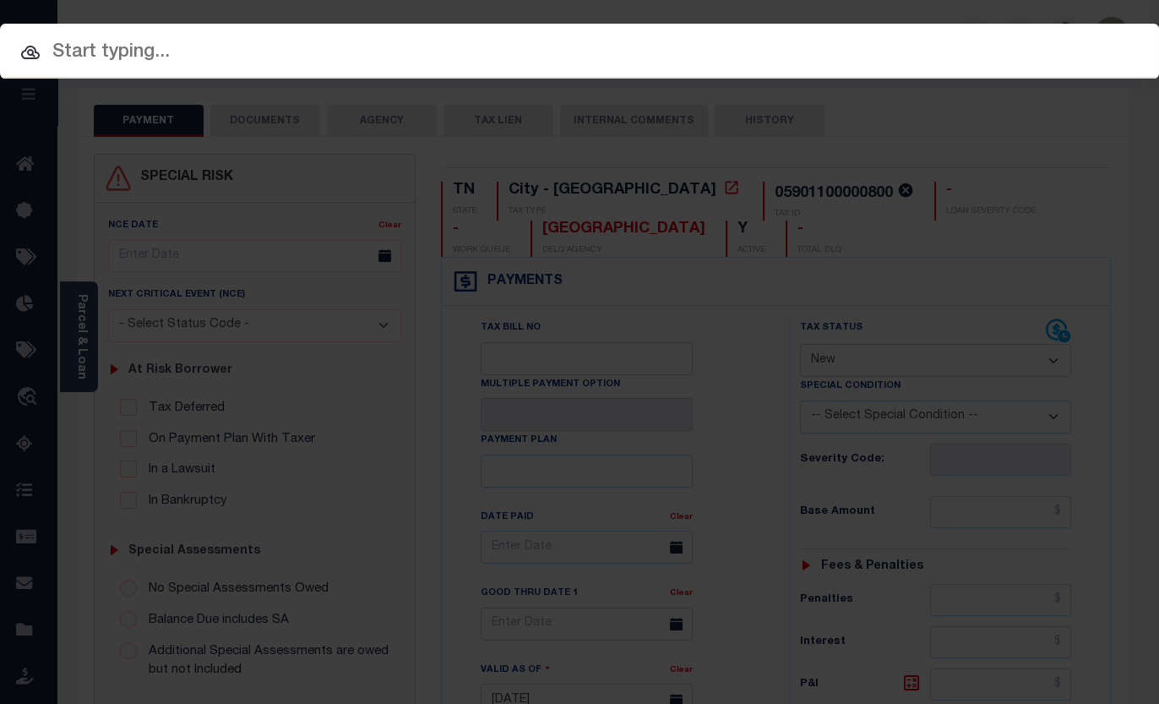
click at [237, 59] on input "text" at bounding box center [579, 53] width 1159 height 30
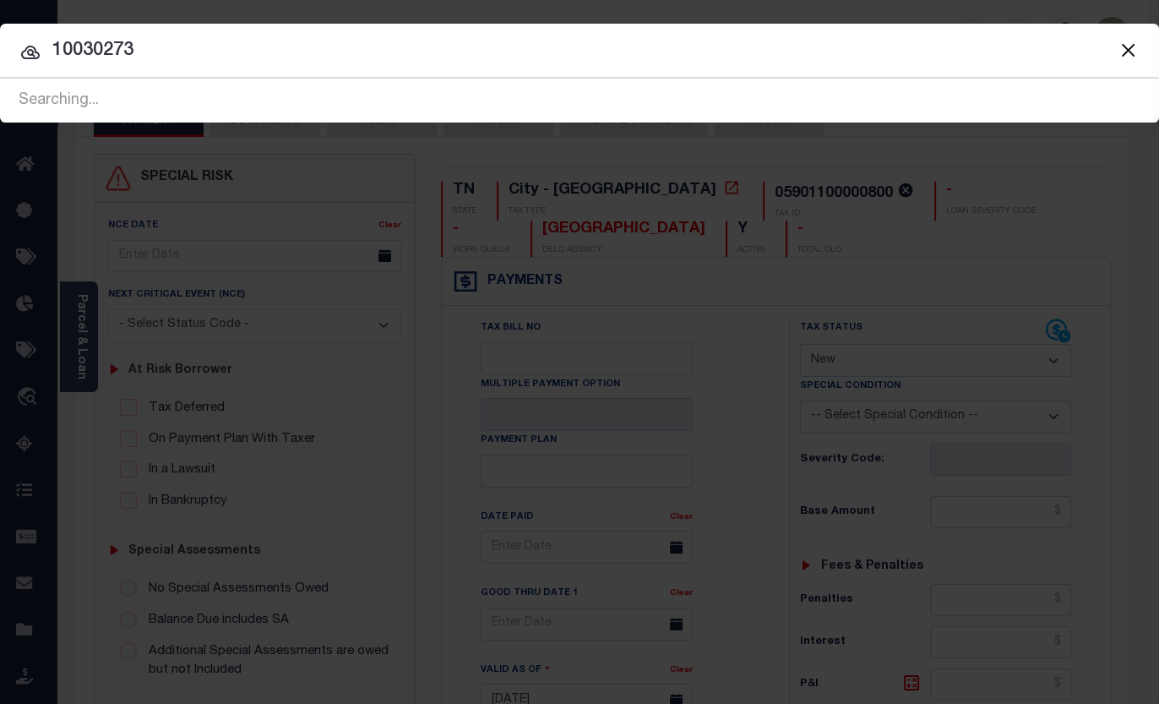
type input "10030273"
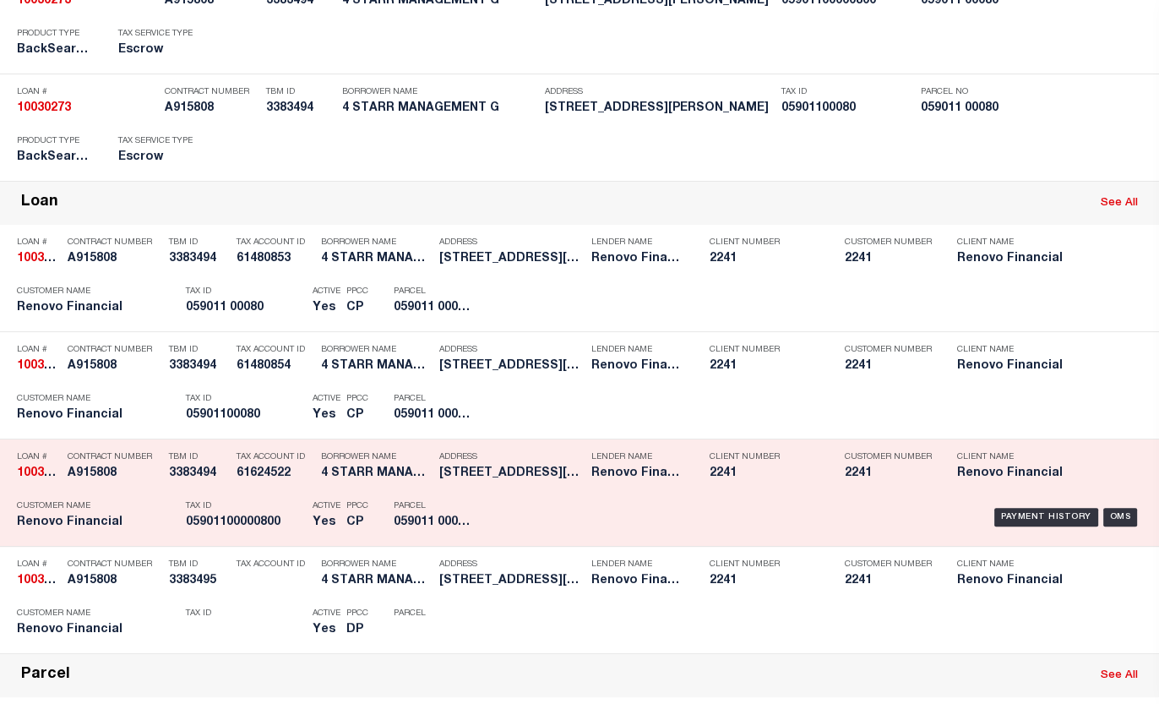
scroll to position [307, 0]
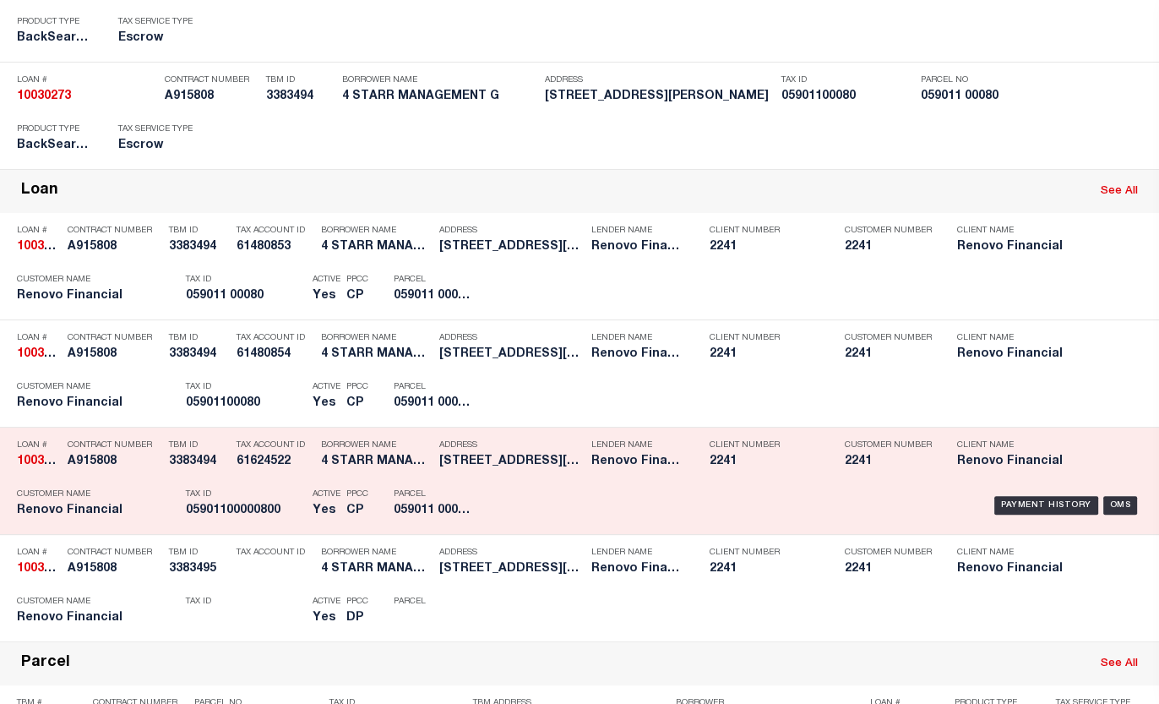
click at [231, 512] on h5 "05901100000800" at bounding box center [245, 510] width 118 height 14
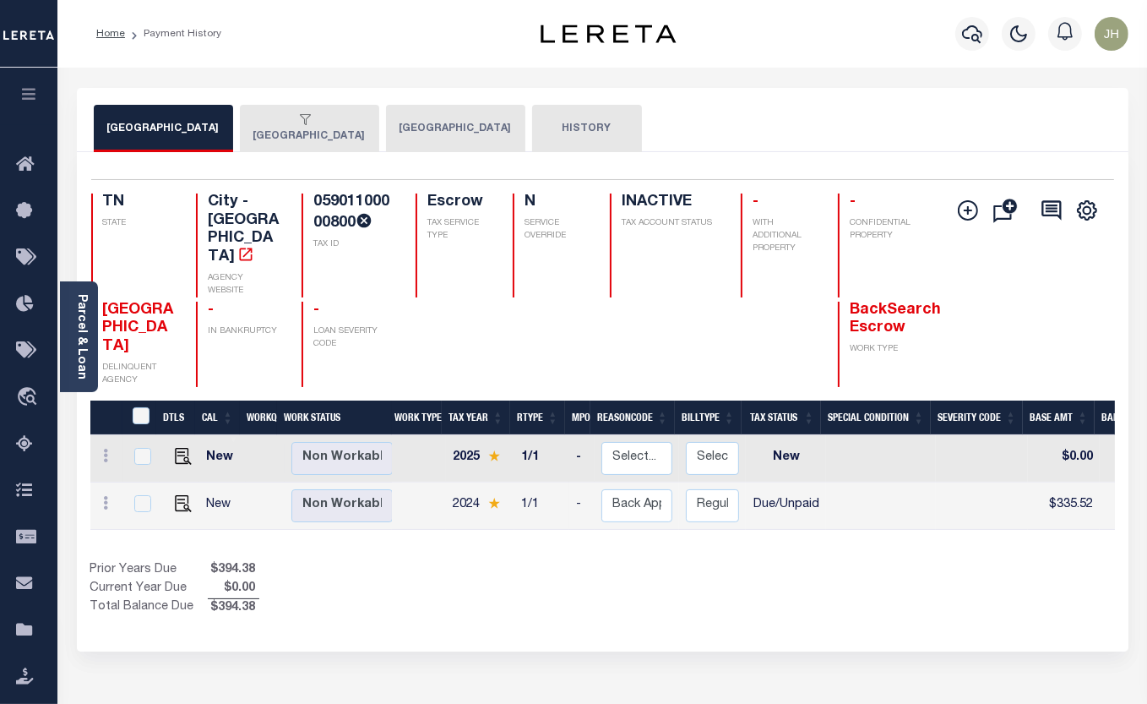
click at [394, 133] on button "MEMPHIS CITY" at bounding box center [455, 128] width 139 height 47
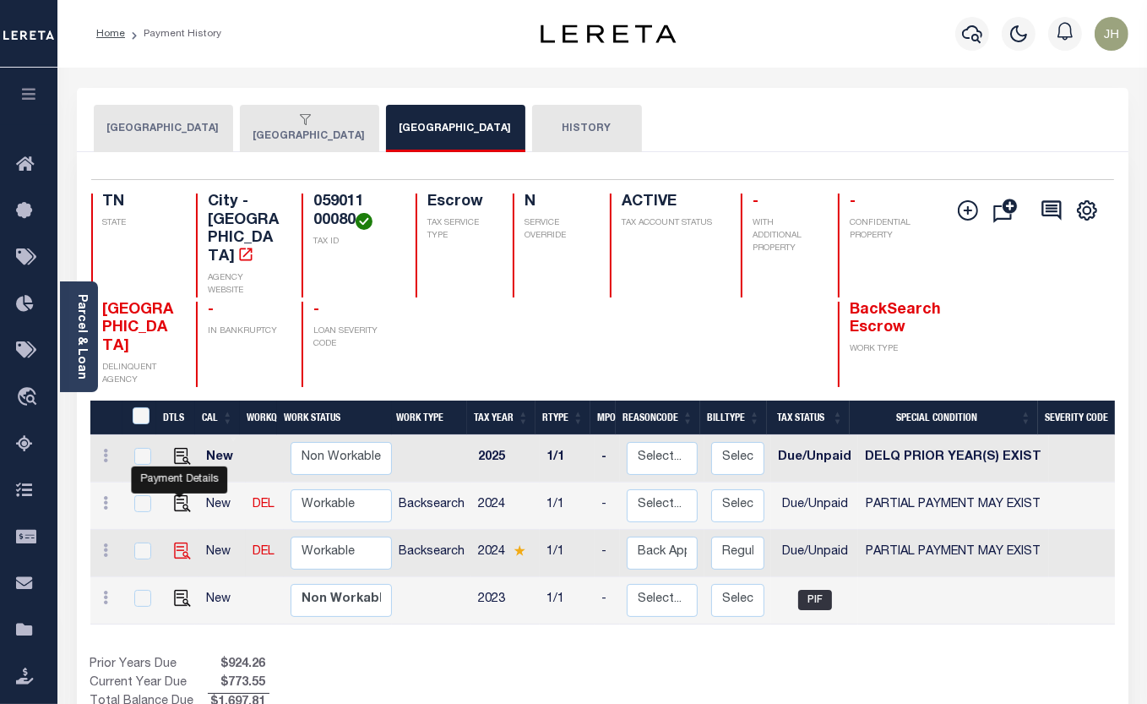
click at [184, 542] on img "" at bounding box center [182, 550] width 17 height 17
checkbox input "true"
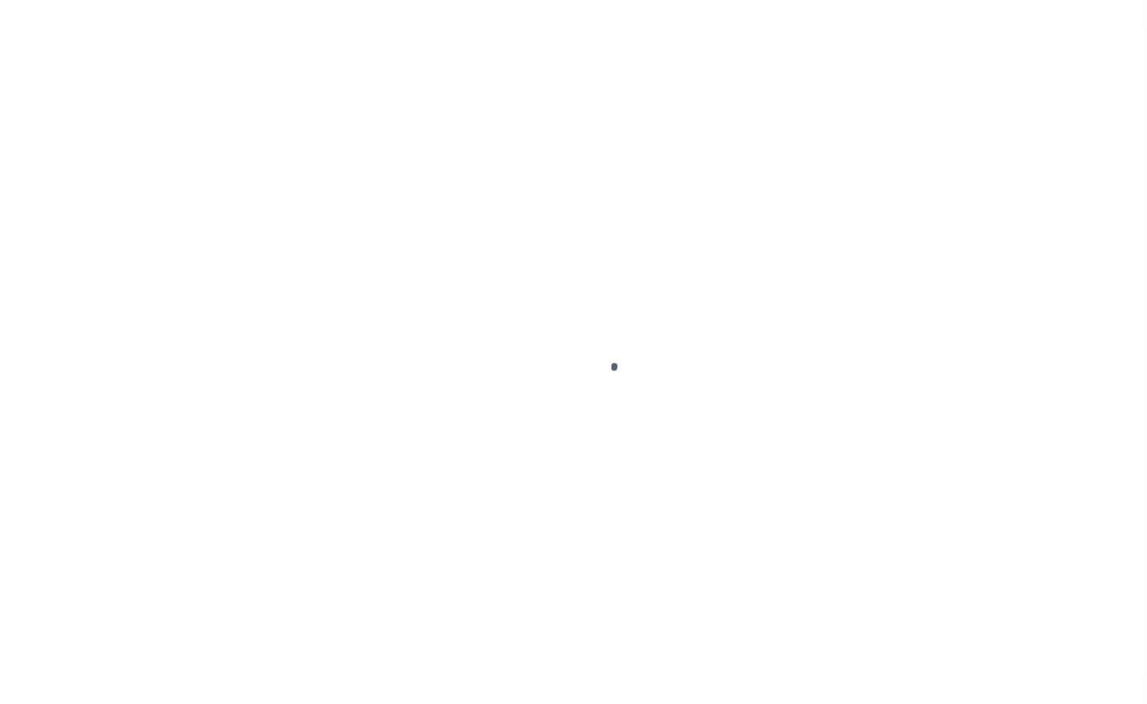
select select "DUE"
select select "15"
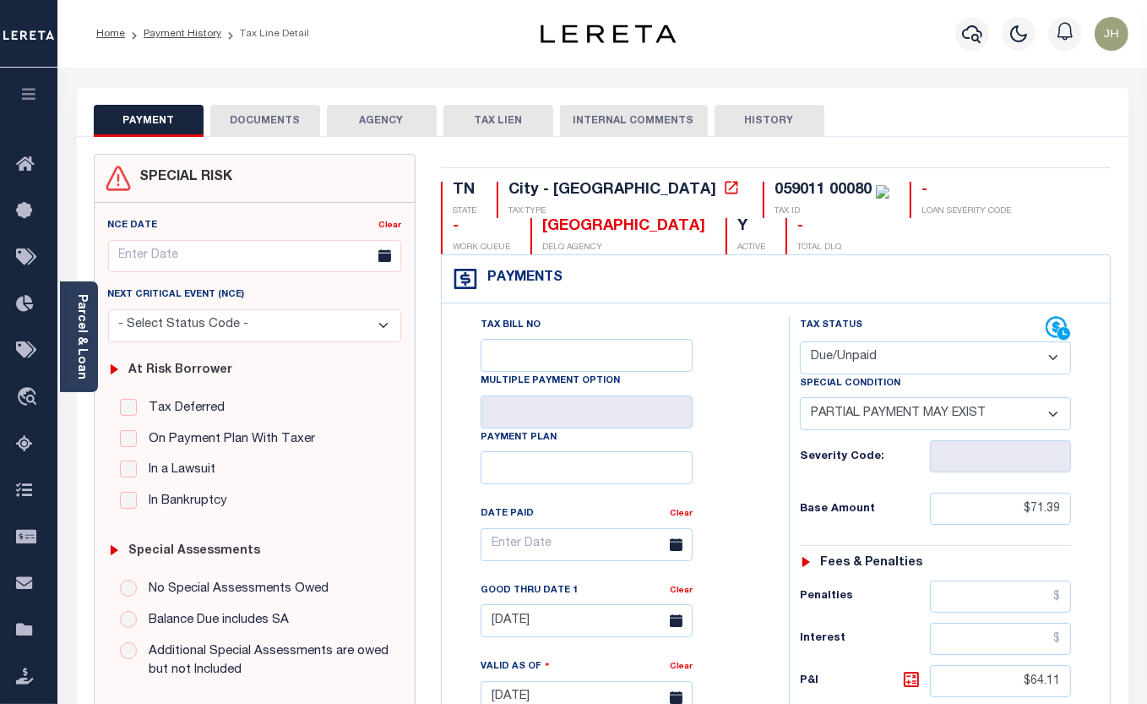
click at [232, 123] on button "DOCUMENTS" at bounding box center [265, 121] width 110 height 32
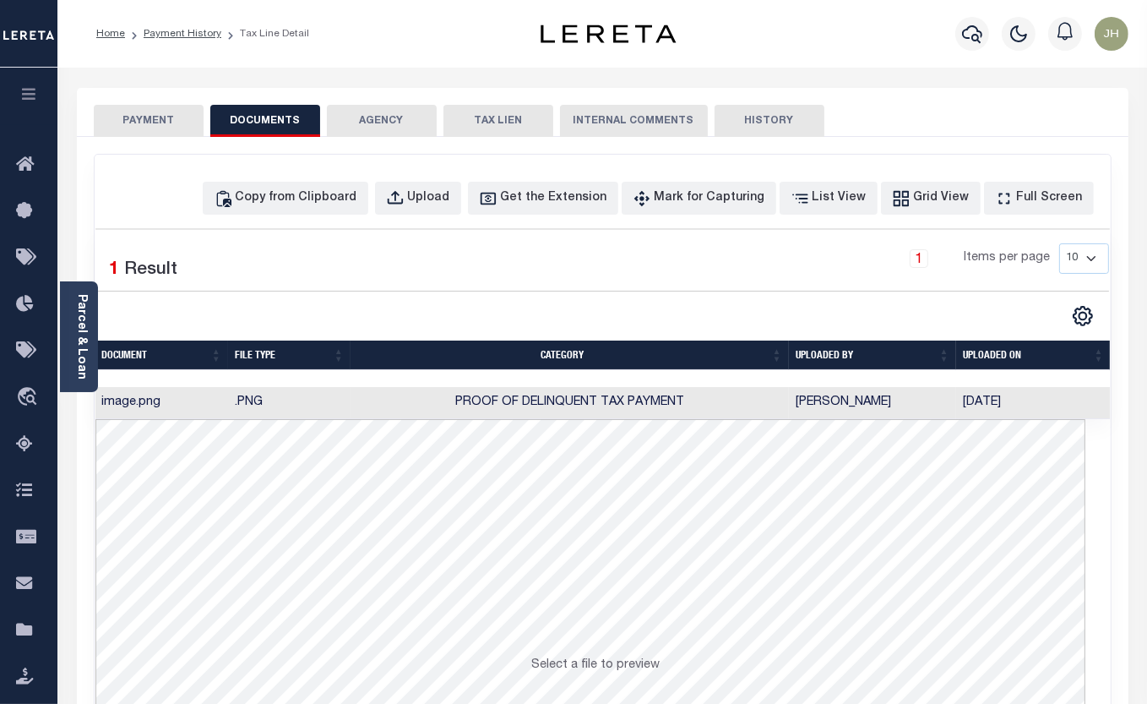
click at [825, 17] on div "Profile Sign out" at bounding box center [915, 33] width 438 height 59
click at [970, 32] on icon "button" at bounding box center [972, 34] width 20 height 20
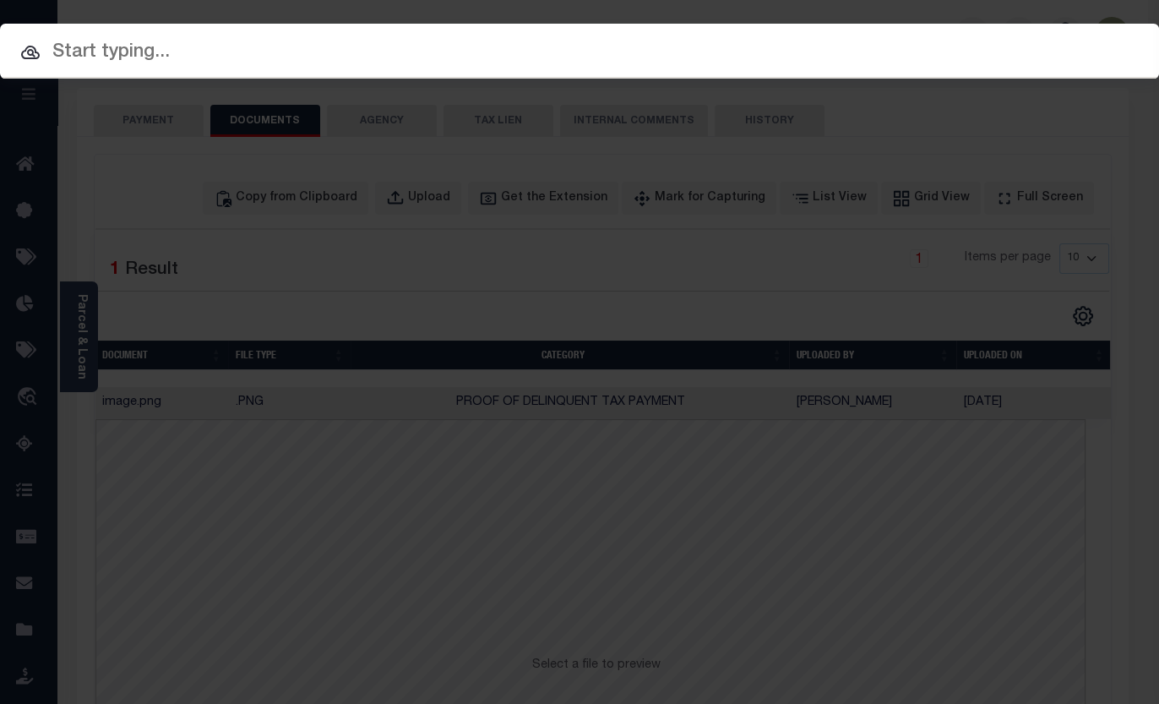
click at [156, 57] on input "text" at bounding box center [579, 53] width 1159 height 30
click at [327, 55] on input "text" at bounding box center [579, 53] width 1159 height 30
click at [296, 39] on input "text" at bounding box center [579, 53] width 1159 height 30
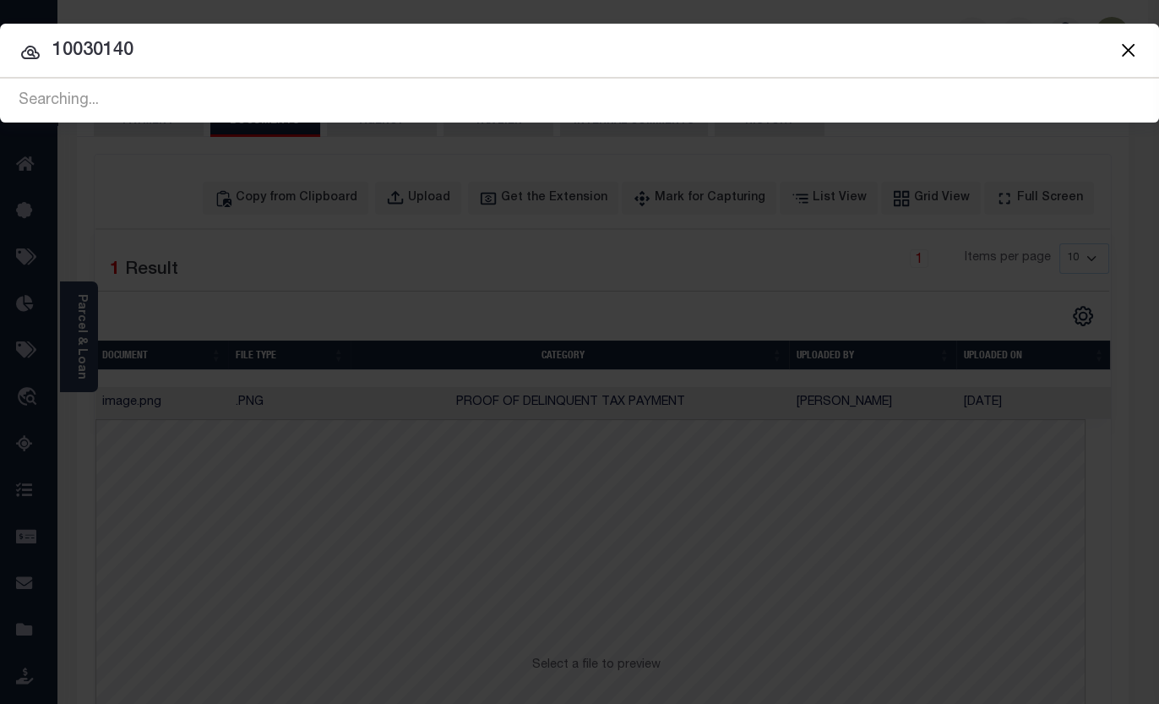
type input "10030140"
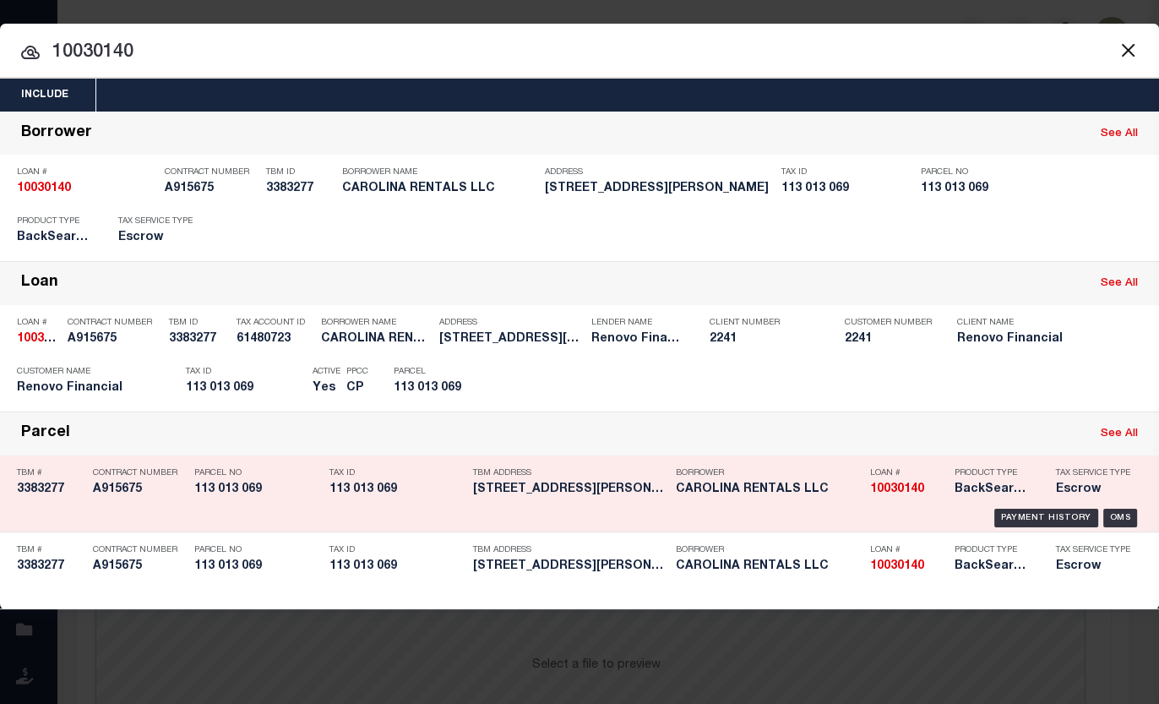
click at [361, 490] on h5 "113 013 069" at bounding box center [396, 489] width 135 height 14
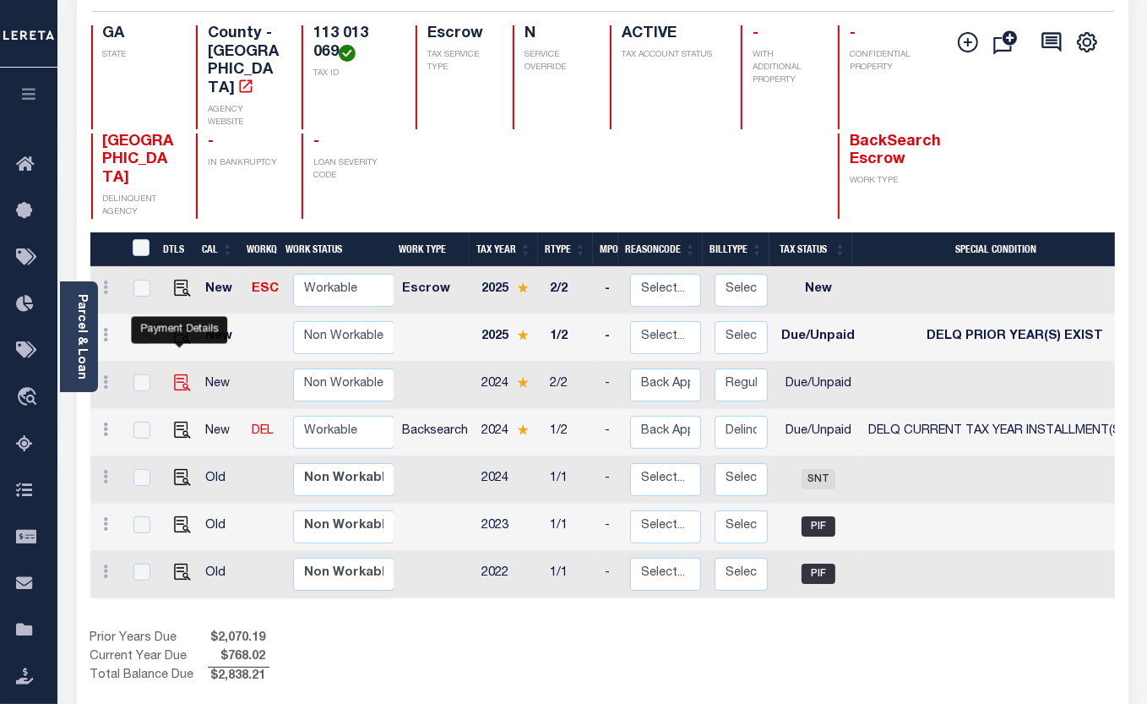
click at [179, 374] on img "" at bounding box center [182, 382] width 17 height 17
checkbox input "true"
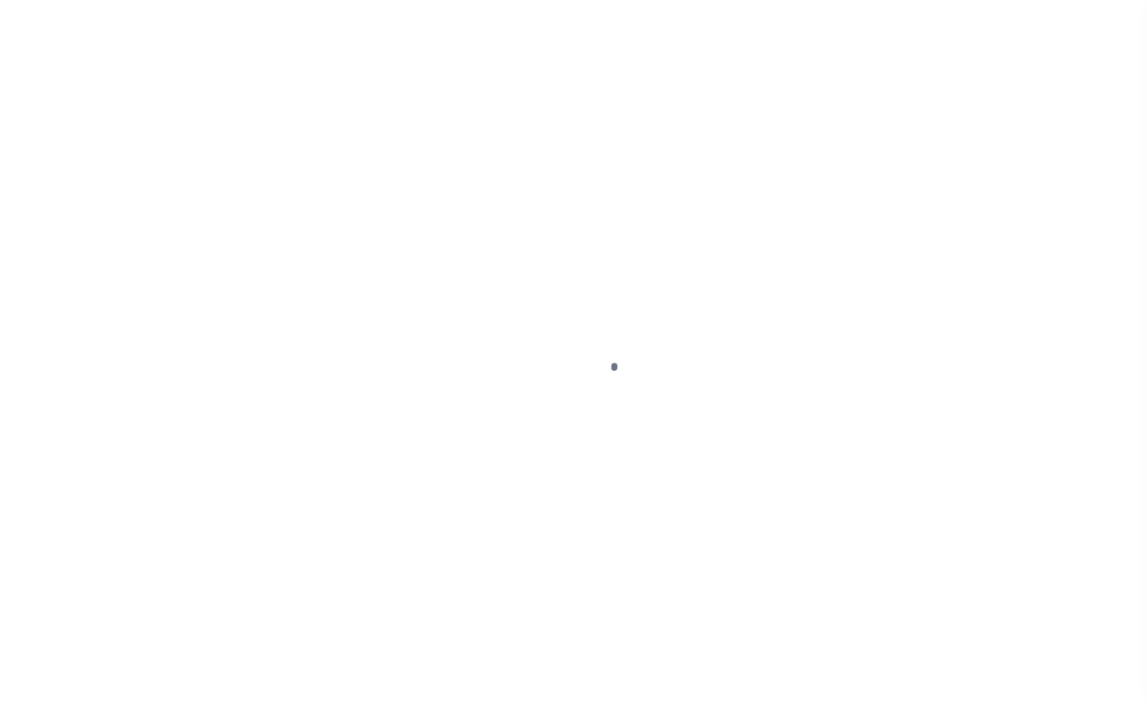
select select "DUE"
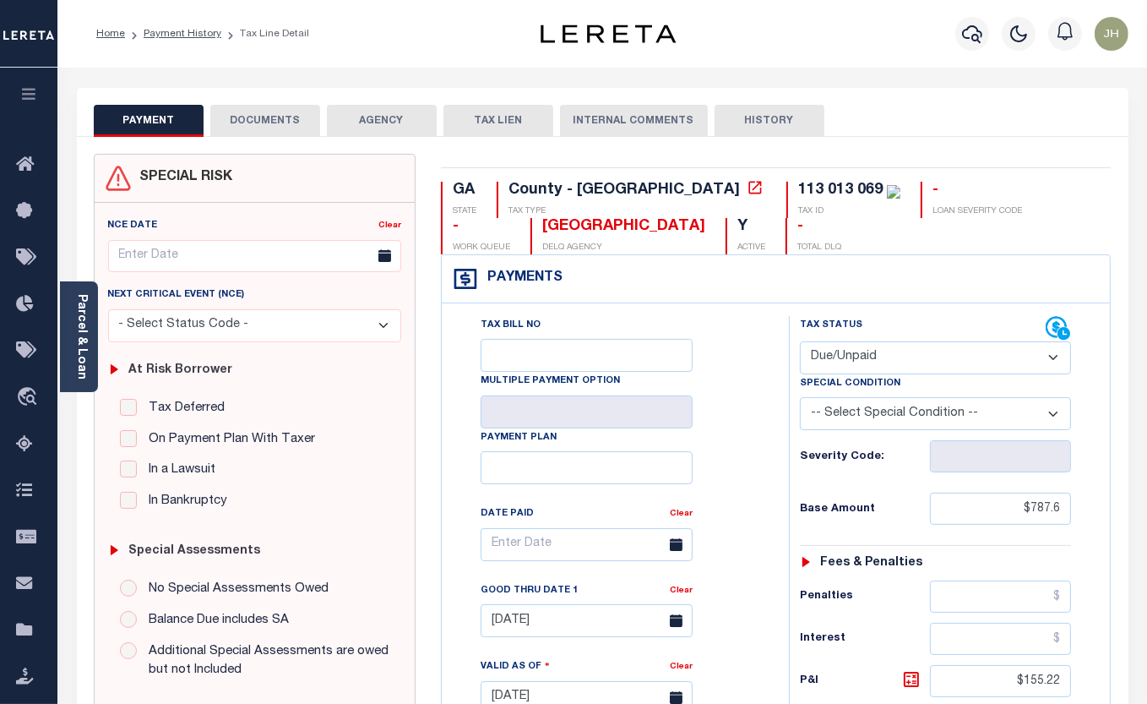
drag, startPoint x: 260, startPoint y: 118, endPoint x: 259, endPoint y: 137, distance: 18.6
click at [260, 118] on button "DOCUMENTS" at bounding box center [265, 121] width 110 height 32
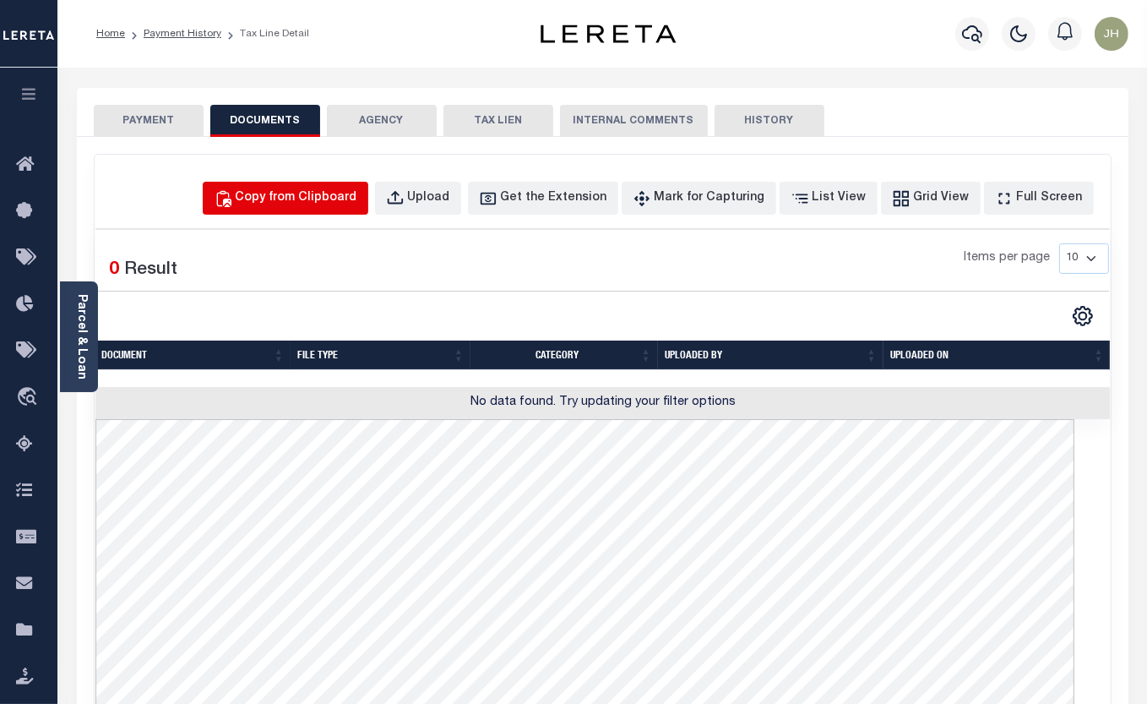
click at [355, 202] on div "Copy from Clipboard" at bounding box center [297, 198] width 122 height 19
select select "POP"
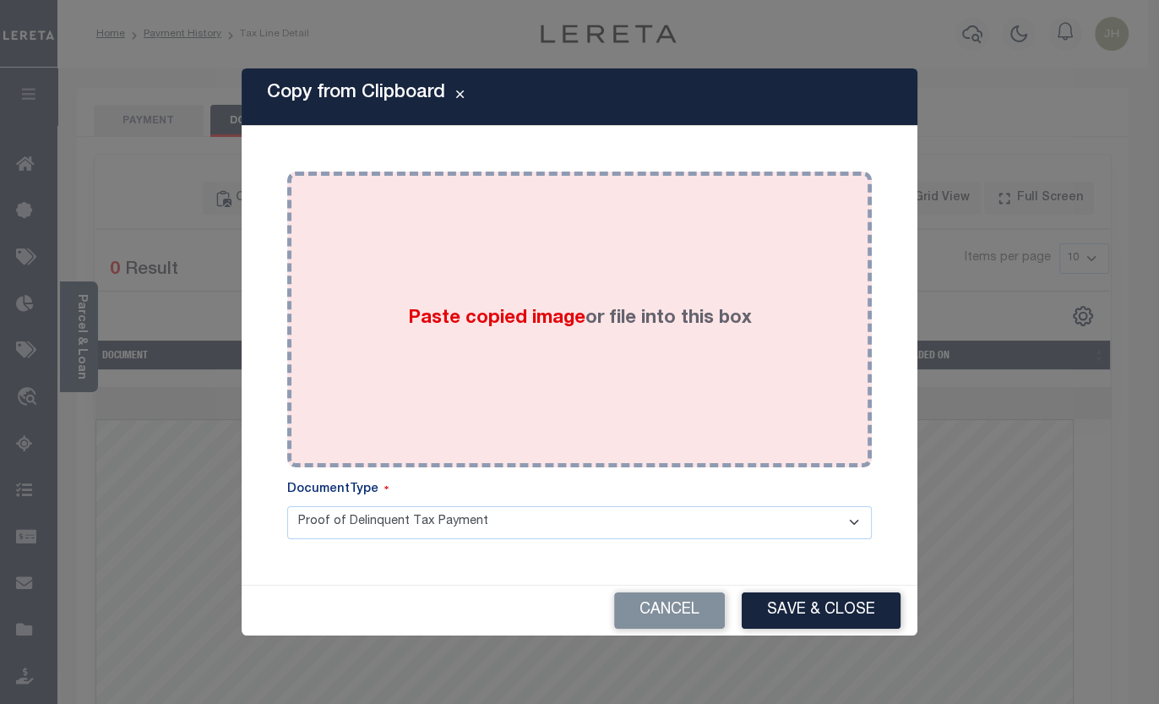
click at [505, 362] on div "Paste copied image or file into this box" at bounding box center [579, 319] width 559 height 270
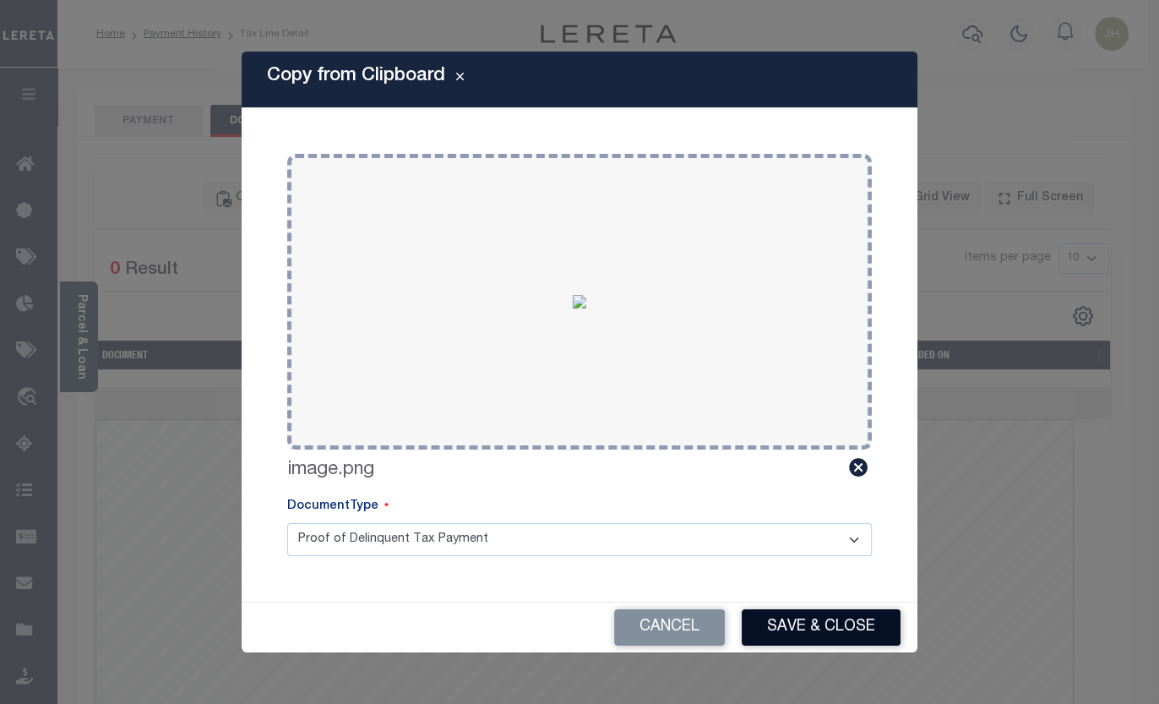
click at [789, 621] on button "Save & Close" at bounding box center [821, 627] width 159 height 36
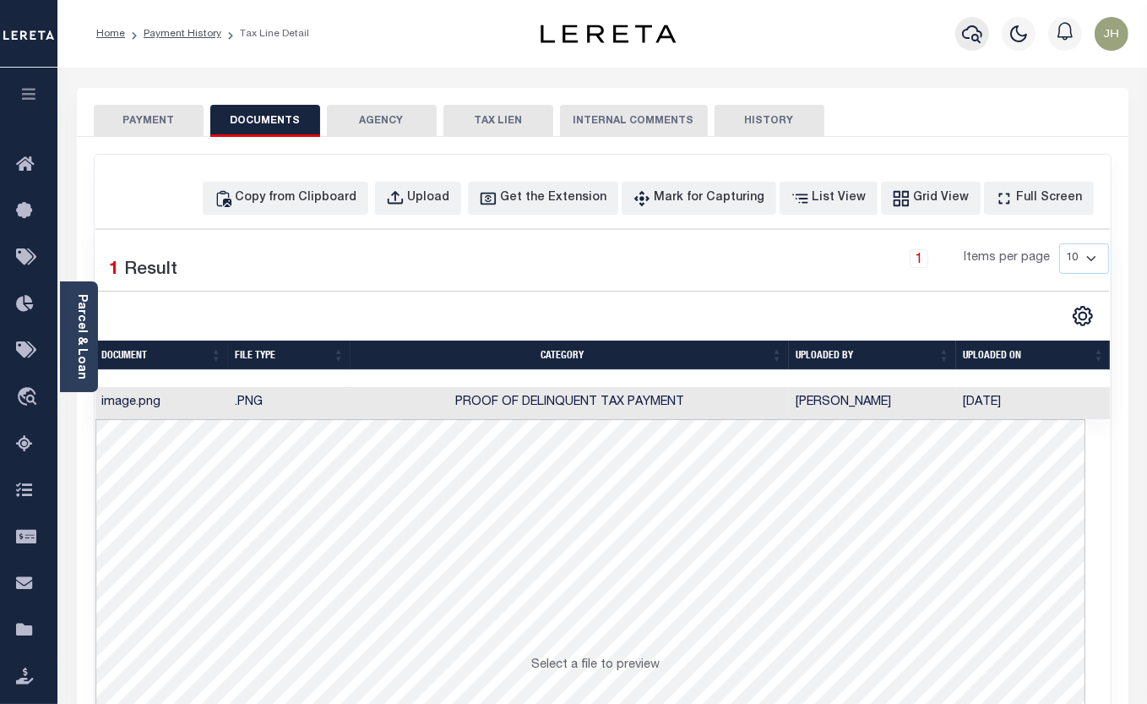
click at [971, 41] on icon "button" at bounding box center [972, 34] width 20 height 18
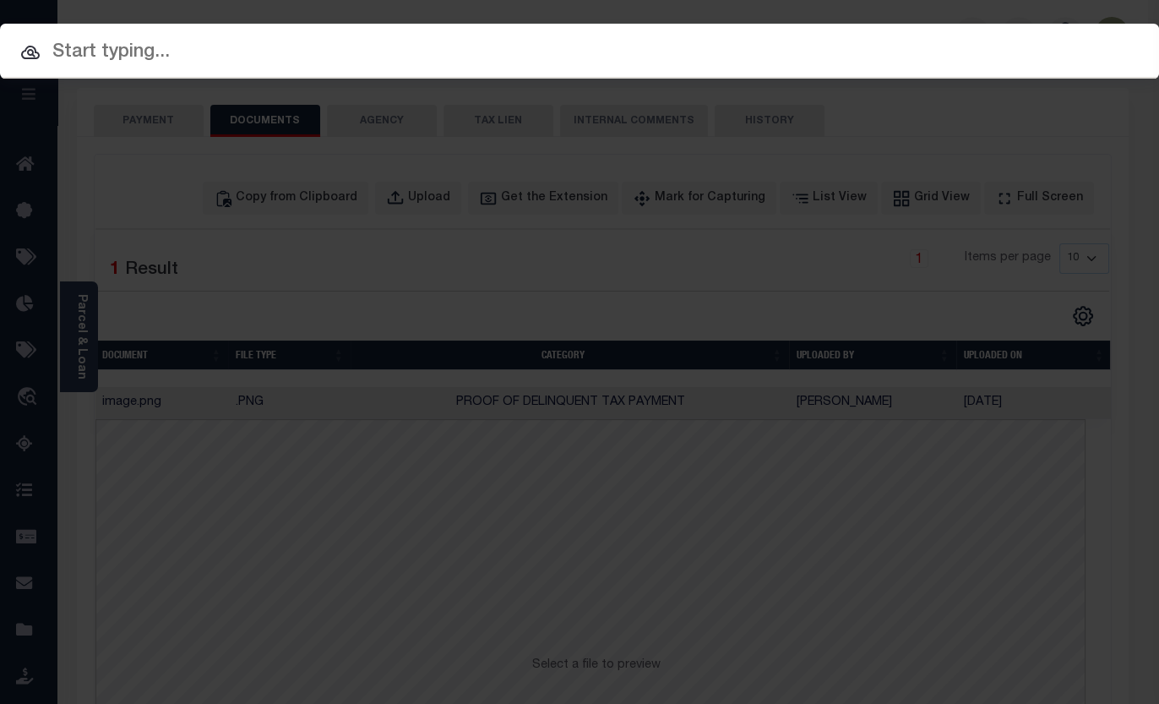
click at [230, 52] on input "text" at bounding box center [579, 53] width 1159 height 30
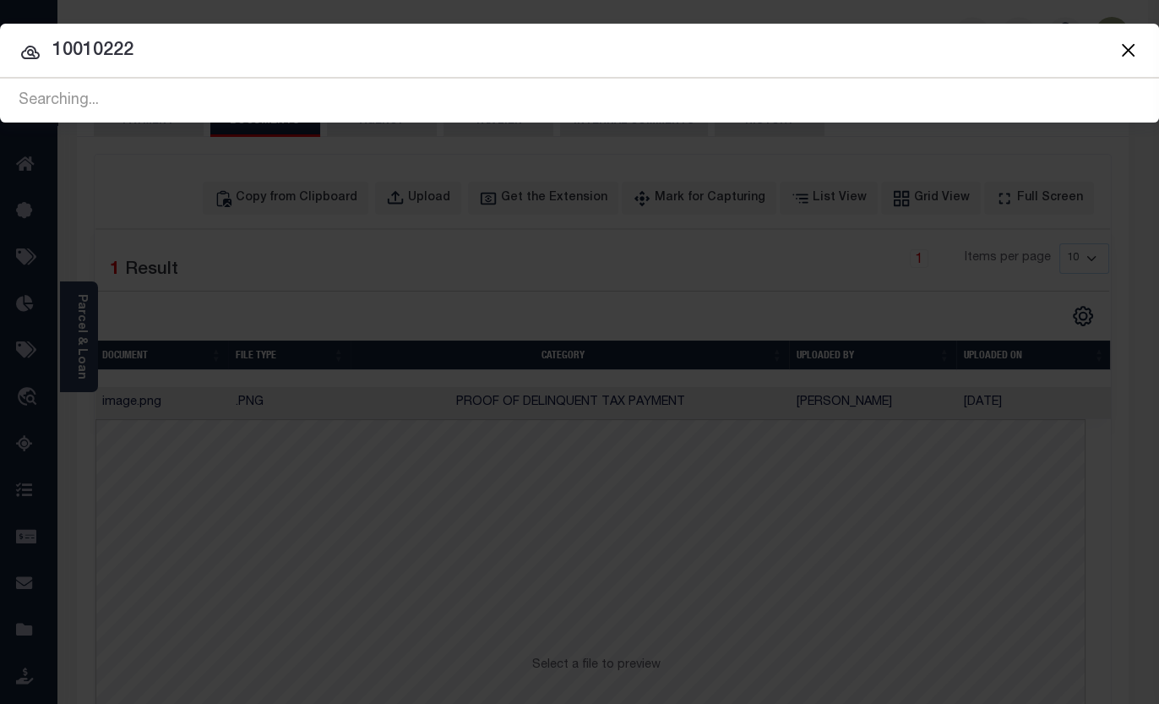
type input "10010222"
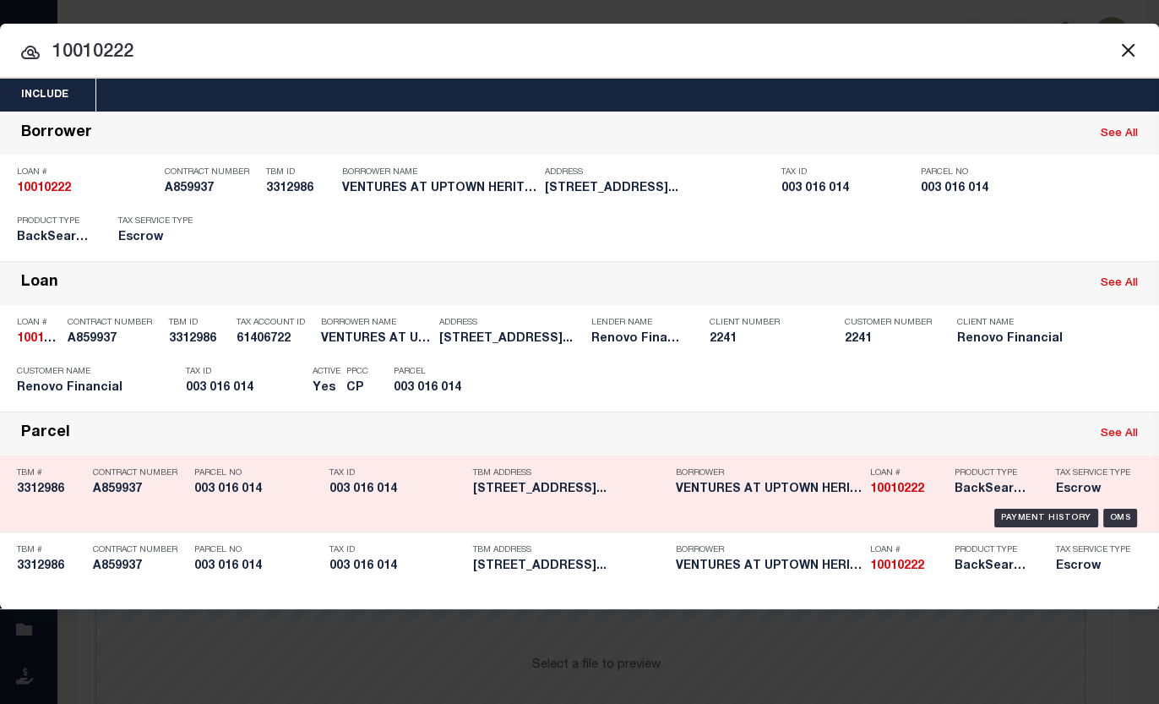
click at [355, 489] on h5 "003 016 014" at bounding box center [396, 489] width 135 height 14
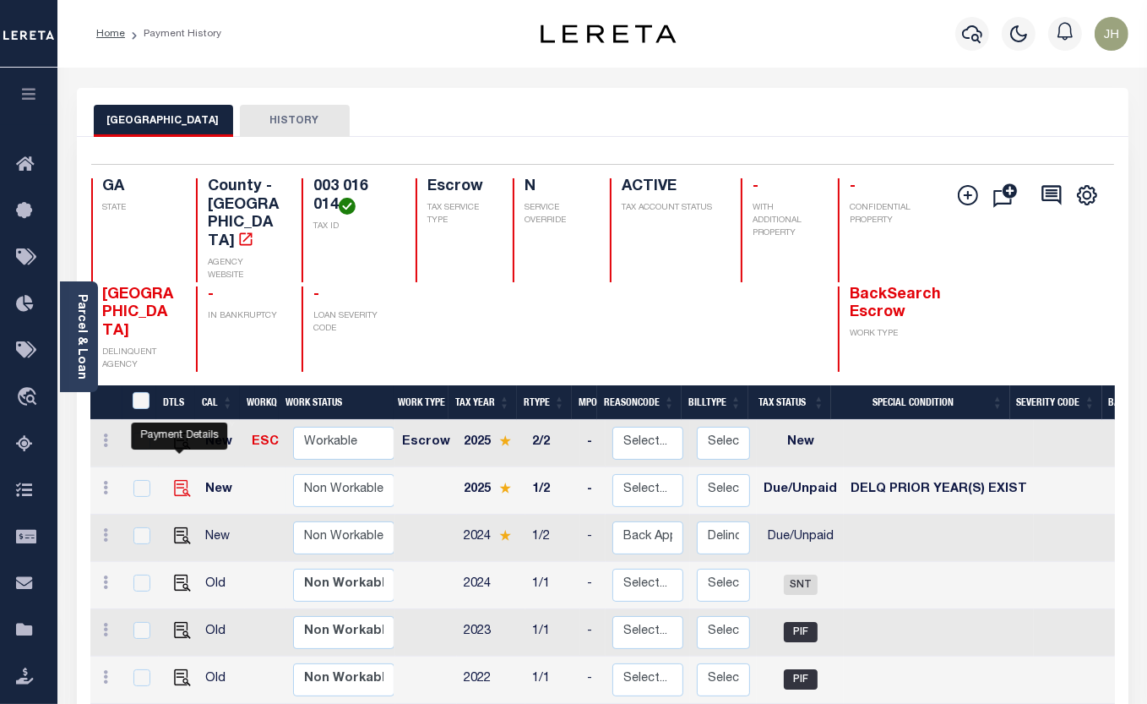
click at [179, 480] on img "" at bounding box center [182, 488] width 17 height 17
checkbox input "true"
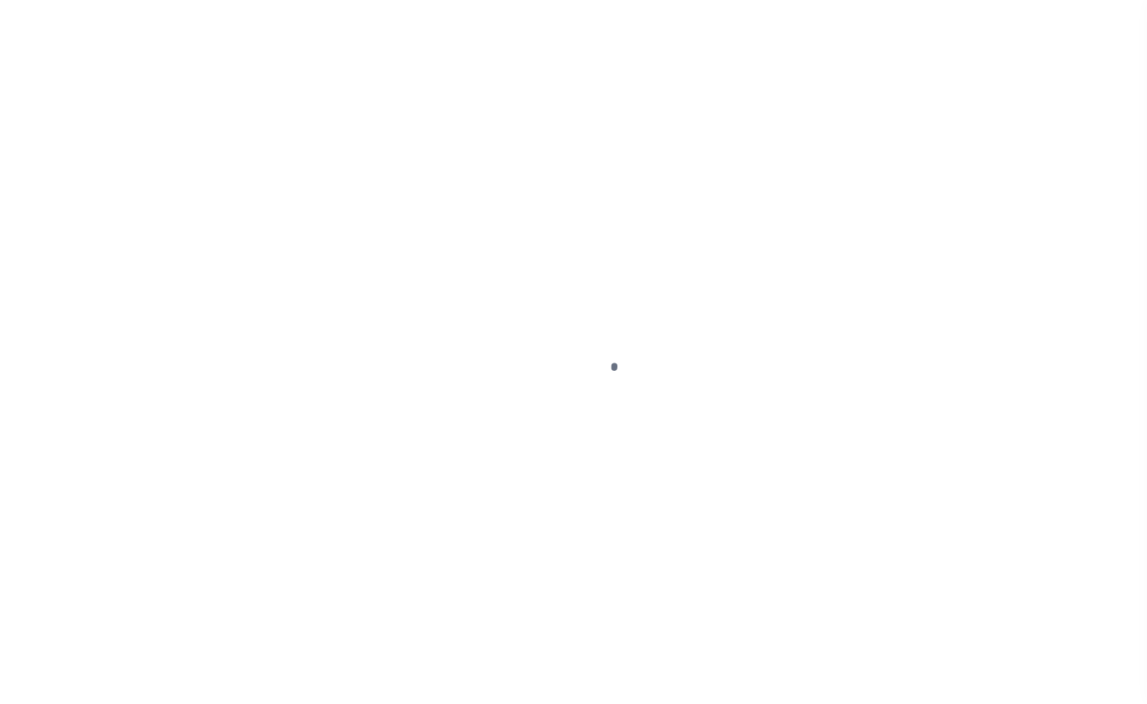
select select "DUE"
select select "18"
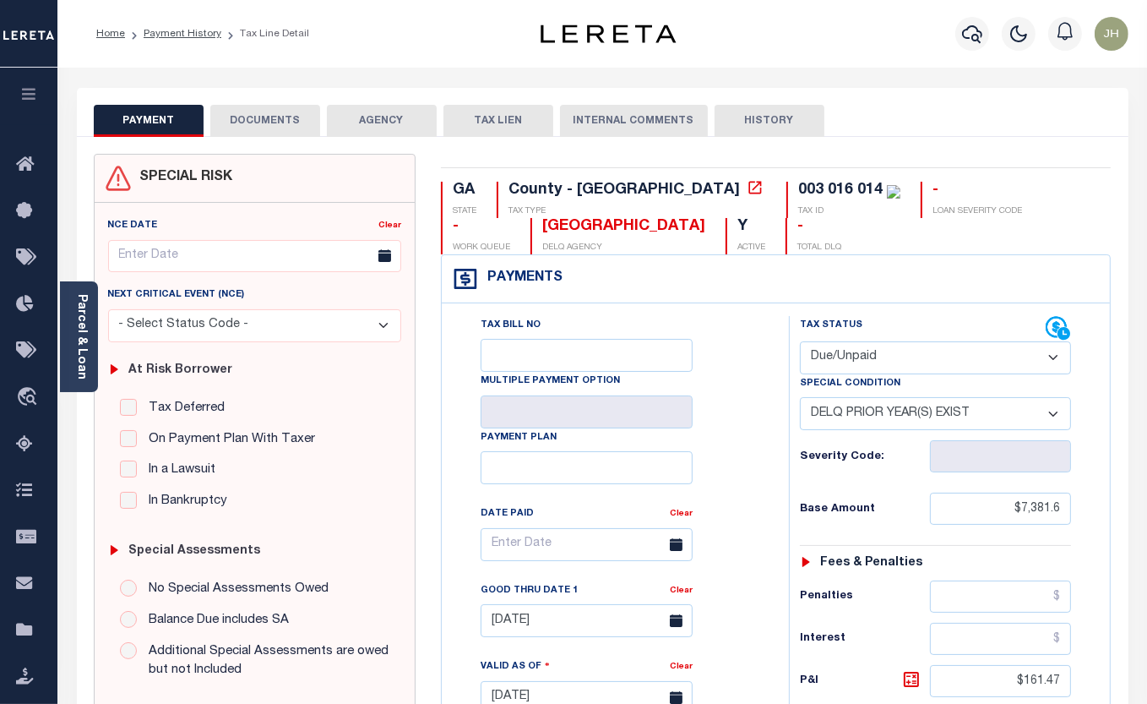
click at [263, 117] on button "DOCUMENTS" at bounding box center [265, 121] width 110 height 32
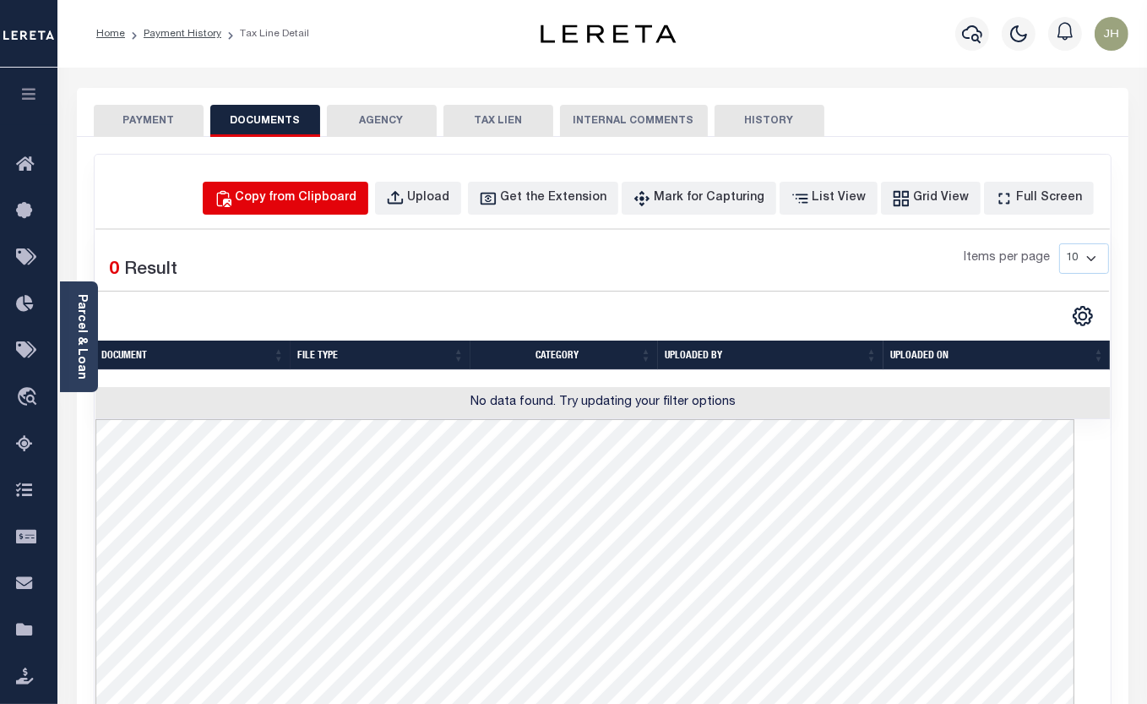
click at [329, 195] on div "Copy from Clipboard" at bounding box center [297, 198] width 122 height 19
select select "POP"
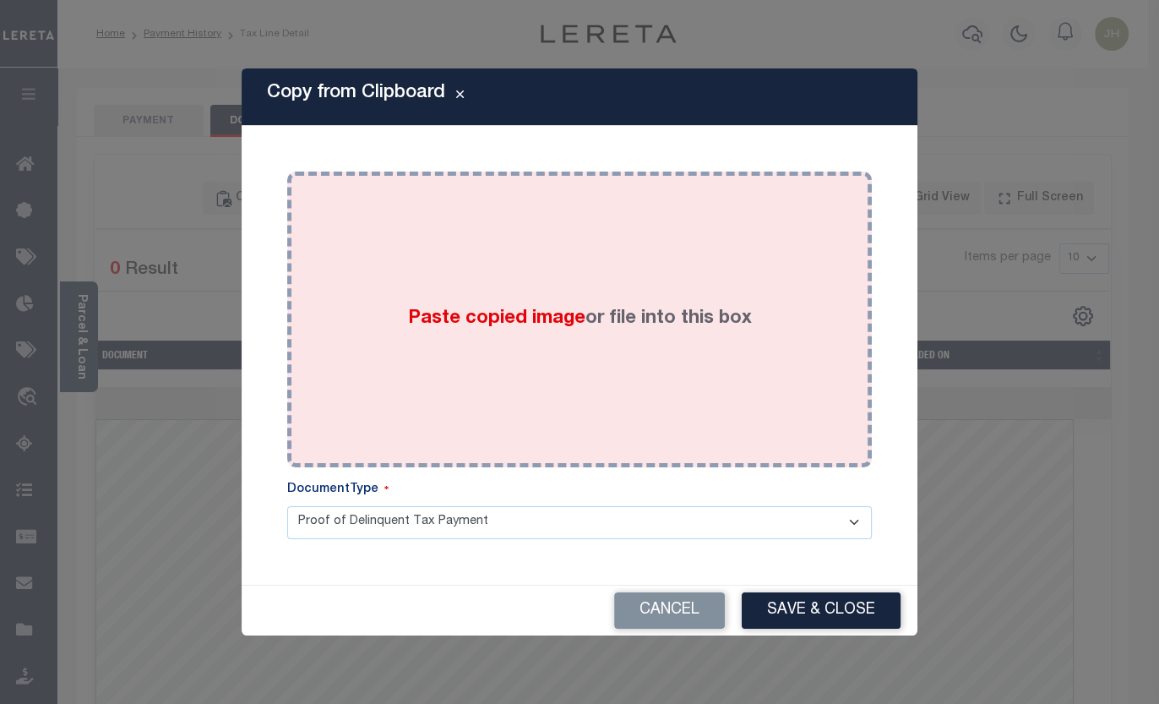
click at [333, 318] on div "Paste copied image or file into this box" at bounding box center [579, 319] width 559 height 270
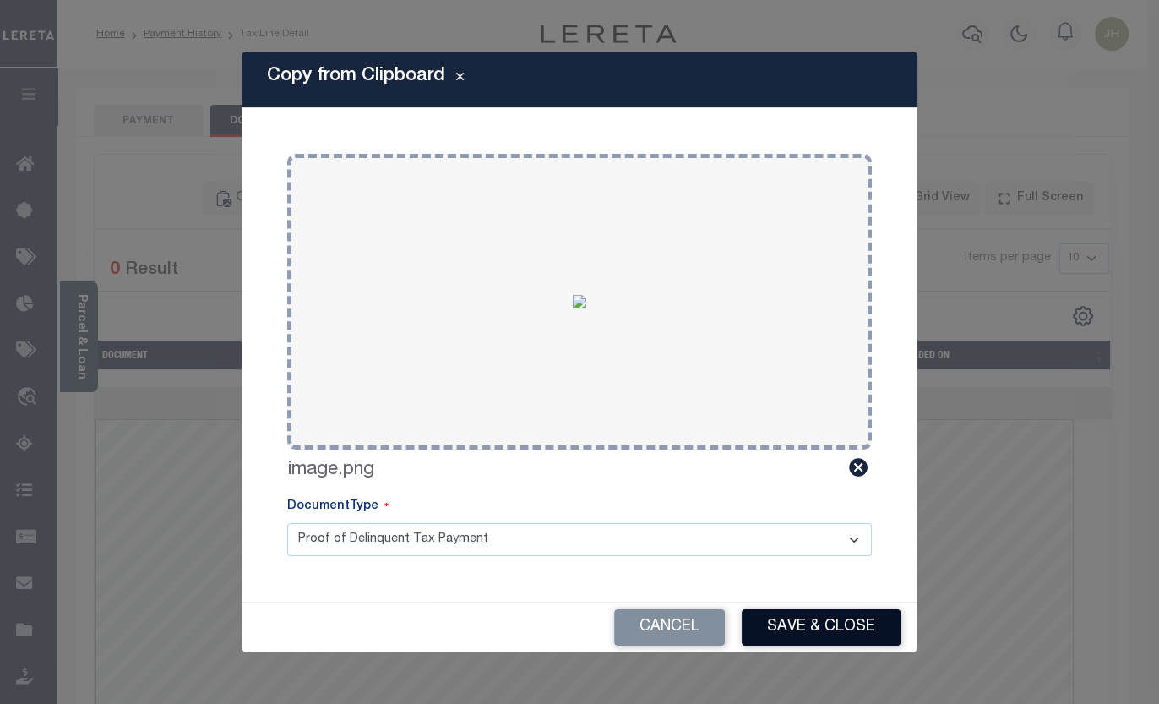
click at [811, 621] on button "Save & Close" at bounding box center [821, 627] width 159 height 36
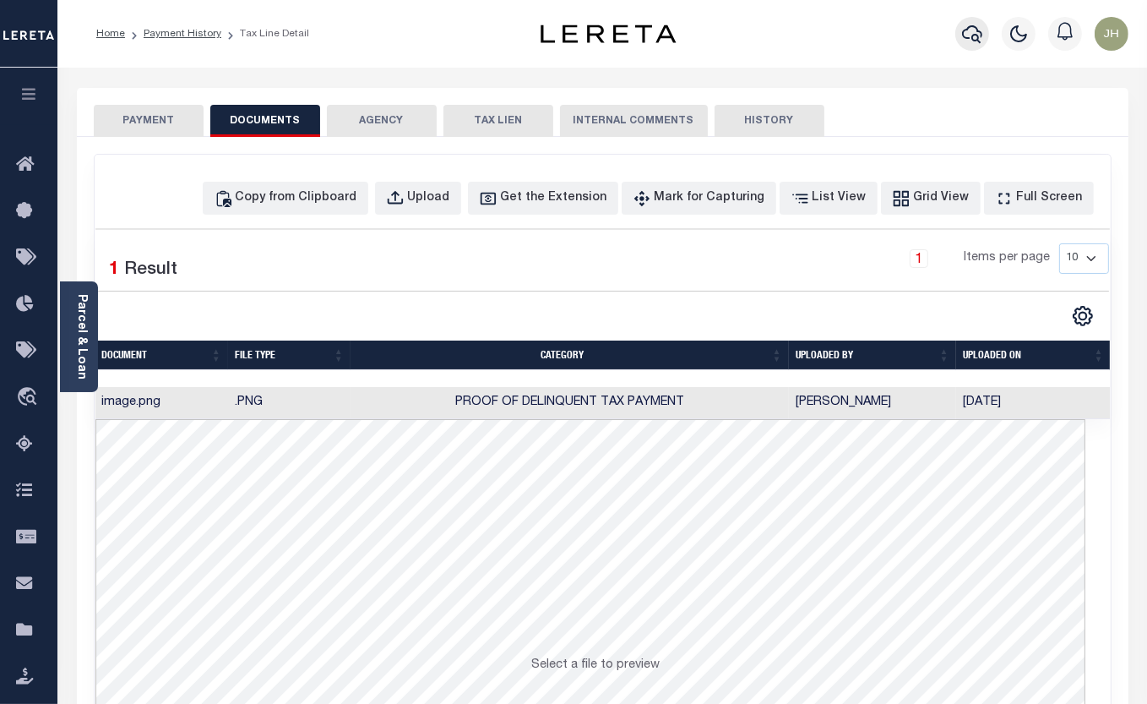
click at [964, 40] on icon "button" at bounding box center [972, 34] width 20 height 20
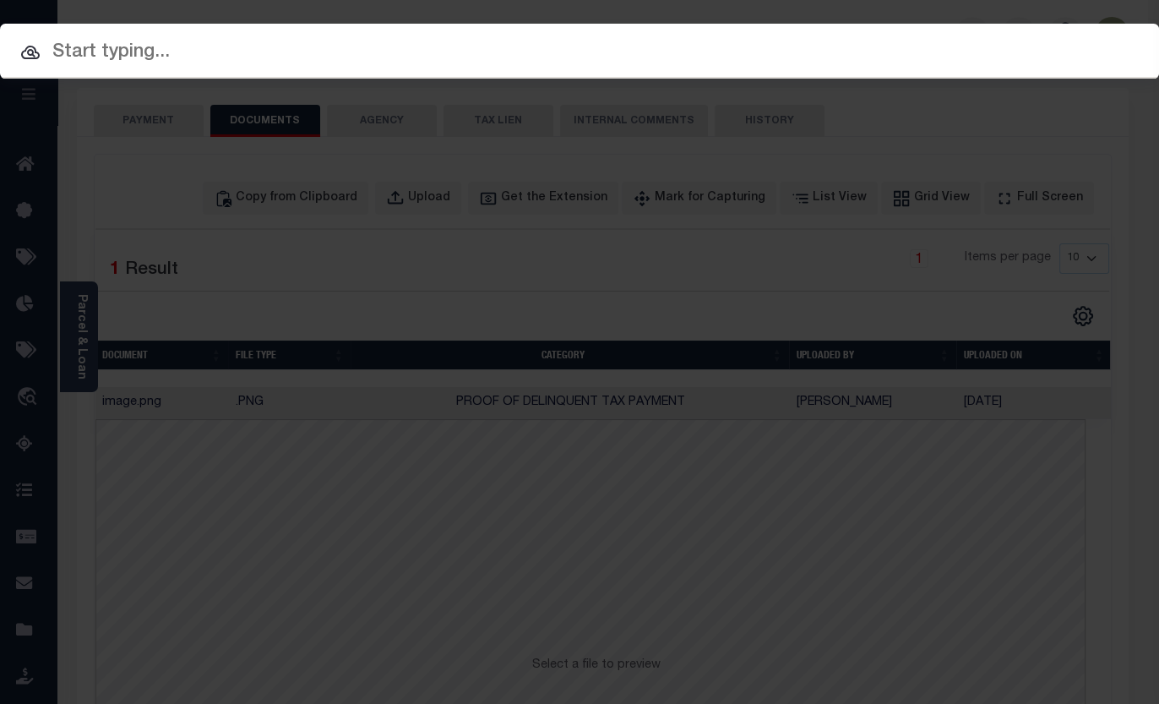
click at [163, 52] on input "text" at bounding box center [579, 53] width 1159 height 30
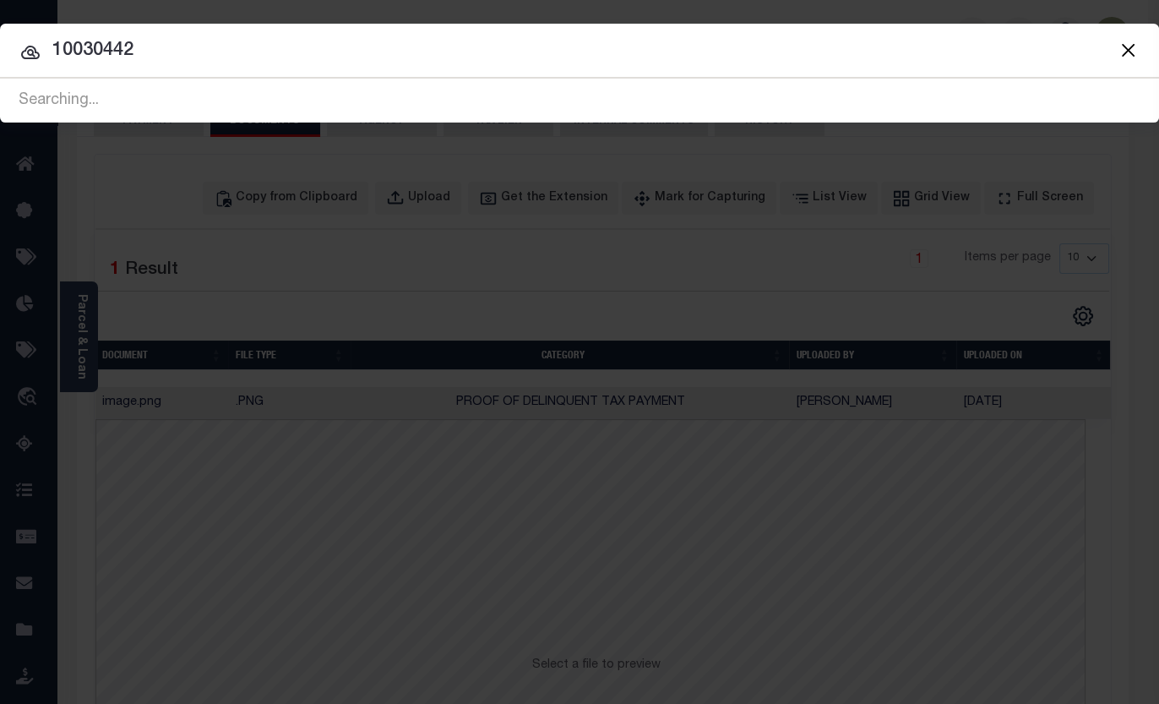
type input "10030442"
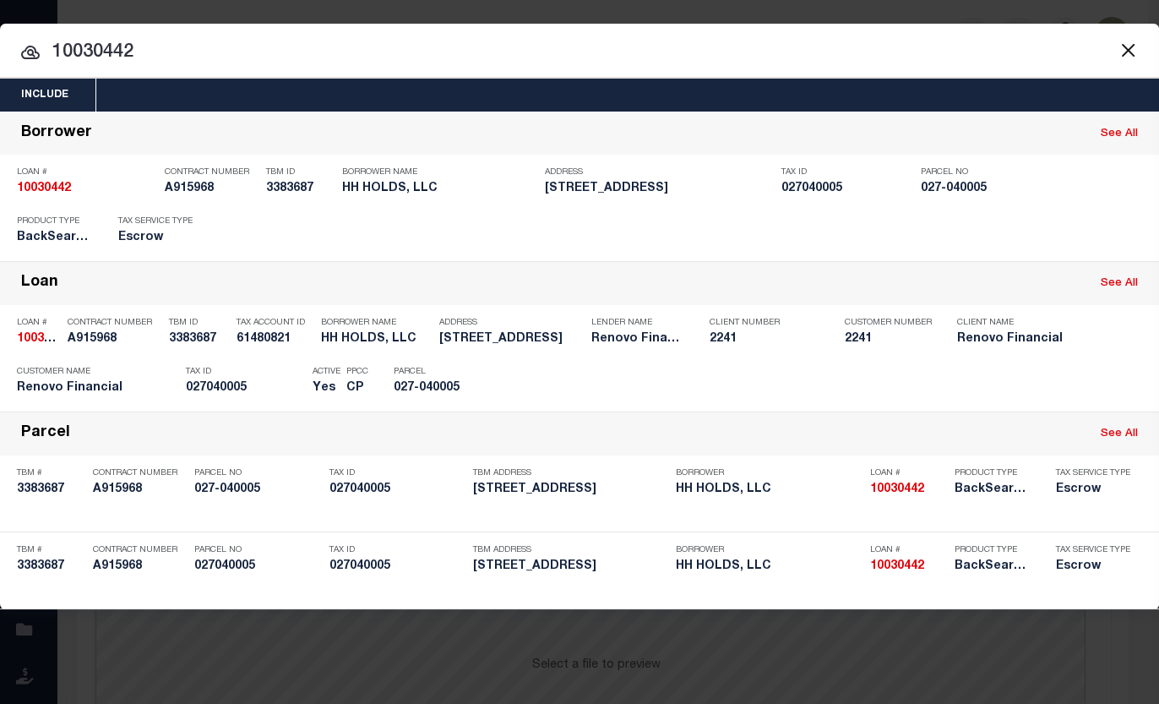
click at [676, 79] on div "Include Loans TBM Customers Borrowers Payments (Lender Non-Disb) Payments (Lend…" at bounding box center [579, 95] width 1159 height 33
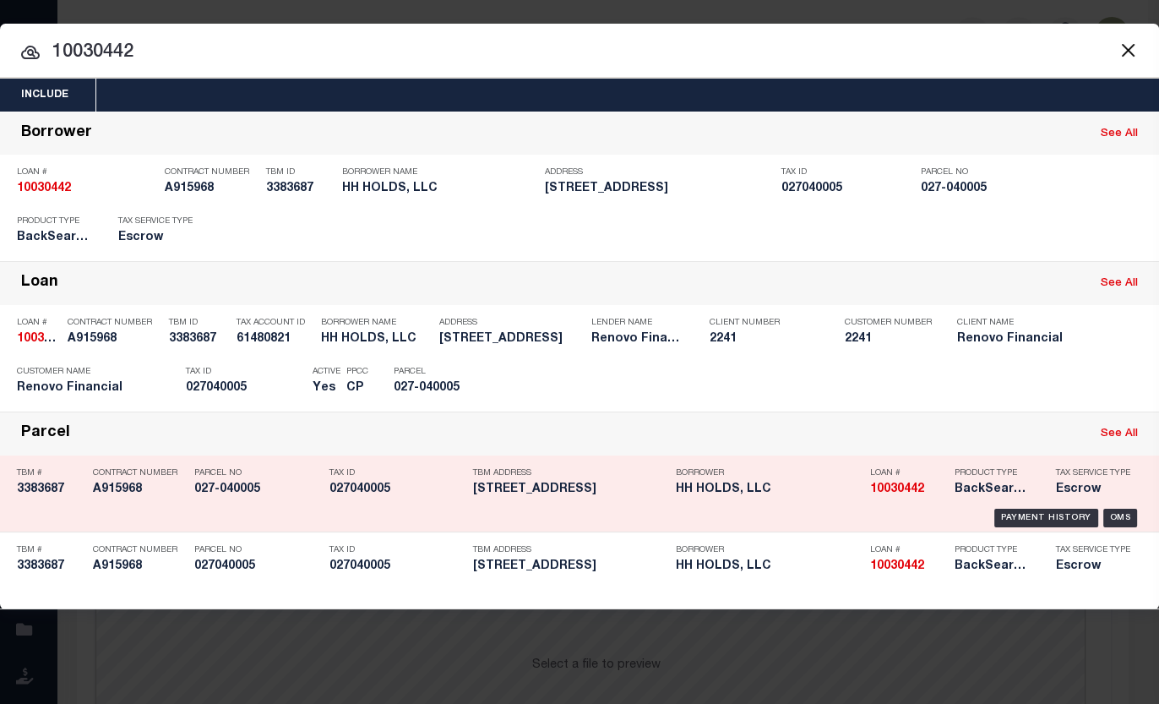
click at [42, 490] on h5 "3383687" at bounding box center [51, 489] width 68 height 14
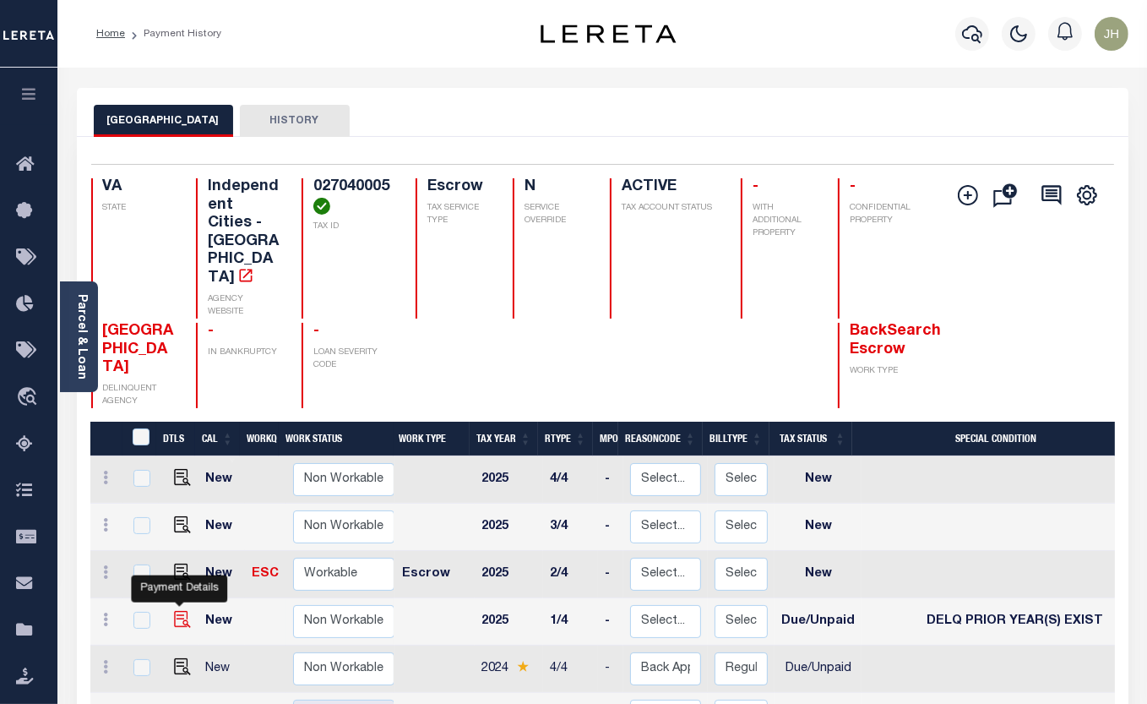
click at [182, 611] on img "" at bounding box center [182, 619] width 17 height 17
checkbox input "true"
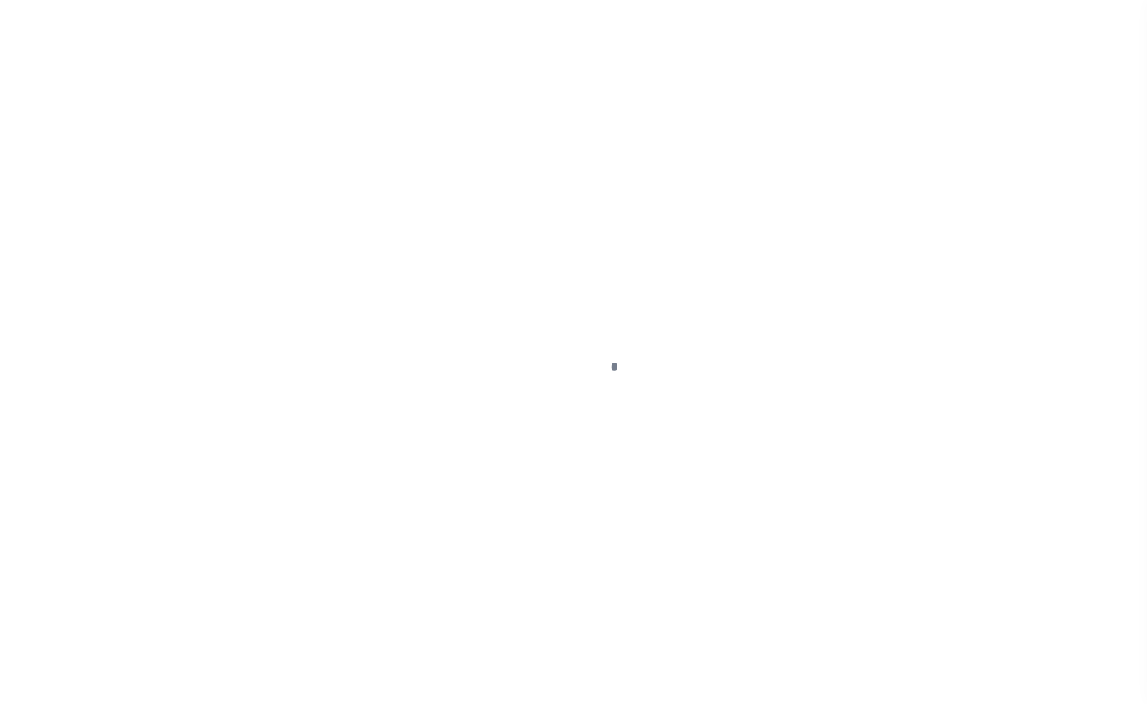
select select "DUE"
select select "18"
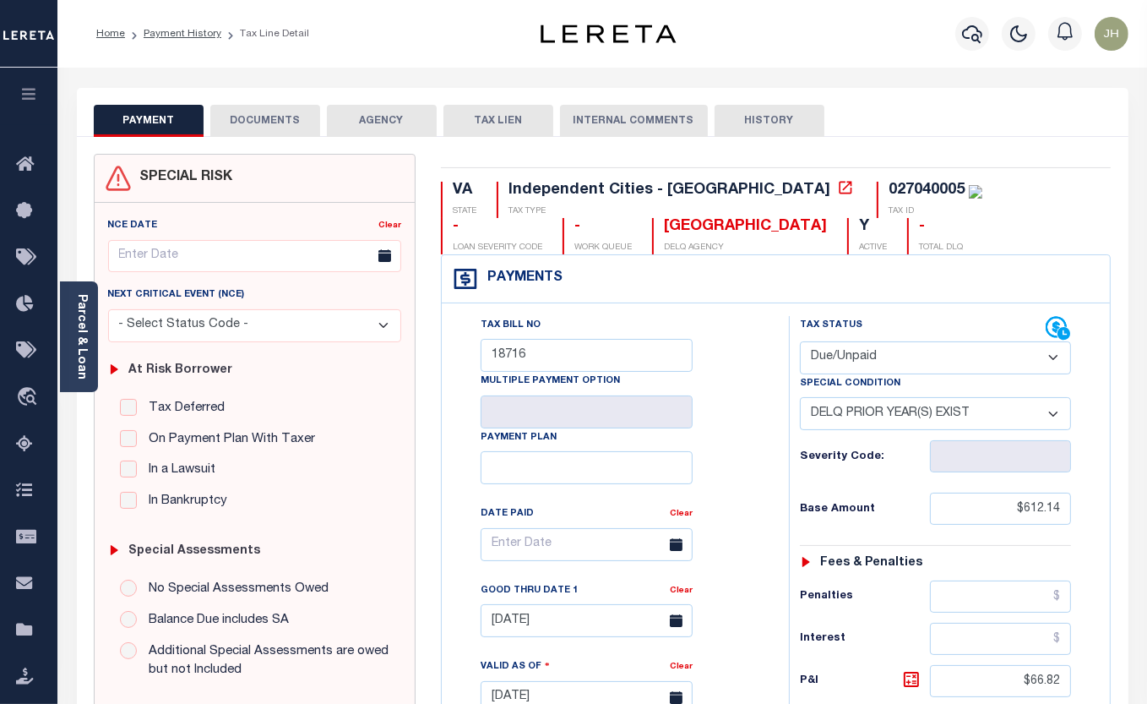
click at [272, 127] on button "DOCUMENTS" at bounding box center [265, 121] width 110 height 32
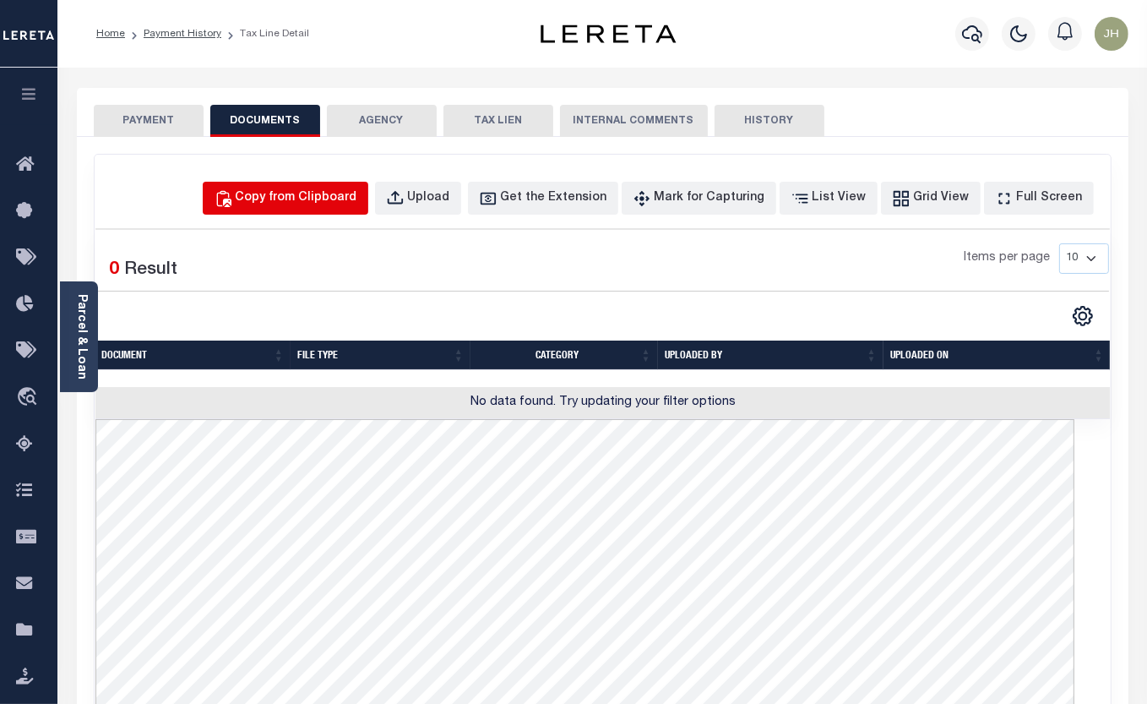
click at [302, 194] on div "Copy from Clipboard" at bounding box center [297, 198] width 122 height 19
select select "POP"
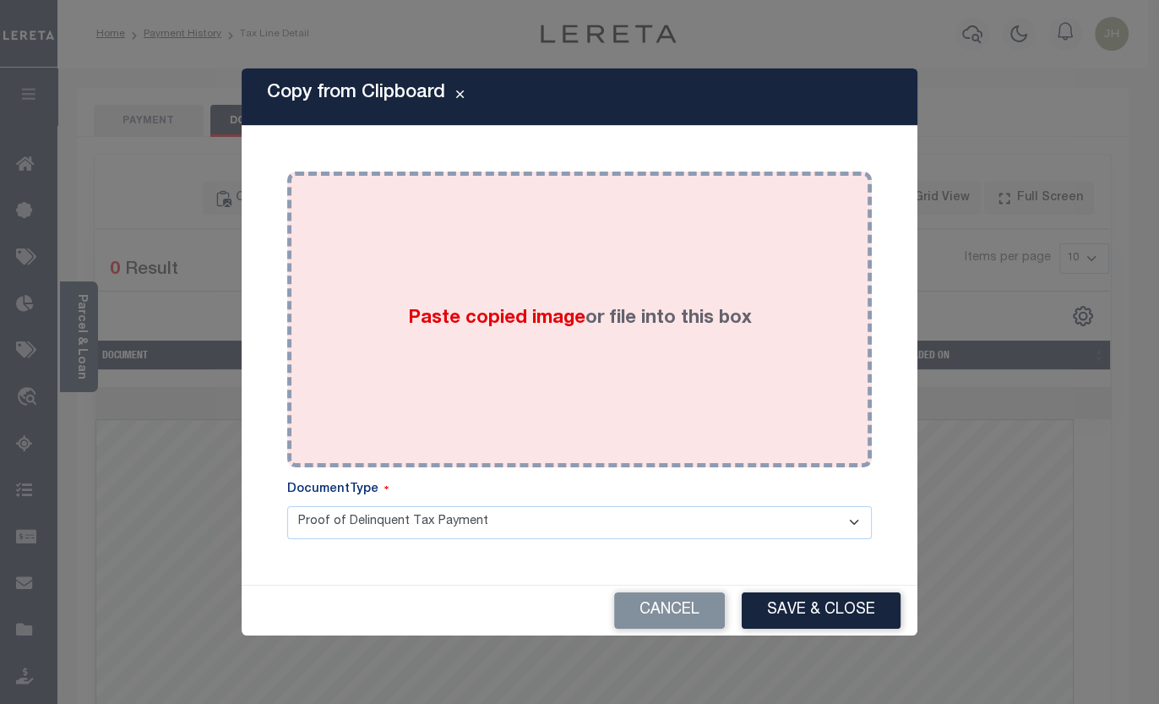
click at [422, 341] on div "Paste copied image or file into this box" at bounding box center [579, 319] width 559 height 270
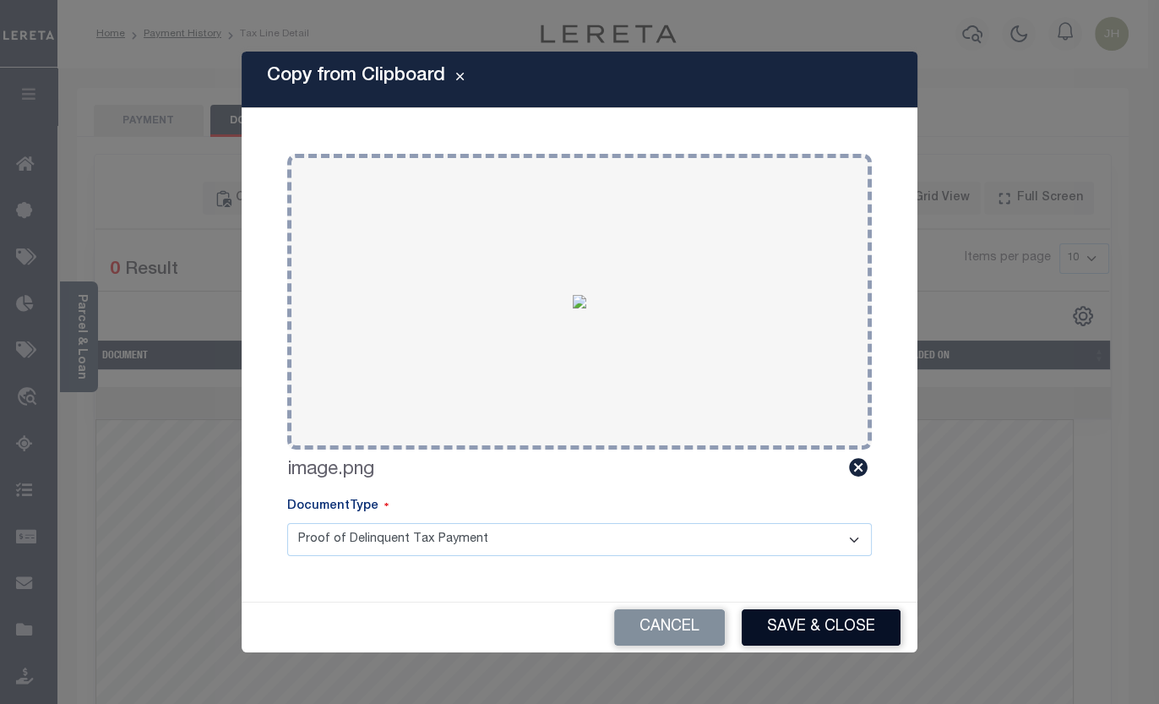
click at [810, 624] on button "Save & Close" at bounding box center [821, 627] width 159 height 36
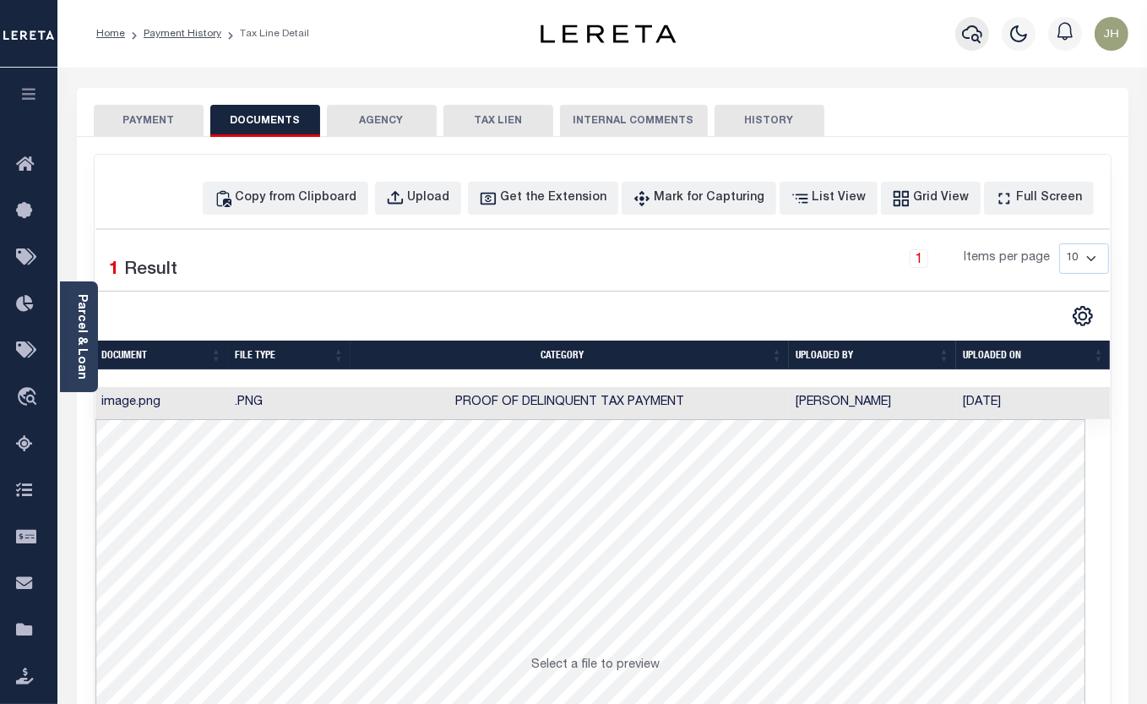
click at [968, 35] on icon "button" at bounding box center [972, 34] width 20 height 20
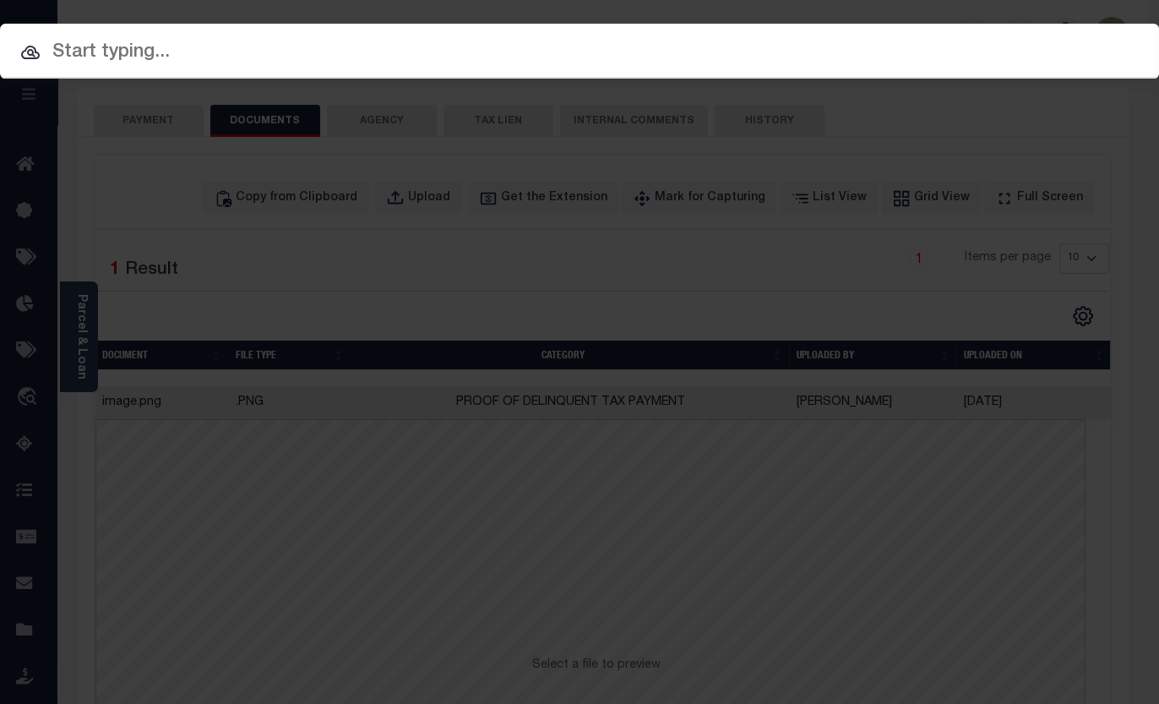
click at [142, 52] on input "text" at bounding box center [579, 53] width 1159 height 30
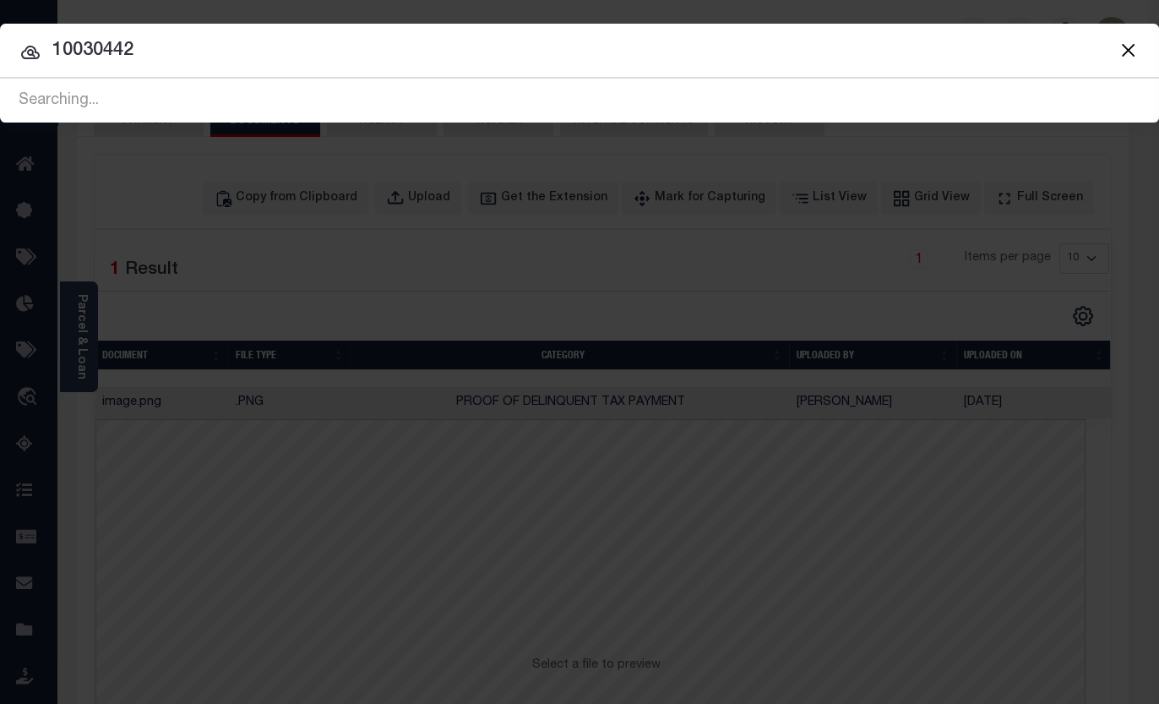
type input "10030442"
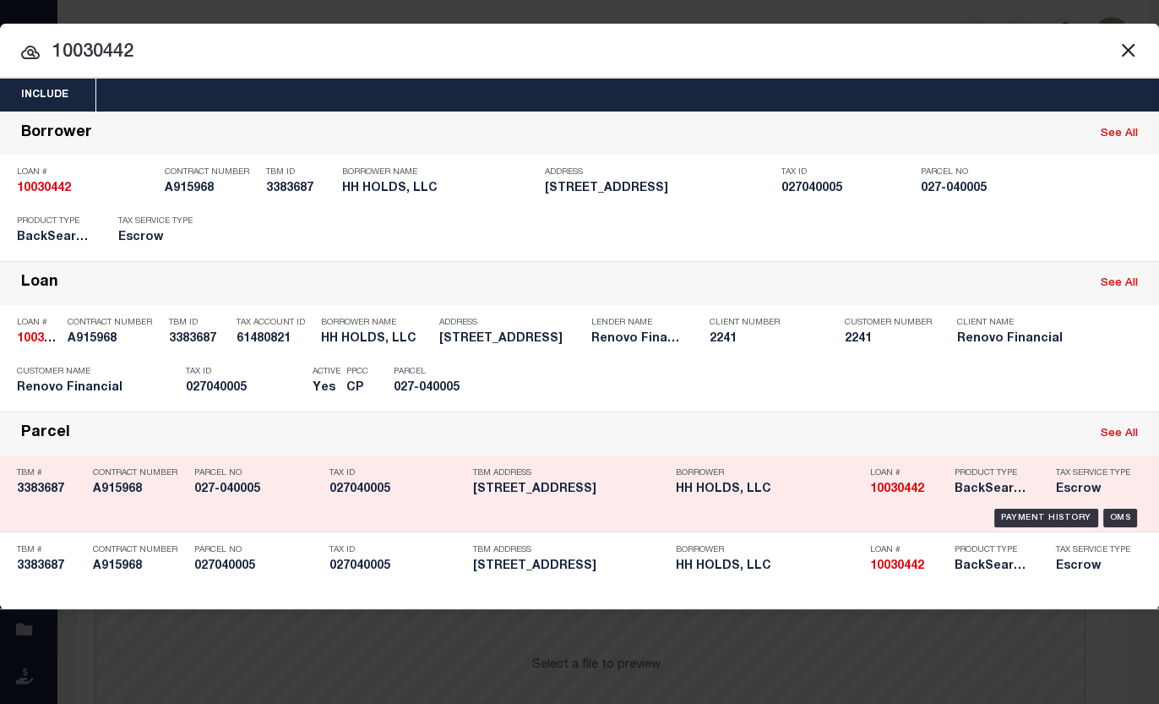
click at [368, 484] on h5 "027040005" at bounding box center [396, 489] width 135 height 14
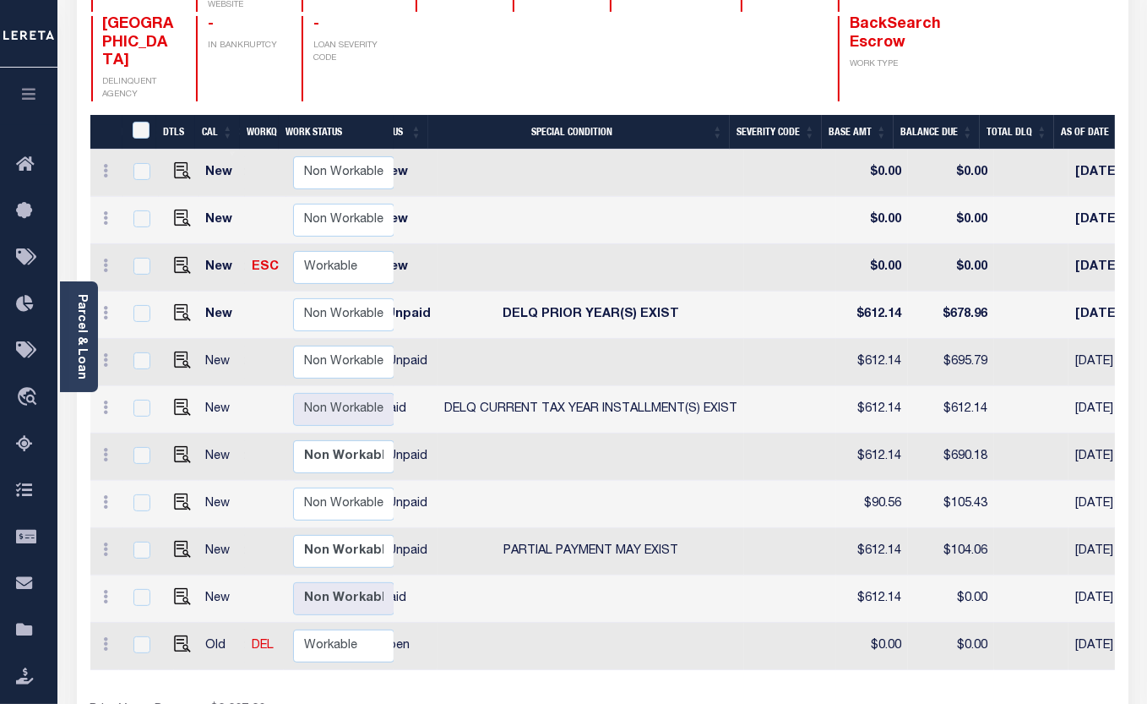
scroll to position [0, 216]
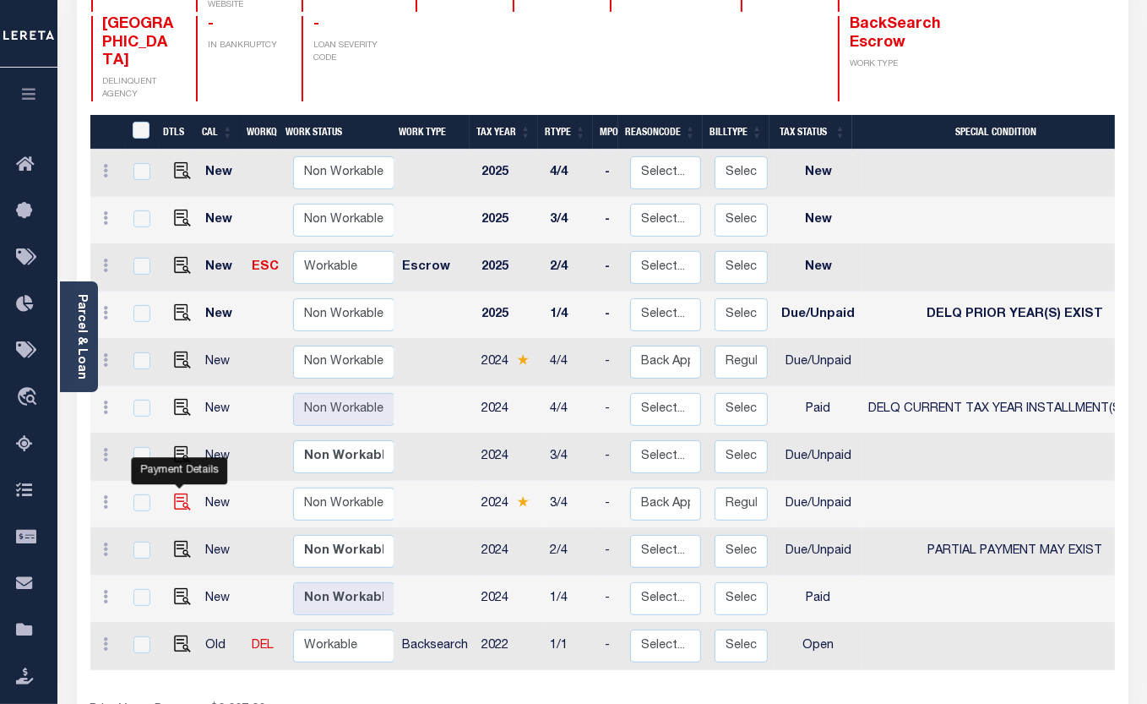
click at [177, 493] on img "" at bounding box center [182, 501] width 17 height 17
checkbox input "true"
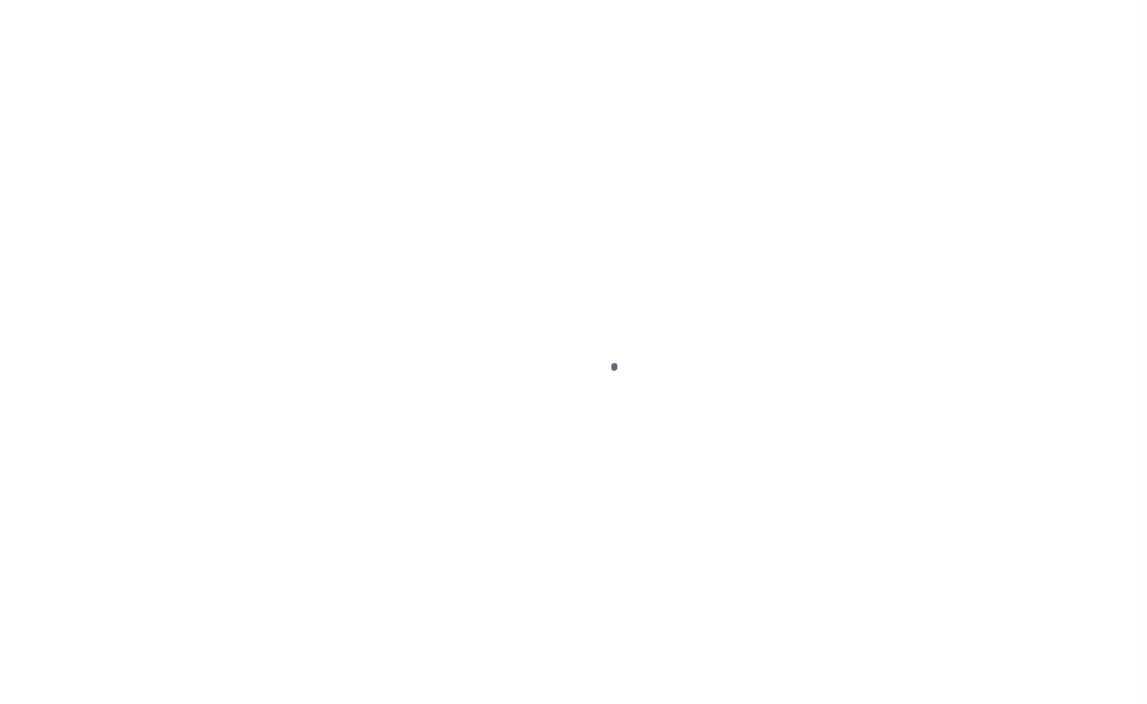
select select "DUE"
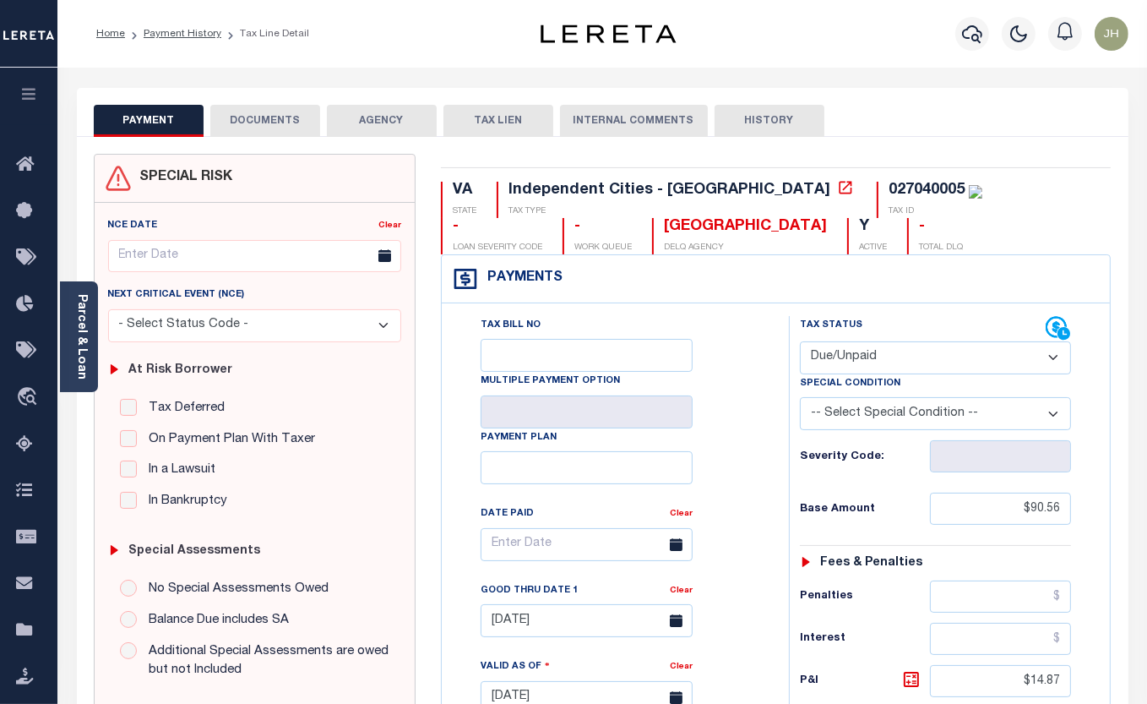
click at [280, 129] on button "DOCUMENTS" at bounding box center [265, 121] width 110 height 32
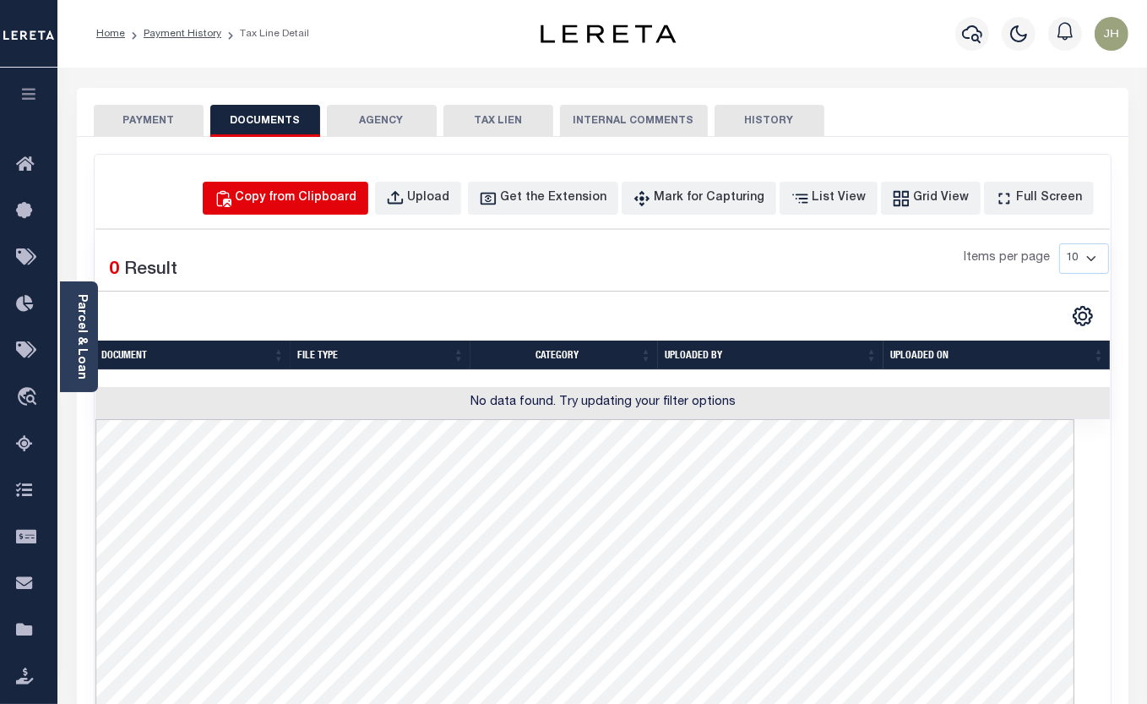
click at [321, 198] on div "Copy from Clipboard" at bounding box center [297, 198] width 122 height 19
select select "POP"
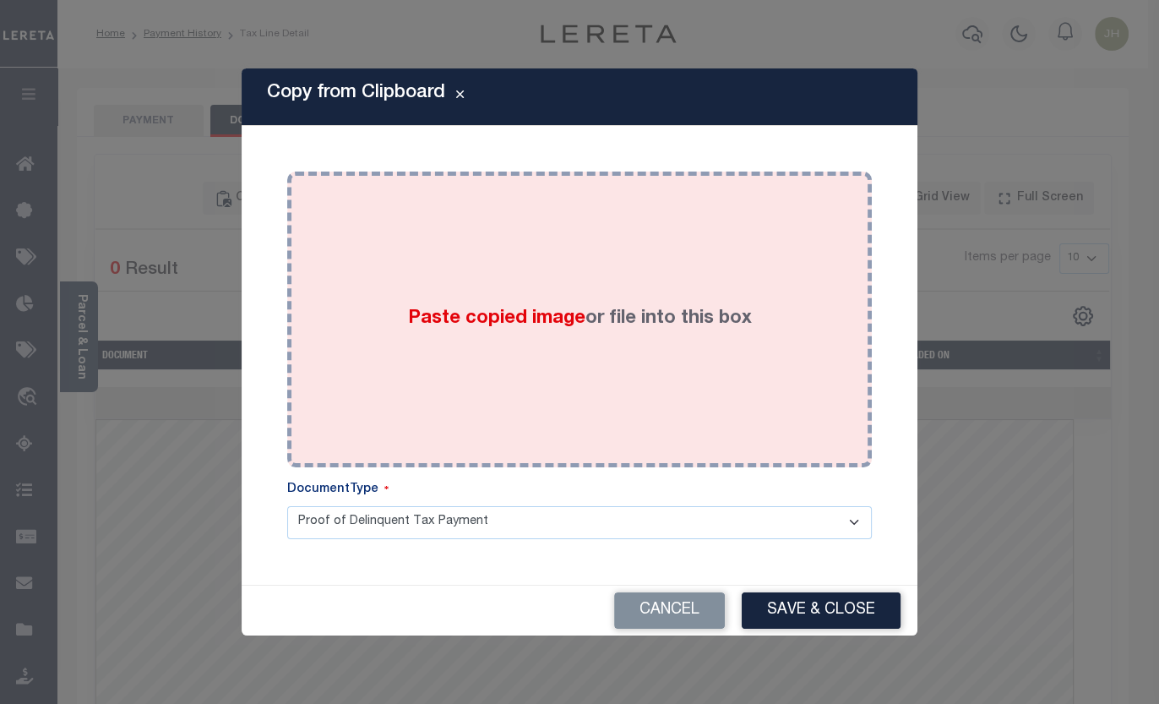
click at [404, 318] on div "Paste copied image or file into this box" at bounding box center [579, 319] width 559 height 270
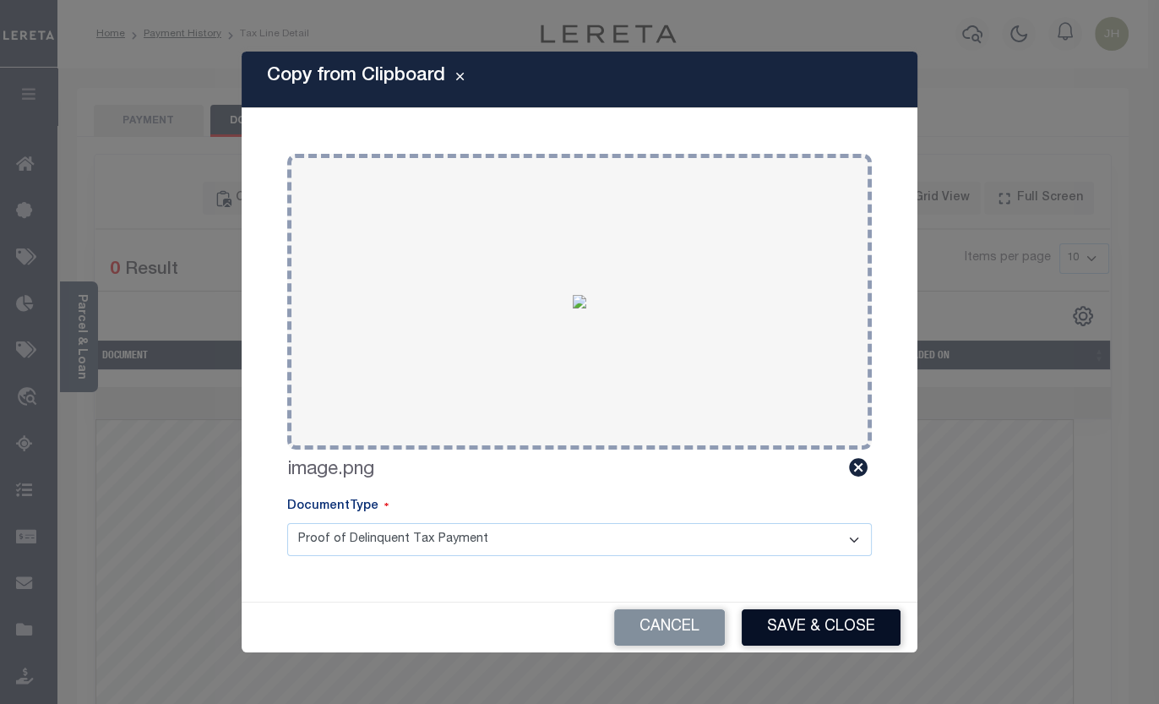
click at [815, 629] on button "Save & Close" at bounding box center [821, 627] width 159 height 36
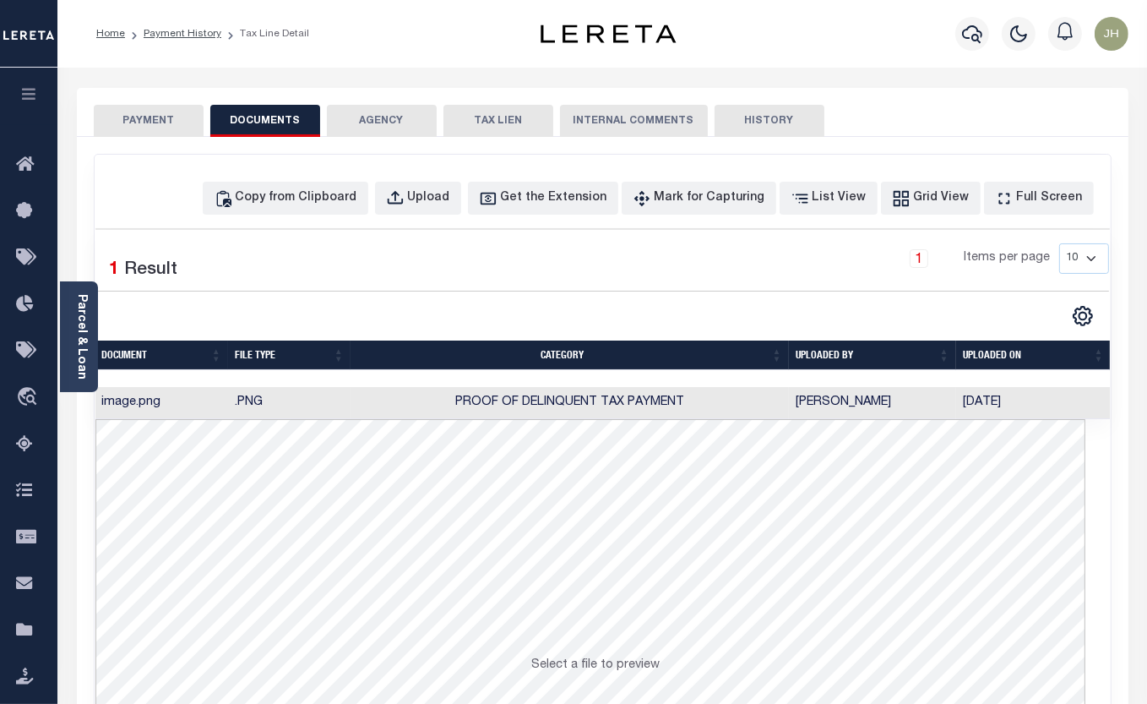
click at [153, 119] on button "PAYMENT" at bounding box center [149, 121] width 110 height 32
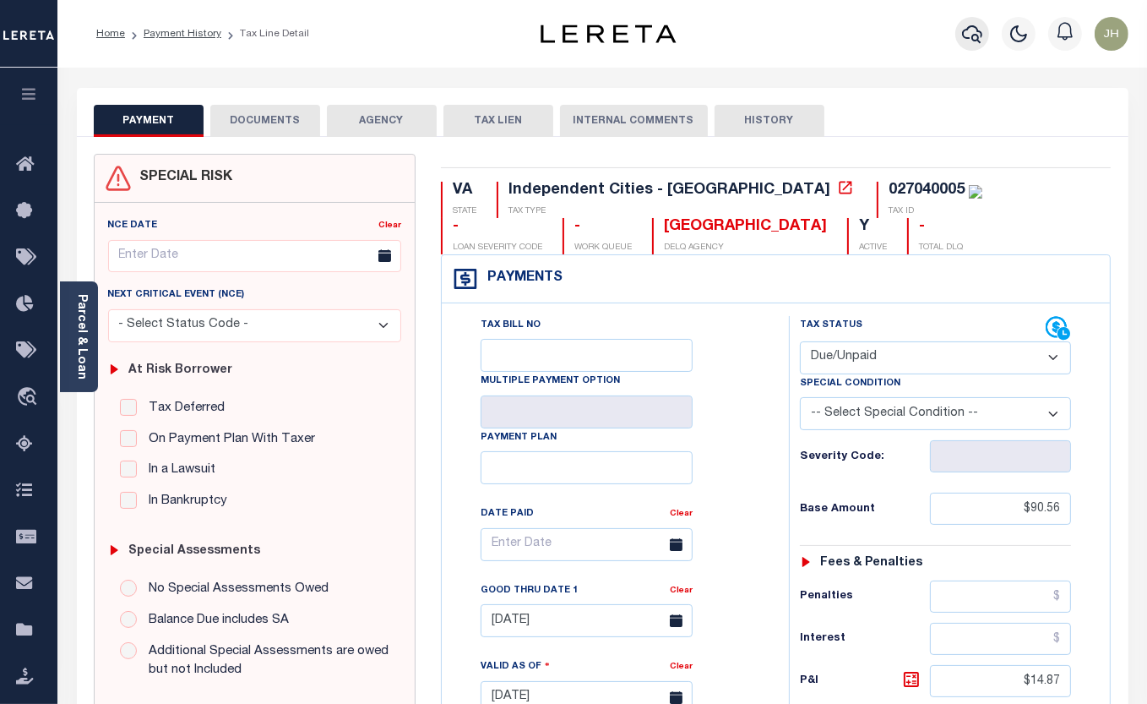
click at [982, 41] on button "button" at bounding box center [972, 34] width 34 height 34
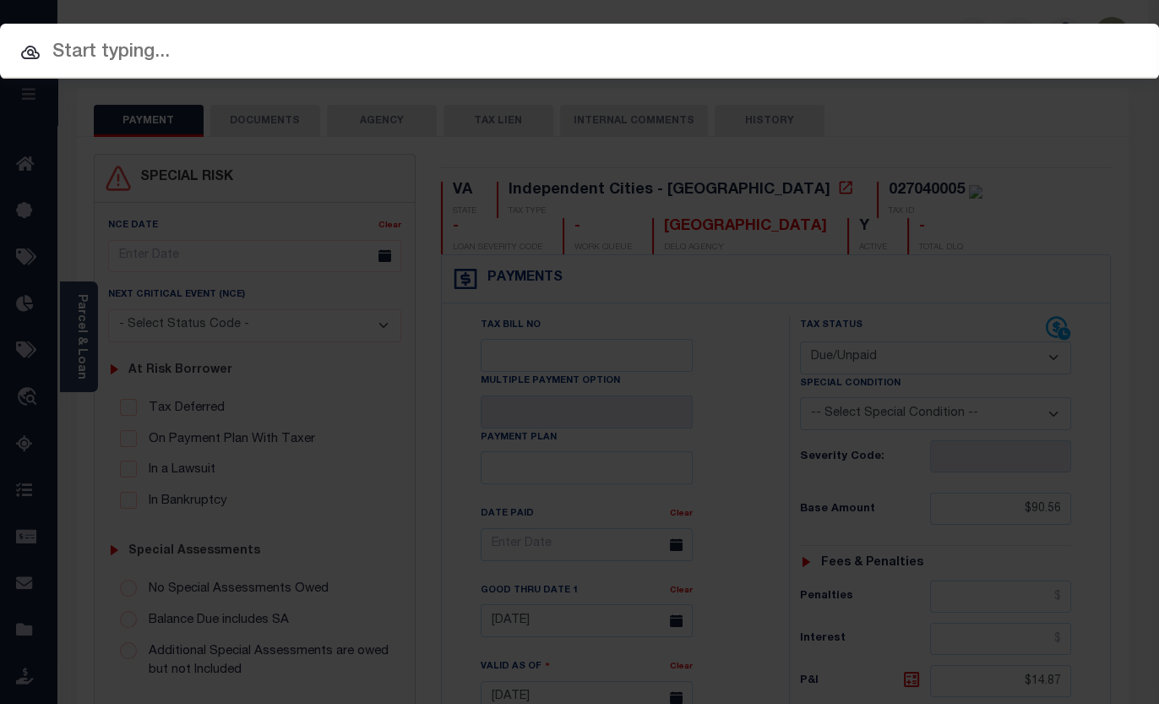
click at [356, 51] on input "text" at bounding box center [579, 53] width 1159 height 30
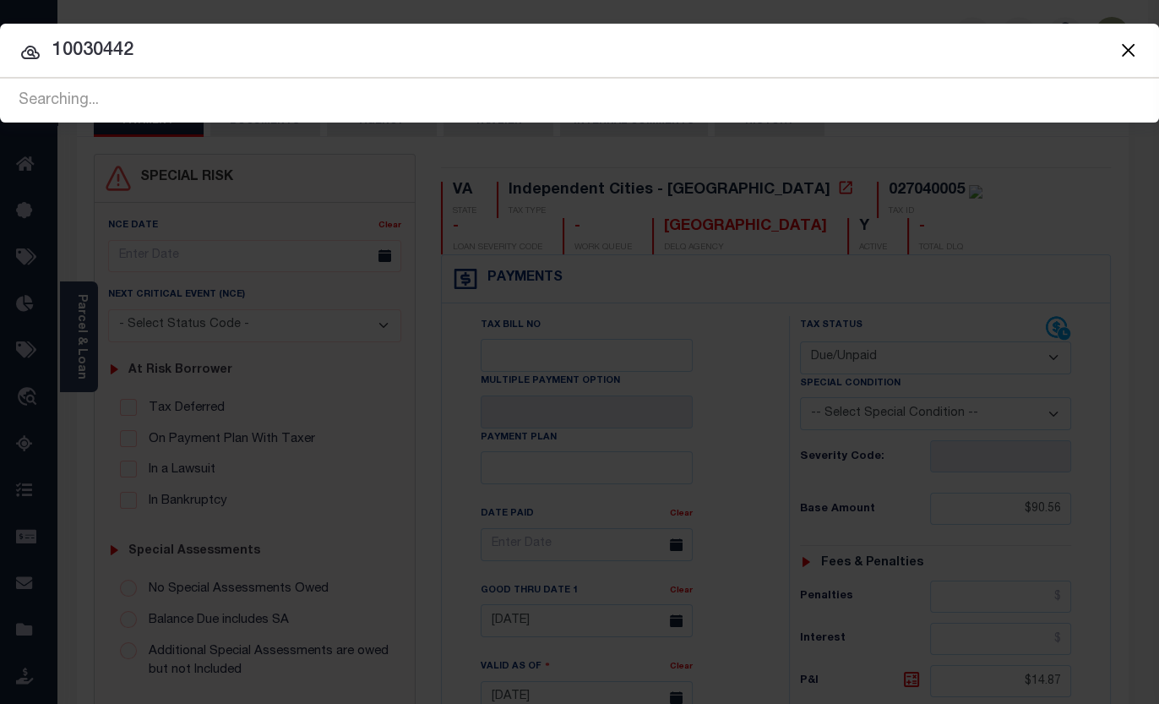
type input "10030442"
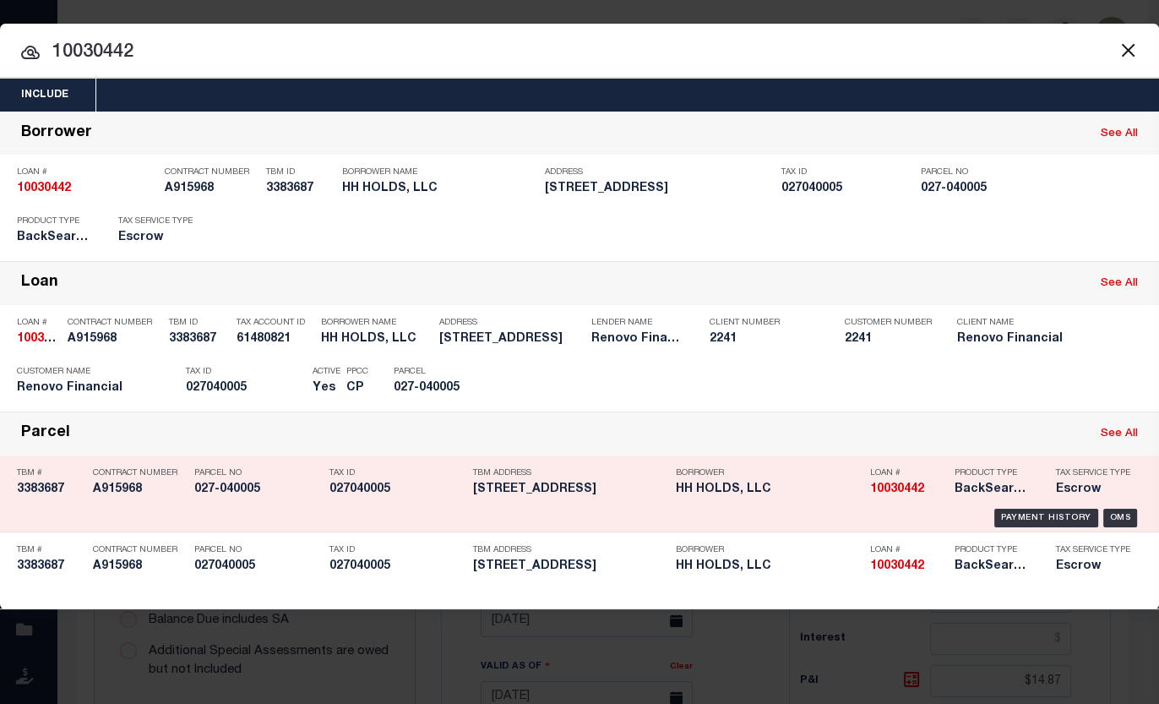
click at [377, 493] on h5 "027040005" at bounding box center [396, 489] width 135 height 14
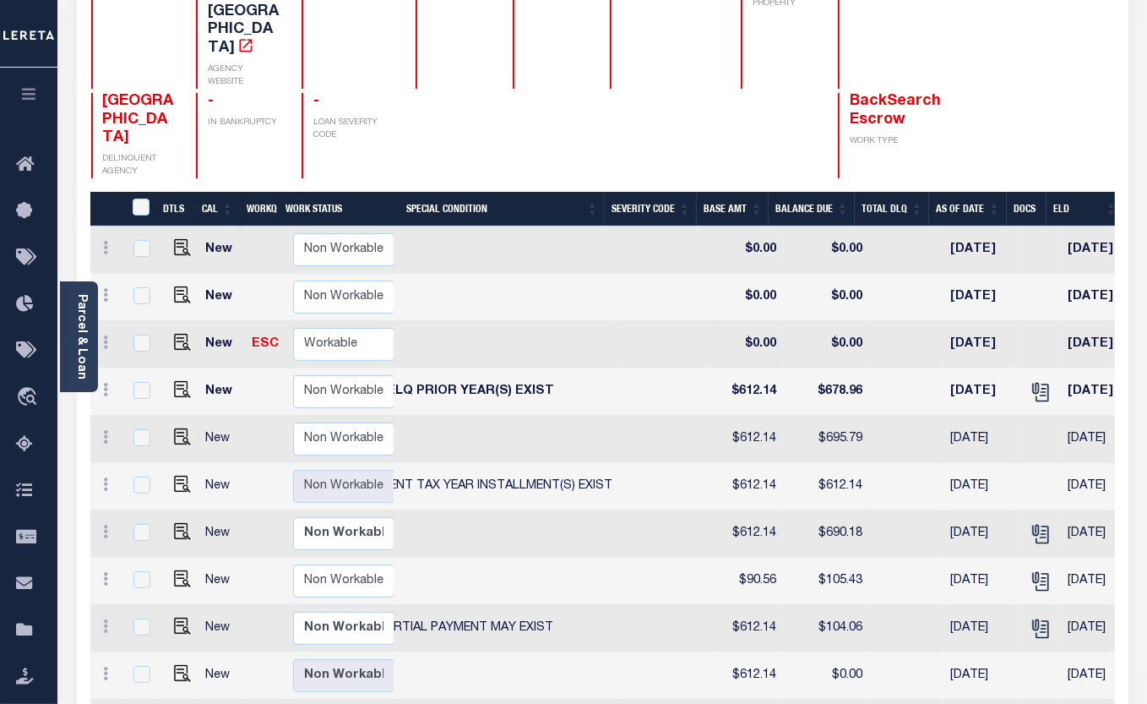
scroll to position [0, 401]
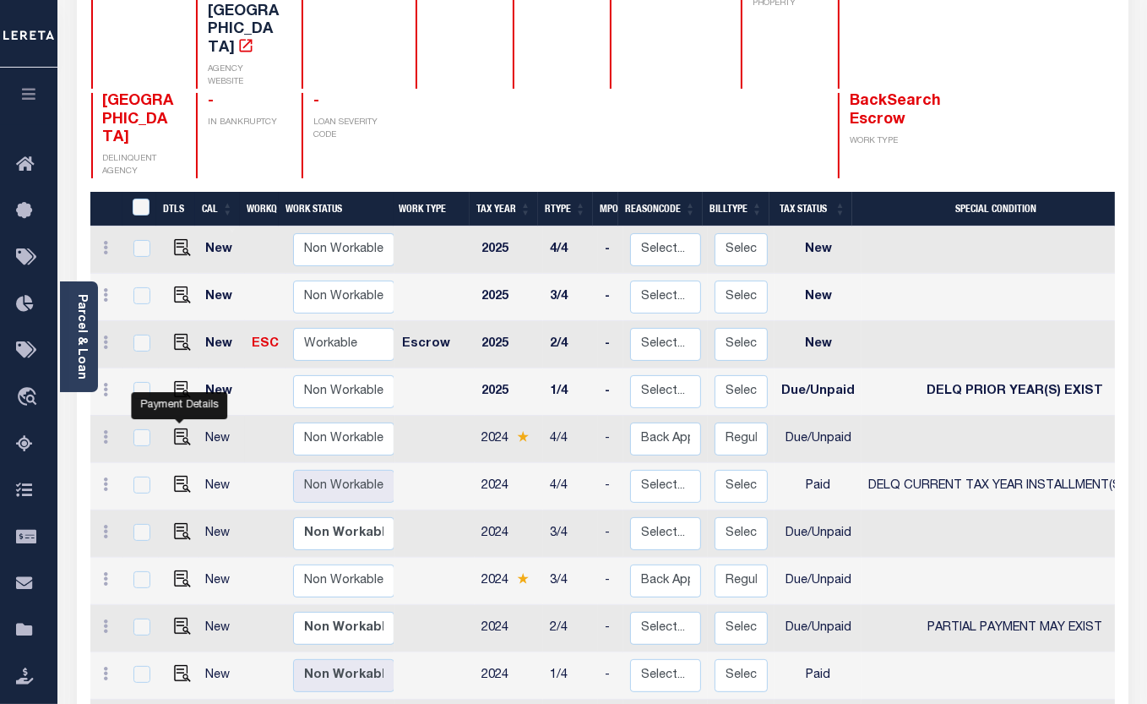
drag, startPoint x: 181, startPoint y: 352, endPoint x: 248, endPoint y: 355, distance: 67.6
click at [181, 428] on img "" at bounding box center [182, 436] width 17 height 17
checkbox input "true"
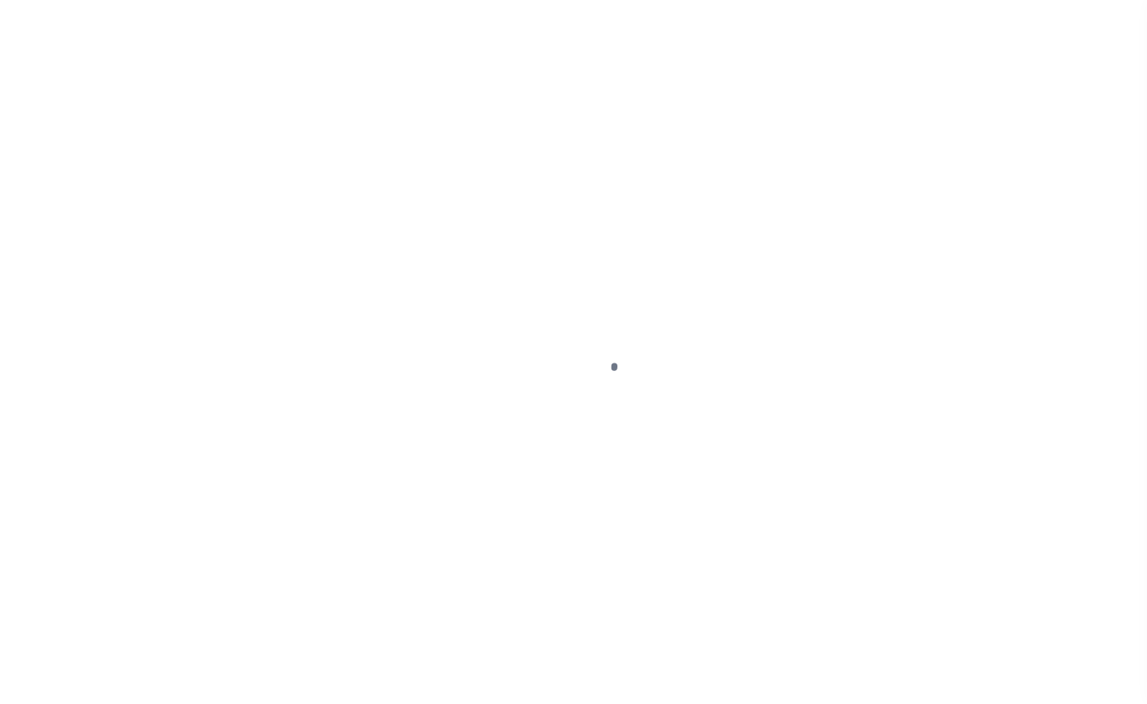
select select "DUE"
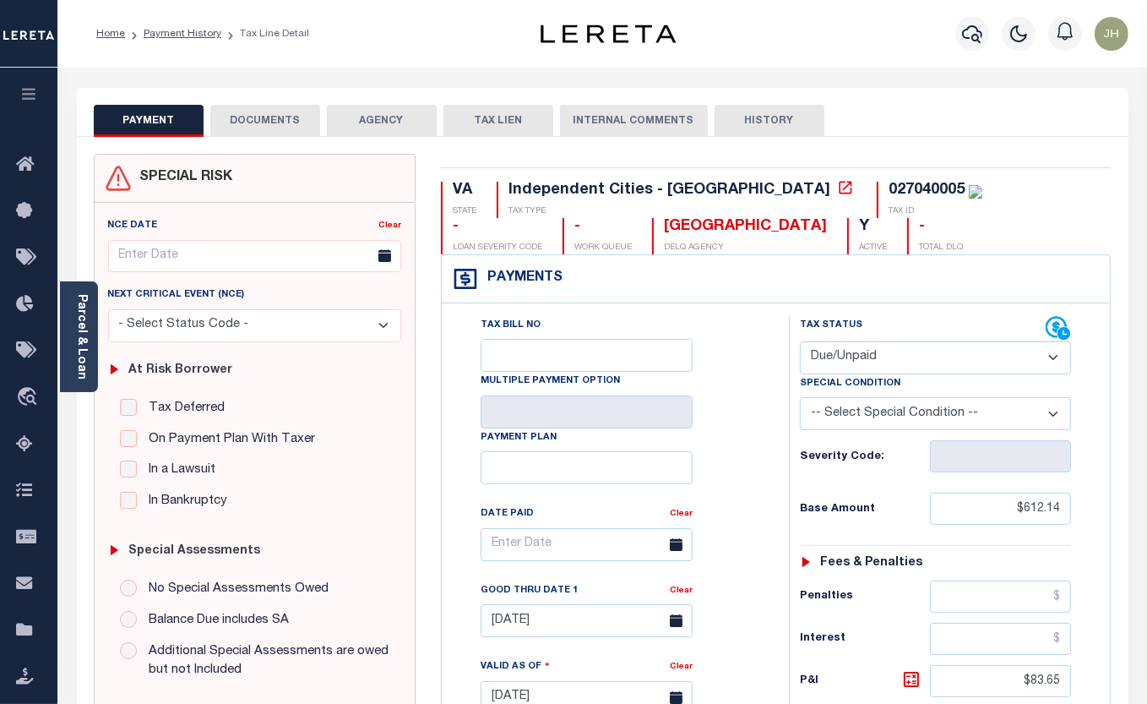
click at [257, 123] on button "DOCUMENTS" at bounding box center [265, 121] width 110 height 32
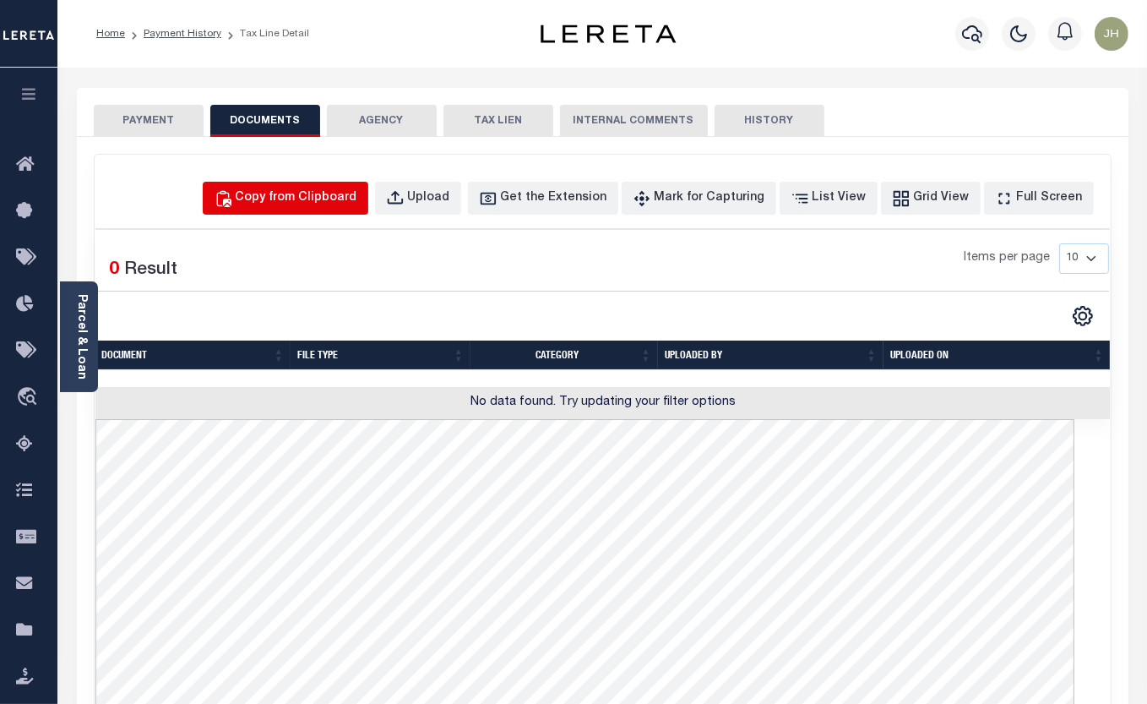
click at [336, 196] on div "Copy from Clipboard" at bounding box center [297, 198] width 122 height 19
select select "POP"
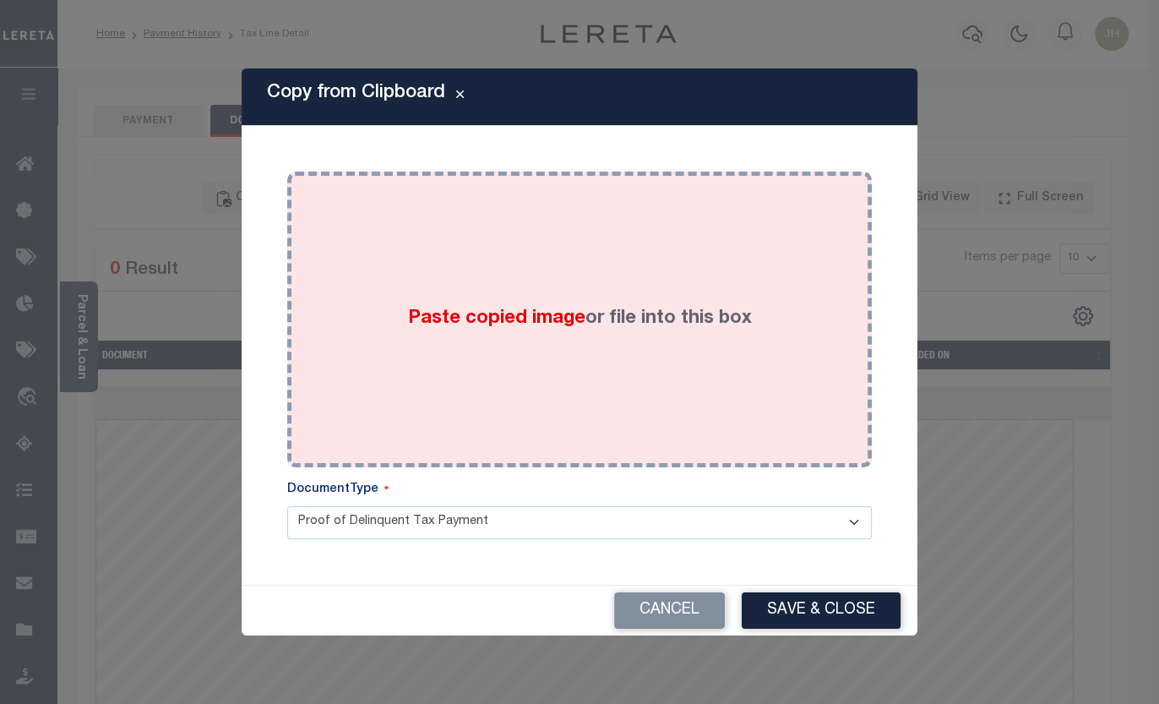
click at [363, 338] on div "Paste copied image or file into this box" at bounding box center [579, 319] width 559 height 270
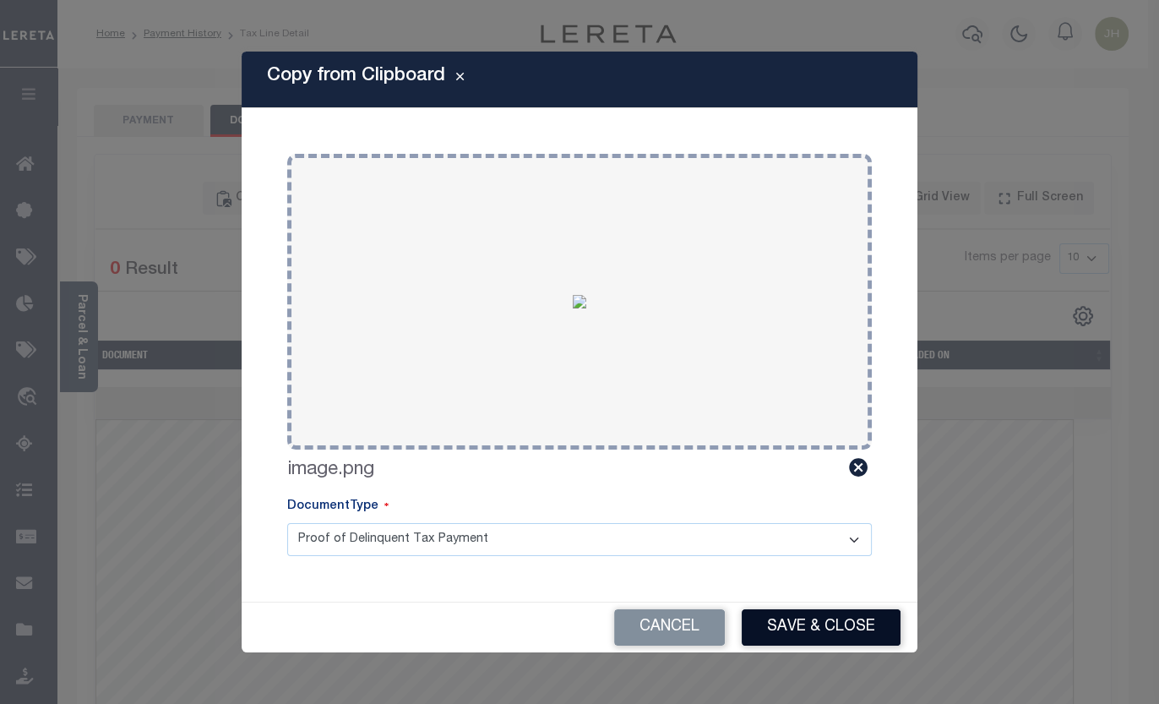
click at [822, 623] on button "Save & Close" at bounding box center [821, 627] width 159 height 36
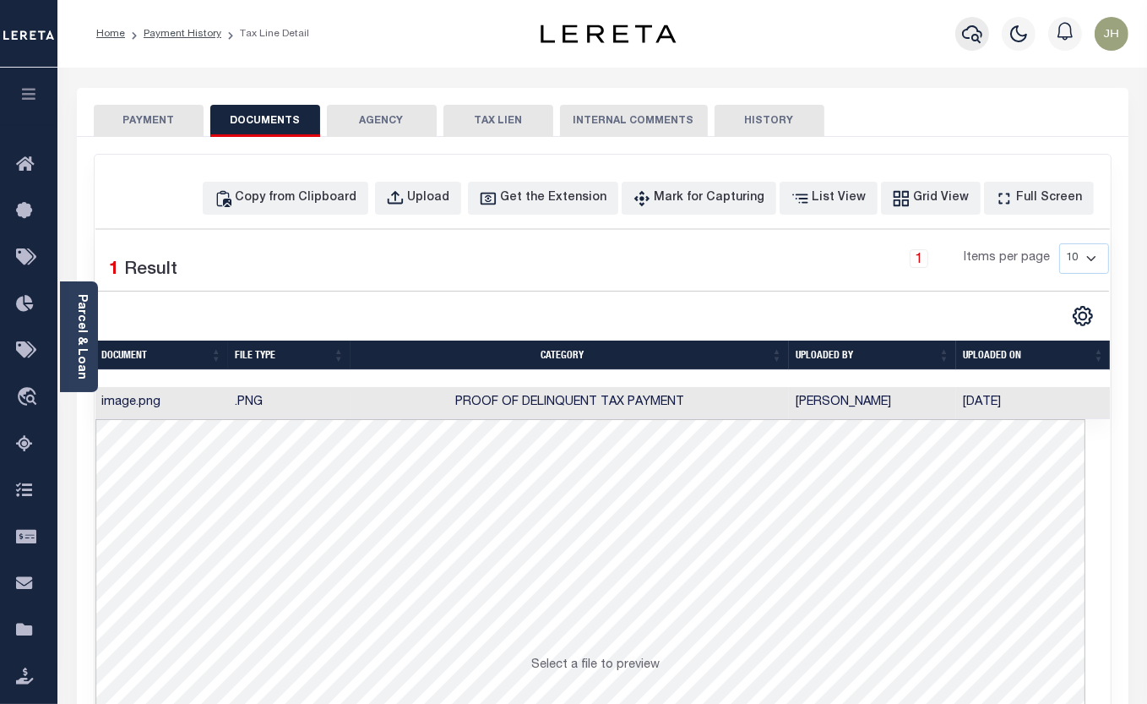
click at [972, 35] on icon "button" at bounding box center [972, 34] width 20 height 18
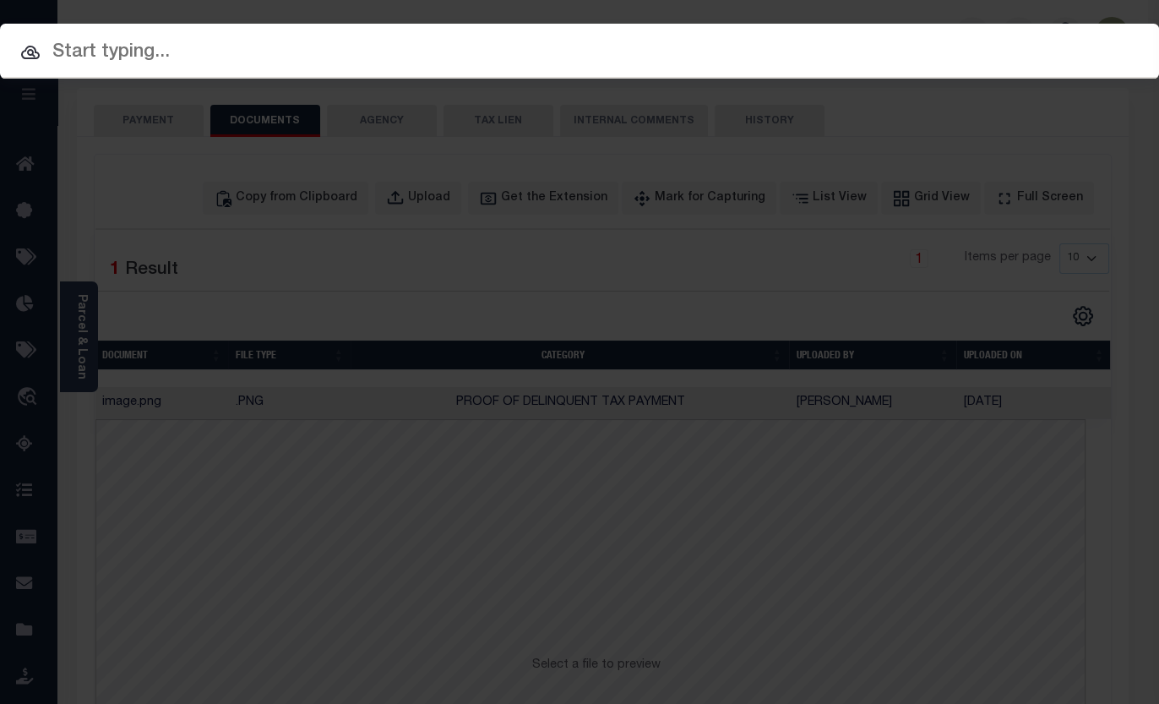
click at [824, 59] on input "text" at bounding box center [579, 53] width 1159 height 30
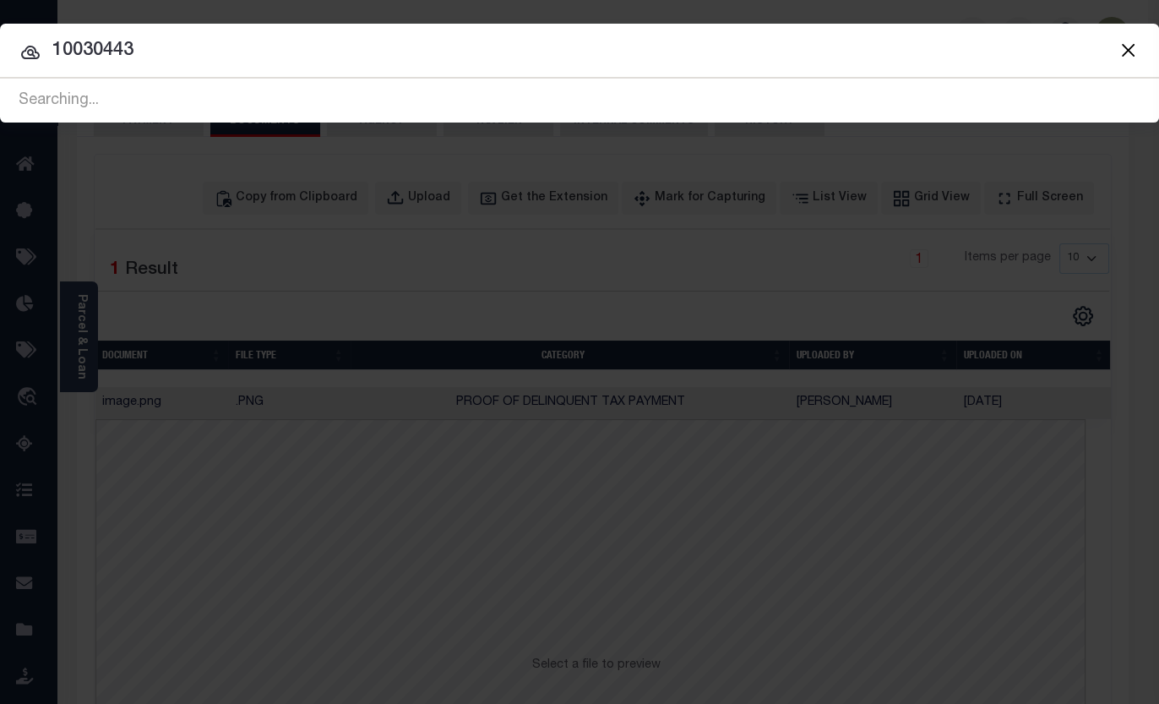
type input "10030443"
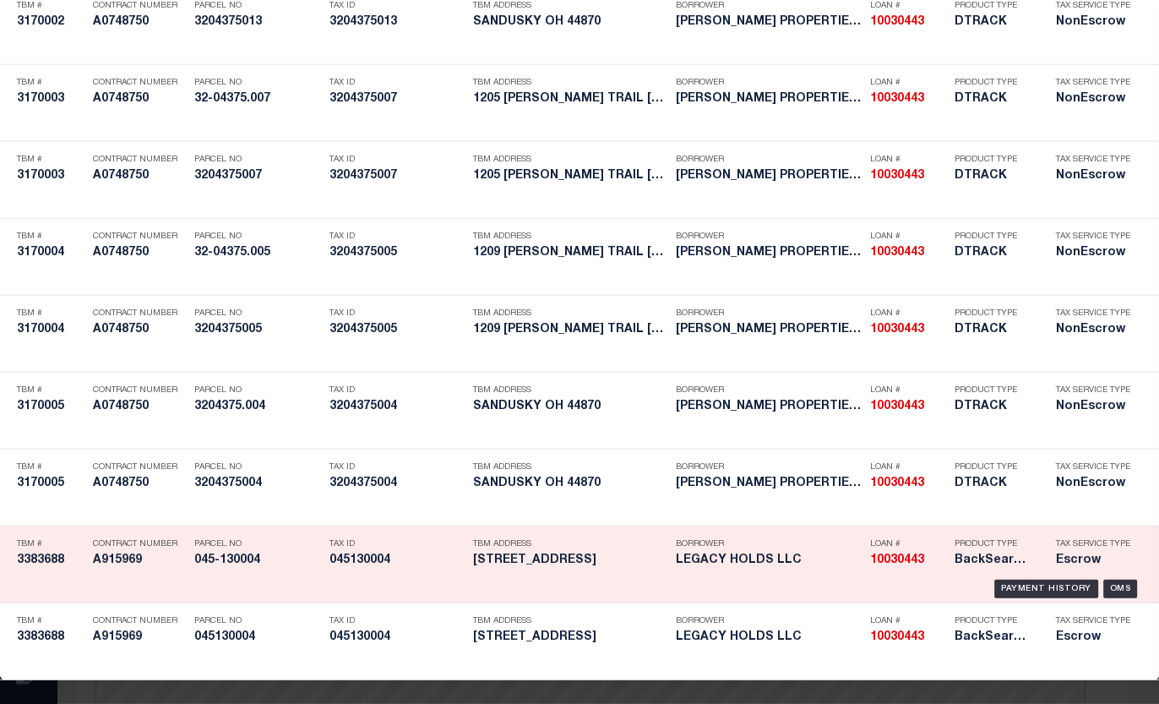
scroll to position [5026, 0]
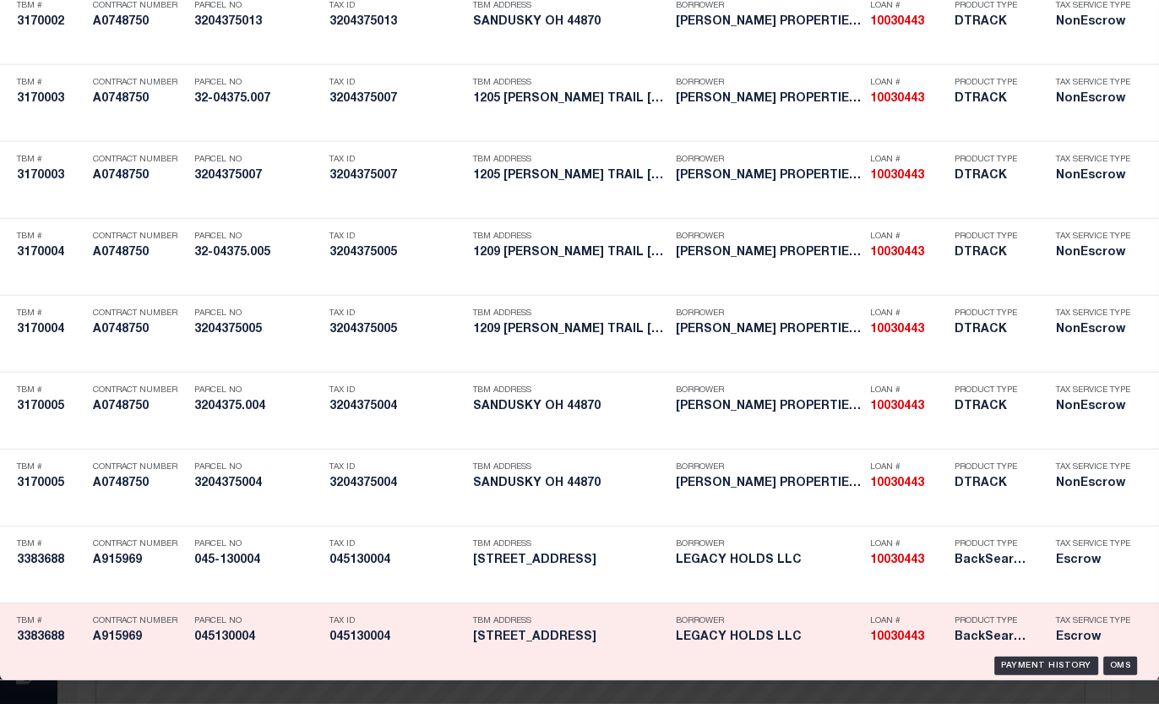
click at [382, 630] on h5 "045130004" at bounding box center [396, 637] width 135 height 14
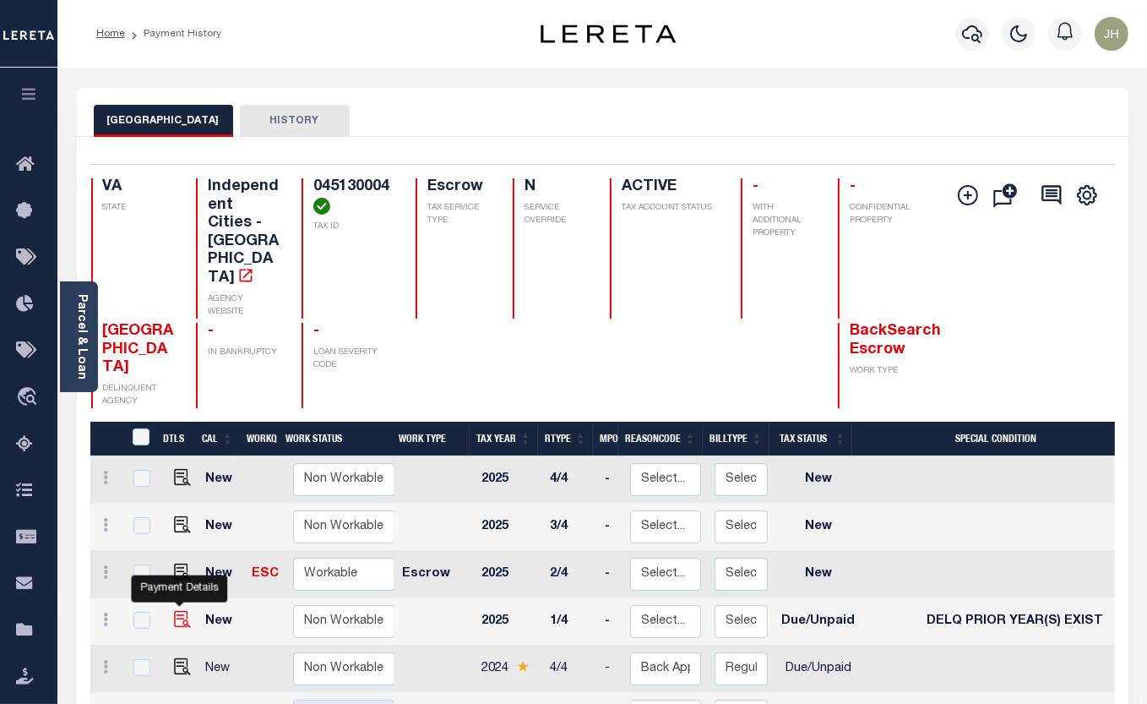
click at [184, 611] on img "" at bounding box center [182, 619] width 17 height 17
checkbox input "true"
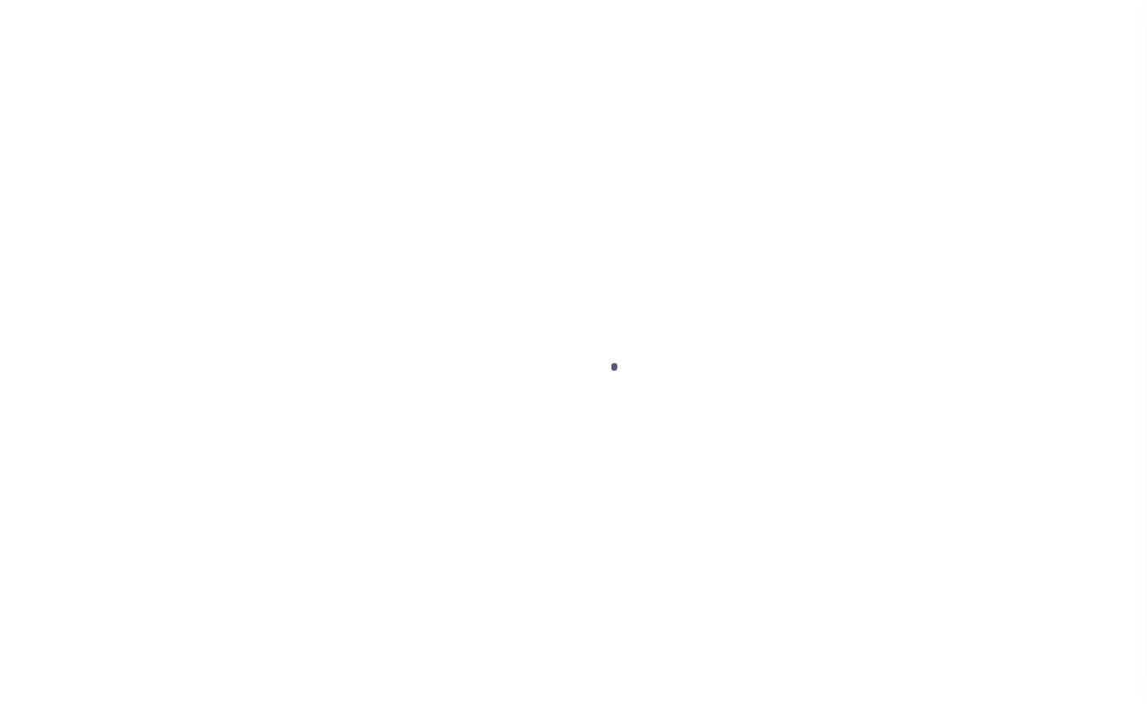
select select "DUE"
select select "18"
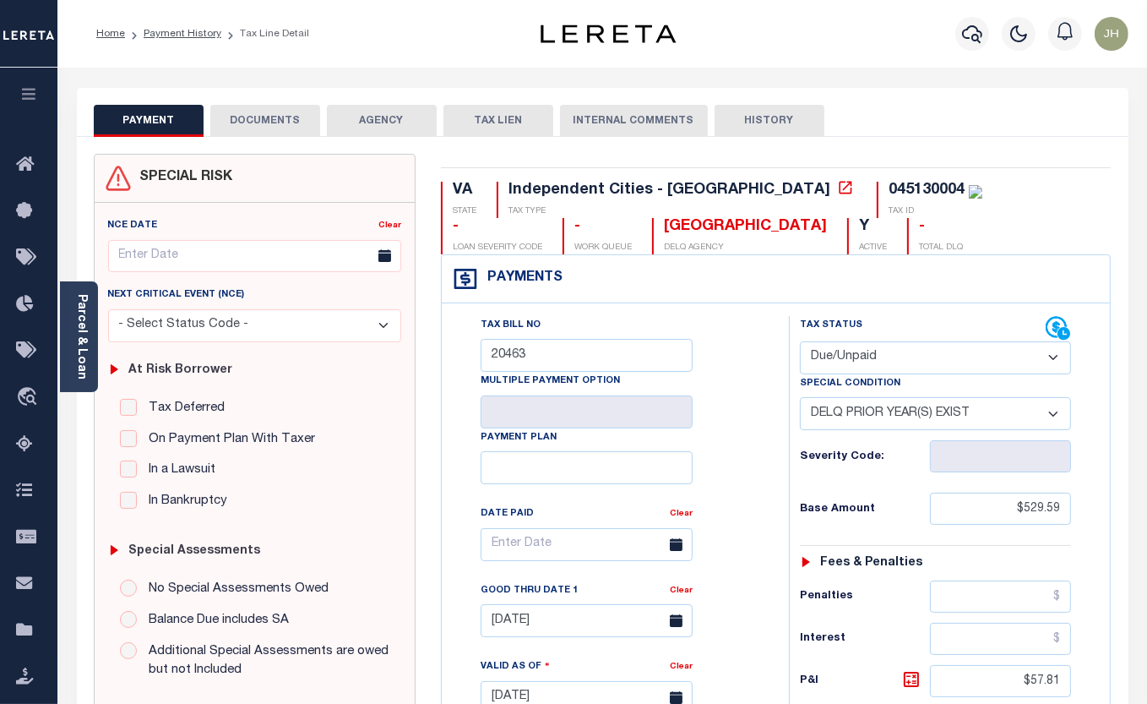
click at [249, 114] on button "DOCUMENTS" at bounding box center [265, 121] width 110 height 32
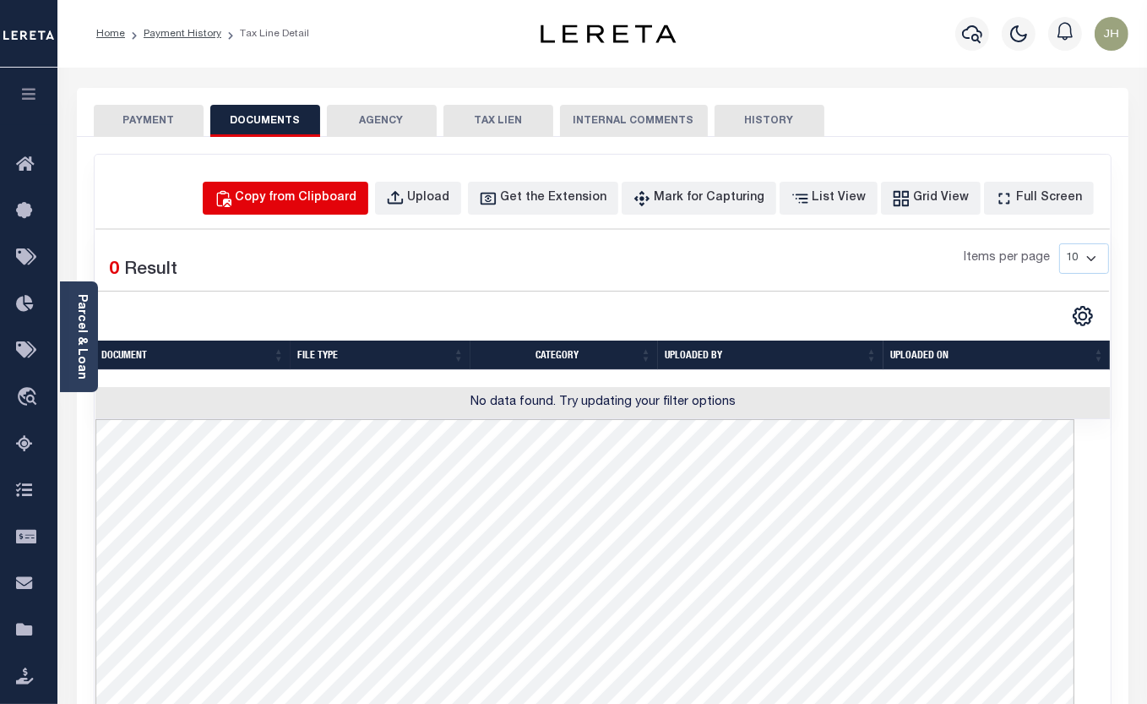
click at [330, 192] on div "Copy from Clipboard" at bounding box center [297, 198] width 122 height 19
select select "POP"
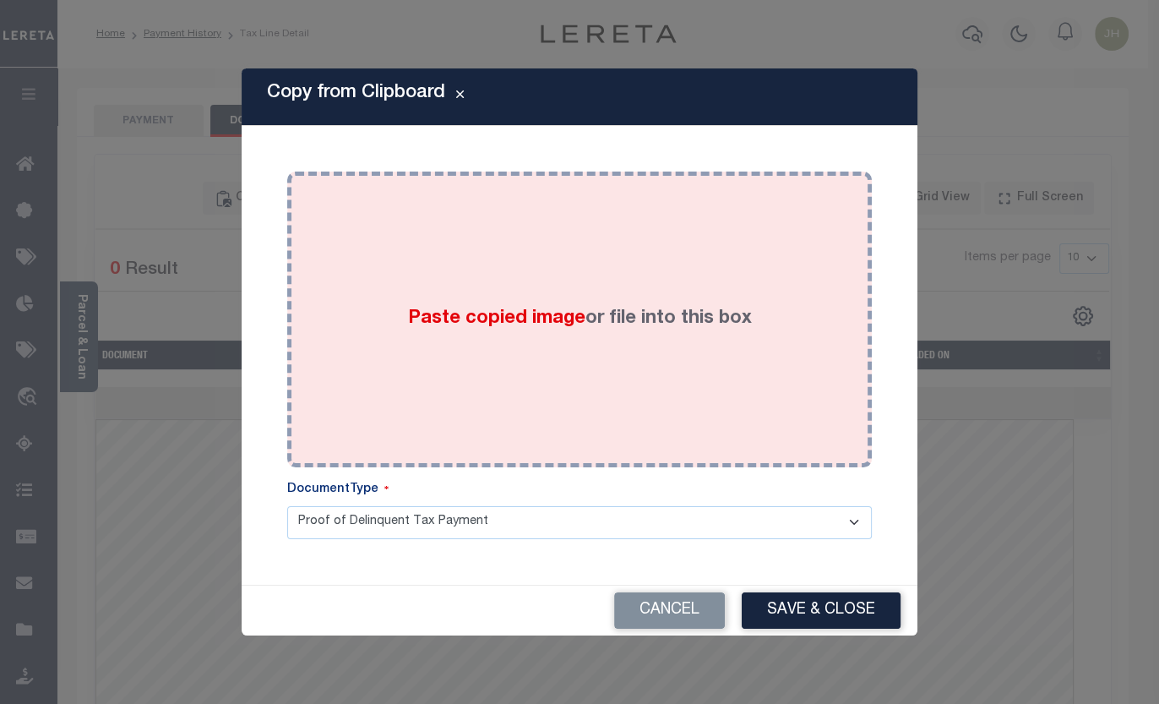
click at [449, 362] on div "Paste copied image or file into this box" at bounding box center [579, 319] width 559 height 270
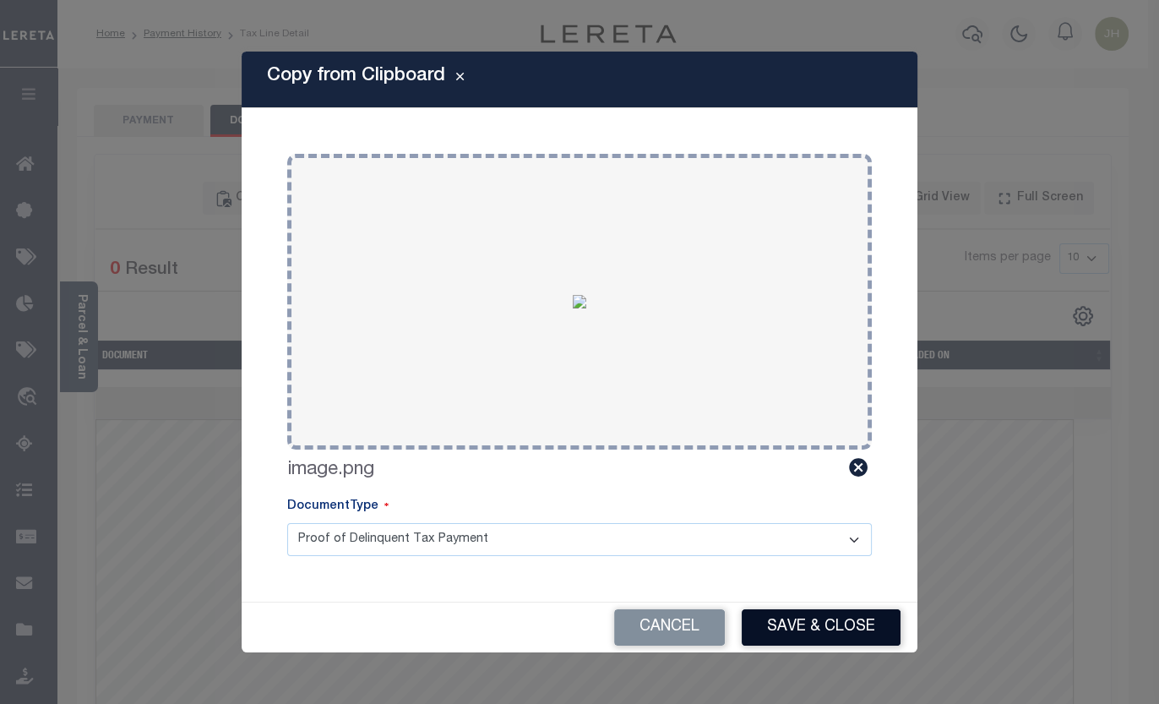
click at [819, 628] on button "Save & Close" at bounding box center [821, 627] width 159 height 36
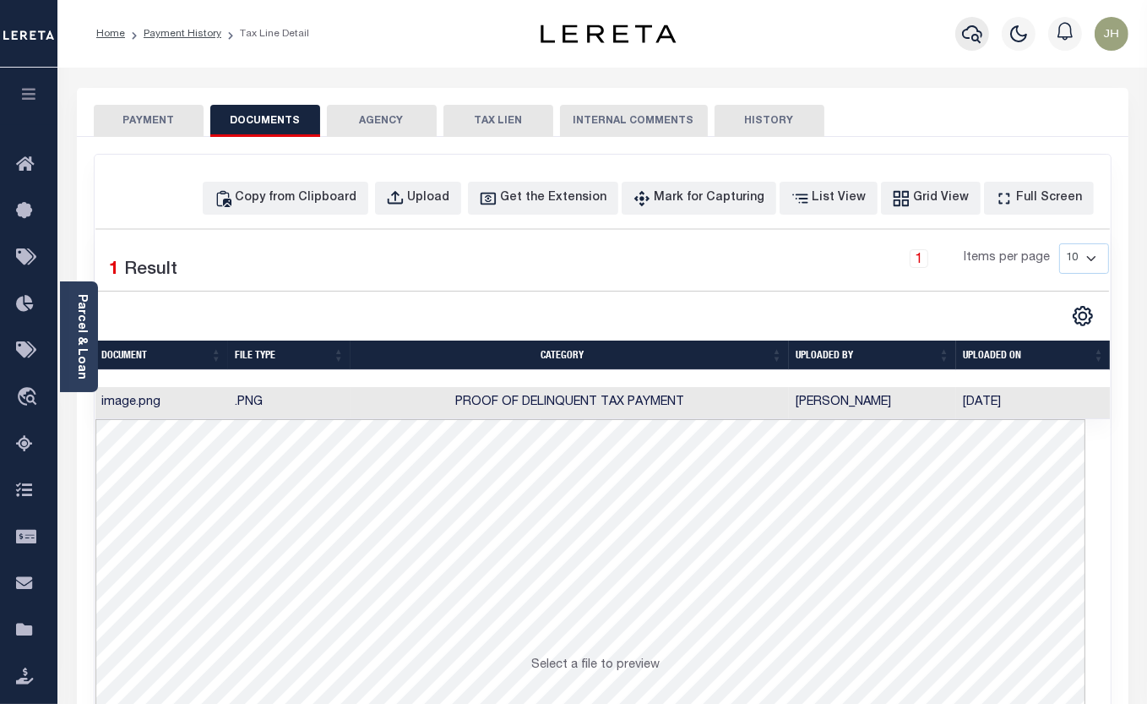
click at [965, 33] on icon "button" at bounding box center [972, 34] width 20 height 20
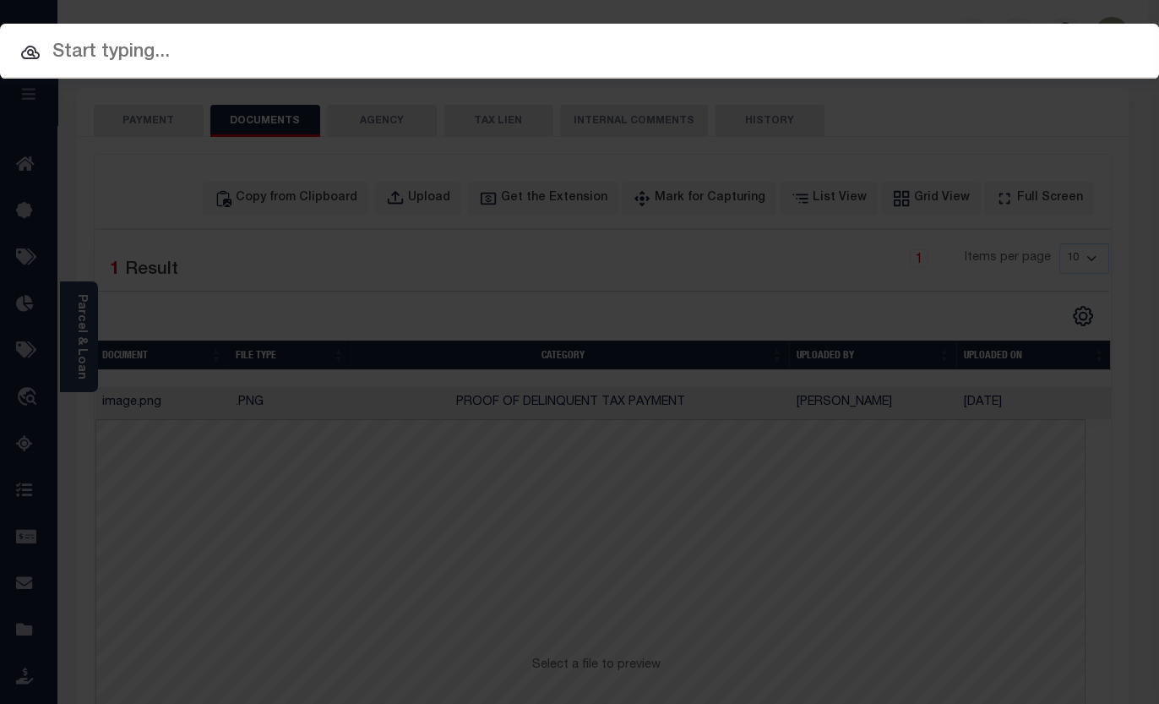
click at [519, 48] on input "text" at bounding box center [579, 53] width 1159 height 30
click at [197, 43] on input "text" at bounding box center [579, 53] width 1159 height 30
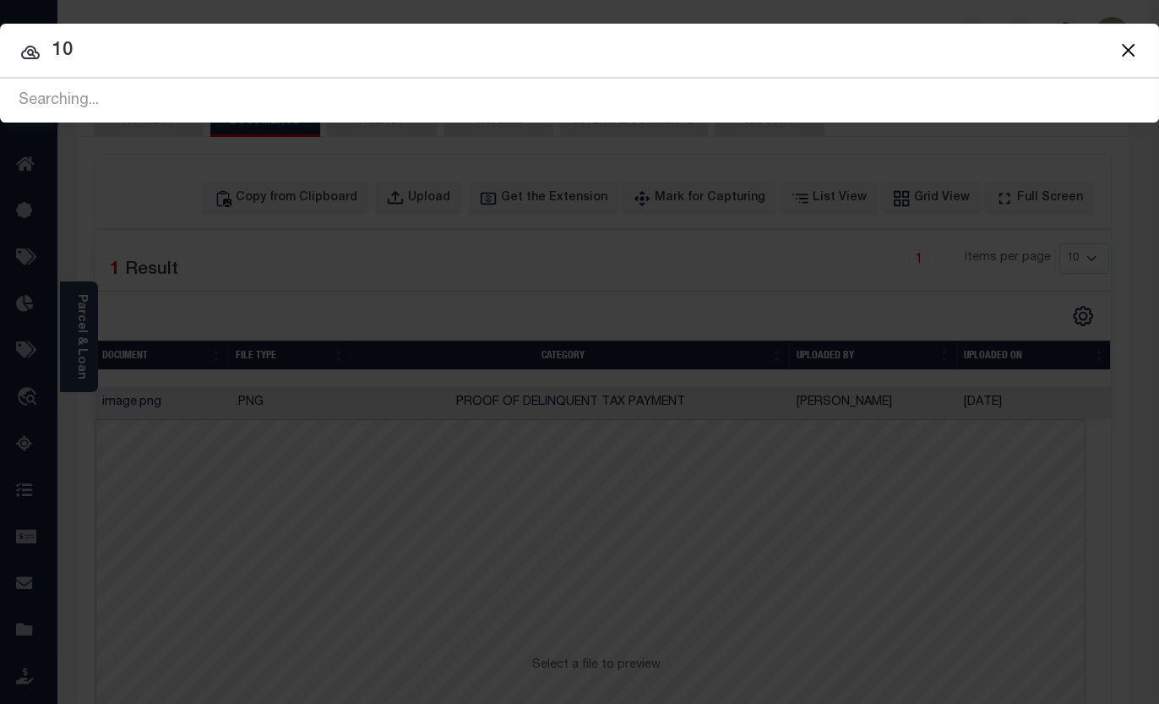
type input "1"
type input "10030443"
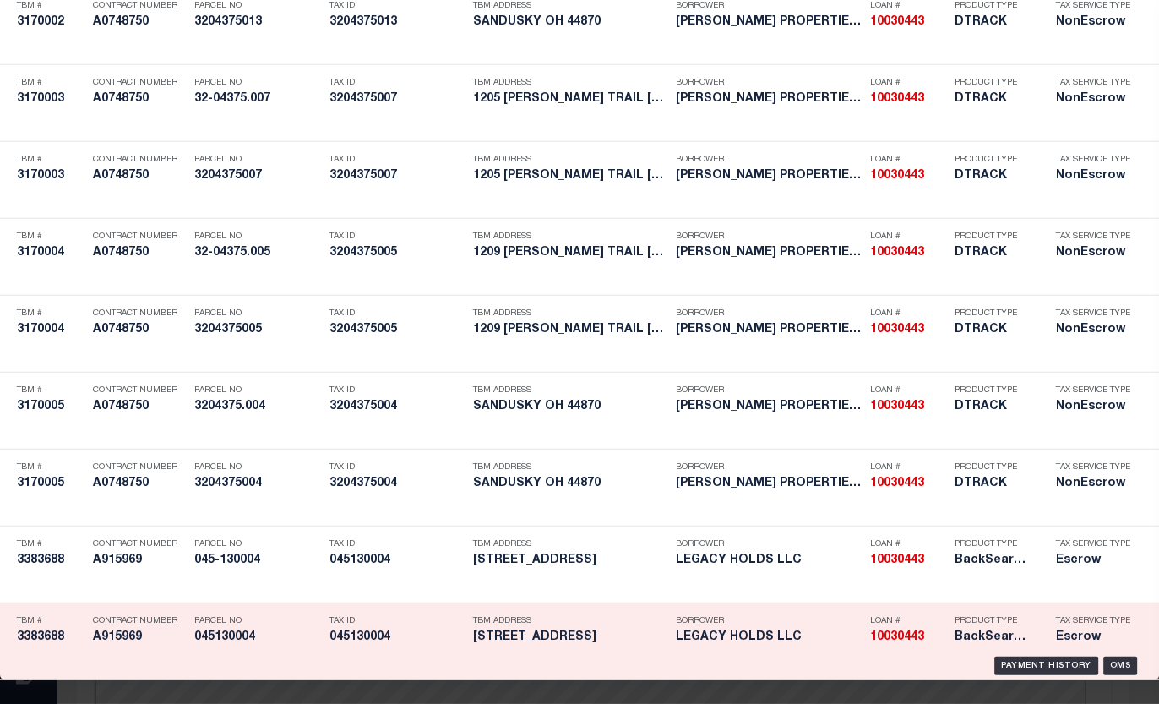
scroll to position [5026, 0]
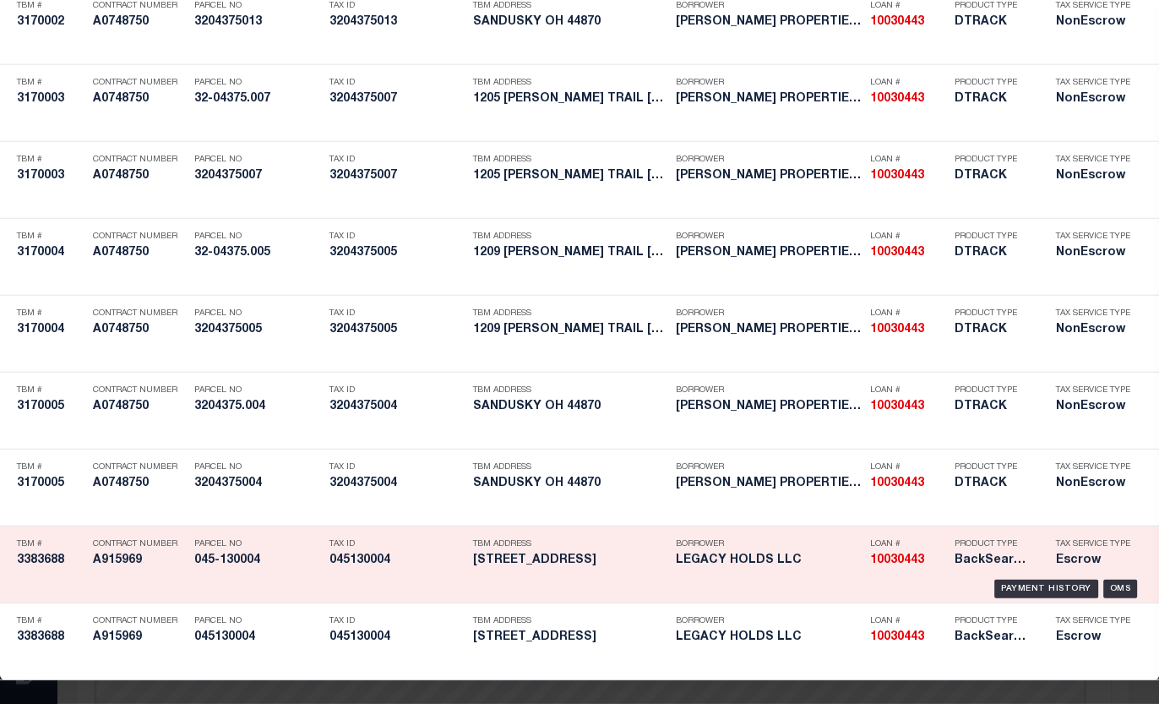
click at [379, 553] on h5 "045130004" at bounding box center [396, 560] width 135 height 14
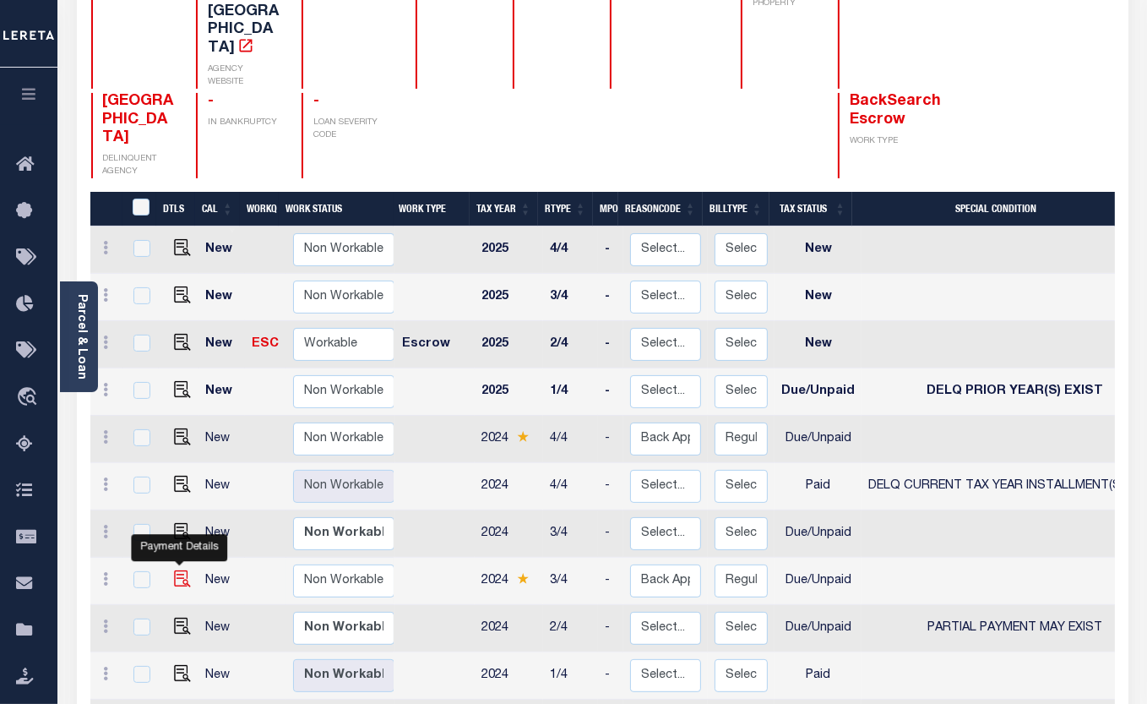
click at [183, 570] on img "" at bounding box center [182, 578] width 17 height 17
checkbox input "true"
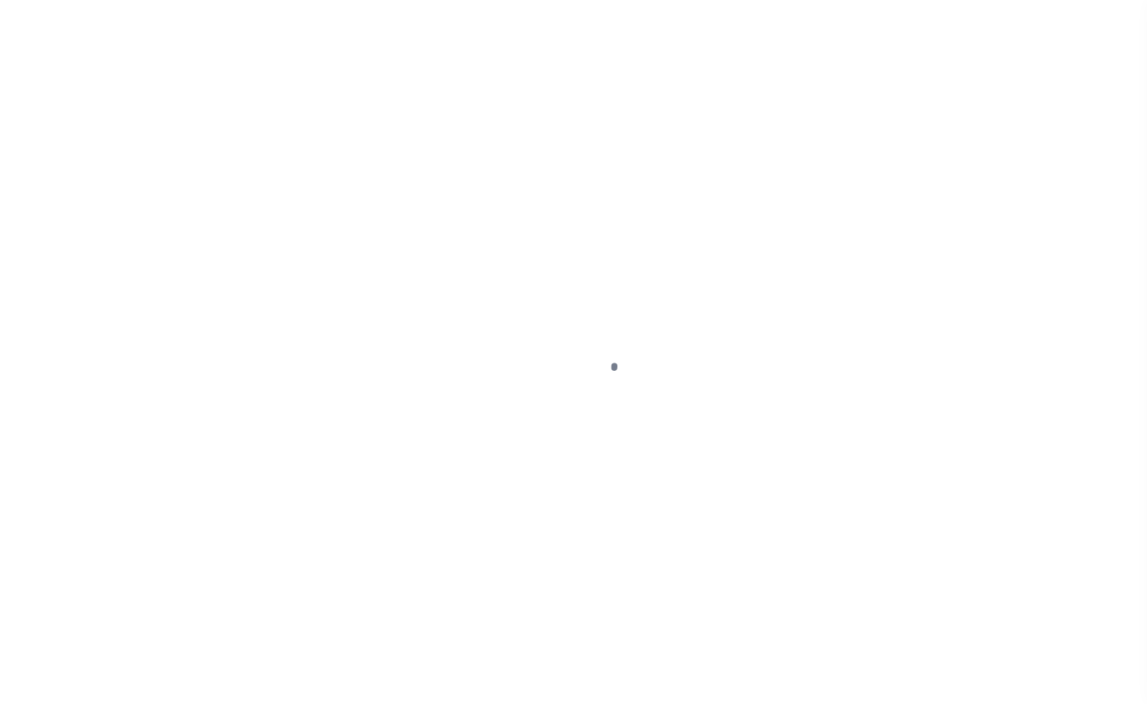
select select "DUE"
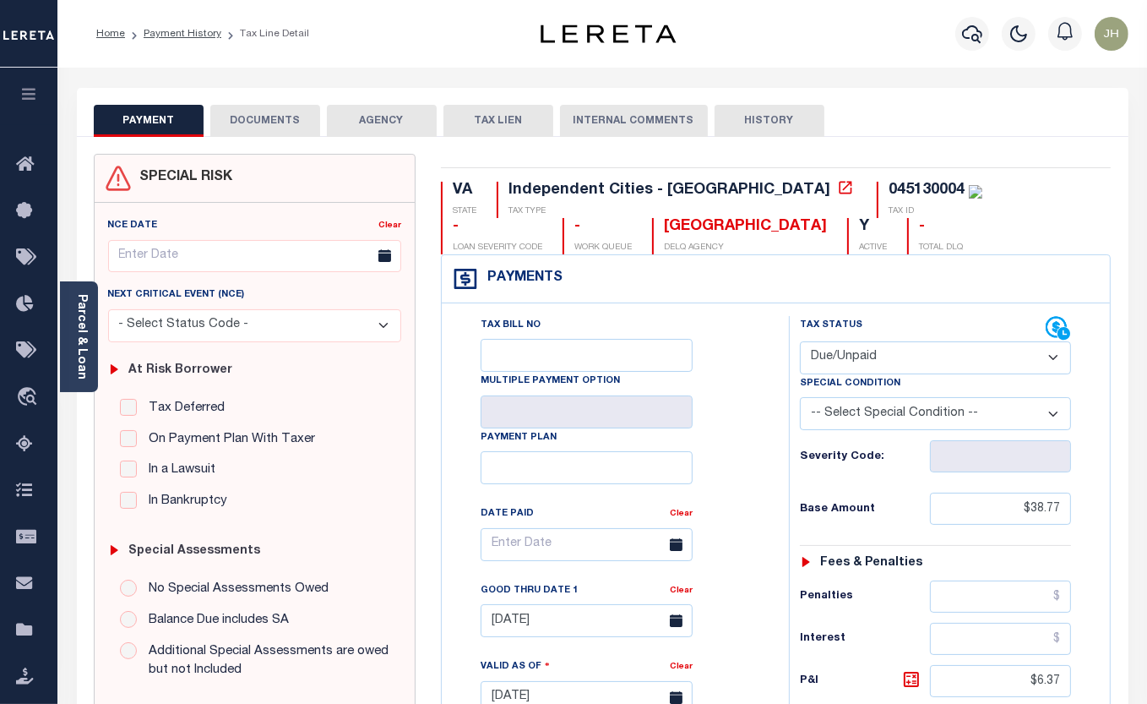
click at [262, 122] on button "DOCUMENTS" at bounding box center [265, 121] width 110 height 32
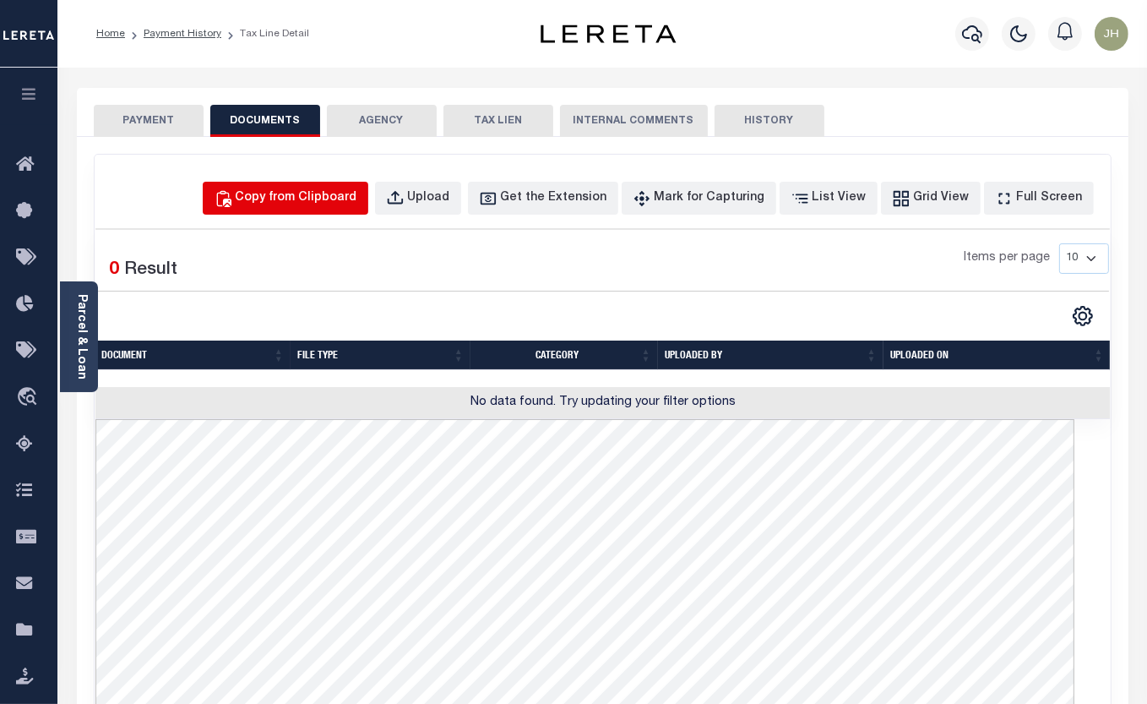
click at [329, 199] on div "Copy from Clipboard" at bounding box center [297, 198] width 122 height 19
select select "POP"
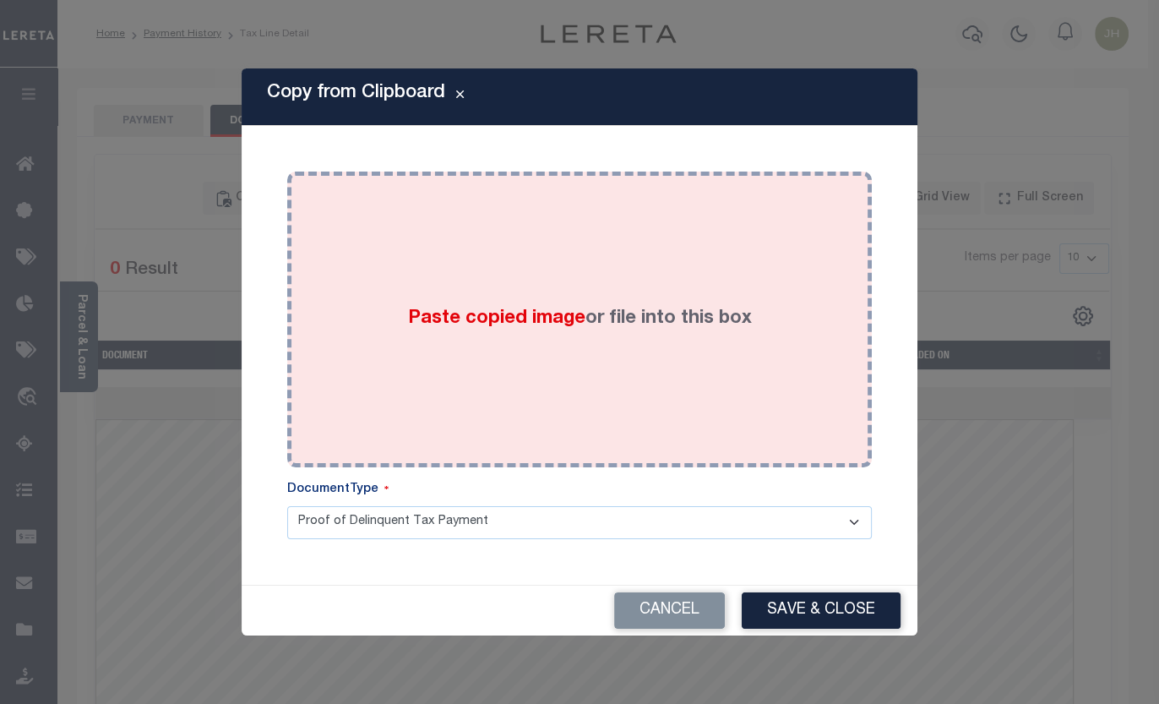
click at [536, 371] on div "Paste copied image or file into this box" at bounding box center [579, 319] width 559 height 270
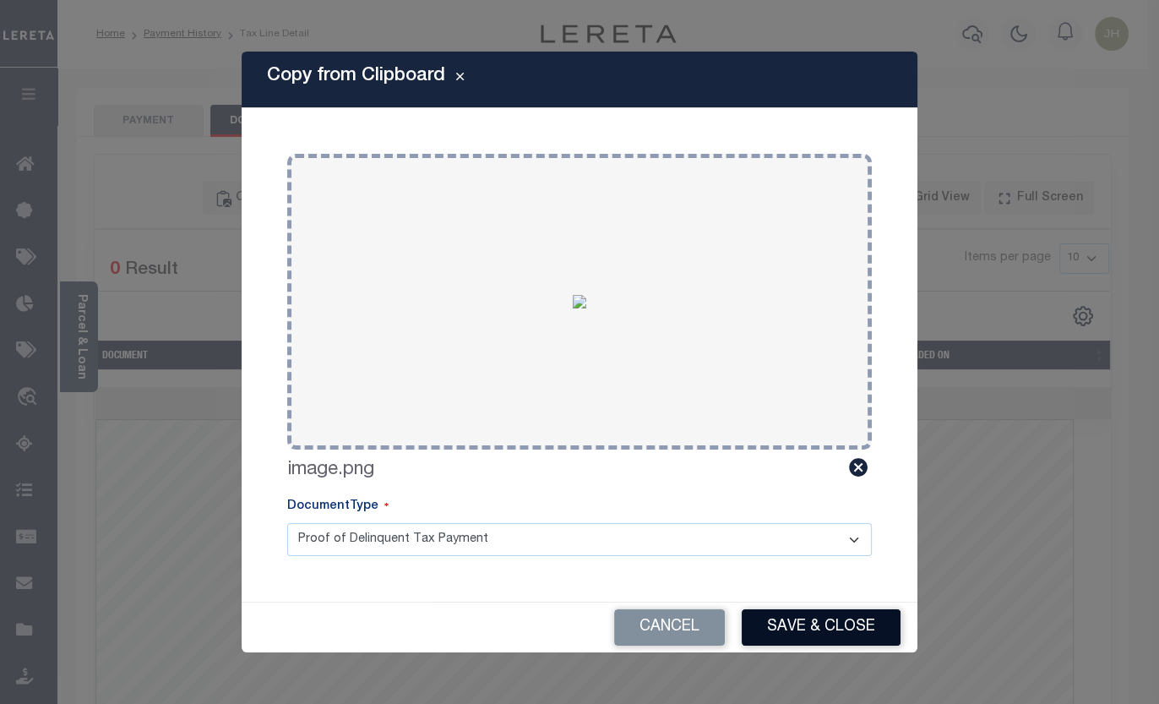
click at [802, 620] on button "Save & Close" at bounding box center [821, 627] width 159 height 36
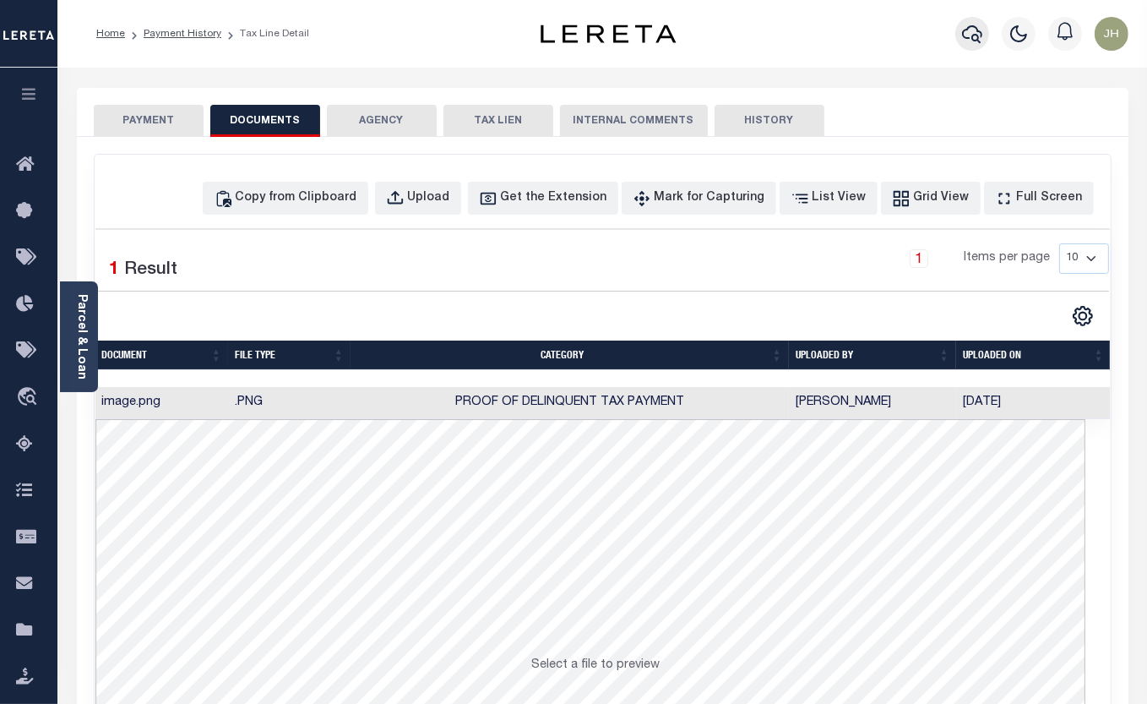
click at [971, 38] on icon "button" at bounding box center [972, 34] width 20 height 20
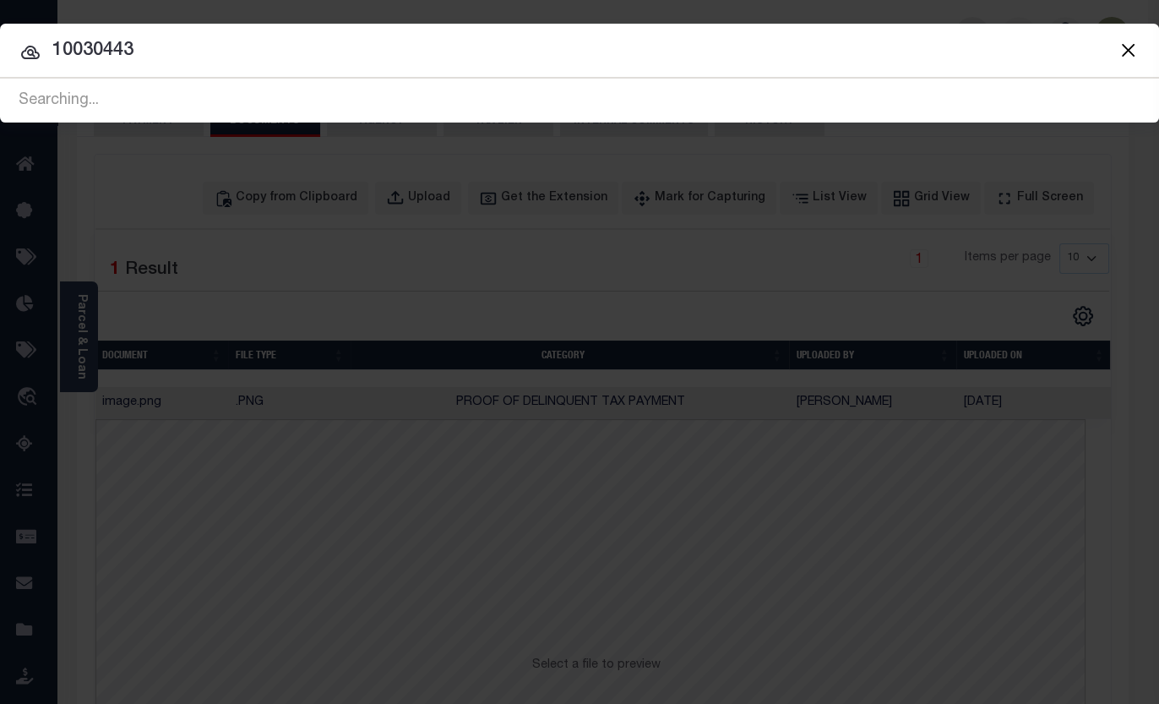
type input "10030443"
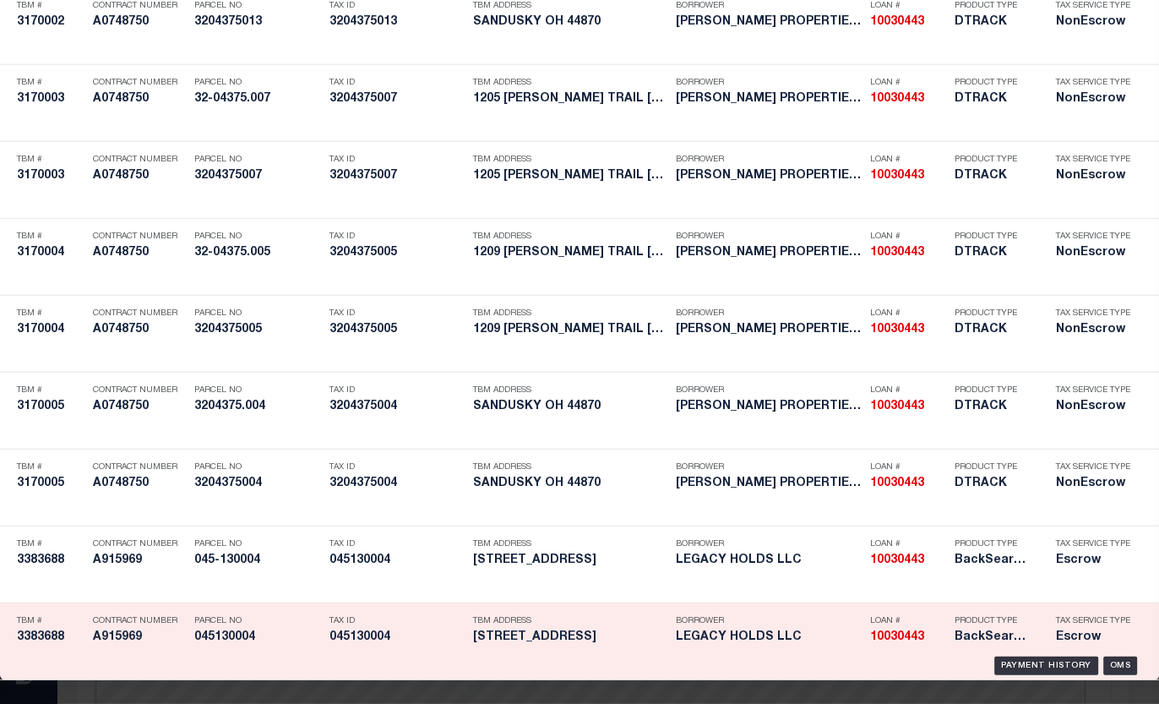
scroll to position [5026, 0]
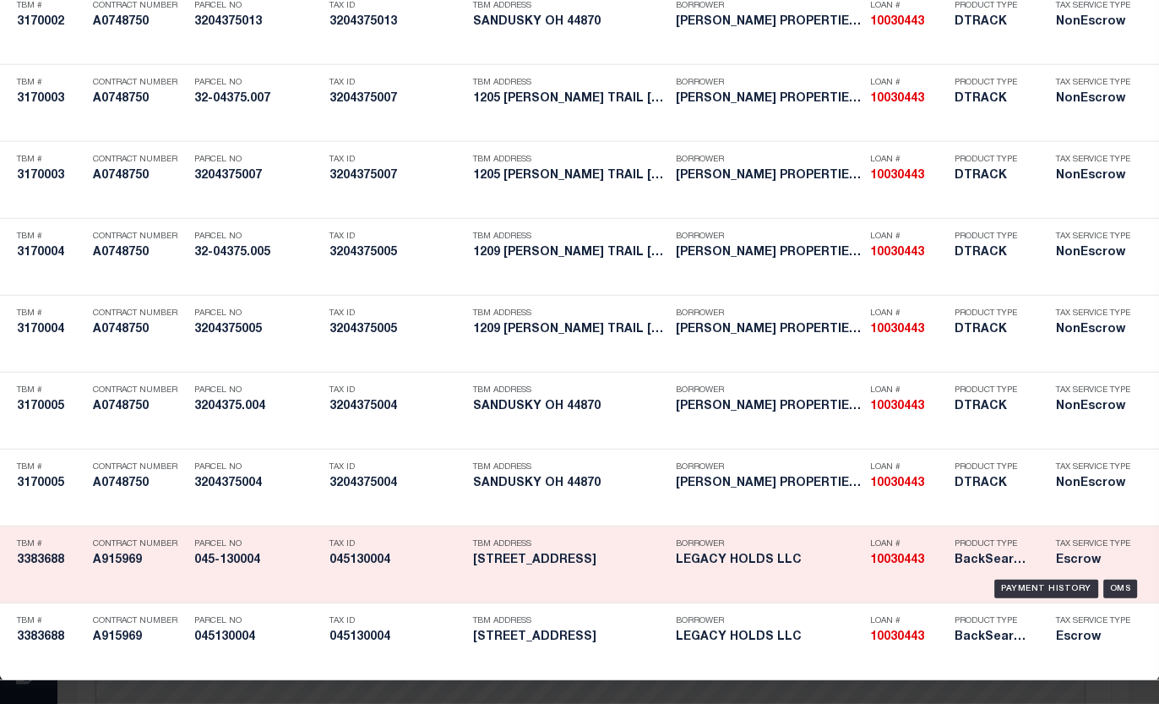
click at [367, 553] on h5 "045130004" at bounding box center [396, 560] width 135 height 14
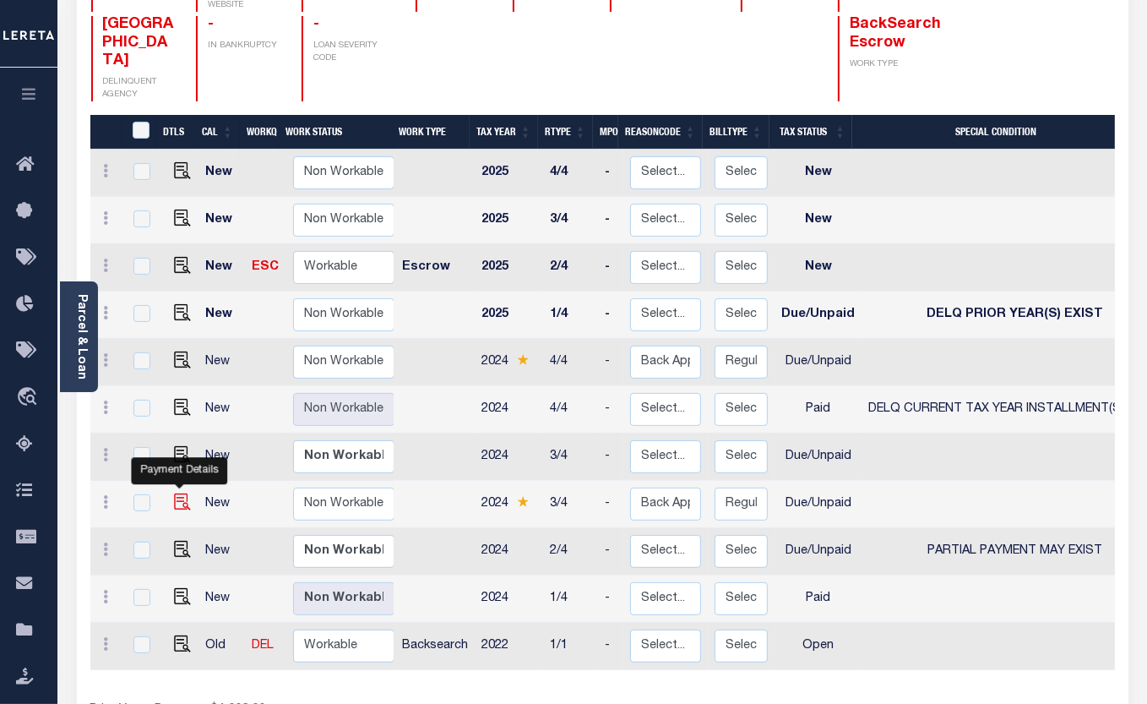
click at [182, 493] on img "" at bounding box center [182, 501] width 17 height 17
checkbox input "true"
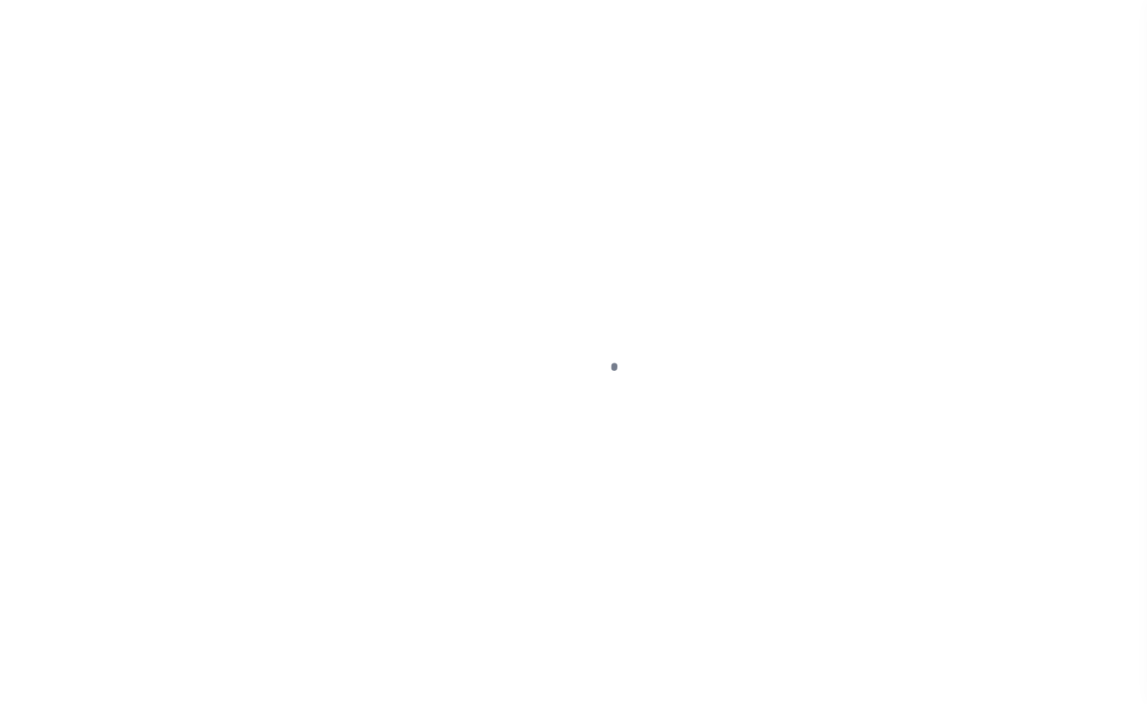
select select "DUE"
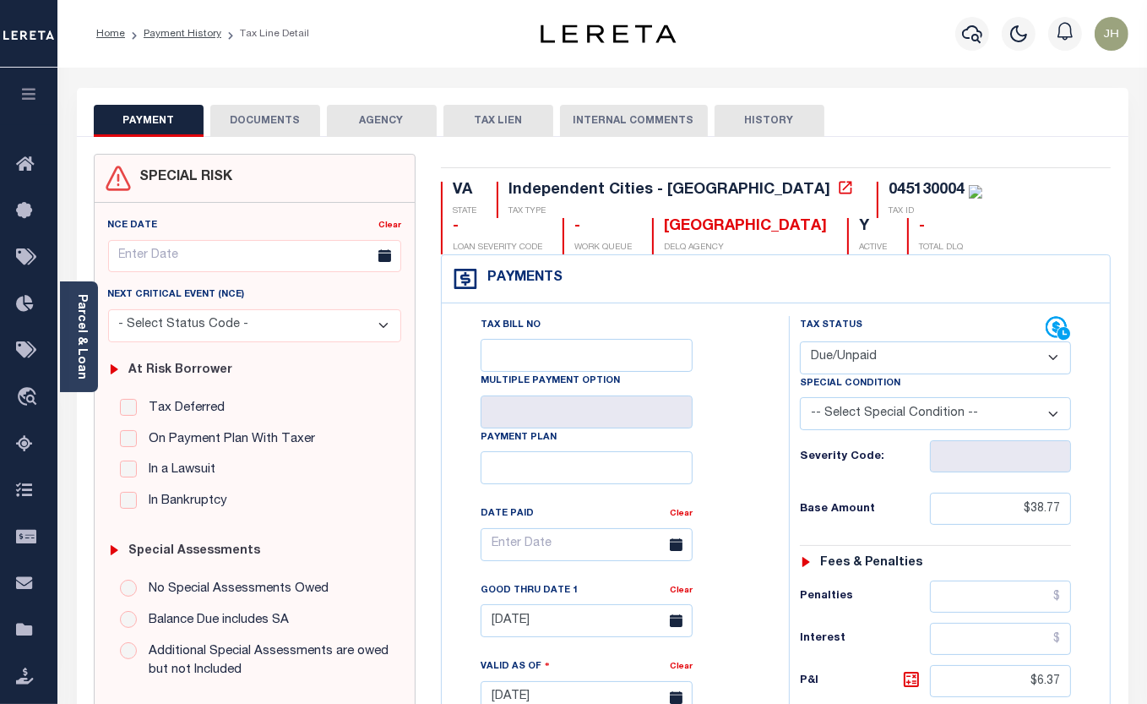
click at [248, 121] on button "DOCUMENTS" at bounding box center [265, 121] width 110 height 32
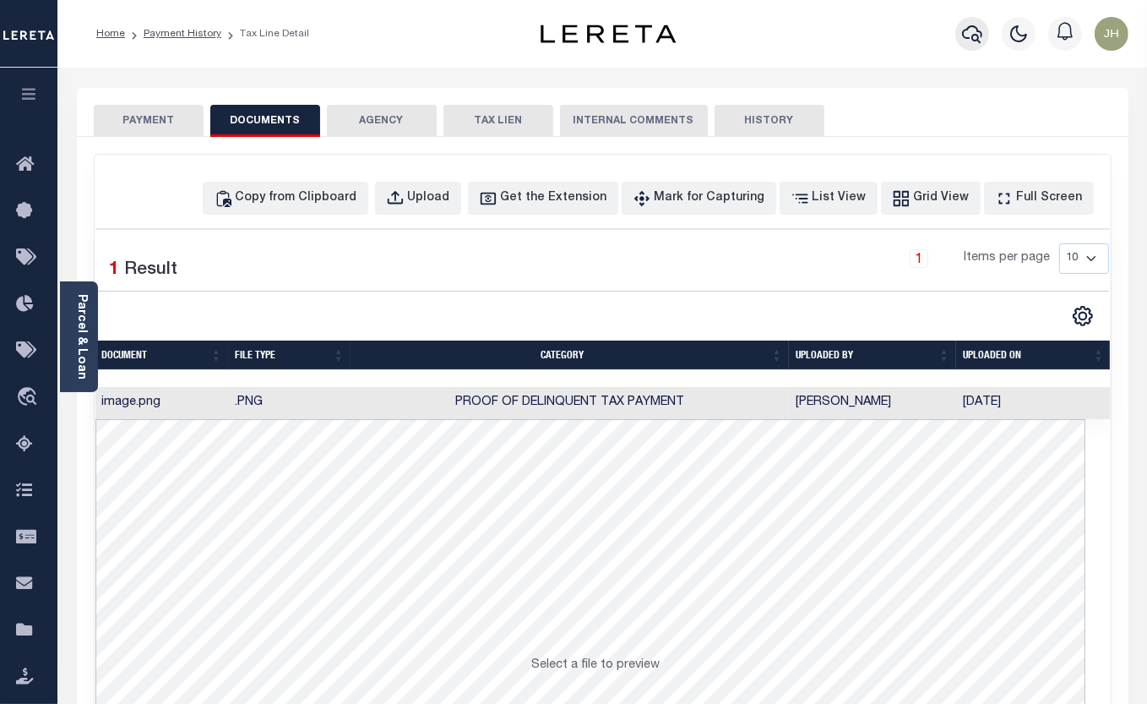
click at [974, 40] on icon "button" at bounding box center [972, 34] width 20 height 20
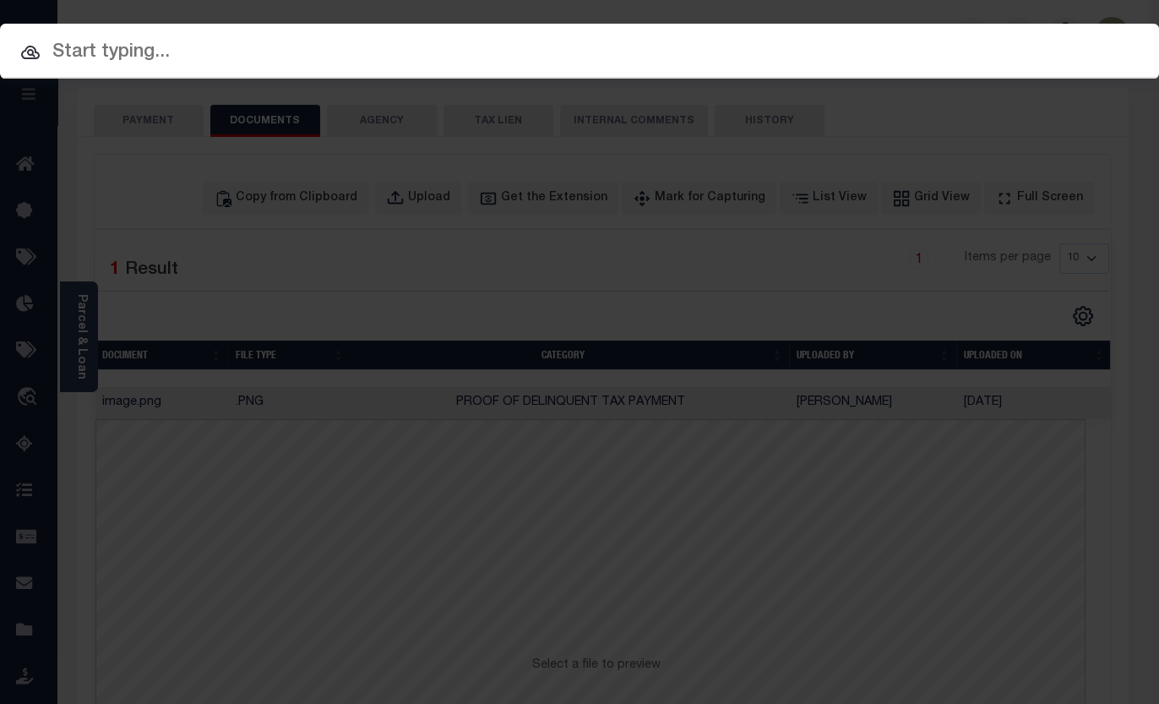
click at [256, 55] on input "text" at bounding box center [579, 53] width 1159 height 30
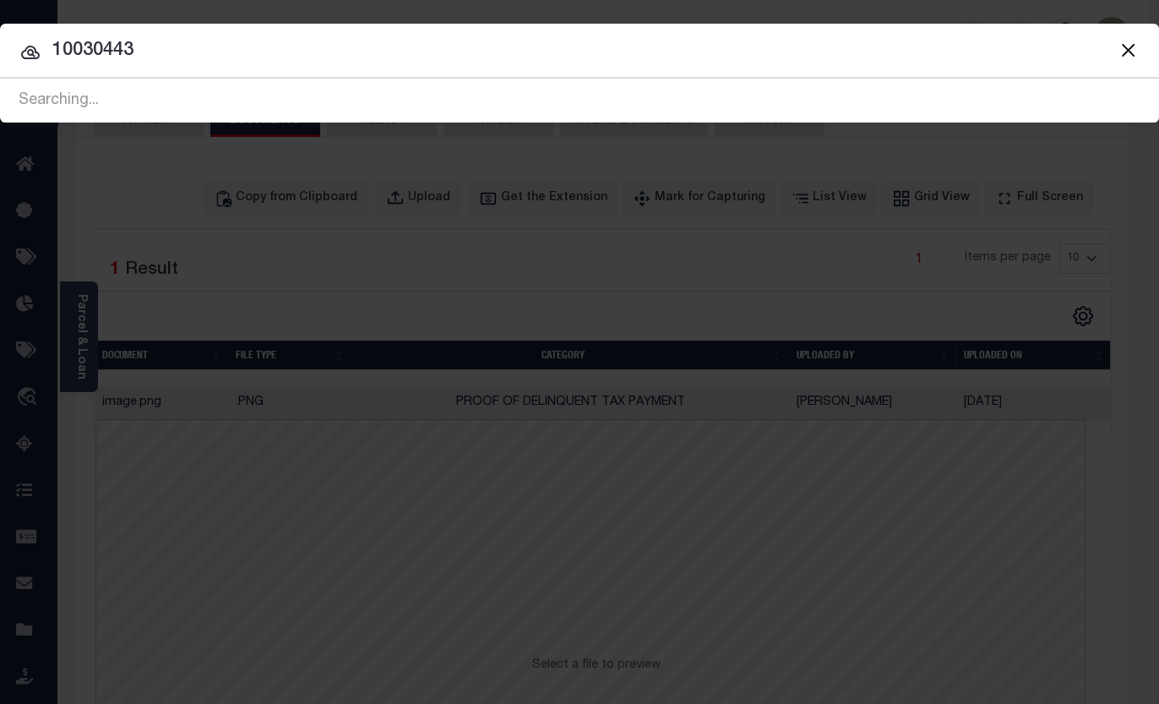
type input "10030443"
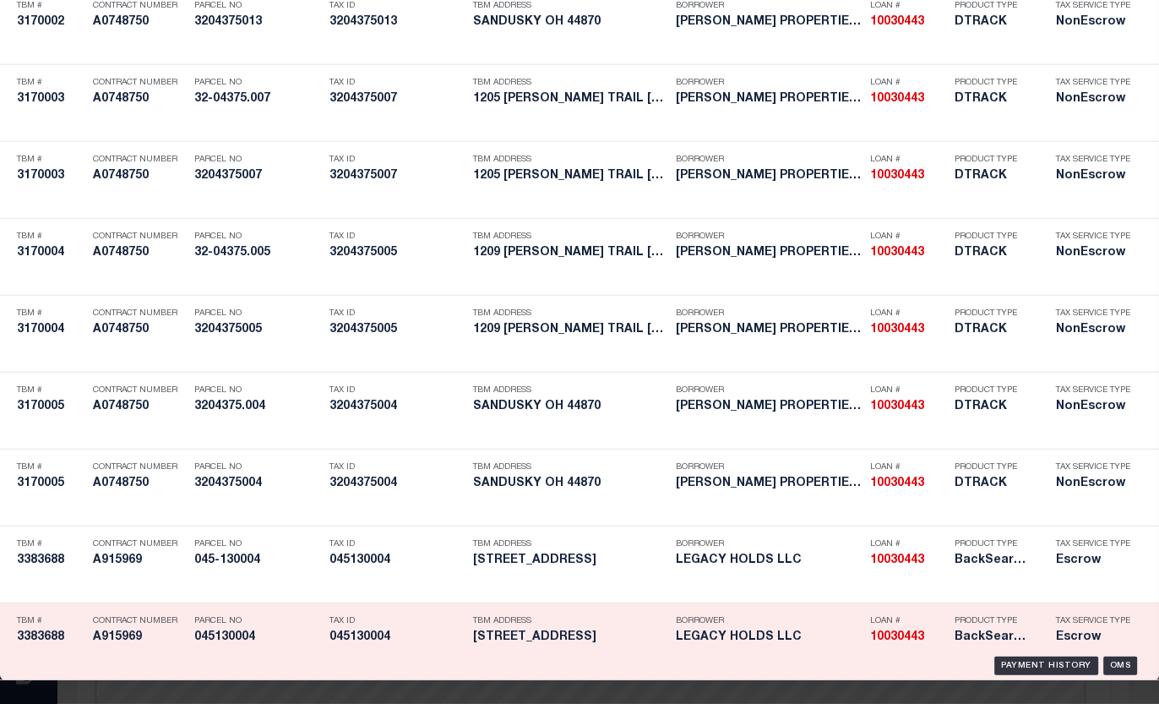
scroll to position [5026, 0]
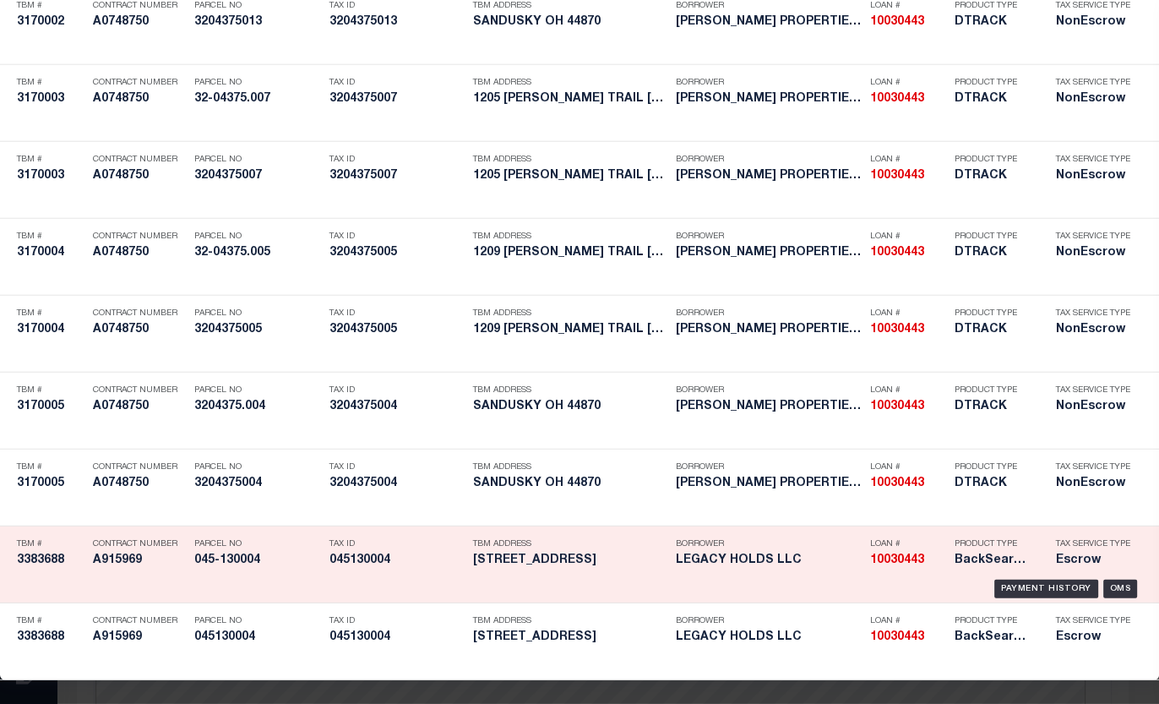
click at [366, 553] on h5 "045130004" at bounding box center [396, 560] width 135 height 14
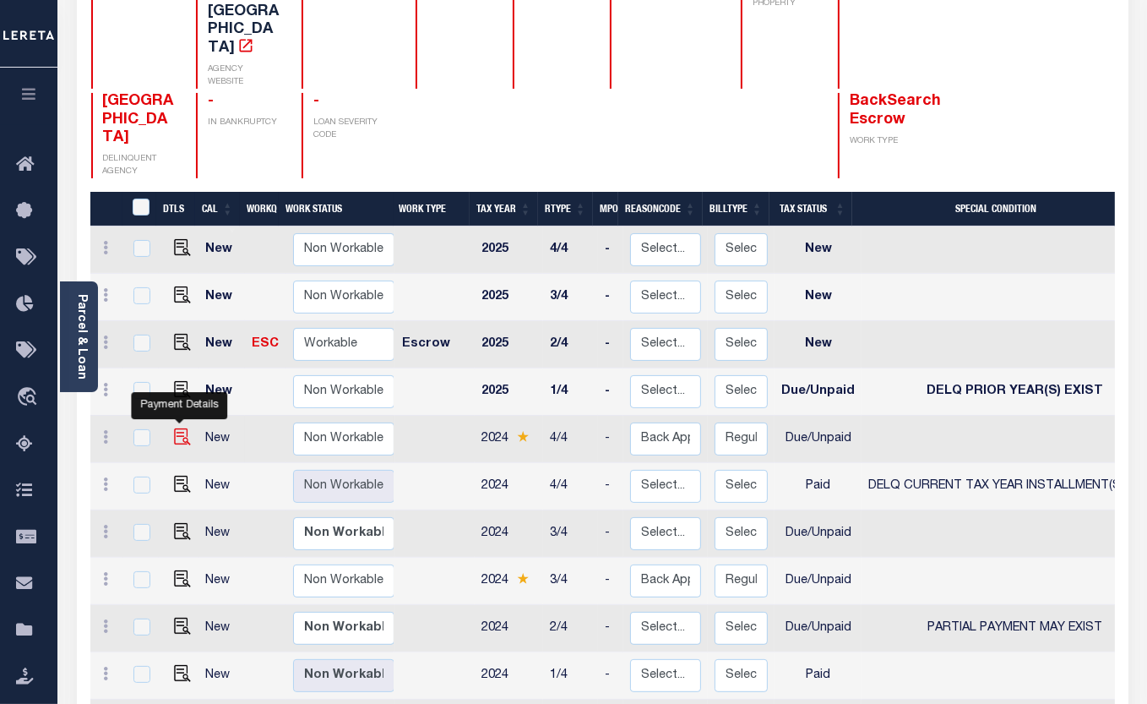
click at [178, 428] on img "" at bounding box center [182, 436] width 17 height 17
checkbox input "true"
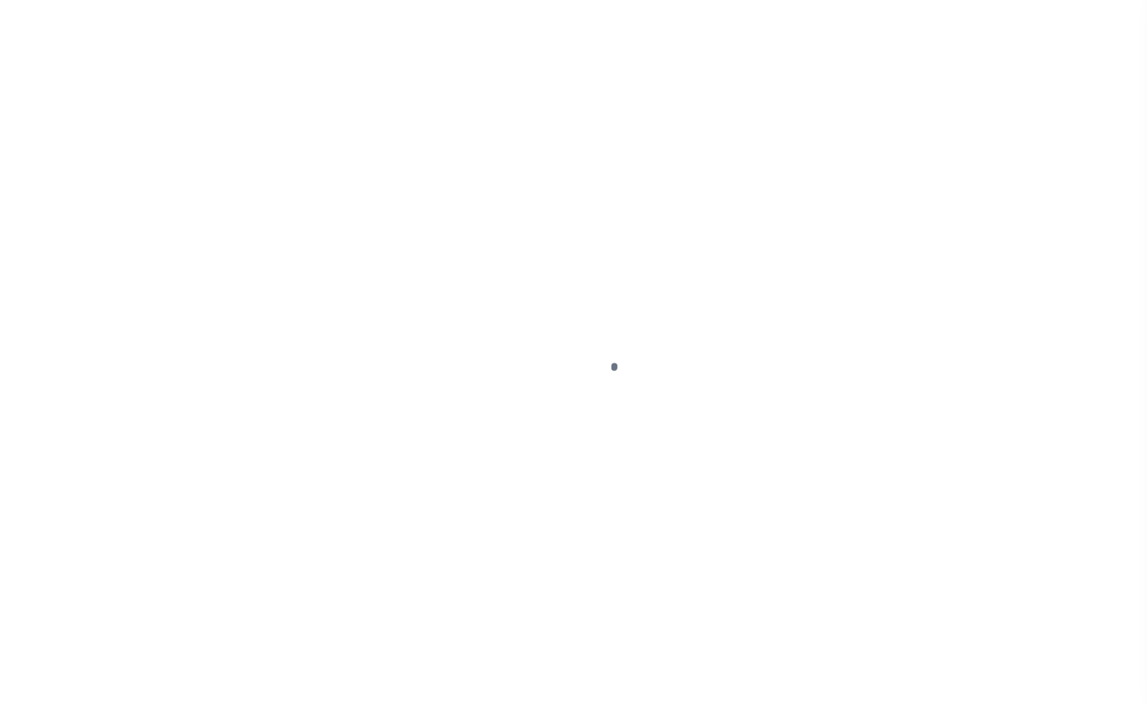
select select "DUE"
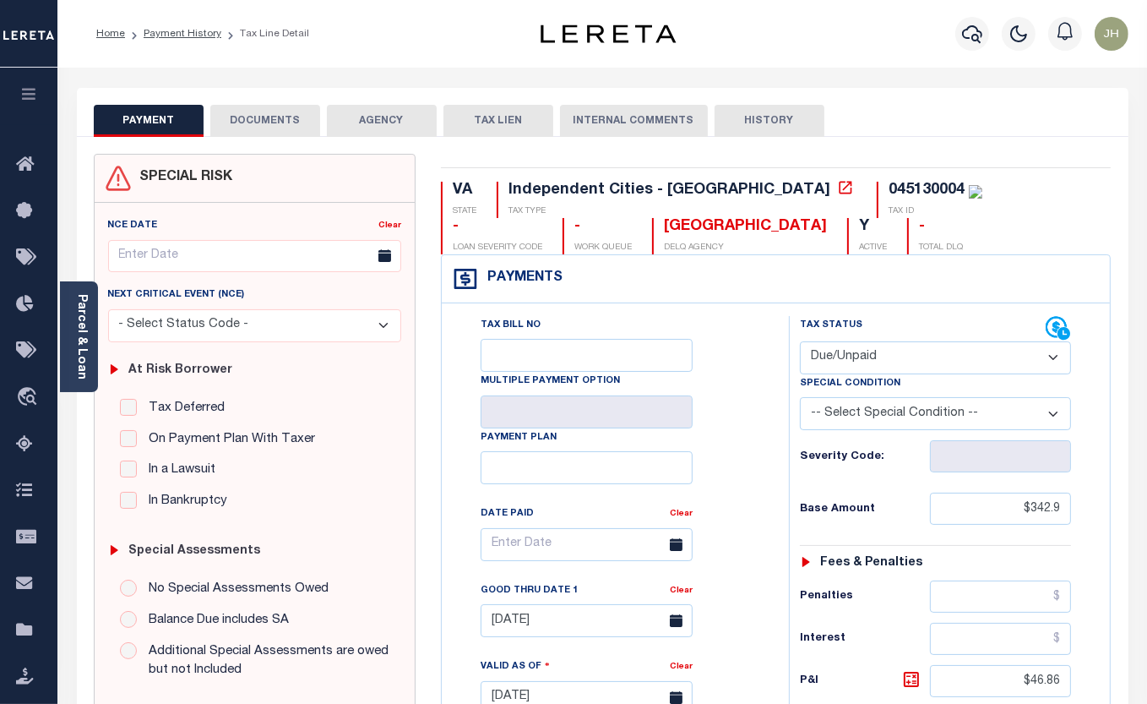
click at [279, 121] on button "DOCUMENTS" at bounding box center [265, 121] width 110 height 32
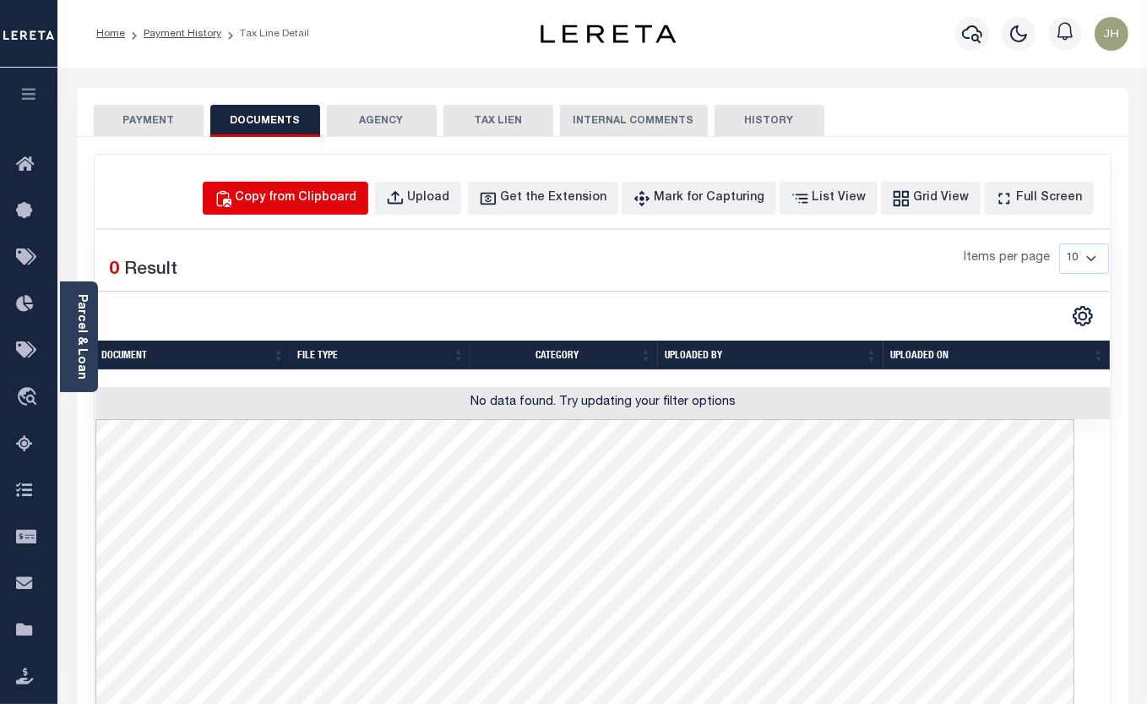
click at [285, 202] on div "Copy from Clipboard" at bounding box center [297, 198] width 122 height 19
select select "POP"
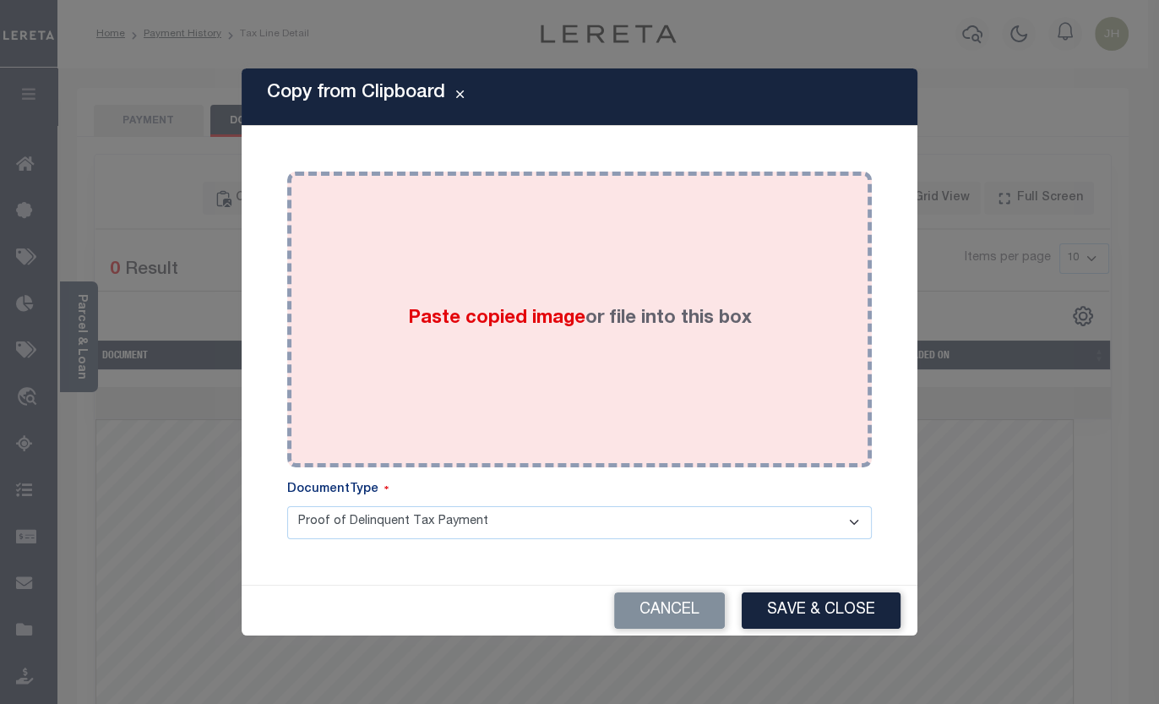
click at [453, 268] on div "Paste copied image or file into this box" at bounding box center [579, 319] width 559 height 270
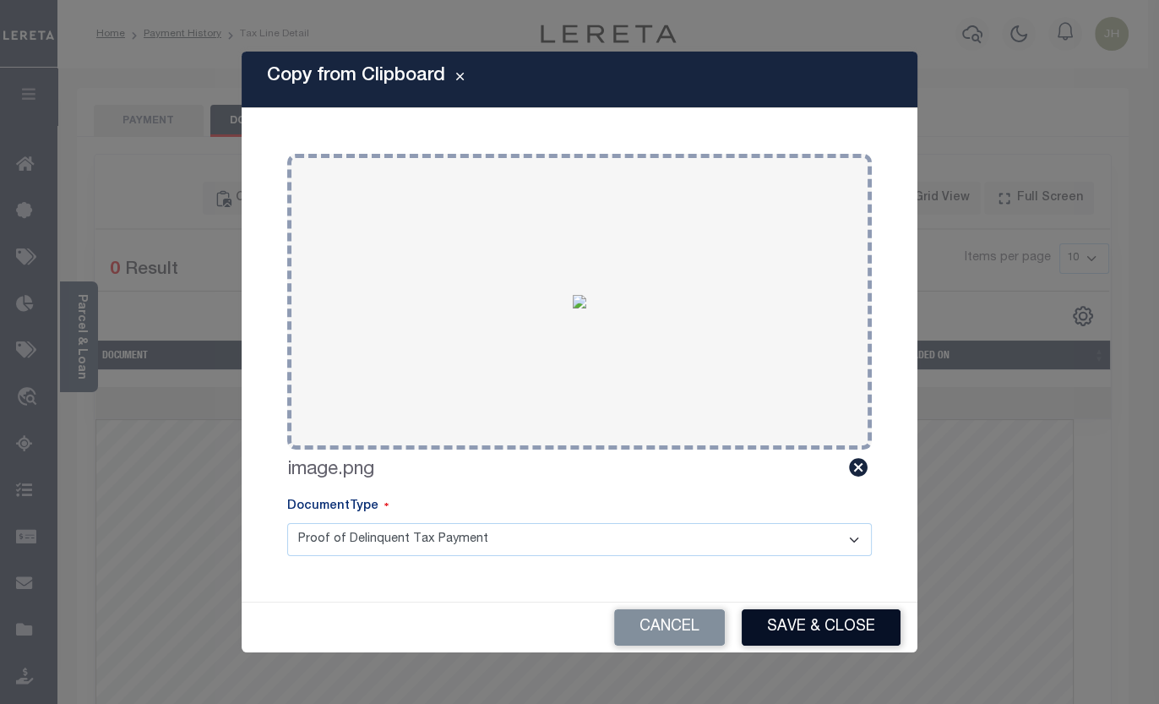
click at [790, 629] on button "Save & Close" at bounding box center [821, 627] width 159 height 36
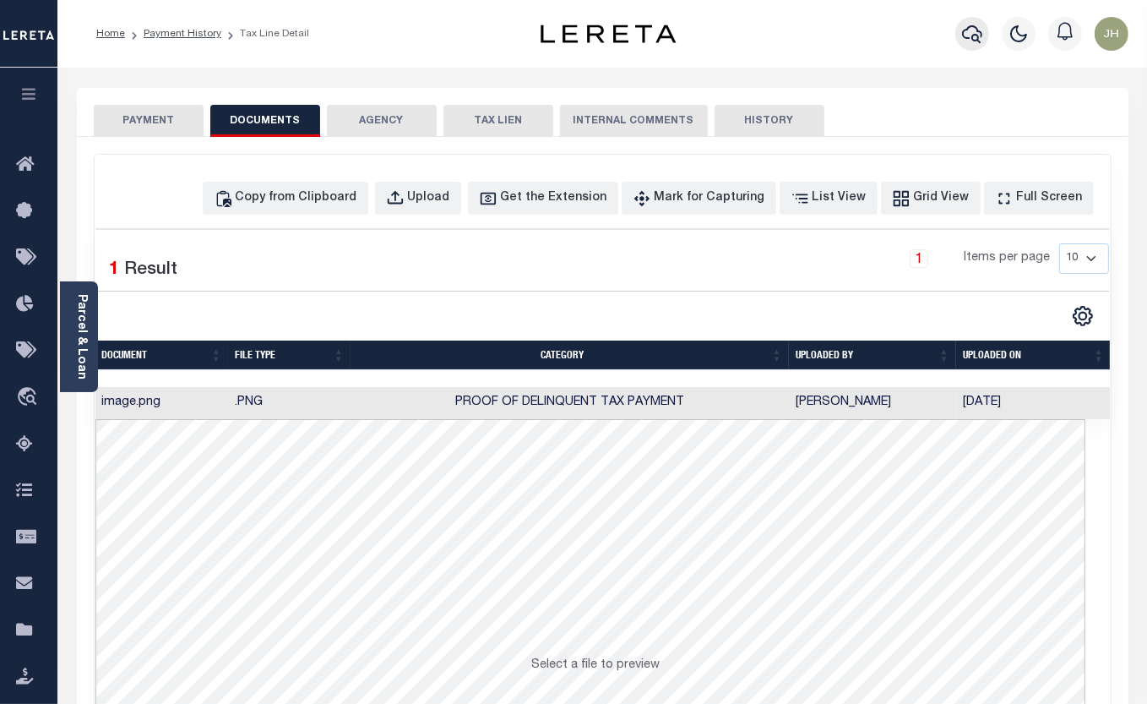
click at [970, 39] on icon "button" at bounding box center [972, 34] width 20 height 20
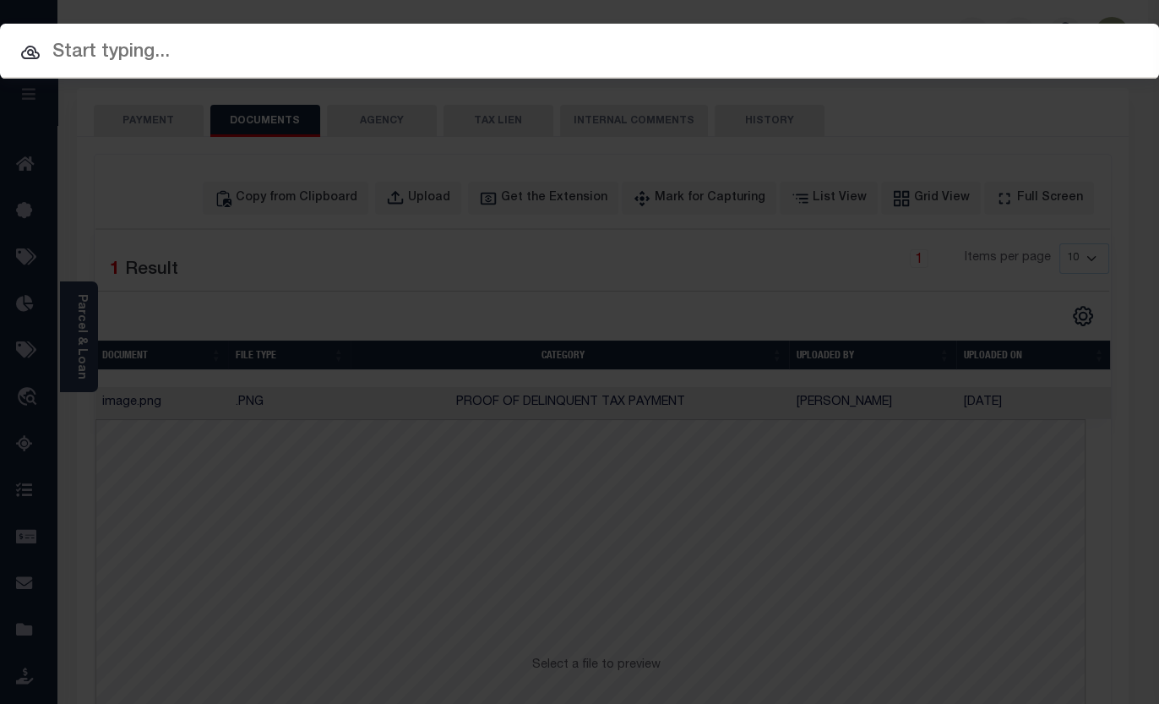
click at [181, 56] on input "text" at bounding box center [579, 53] width 1159 height 30
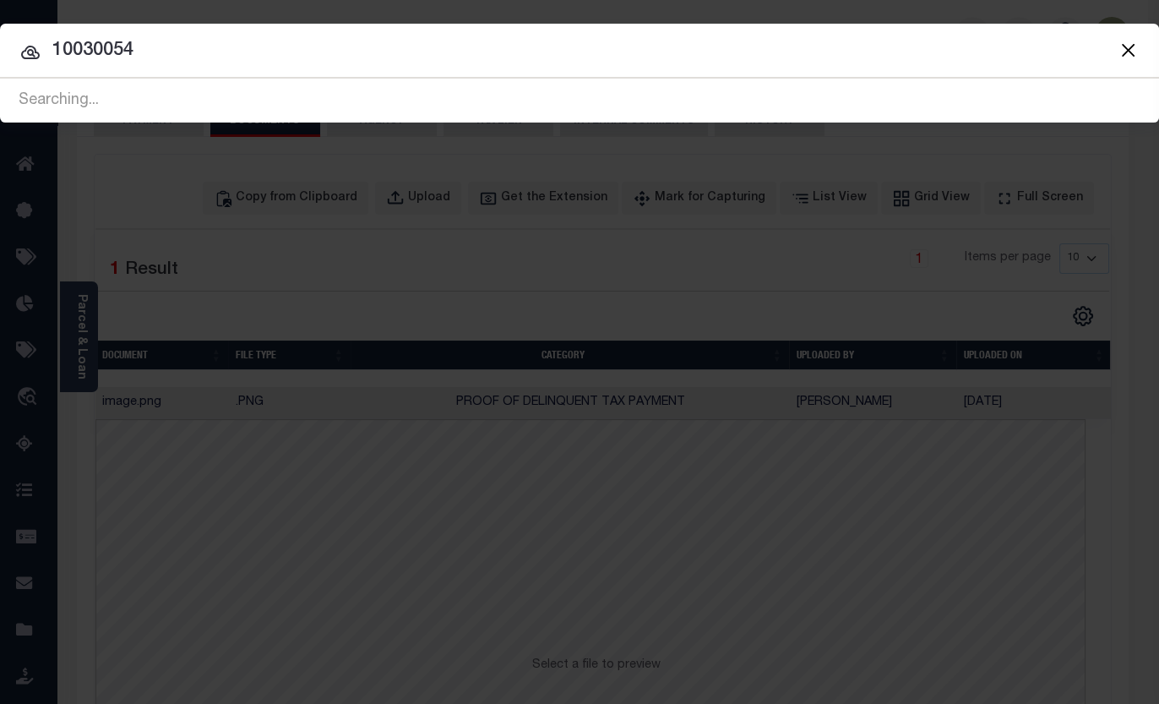
type input "10030054"
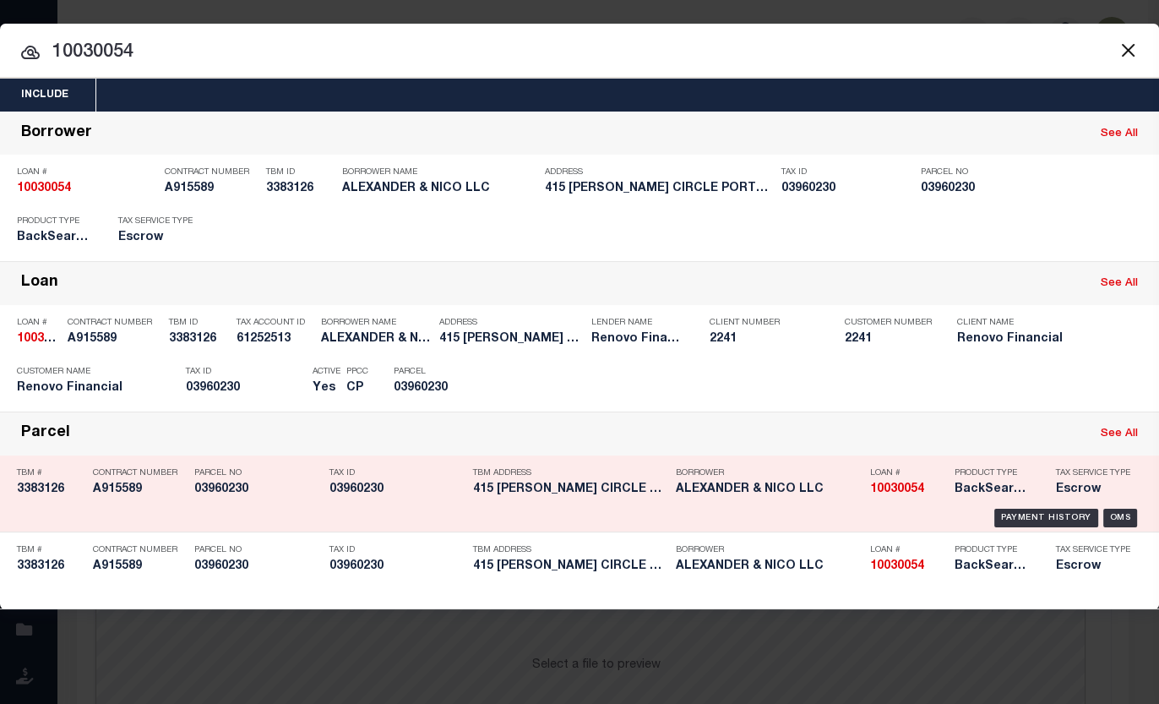
click at [493, 487] on h5 "415 CARVER CIRCLE PORTSMOUTH VA..." at bounding box center [570, 489] width 194 height 14
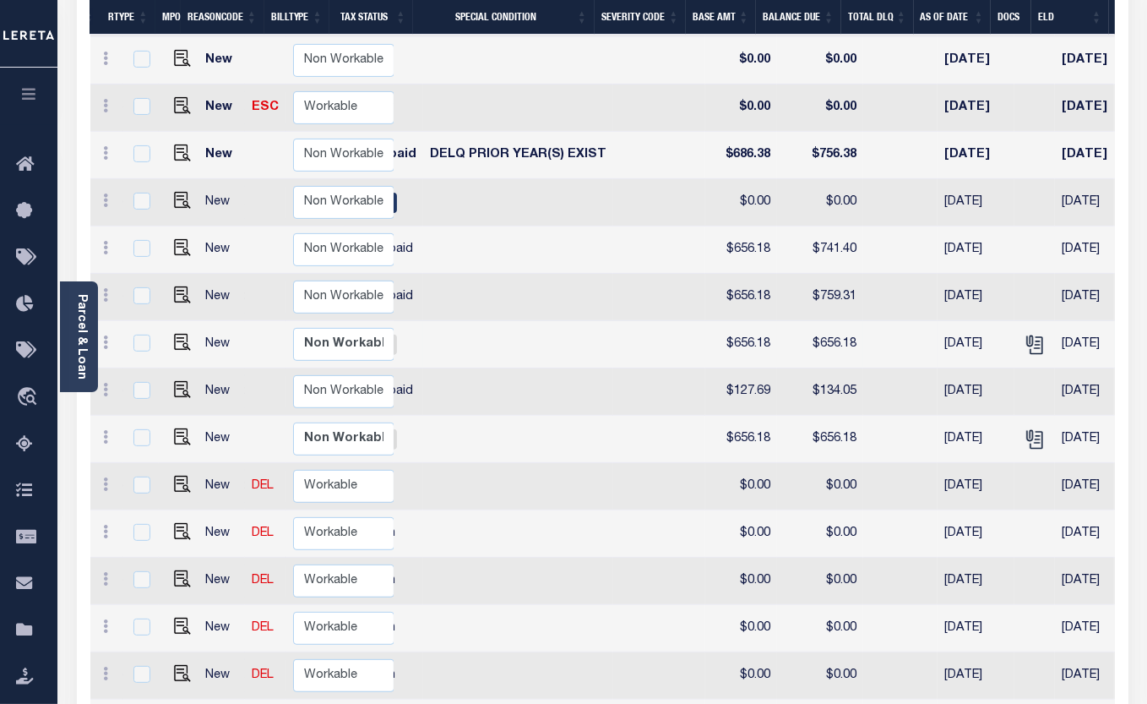
scroll to position [460, 0]
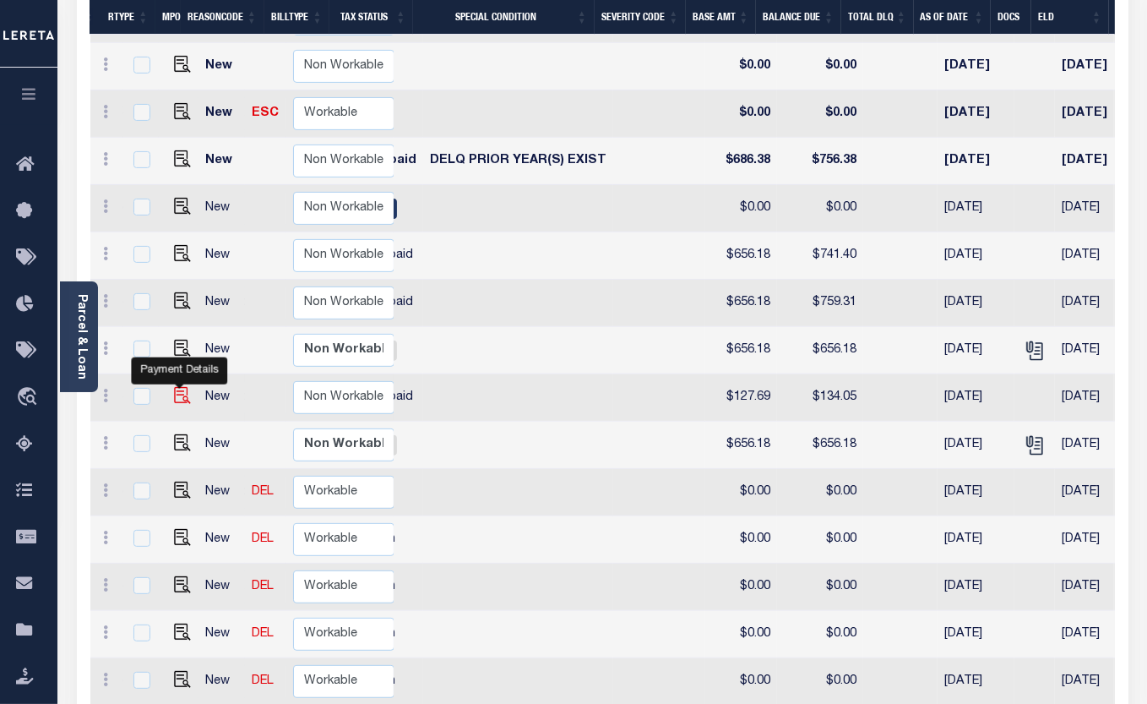
click at [177, 387] on img "" at bounding box center [182, 395] width 17 height 17
checkbox input "true"
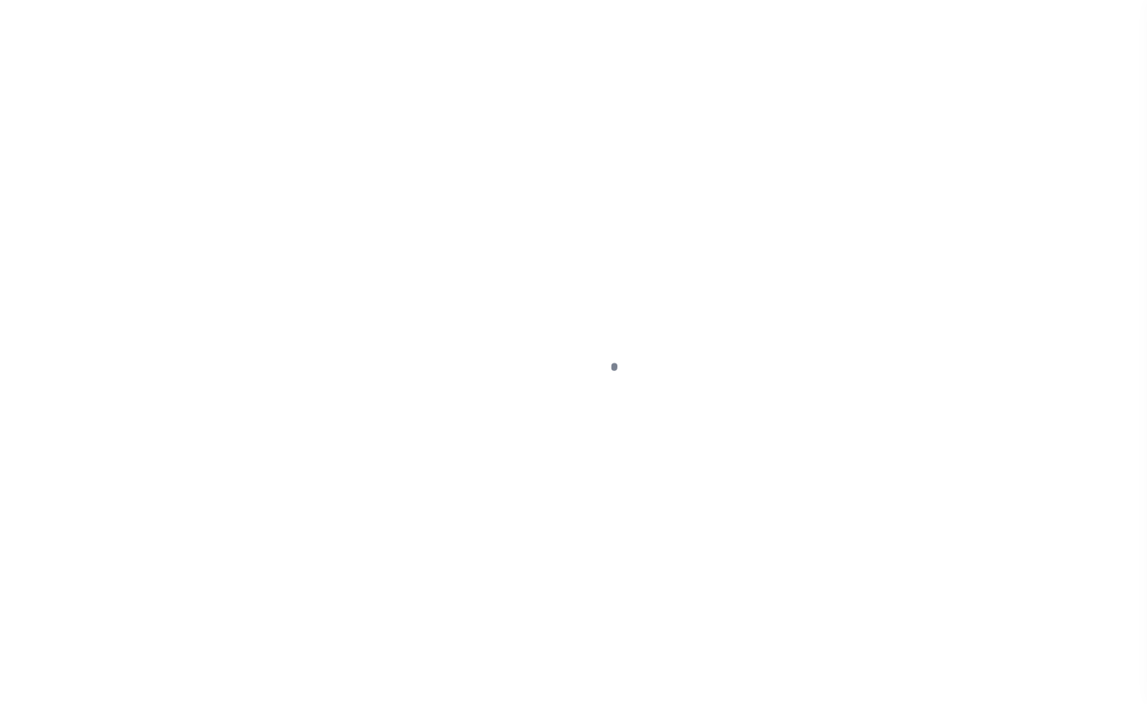
select select "DUE"
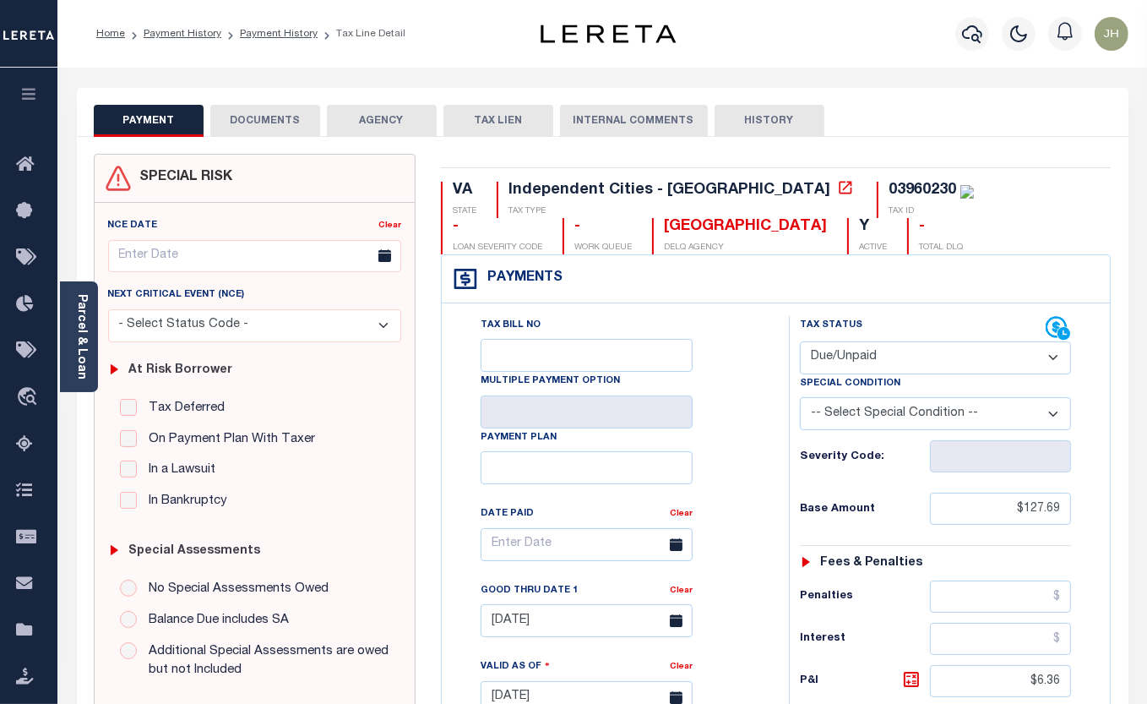
click at [262, 117] on button "DOCUMENTS" at bounding box center [265, 121] width 110 height 32
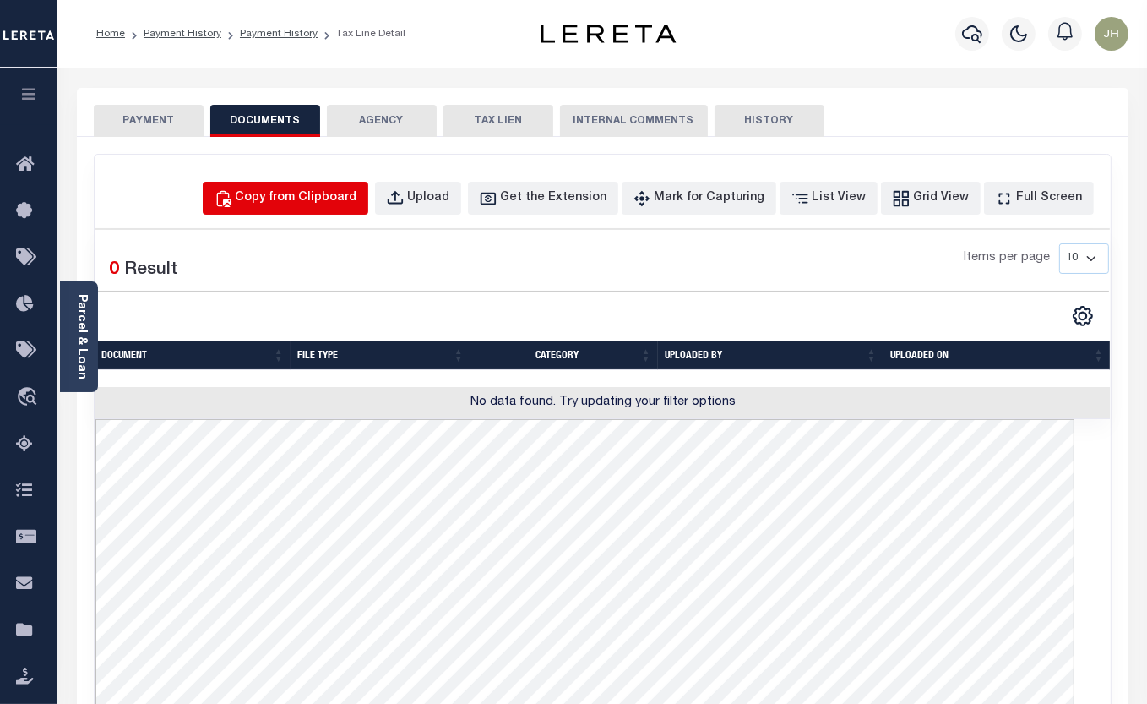
click at [328, 199] on div "Copy from Clipboard" at bounding box center [297, 198] width 122 height 19
select select "POP"
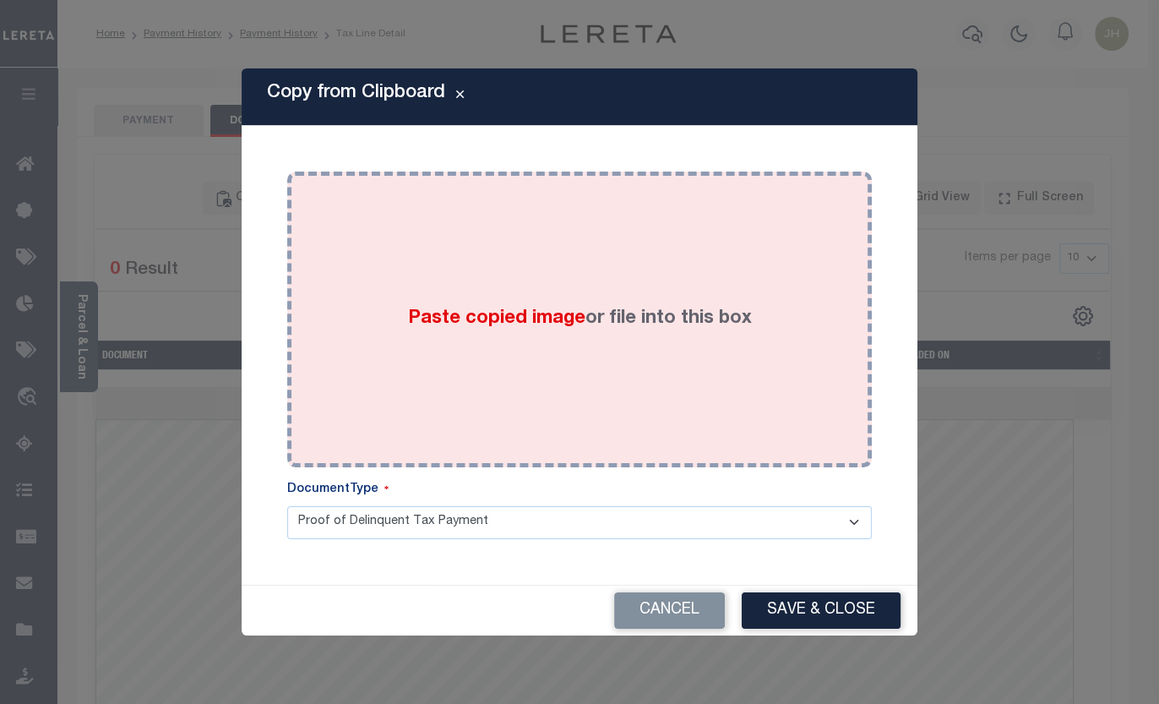
click at [387, 352] on div "Paste copied image or file into this box" at bounding box center [579, 319] width 559 height 270
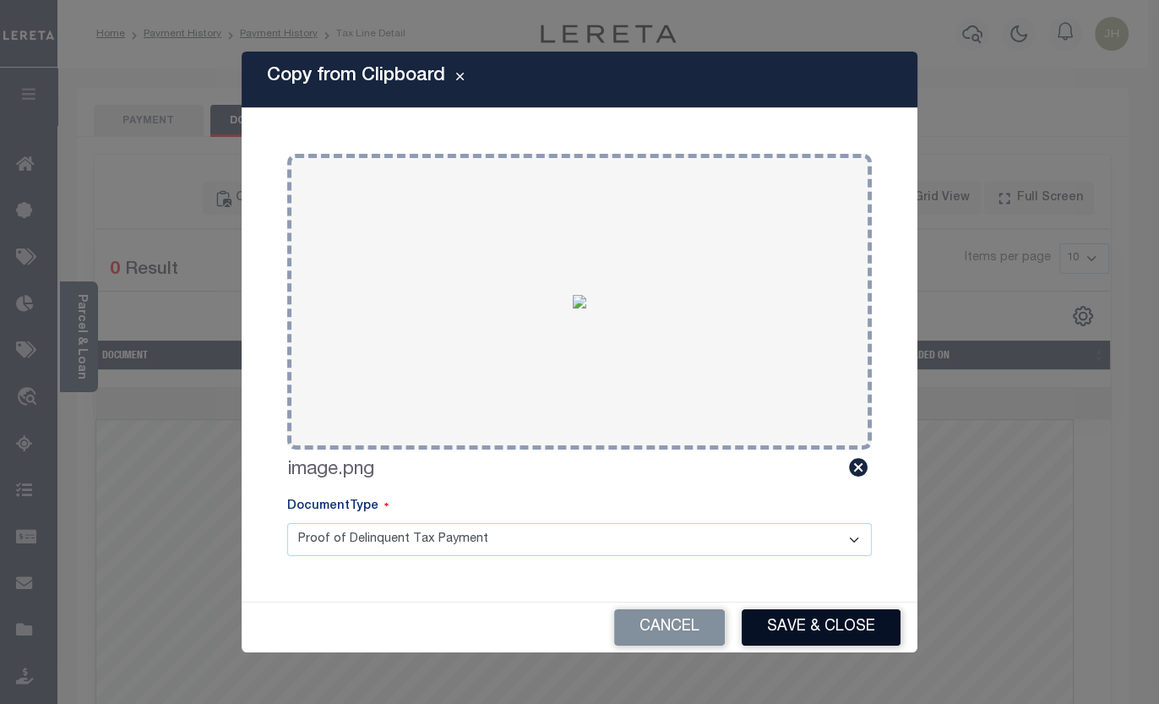
click at [832, 625] on button "Save & Close" at bounding box center [821, 627] width 159 height 36
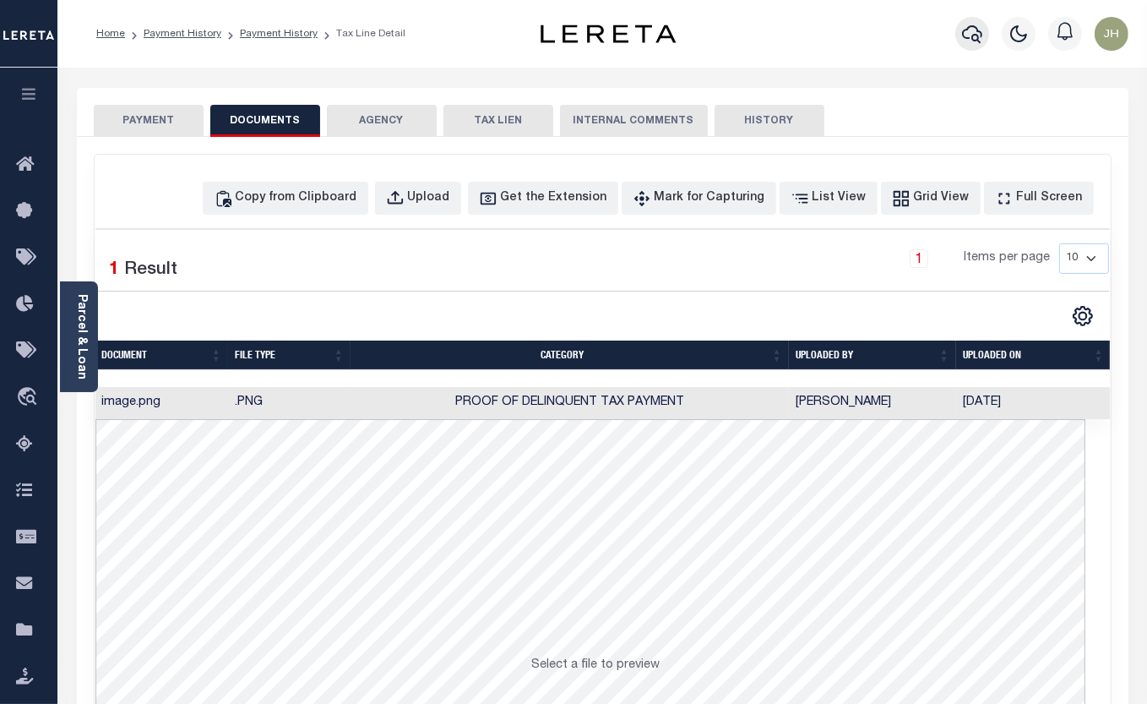
click at [970, 39] on icon "button" at bounding box center [972, 34] width 20 height 20
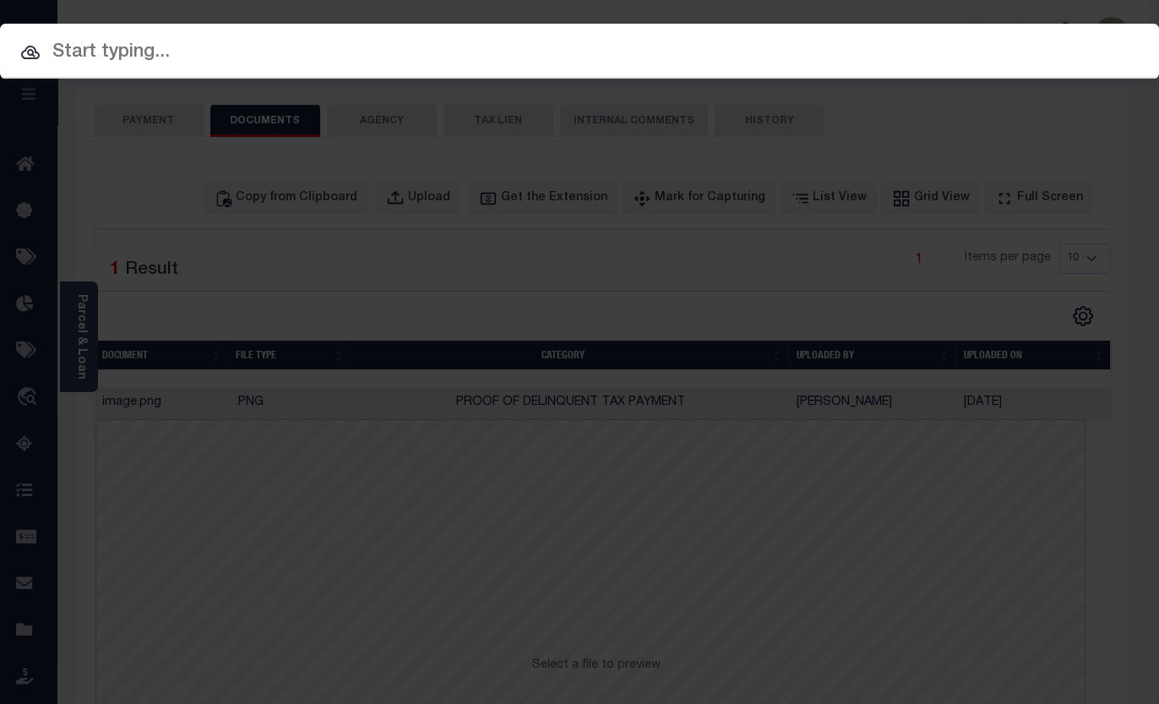
click at [269, 58] on input "text" at bounding box center [579, 53] width 1159 height 30
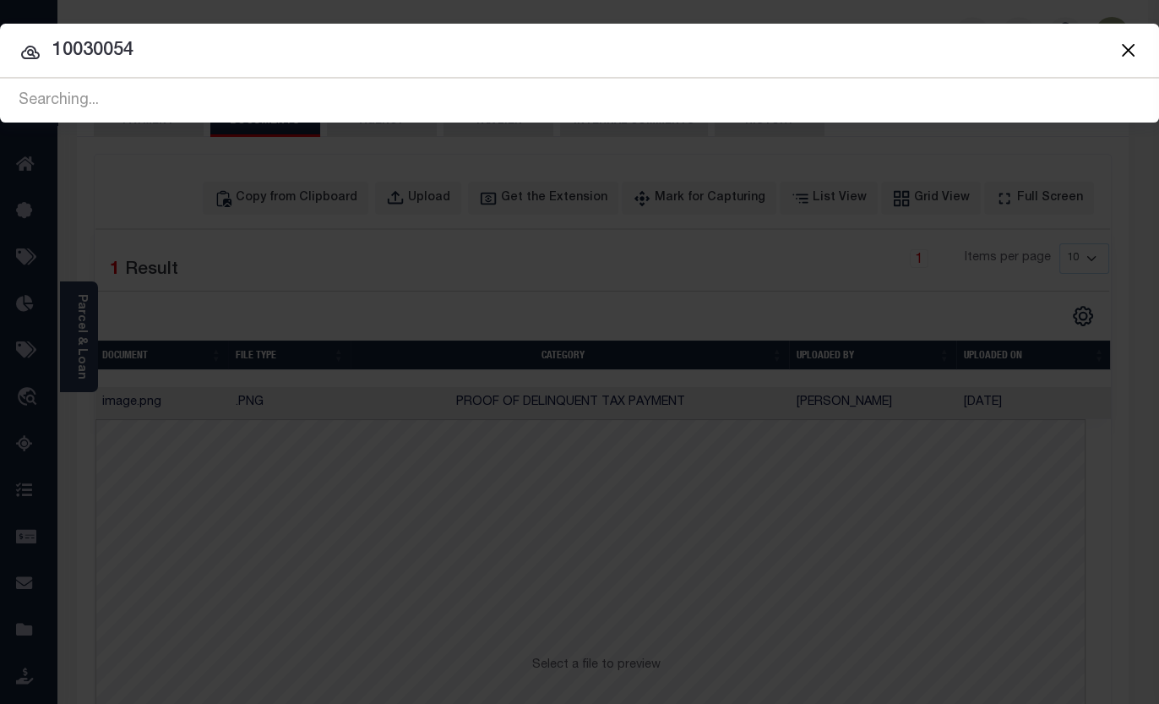
type input "10030054"
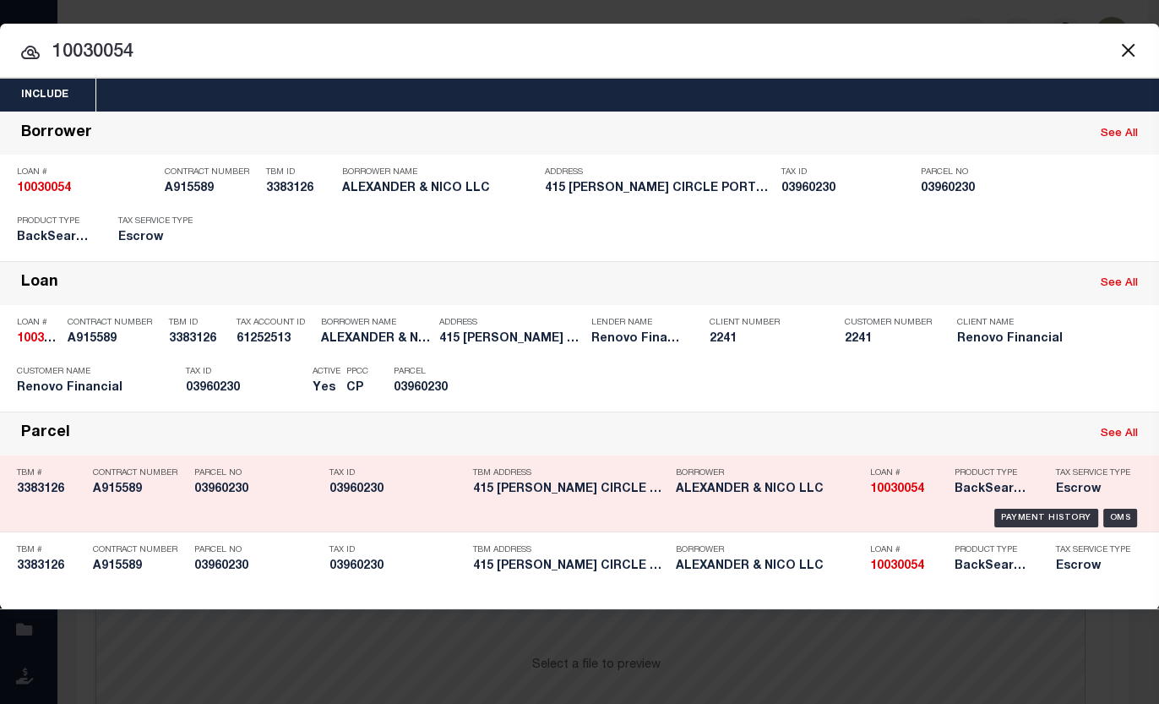
click at [903, 488] on strong "10030054" at bounding box center [897, 489] width 54 height 12
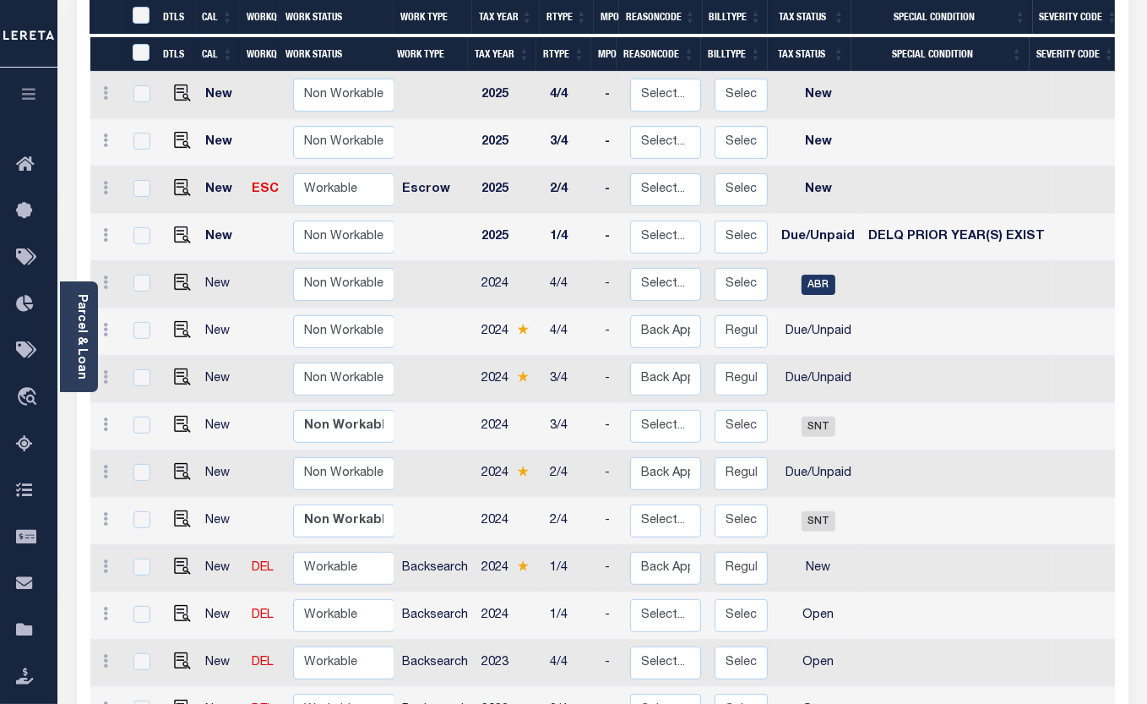
scroll to position [383, 0]
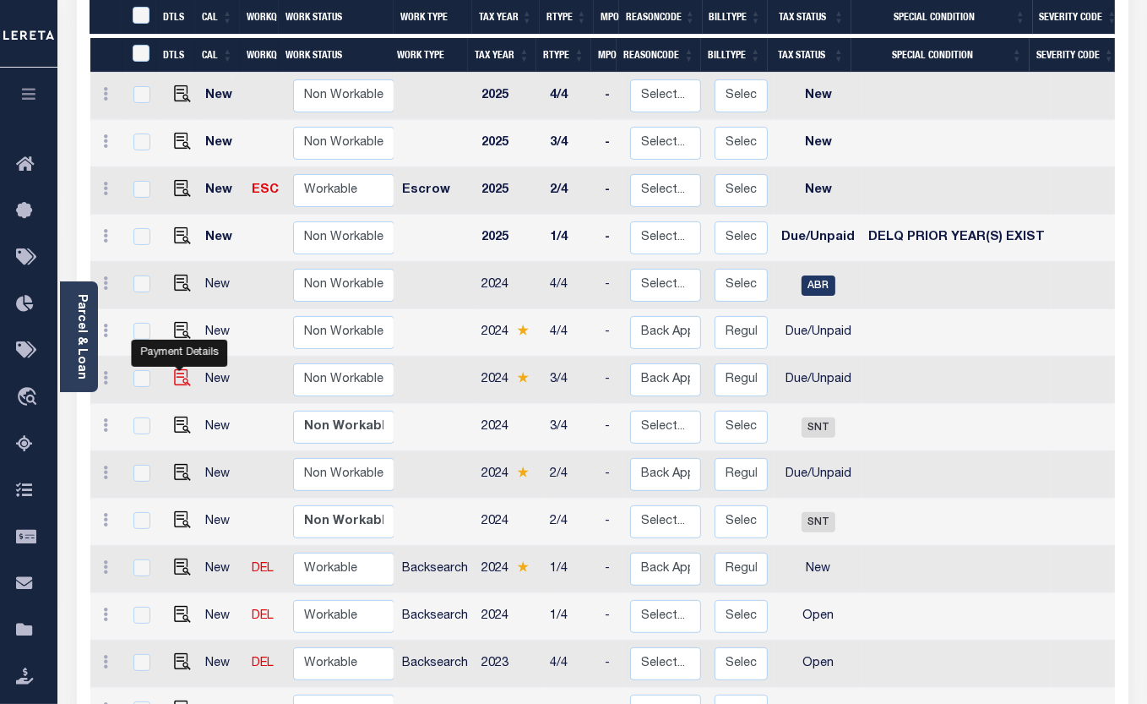
click at [185, 369] on img "" at bounding box center [182, 377] width 17 height 17
checkbox input "true"
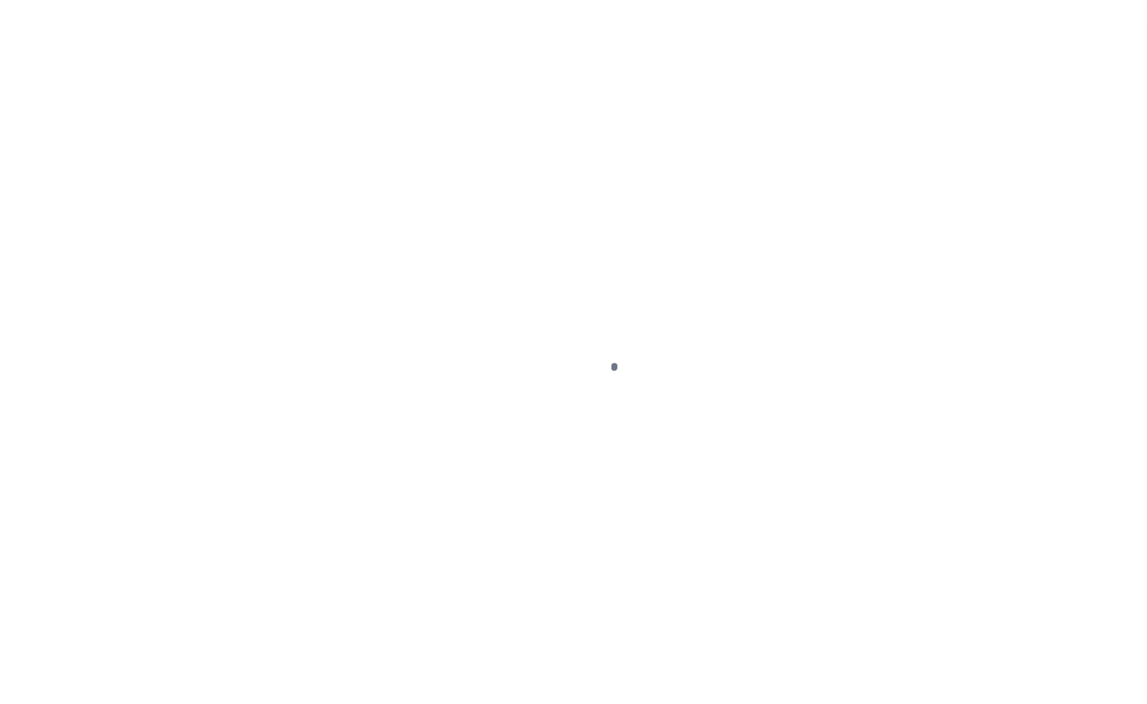
select select "DUE"
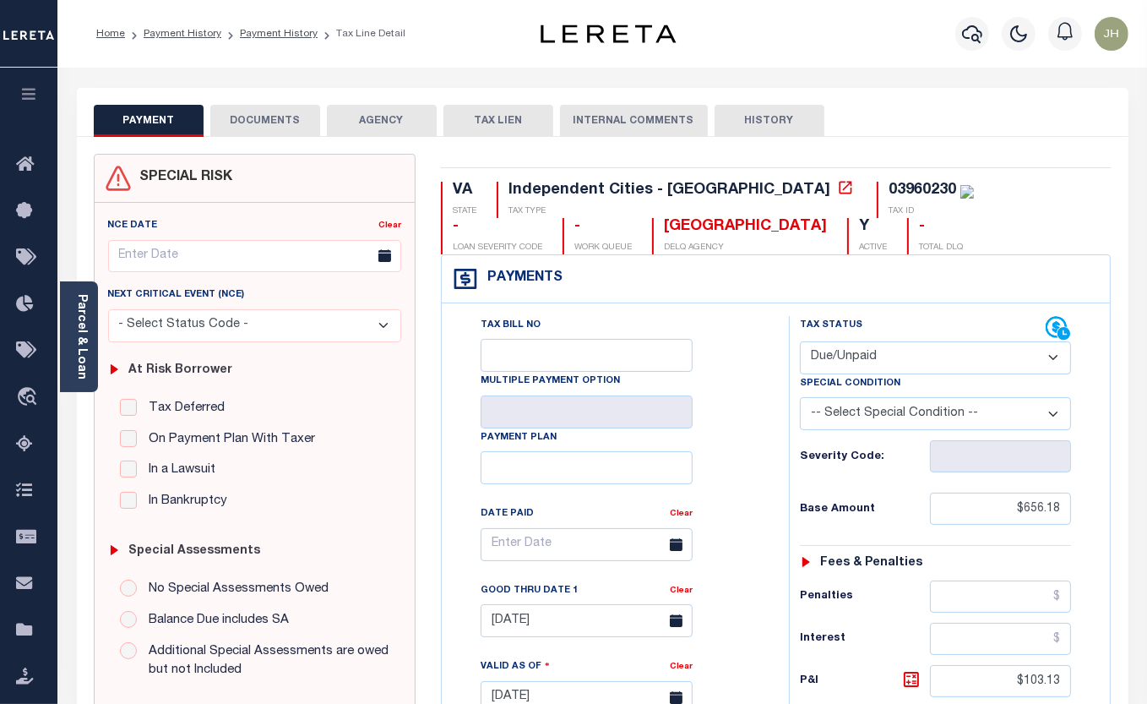
click at [262, 120] on button "DOCUMENTS" at bounding box center [265, 121] width 110 height 32
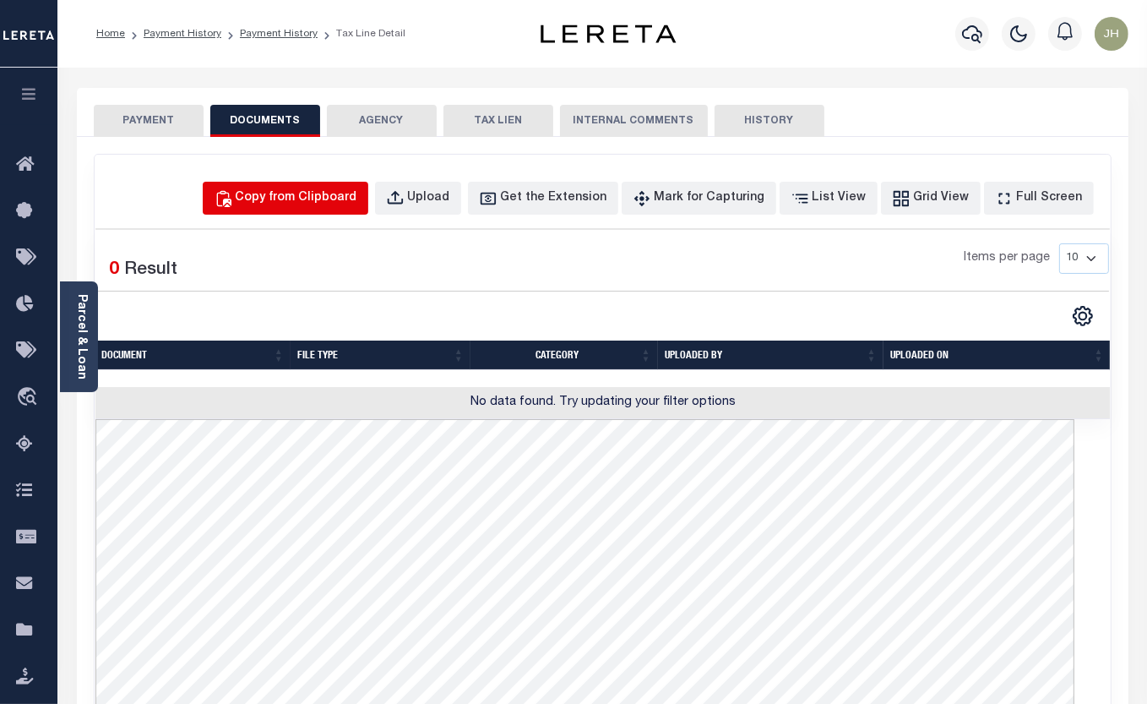
click at [340, 201] on div "Copy from Clipboard" at bounding box center [297, 198] width 122 height 19
select select "POP"
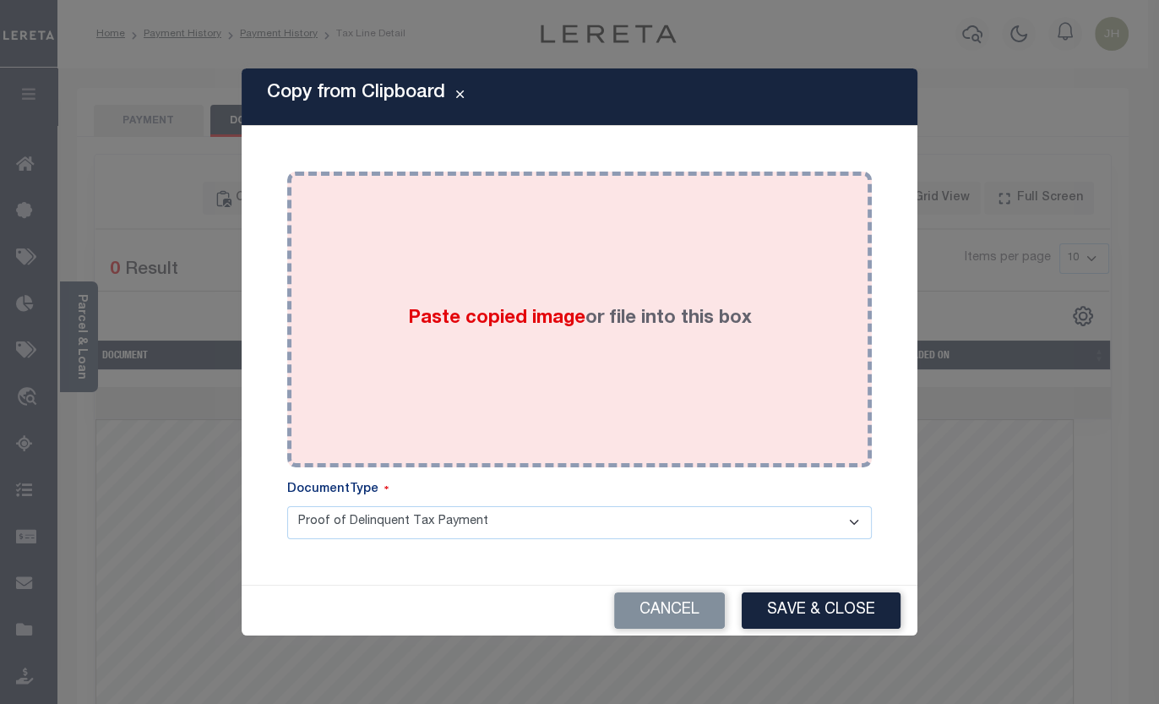
click at [405, 343] on div "Paste copied image or file into this box" at bounding box center [579, 319] width 559 height 270
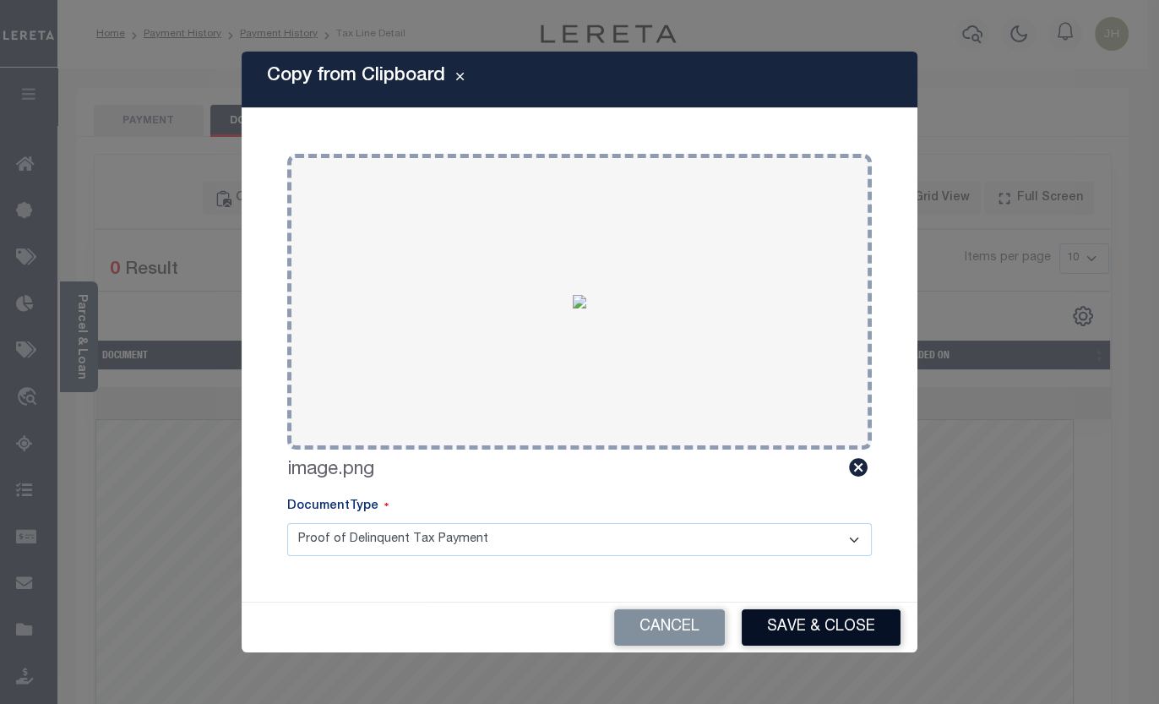
click at [852, 630] on button "Save & Close" at bounding box center [821, 627] width 159 height 36
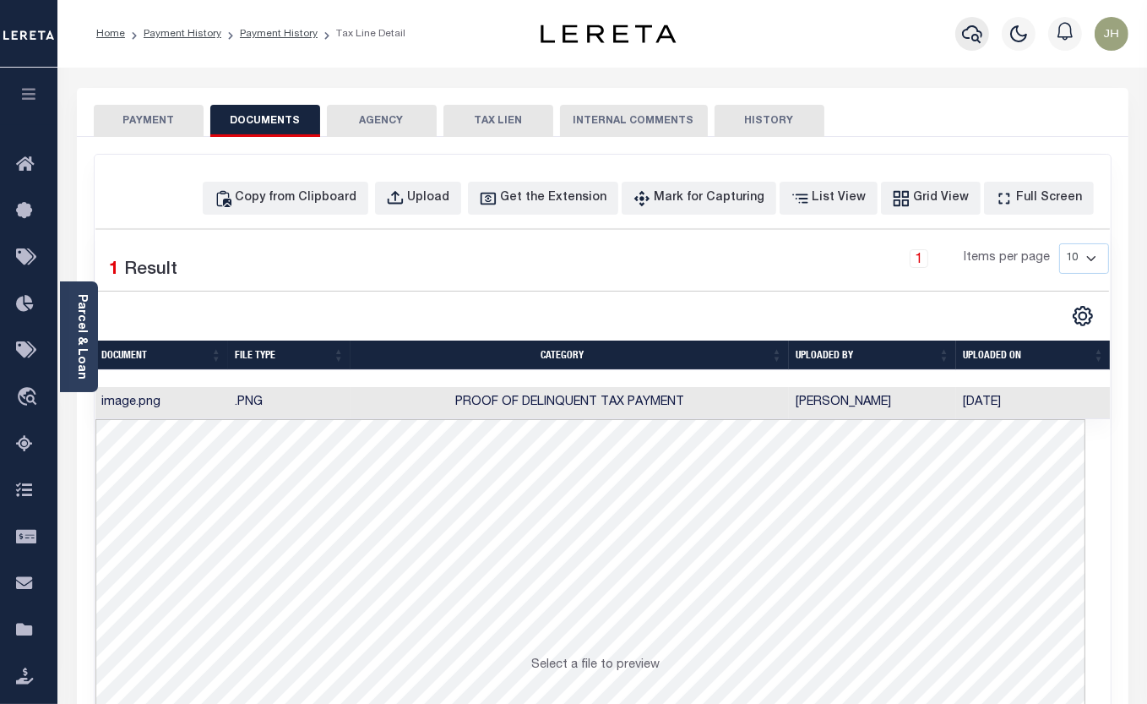
click at [973, 39] on icon "button" at bounding box center [972, 34] width 20 height 20
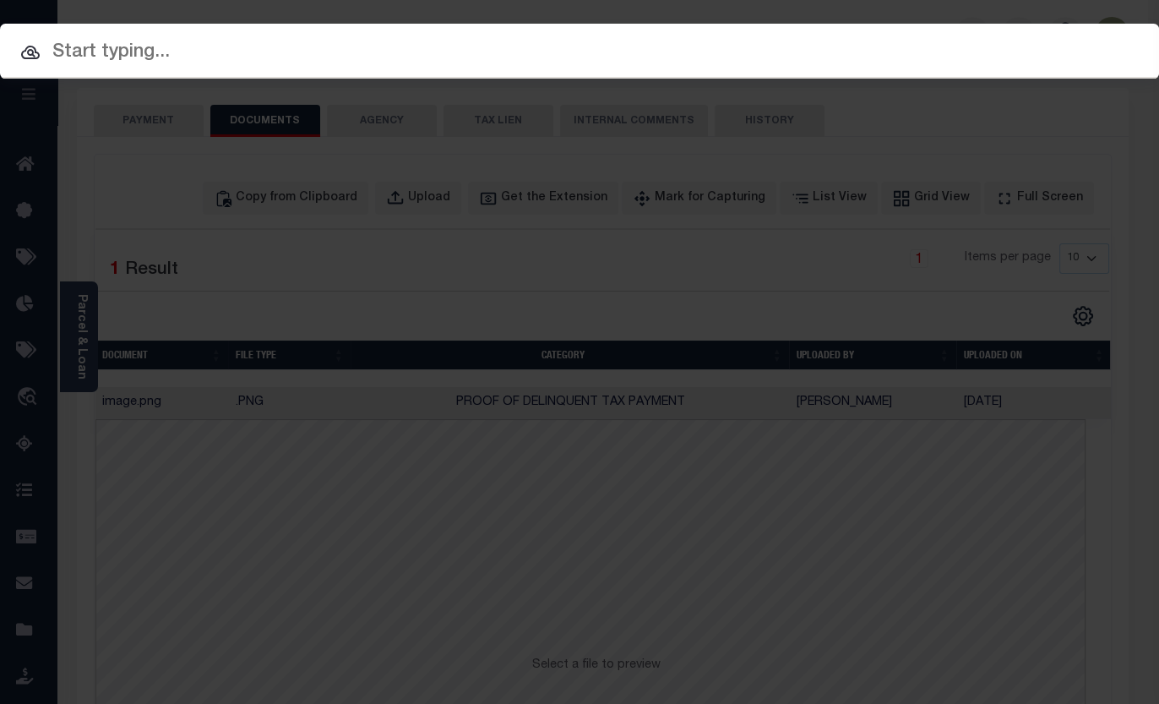
click at [276, 46] on input "text" at bounding box center [579, 53] width 1159 height 30
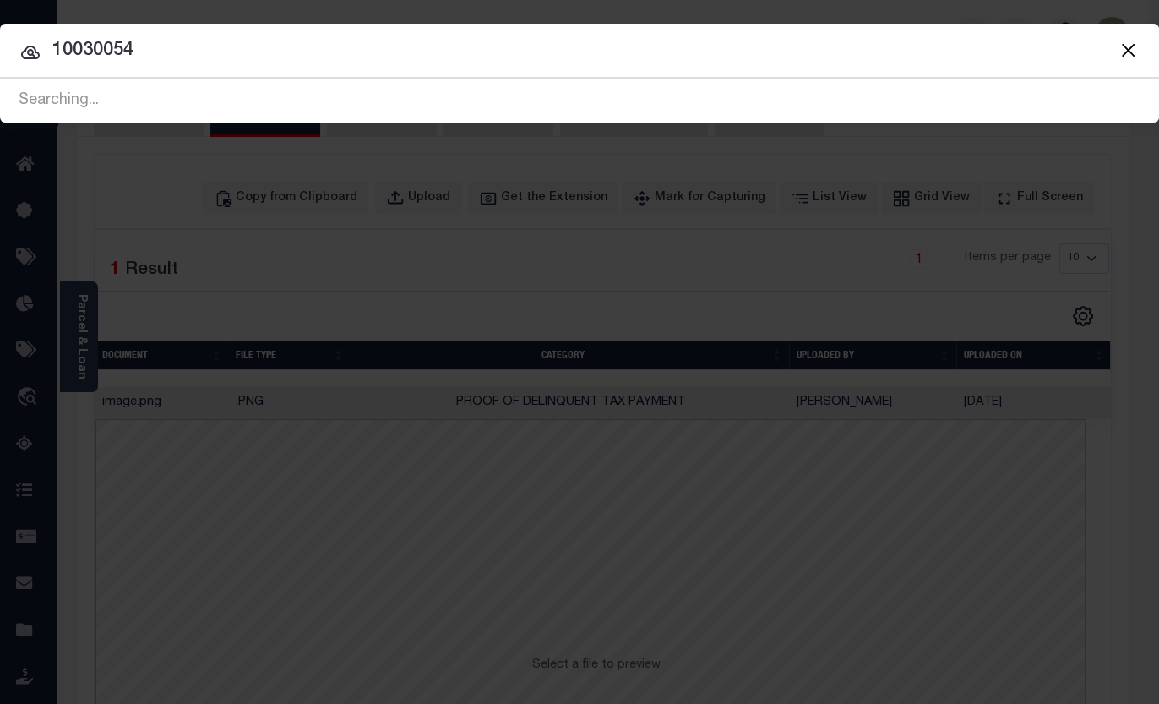
type input "10030054"
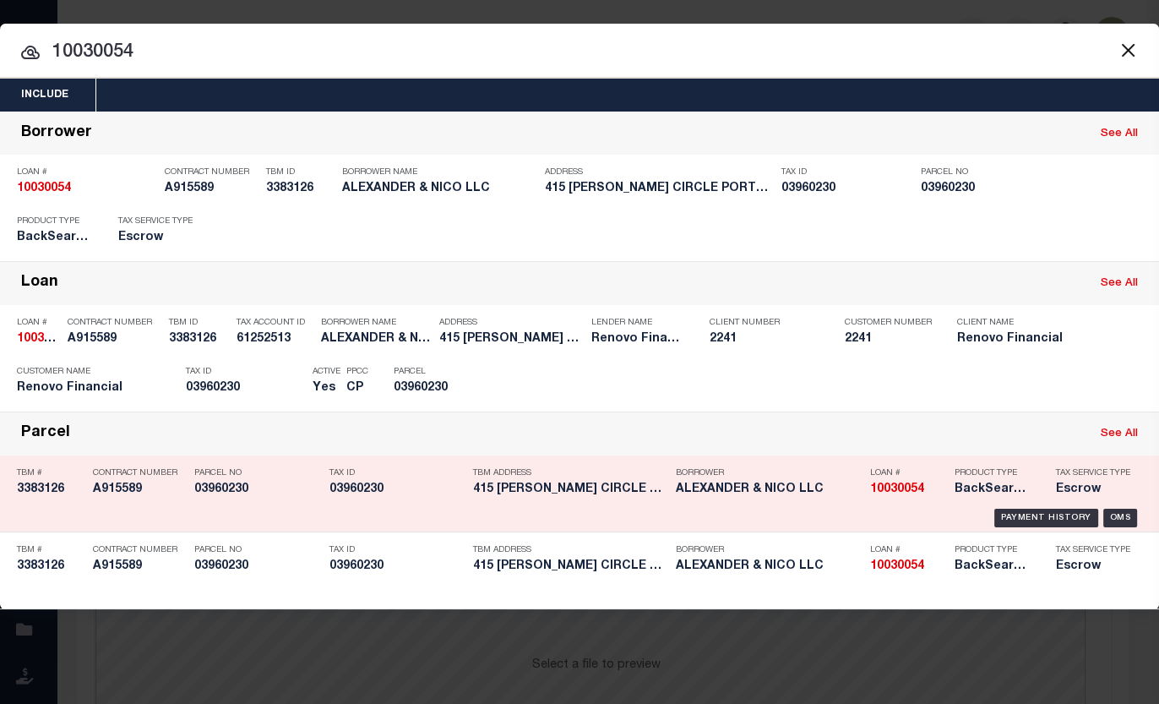
click at [480, 489] on h5 "415 CARVER CIRCLE PORTSMOUTH VA..." at bounding box center [570, 489] width 194 height 14
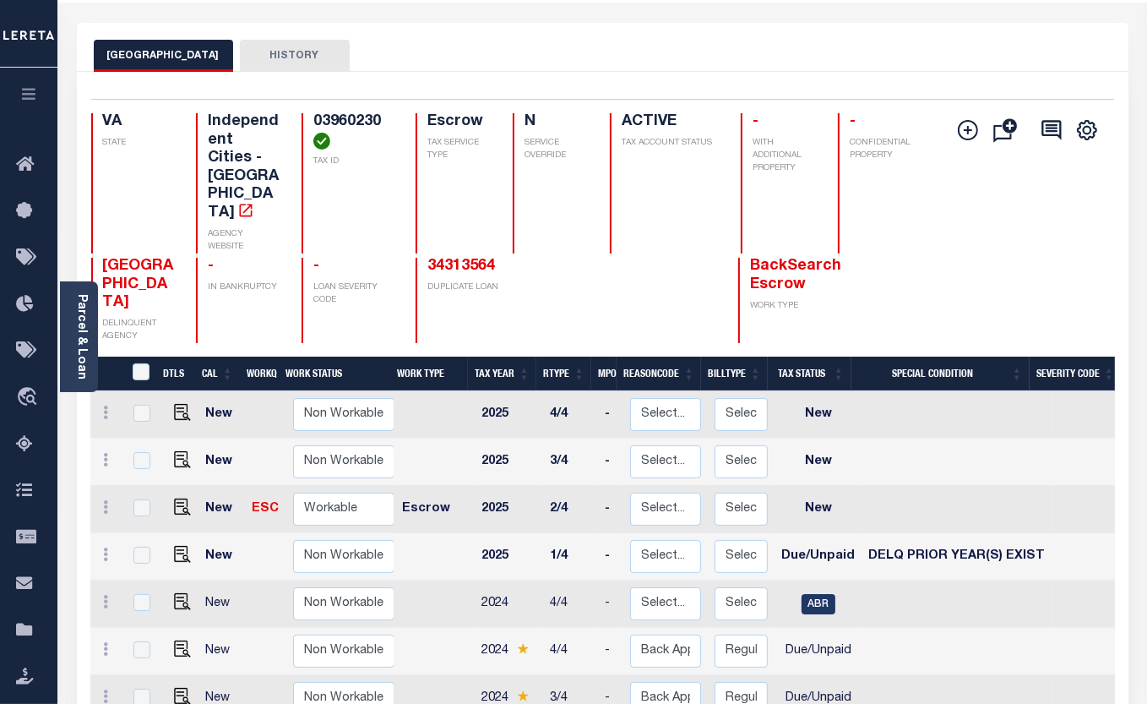
scroll to position [153, 0]
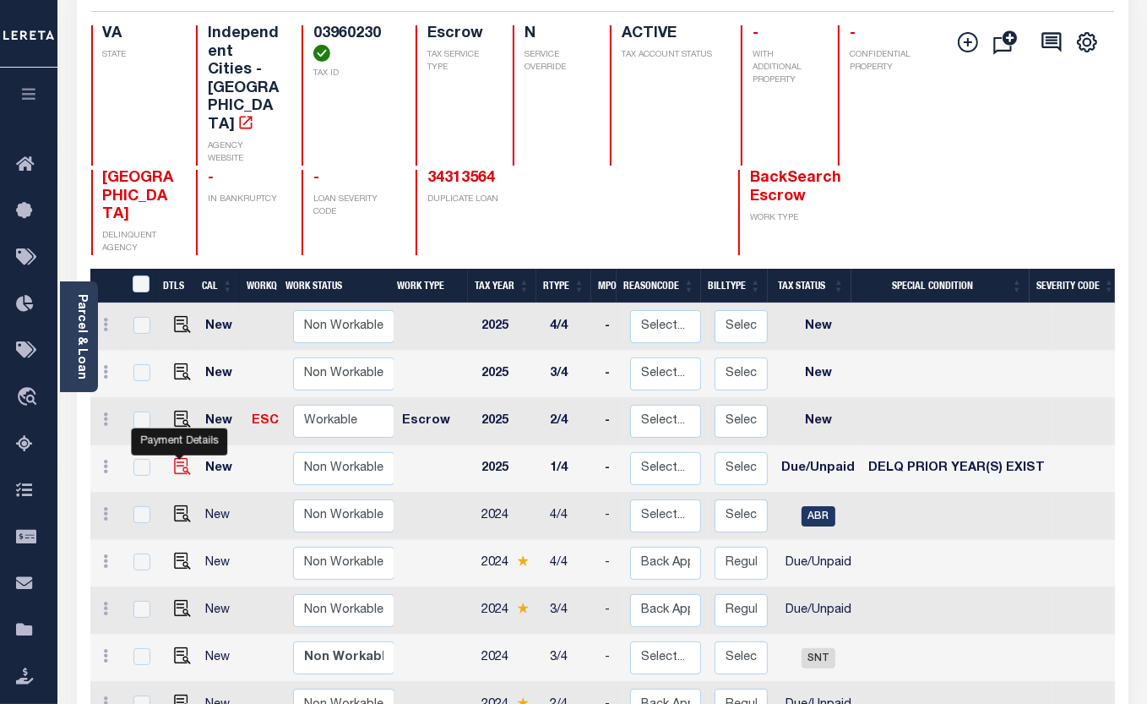
click at [179, 458] on img "" at bounding box center [182, 466] width 17 height 17
checkbox input "true"
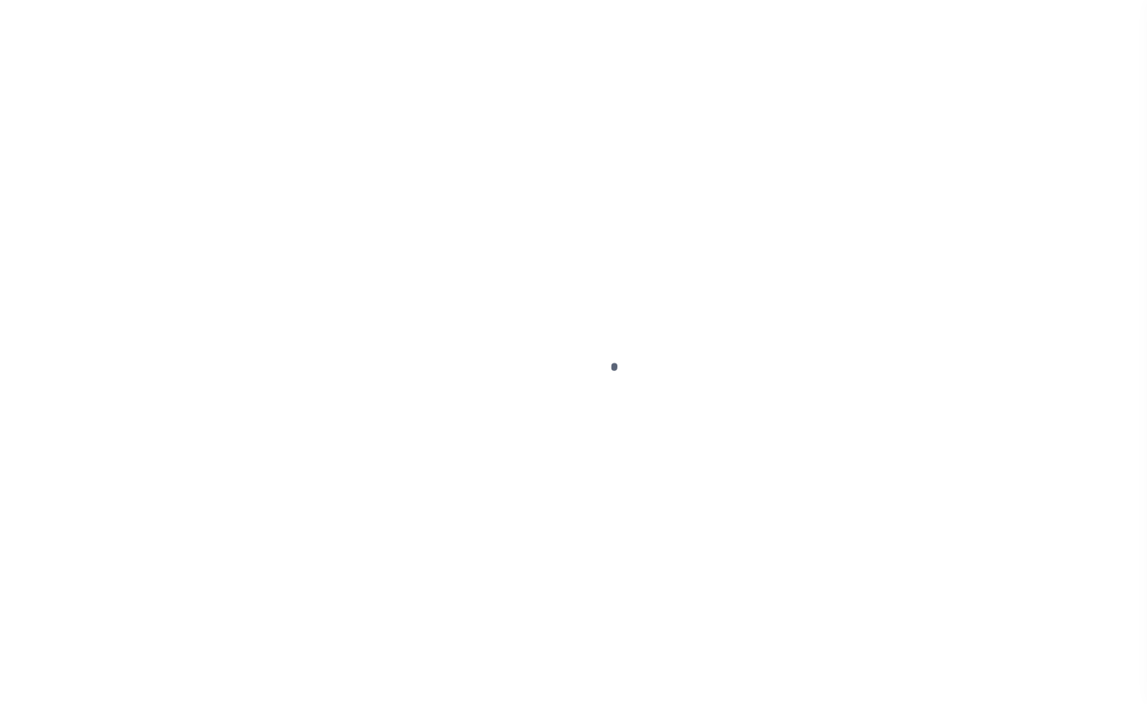
select select "DUE"
select select "18"
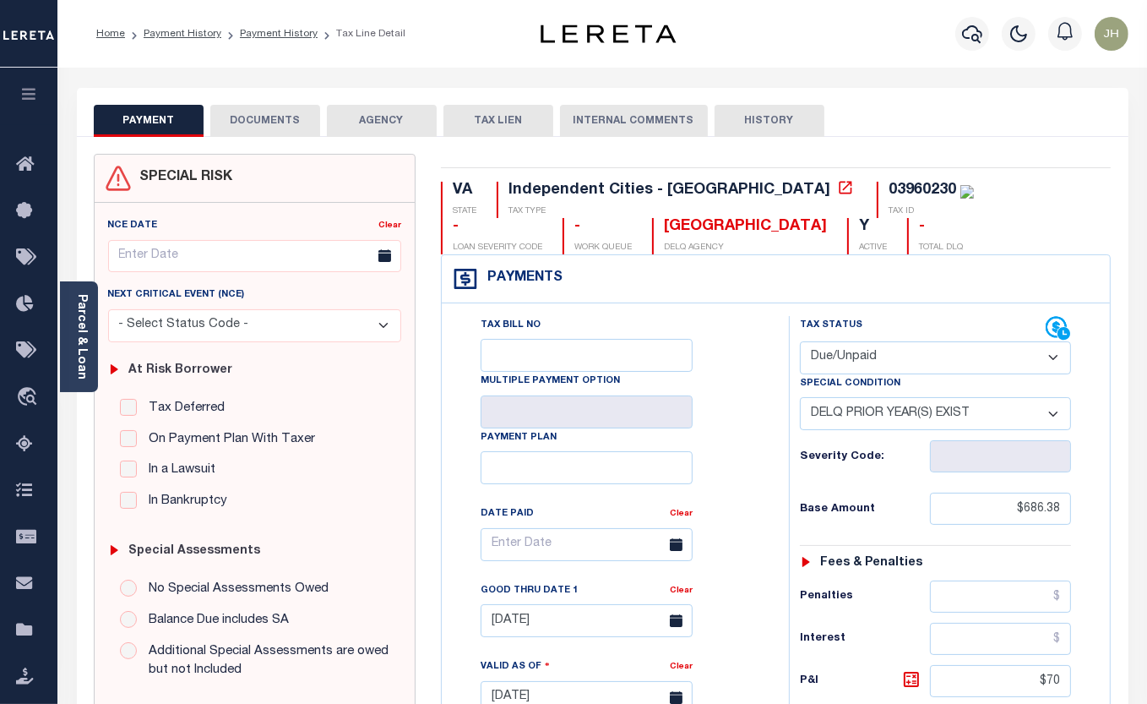
click at [269, 122] on button "DOCUMENTS" at bounding box center [265, 121] width 110 height 32
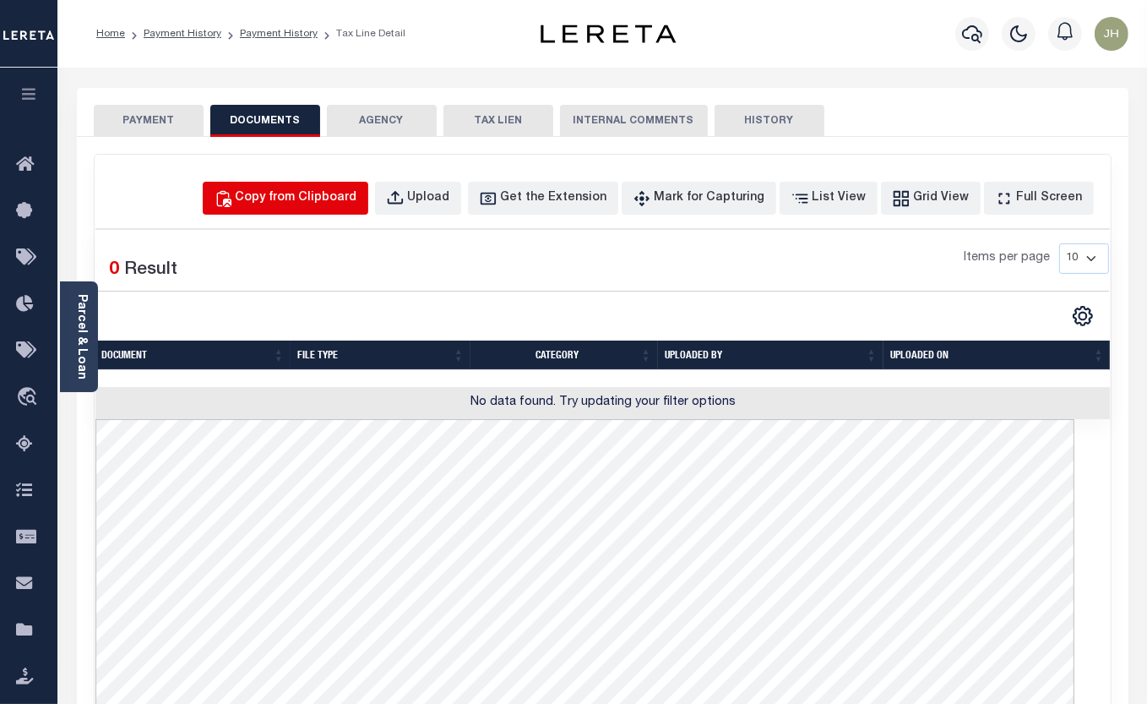
click at [331, 202] on div "Copy from Clipboard" at bounding box center [297, 198] width 122 height 19
select select "POP"
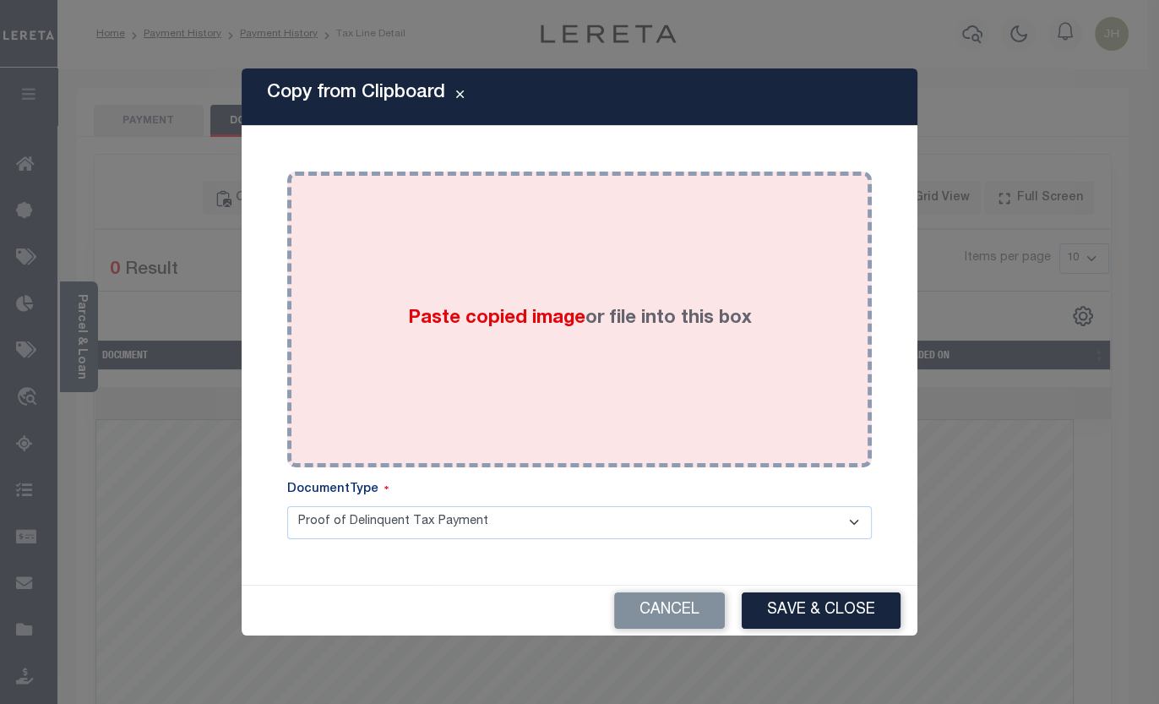
click at [478, 388] on div "Paste copied image or file into this box" at bounding box center [579, 319] width 559 height 270
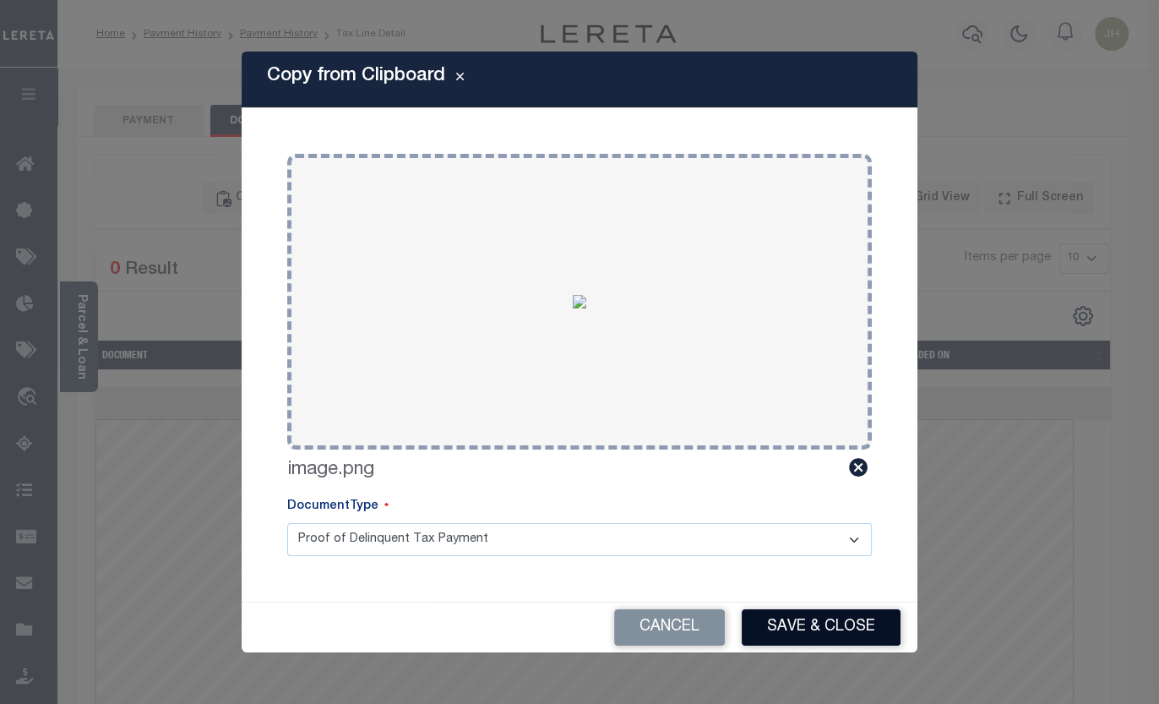
click at [787, 629] on button "Save & Close" at bounding box center [821, 627] width 159 height 36
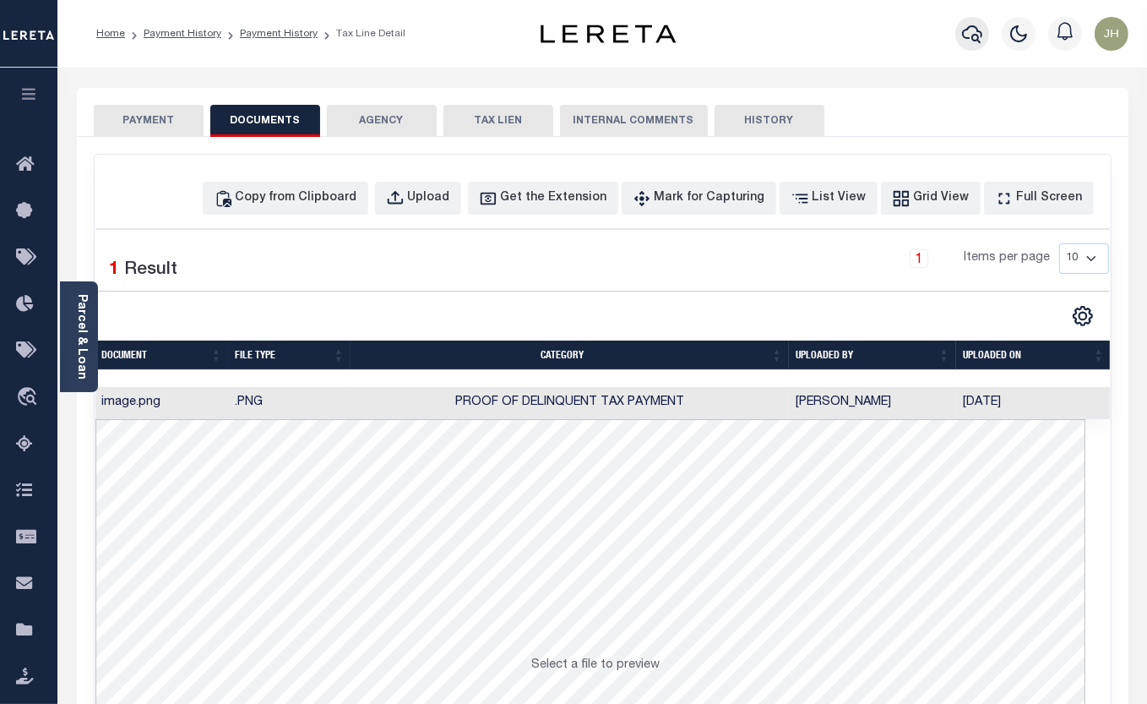
click at [975, 39] on icon "button" at bounding box center [972, 34] width 20 height 20
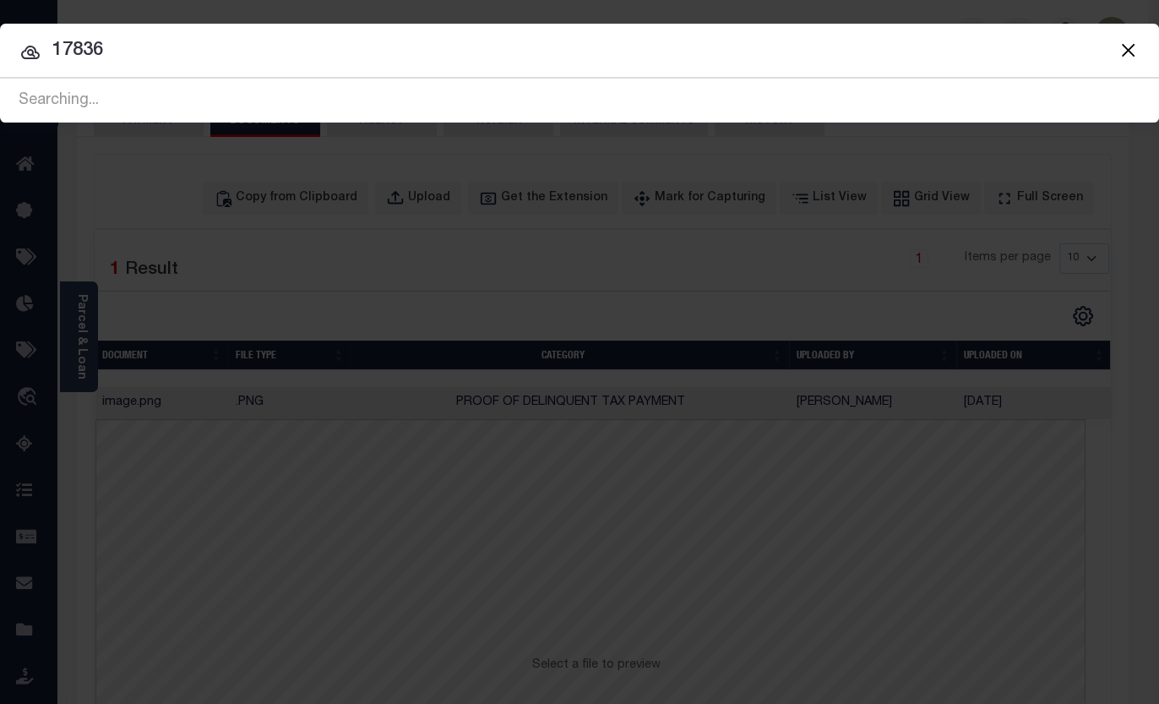
type input "17836"
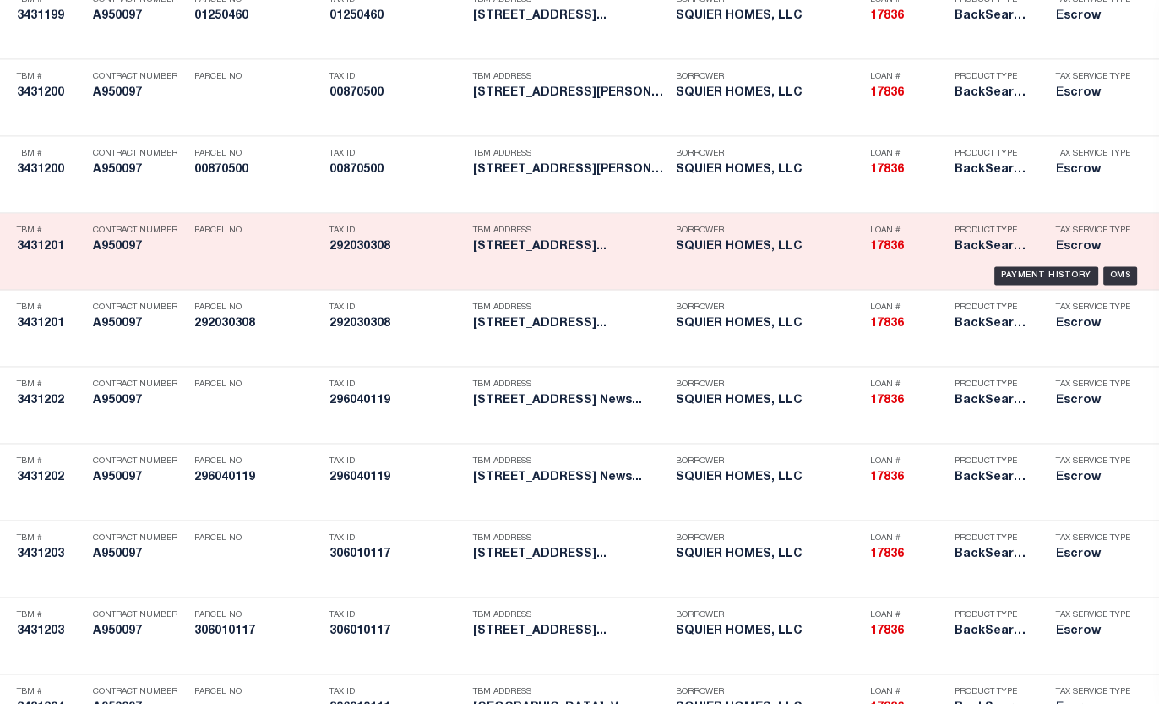
scroll to position [2266, 0]
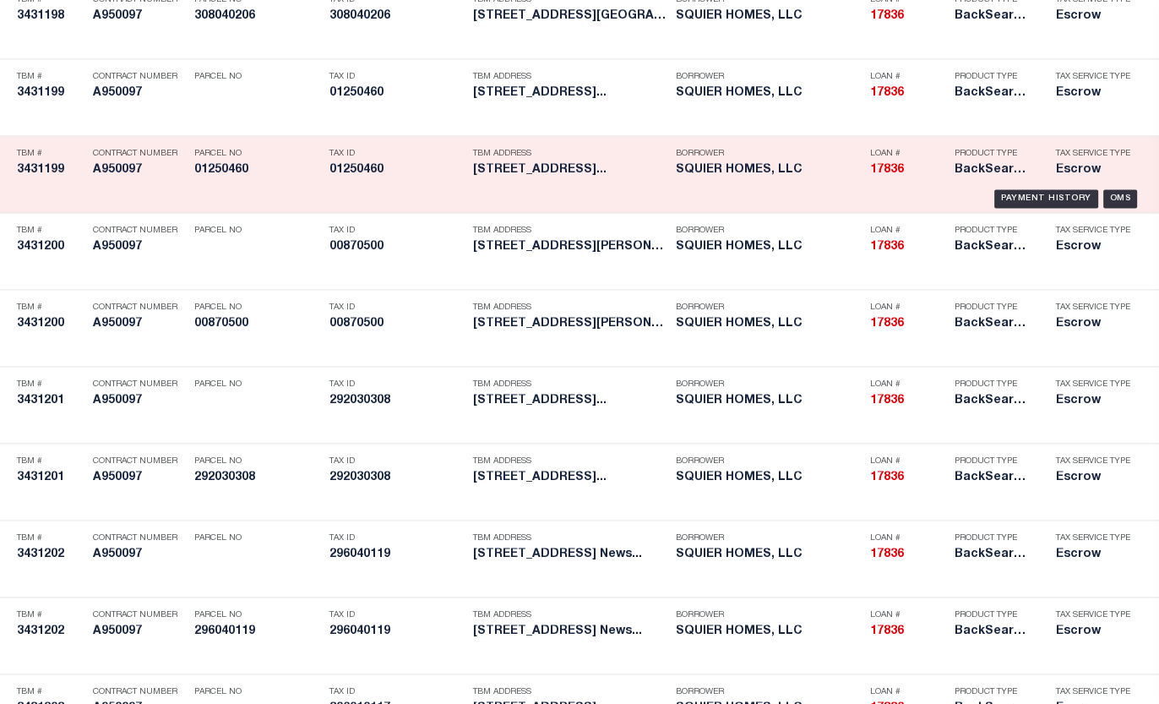
click at [345, 177] on h5 "01250460" at bounding box center [396, 170] width 135 height 14
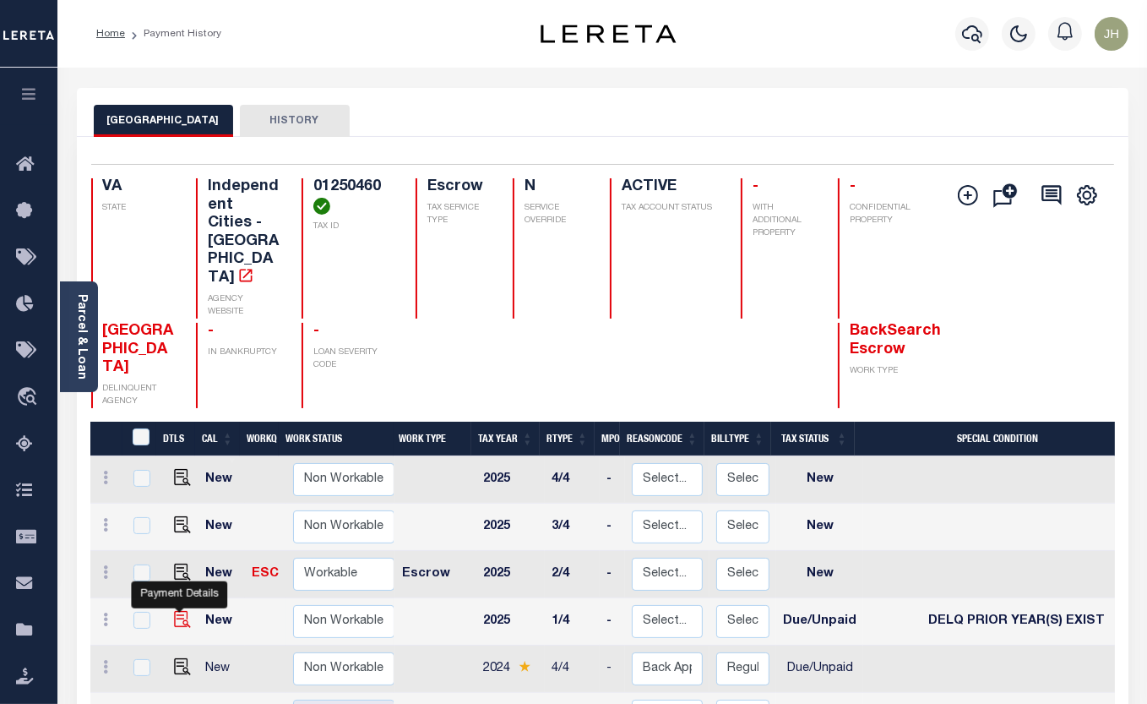
click at [177, 611] on img "" at bounding box center [182, 619] width 17 height 17
checkbox input "true"
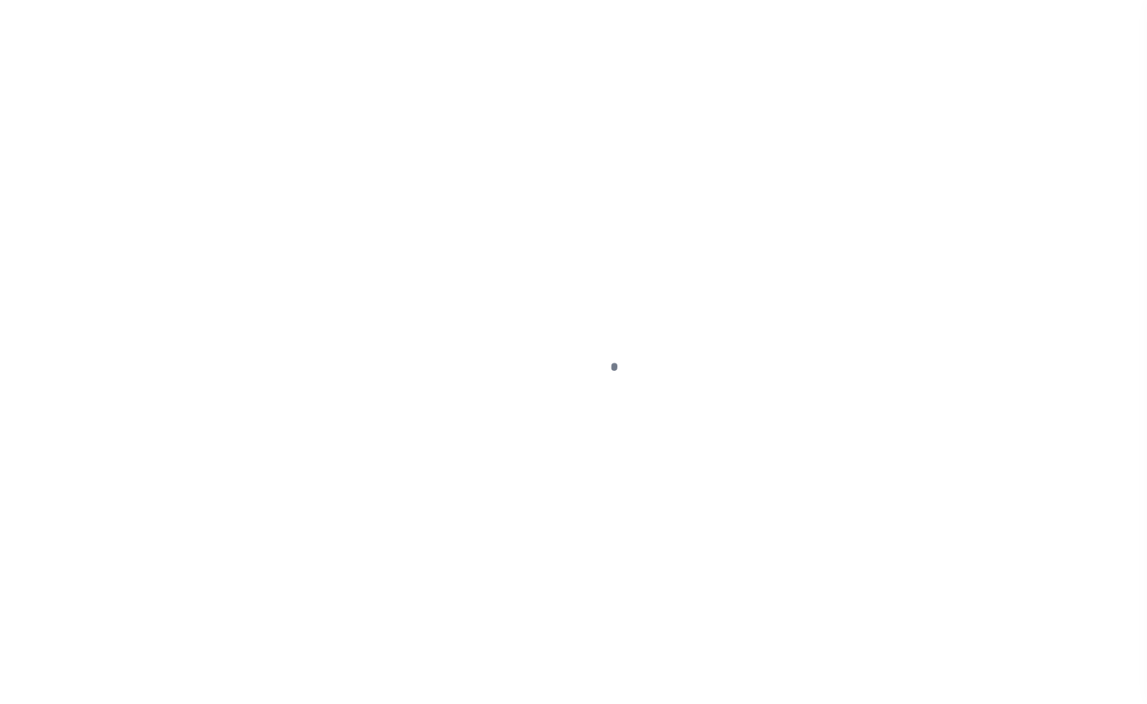
select select "DUE"
select select "18"
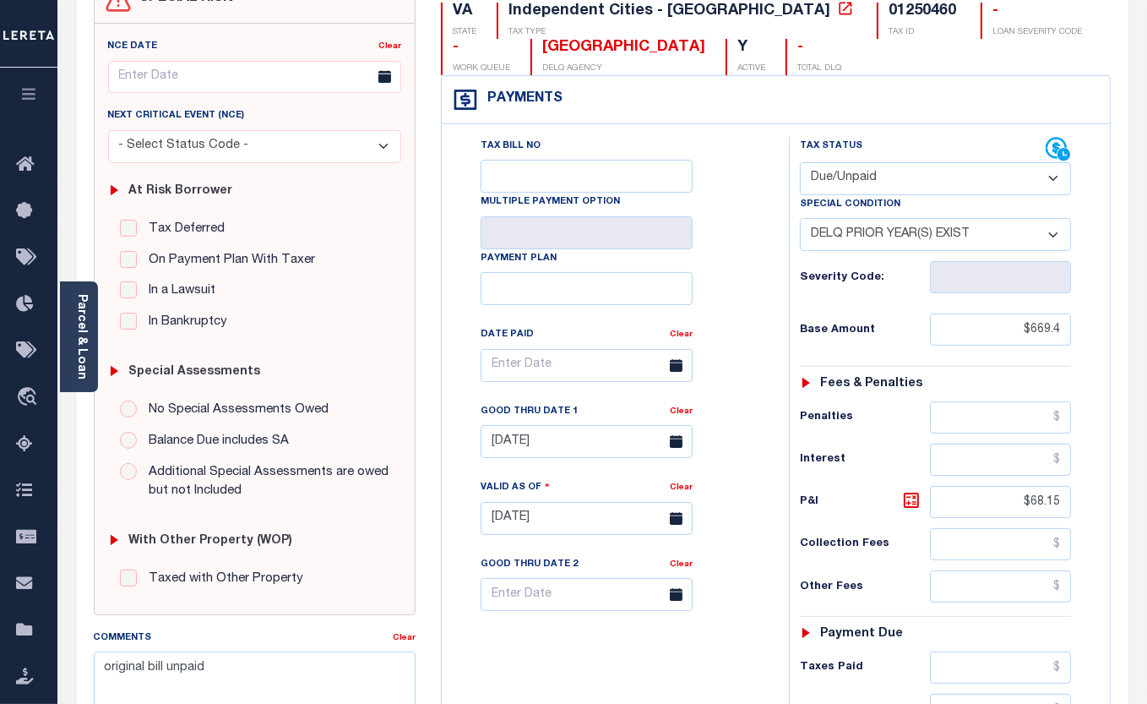
scroll to position [76, 0]
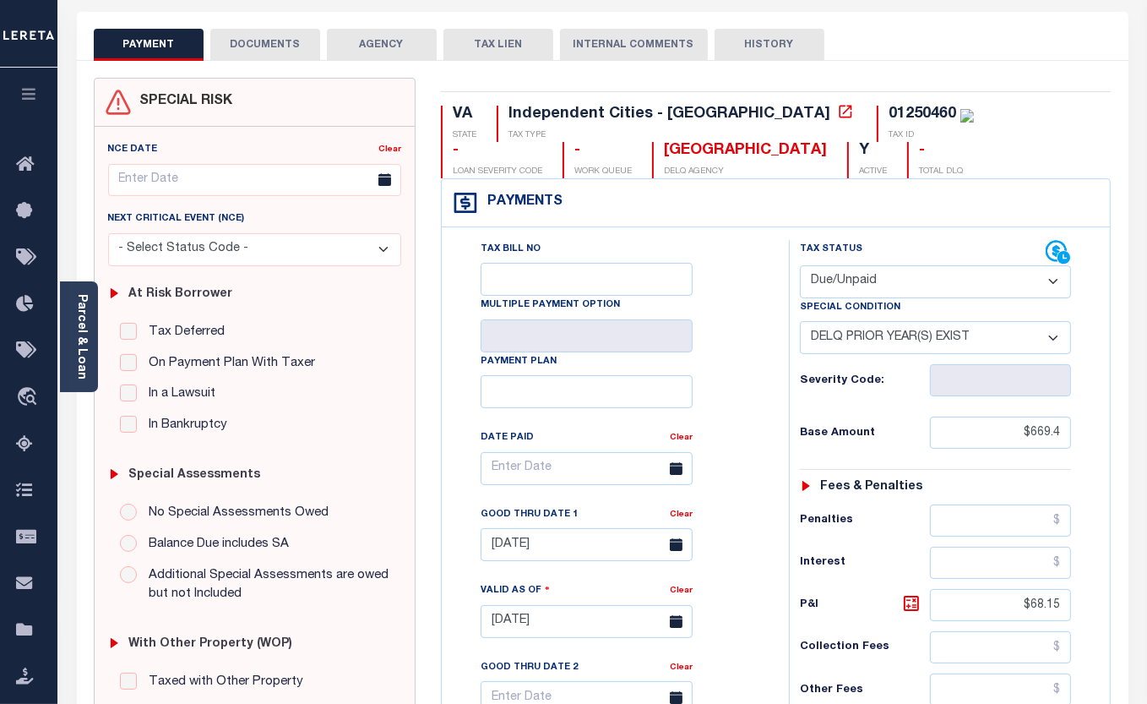
click at [262, 43] on button "DOCUMENTS" at bounding box center [265, 45] width 110 height 32
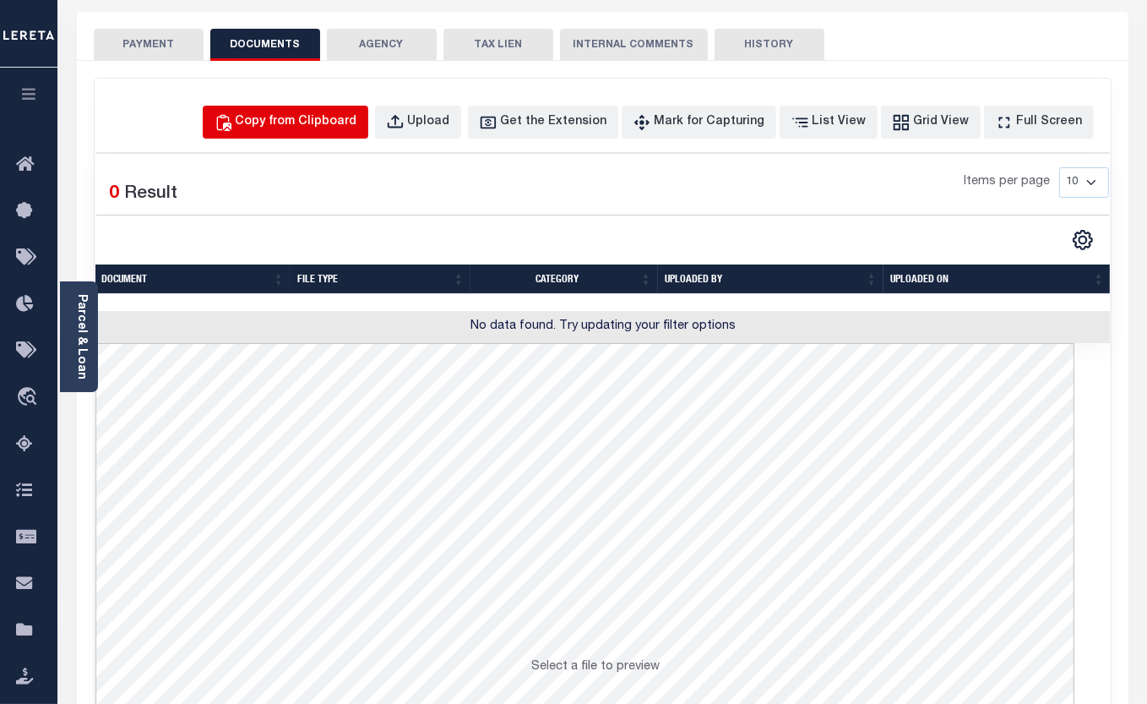
click at [326, 121] on div "Copy from Clipboard" at bounding box center [297, 122] width 122 height 19
select select "POP"
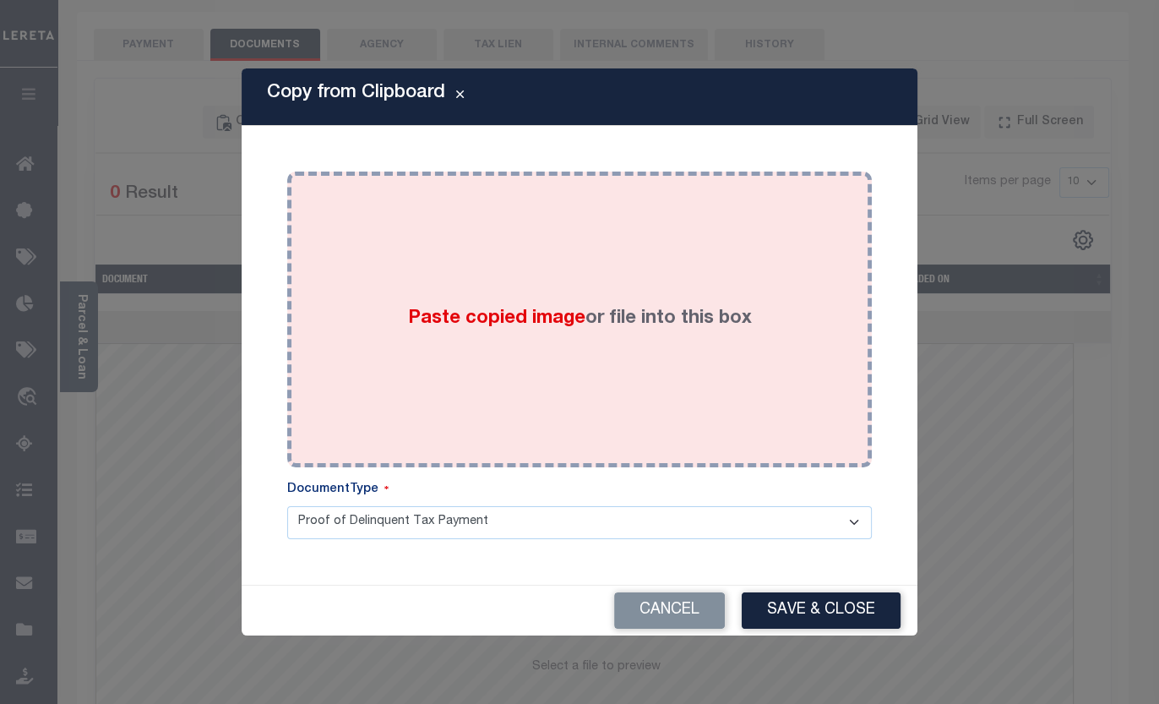
click at [508, 361] on div "Paste copied image or file into this box" at bounding box center [579, 319] width 559 height 270
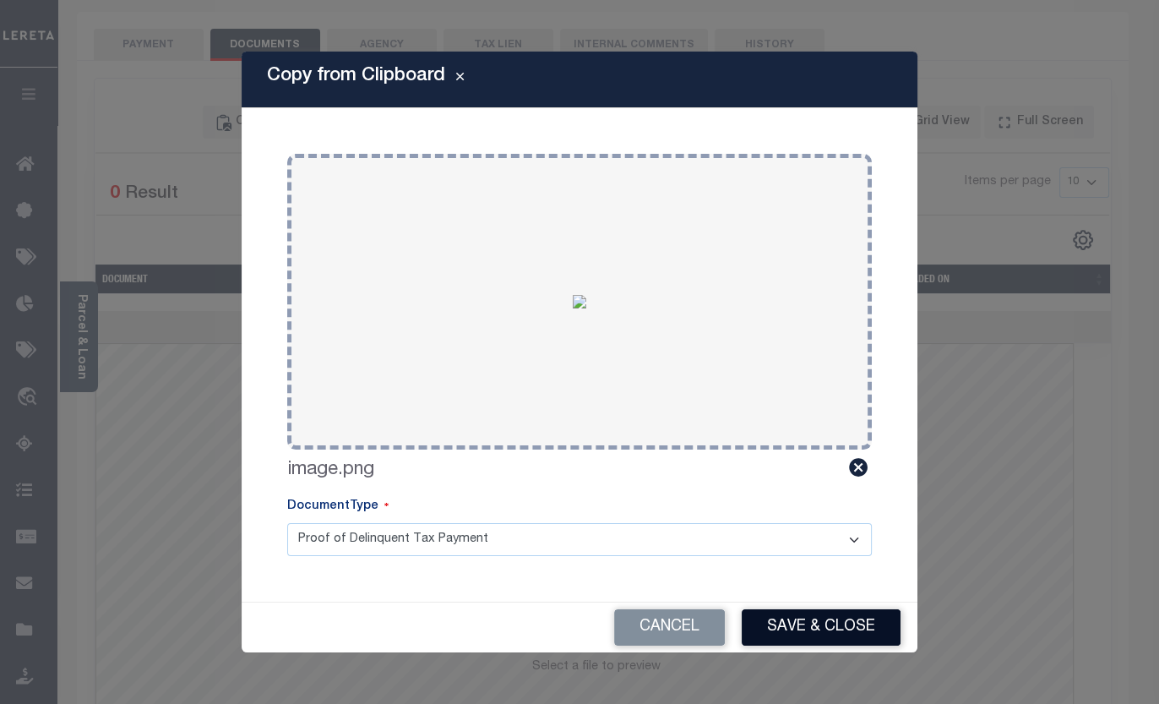
click at [851, 627] on button "Save & Close" at bounding box center [821, 627] width 159 height 36
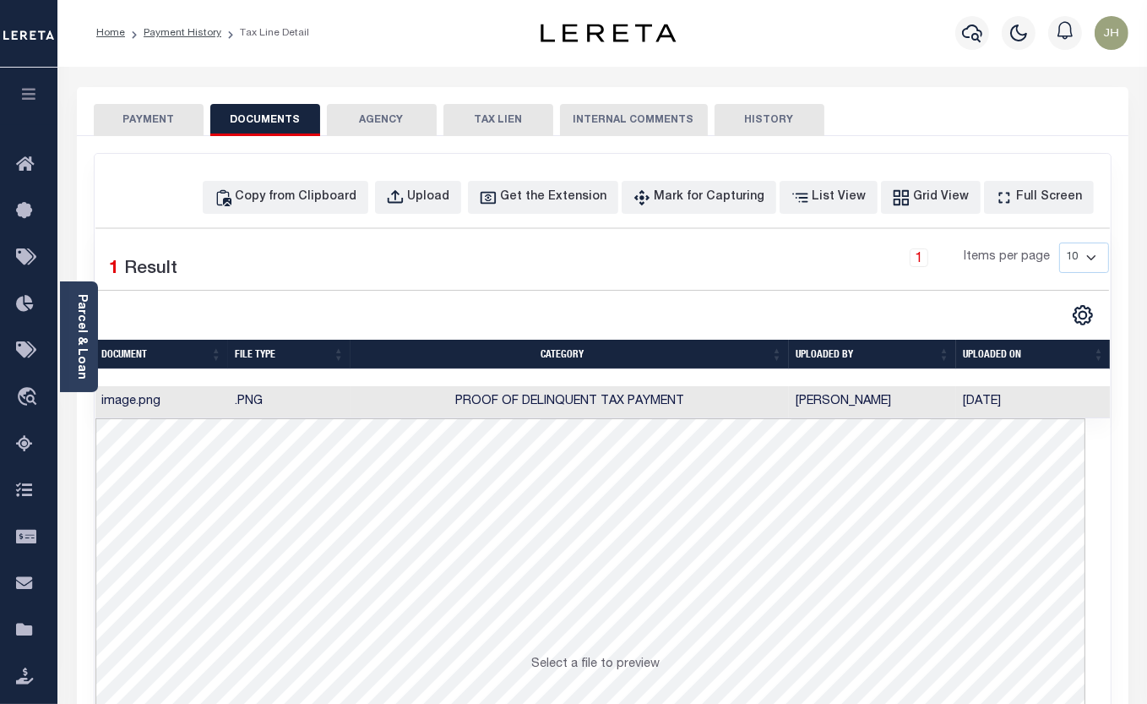
scroll to position [0, 0]
